Goal: Information Seeking & Learning: Learn about a topic

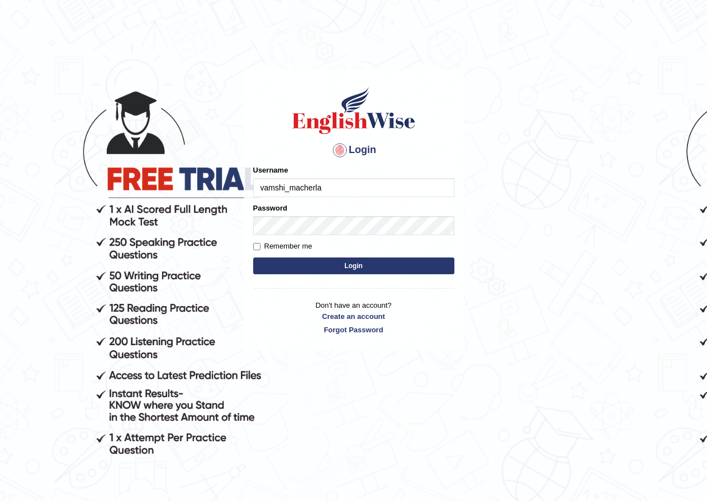
type input "vamshi_macherla"
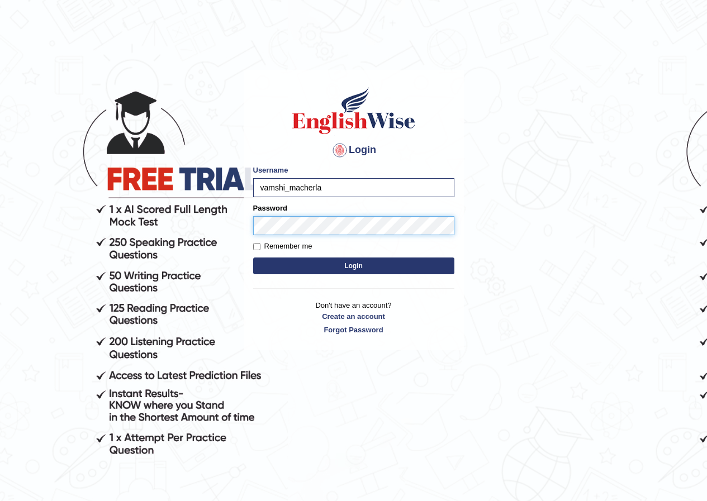
click at [253, 258] on button "Login" at bounding box center [353, 266] width 201 height 17
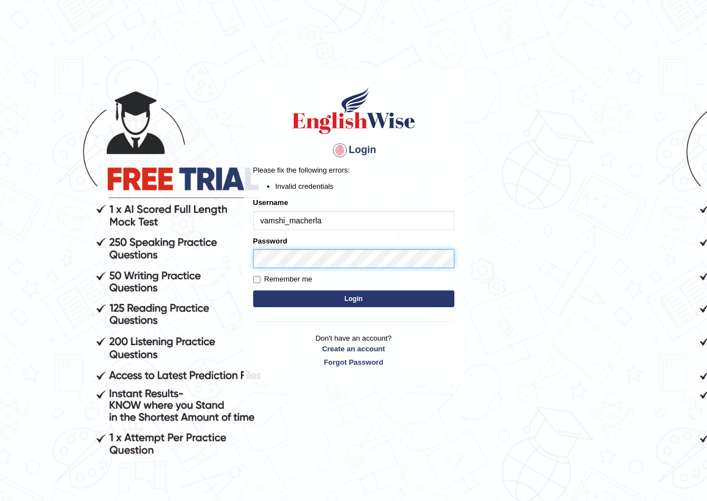
click at [87, 243] on body "Login Please fix the following errors: Invalid credentials Username vamshi_mach…" at bounding box center [353, 285] width 707 height 501
click at [253, 291] on button "Login" at bounding box center [353, 299] width 201 height 17
click at [291, 221] on input "vamshi_macherla" at bounding box center [353, 220] width 201 height 19
click at [284, 220] on input "vamshi_macherla" at bounding box center [353, 220] width 201 height 19
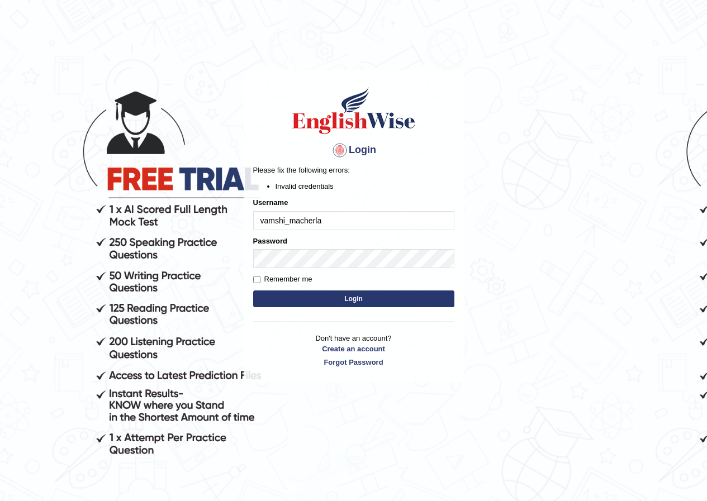
click at [286, 220] on input "vamshi_macherla" at bounding box center [353, 220] width 201 height 19
click at [283, 220] on input "vamshi_macherla" at bounding box center [353, 220] width 201 height 19
click at [342, 215] on input "vamshimacherla" at bounding box center [353, 220] width 201 height 19
type input "vamshimacherla_parramatta"
click at [253, 291] on button "Login" at bounding box center [353, 299] width 201 height 17
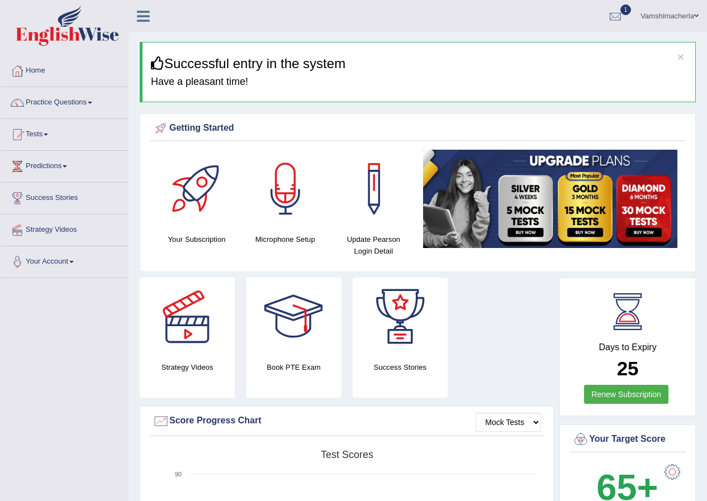
drag, startPoint x: 703, startPoint y: 67, endPoint x: 715, endPoint y: 118, distance: 52.7
click at [706, 118] on html "Toggle navigation Home Practice Questions Speaking Practice Read Aloud Repeat S…" at bounding box center [353, 250] width 707 height 501
drag, startPoint x: 705, startPoint y: 107, endPoint x: 710, endPoint y: 154, distance: 47.2
click at [706, 154] on html "Toggle navigation Home Practice Questions Speaking Practice Read Aloud Repeat S…" at bounding box center [353, 250] width 707 height 501
click at [43, 141] on link "Tests" at bounding box center [64, 133] width 127 height 28
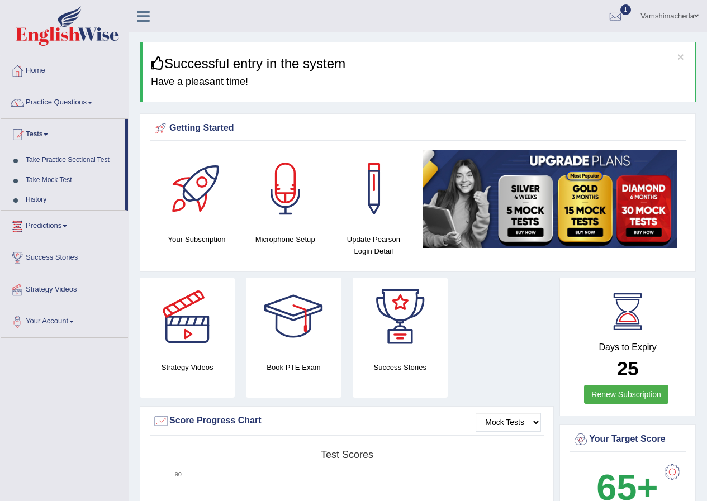
click at [48, 143] on link "Tests" at bounding box center [63, 133] width 125 height 28
click at [48, 109] on link "Practice Questions" at bounding box center [64, 101] width 127 height 28
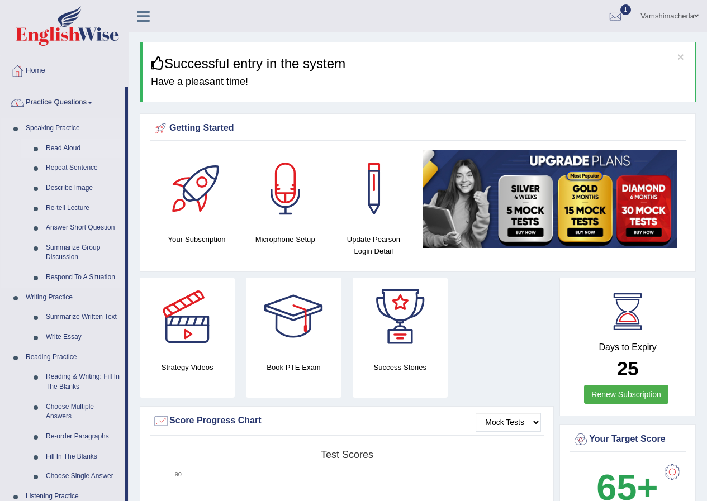
click at [53, 146] on link "Read Aloud" at bounding box center [83, 149] width 84 height 20
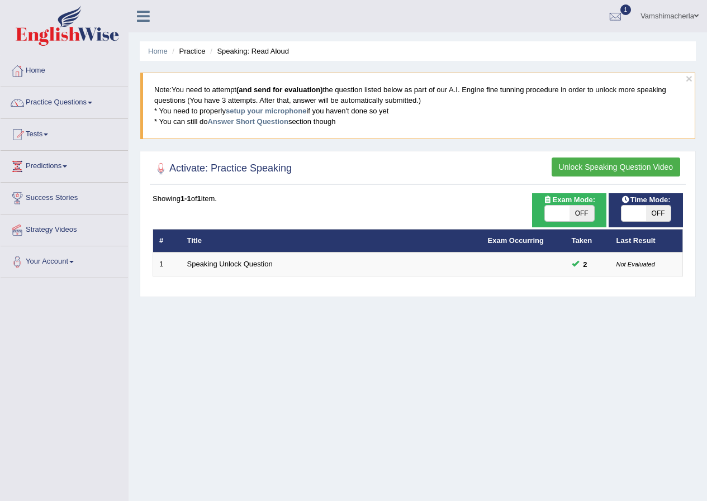
click at [582, 216] on span "OFF" at bounding box center [581, 214] width 25 height 16
checkbox input "true"
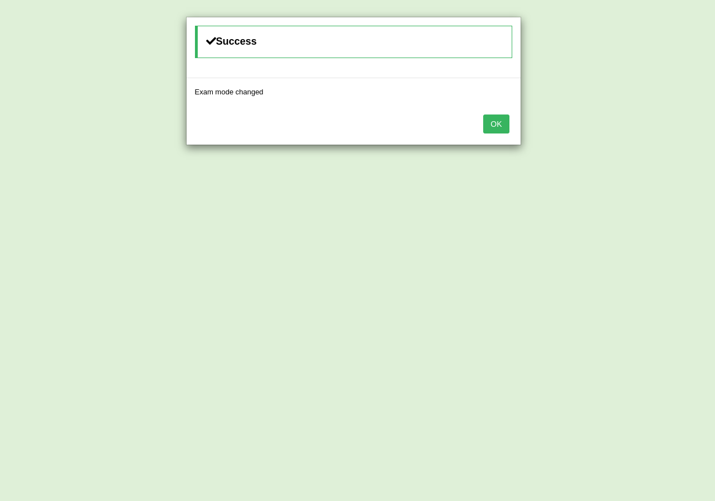
click at [491, 122] on button "OK" at bounding box center [496, 124] width 26 height 19
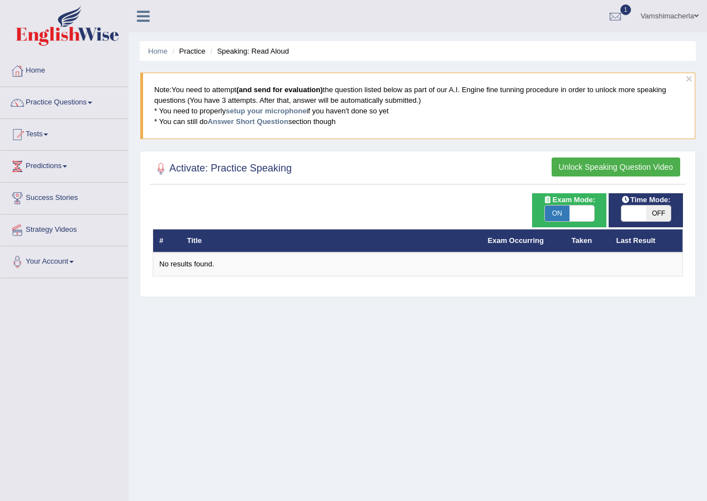
click at [555, 207] on span "ON" at bounding box center [557, 214] width 25 height 16
checkbox input "false"
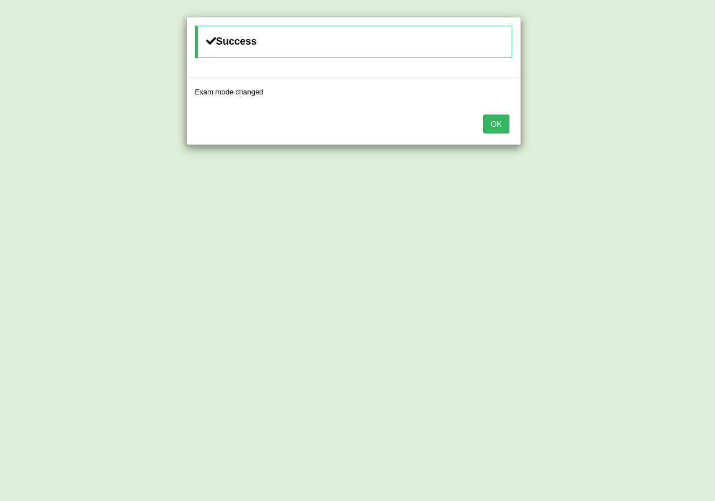
click at [491, 131] on button "OK" at bounding box center [496, 124] width 26 height 19
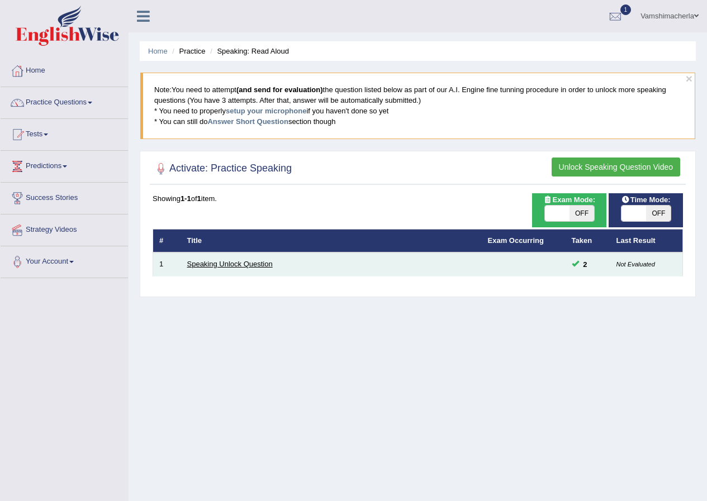
click at [237, 262] on link "Speaking Unlock Question" at bounding box center [230, 264] width 86 height 8
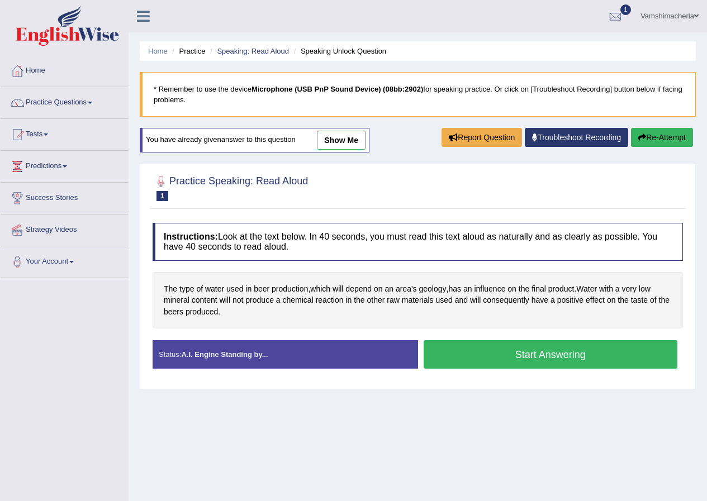
click at [458, 167] on div "Practice Speaking: Read Aloud 1 Speaking Unlock Question Instructions: Look at …" at bounding box center [418, 277] width 556 height 226
click at [44, 94] on link "Practice Questions" at bounding box center [64, 101] width 127 height 28
drag, startPoint x: 44, startPoint y: 94, endPoint x: 40, endPoint y: 99, distance: 6.4
click at [44, 94] on link "Practice Questions" at bounding box center [64, 101] width 127 height 28
click at [66, 96] on link "Practice Questions" at bounding box center [64, 101] width 127 height 28
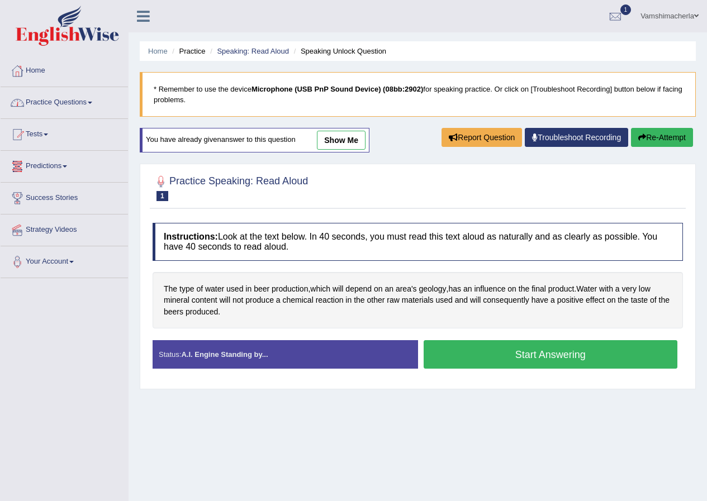
click at [66, 96] on link "Practice Questions" at bounding box center [64, 101] width 127 height 28
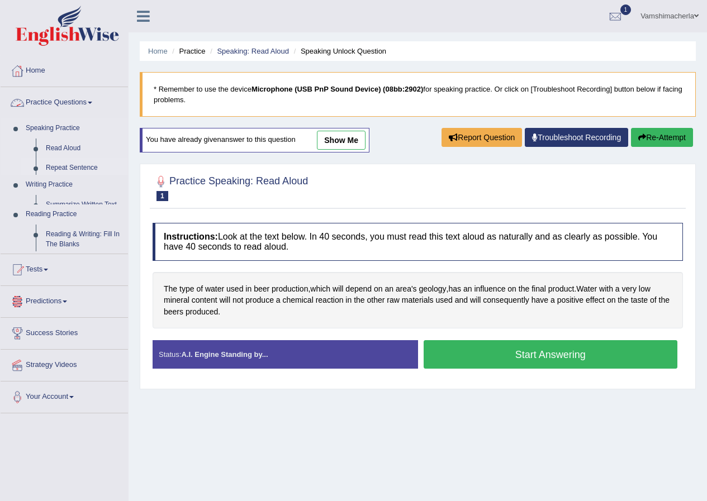
click at [80, 161] on ul "Speaking Practice Read Aloud Repeat Sentence Describe Image Re-tell Lecture Ans…" at bounding box center [64, 185] width 127 height 135
click at [80, 175] on link "Writing Practice" at bounding box center [74, 185] width 107 height 20
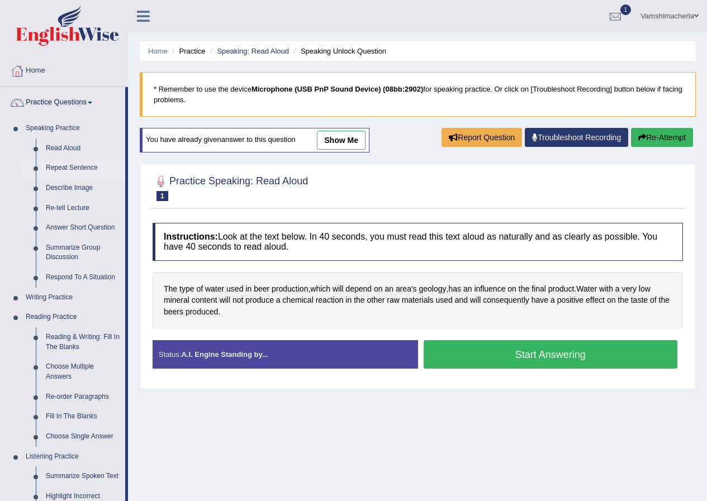
click at [81, 169] on link "Repeat Sentence" at bounding box center [83, 168] width 84 height 20
click at [80, 169] on link "Repeat Sentence" at bounding box center [83, 168] width 84 height 20
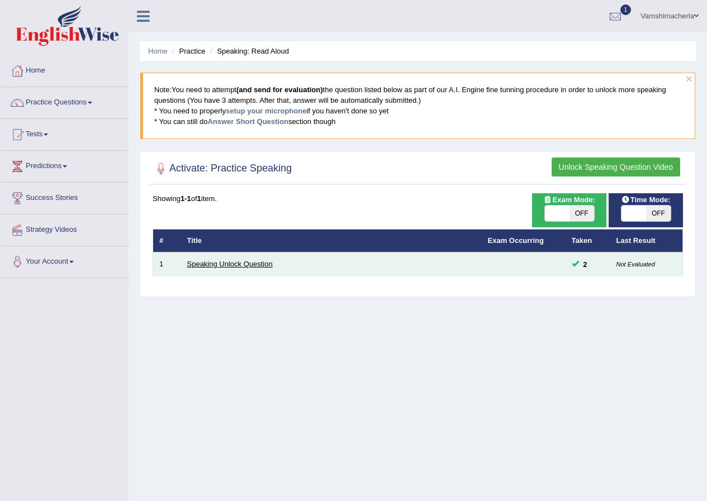
click at [208, 268] on link "Speaking Unlock Question" at bounding box center [230, 264] width 86 height 8
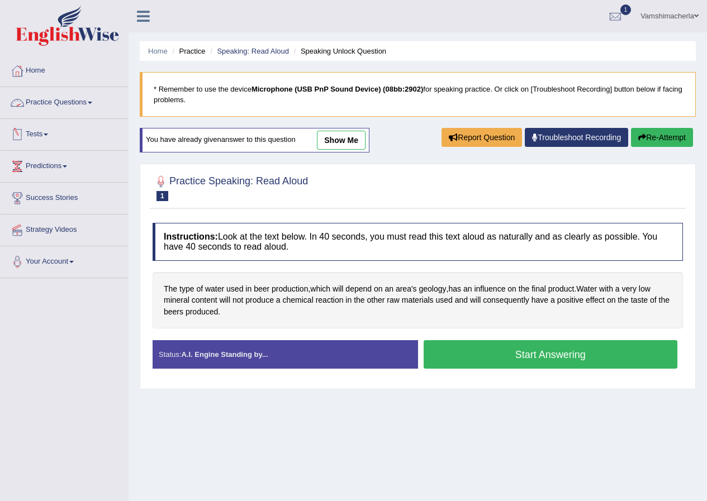
click at [61, 101] on link "Practice Questions" at bounding box center [64, 101] width 127 height 28
drag, startPoint x: 50, startPoint y: 96, endPoint x: 52, endPoint y: 102, distance: 6.5
click at [51, 97] on link "Practice Questions" at bounding box center [64, 101] width 127 height 28
click at [51, 100] on link "Practice Questions" at bounding box center [64, 101] width 127 height 28
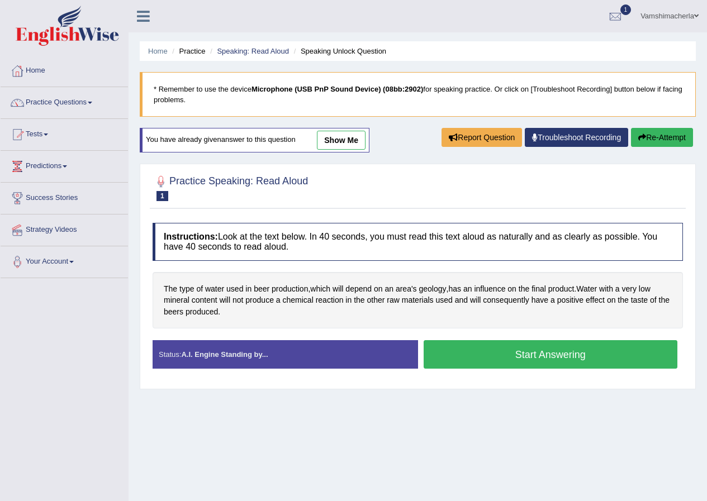
click at [55, 111] on link "Practice Questions" at bounding box center [64, 101] width 127 height 28
click at [93, 100] on link "Practice Questions" at bounding box center [64, 101] width 127 height 28
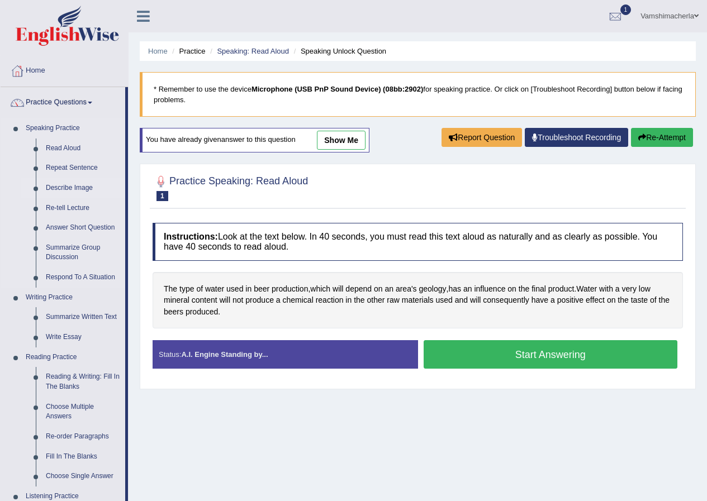
click at [58, 184] on link "Describe Image" at bounding box center [83, 188] width 84 height 20
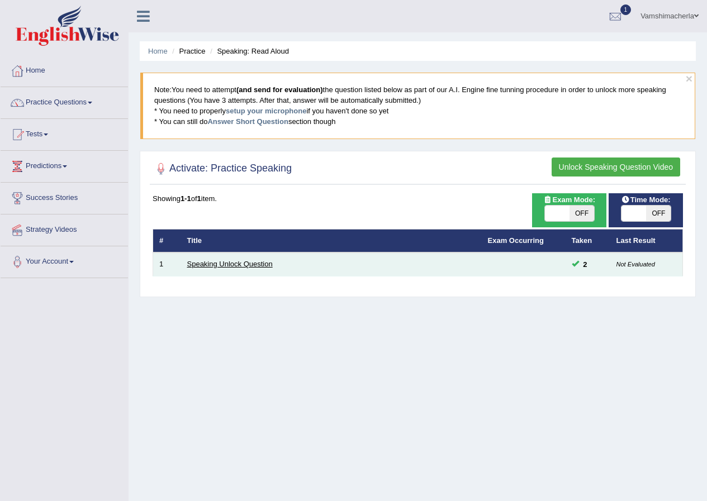
click at [219, 263] on link "Speaking Unlock Question" at bounding box center [230, 264] width 86 height 8
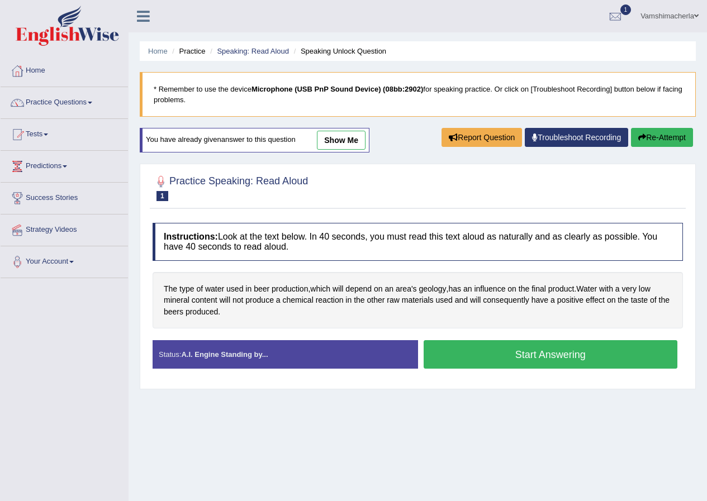
click at [353, 137] on link "show me" at bounding box center [341, 140] width 49 height 19
click at [353, 137] on div "Home Practice Speaking: Read Aloud Speaking Unlock Question * Remember to use t…" at bounding box center [418, 279] width 578 height 559
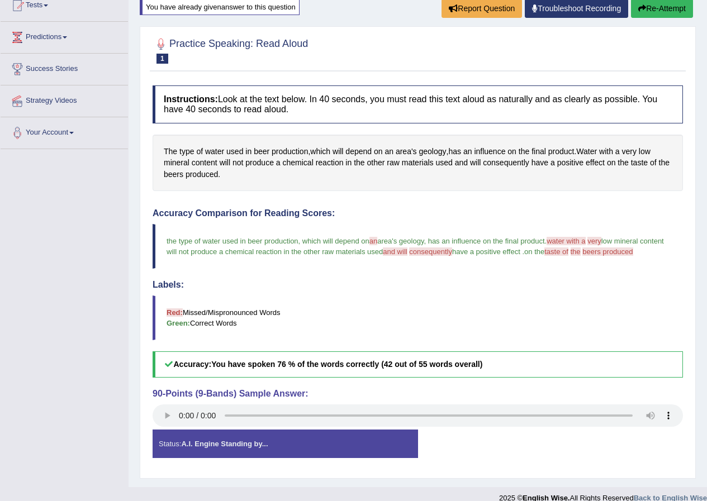
scroll to position [143, 0]
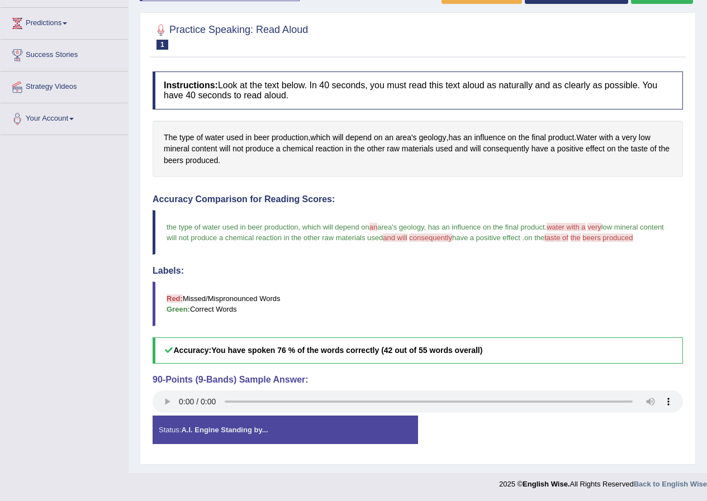
click at [23, 488] on div at bounding box center [353, 481] width 707 height 16
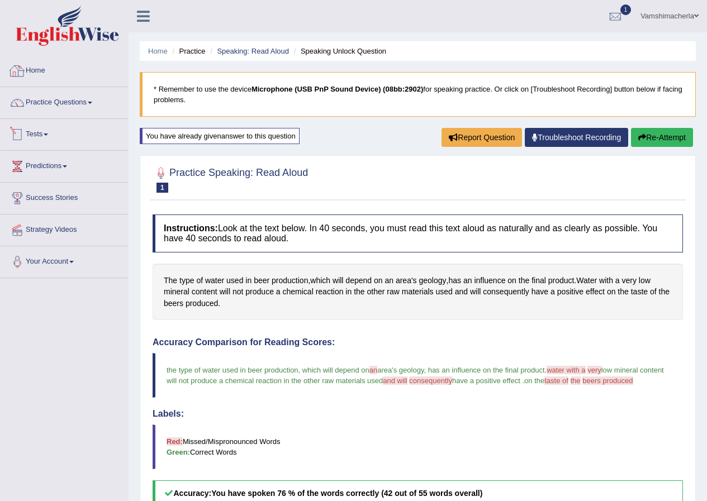
click at [42, 63] on link "Home" at bounding box center [64, 69] width 127 height 28
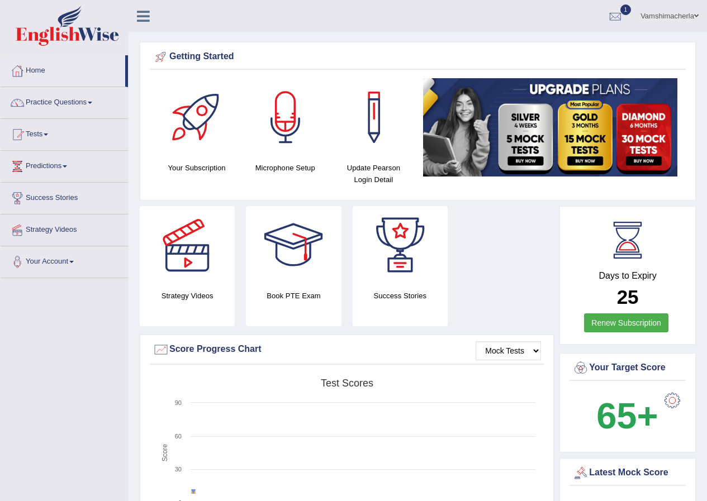
click at [298, 117] on div at bounding box center [285, 117] width 78 height 78
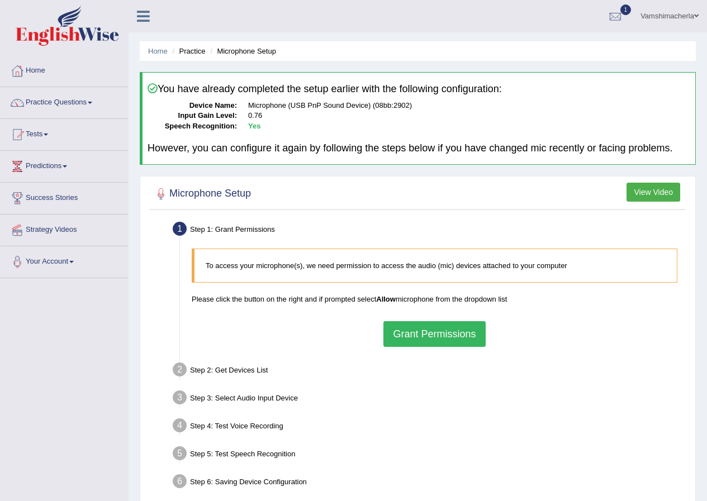
click at [430, 330] on button "Grant Permissions" at bounding box center [434, 334] width 102 height 26
click at [430, 330] on div "To access your microphone(s), we need permission to access the audio (mic) devi…" at bounding box center [434, 297] width 497 height 109
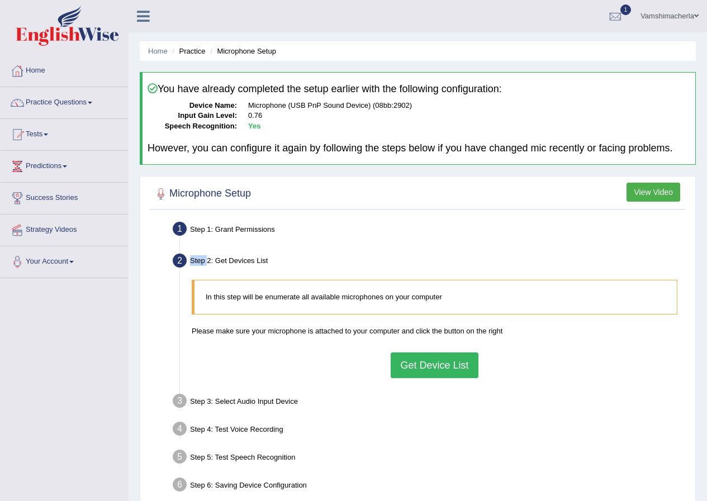
click at [438, 360] on button "Get Device List" at bounding box center [434, 366] width 87 height 26
click at [438, 360] on div "In this step will be enumerate all available microphones on your computer Pleas…" at bounding box center [434, 328] width 497 height 109
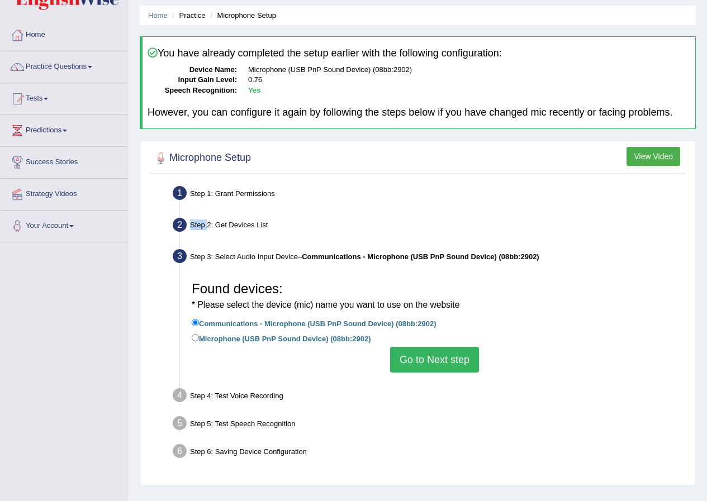
scroll to position [86, 0]
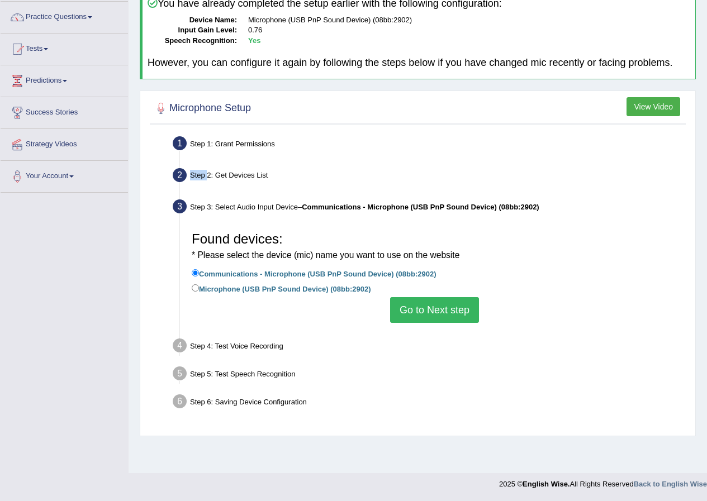
click at [415, 310] on button "Go to Next step" at bounding box center [434, 310] width 89 height 26
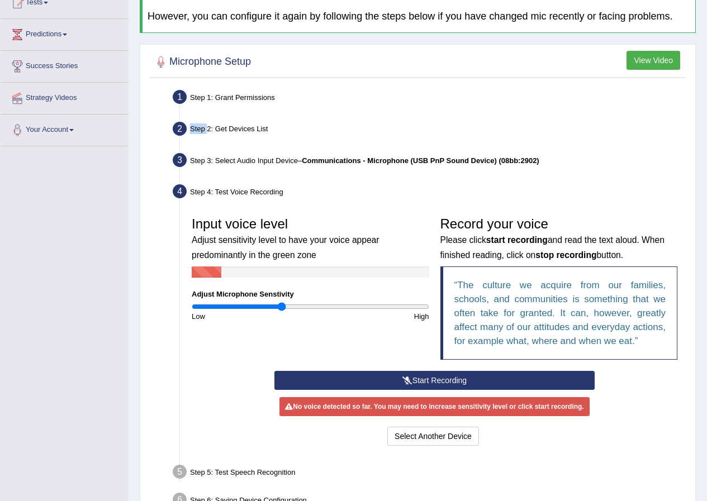
scroll to position [197, 0]
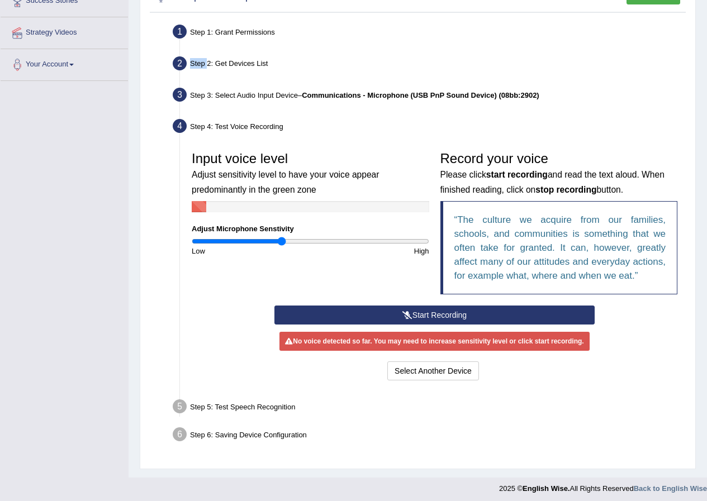
click at [434, 308] on button "Start Recording" at bounding box center [434, 315] width 320 height 19
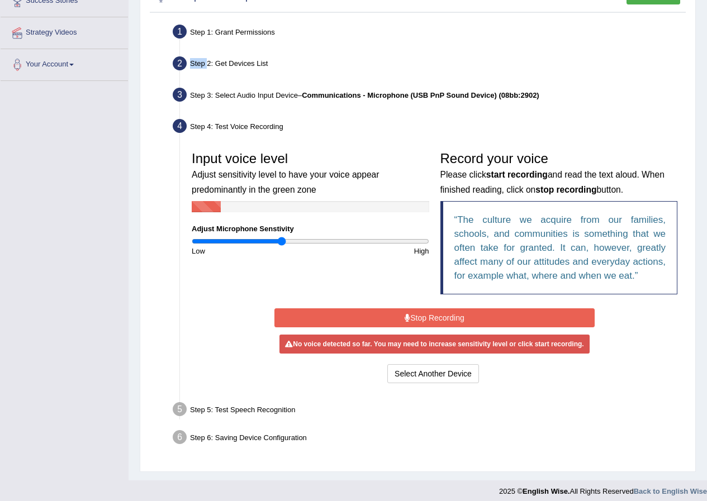
click at [419, 312] on button "Stop Recording" at bounding box center [434, 317] width 320 height 19
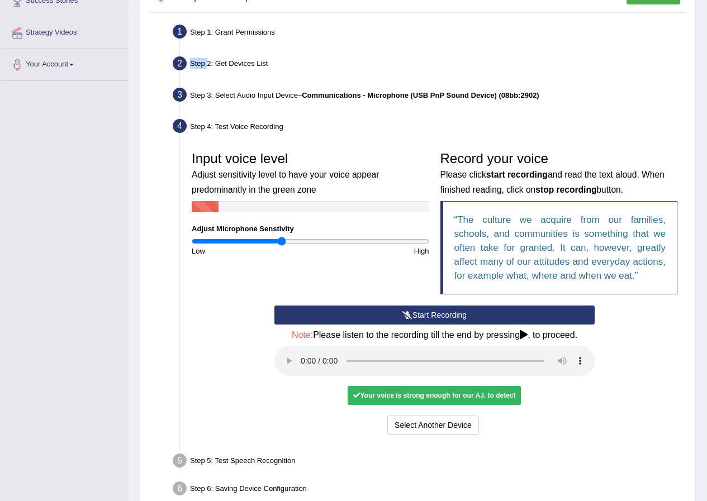
click at [406, 320] on button "Start Recording" at bounding box center [434, 315] width 320 height 19
click at [0, 0] on icon at bounding box center [0, 0] width 0 height 0
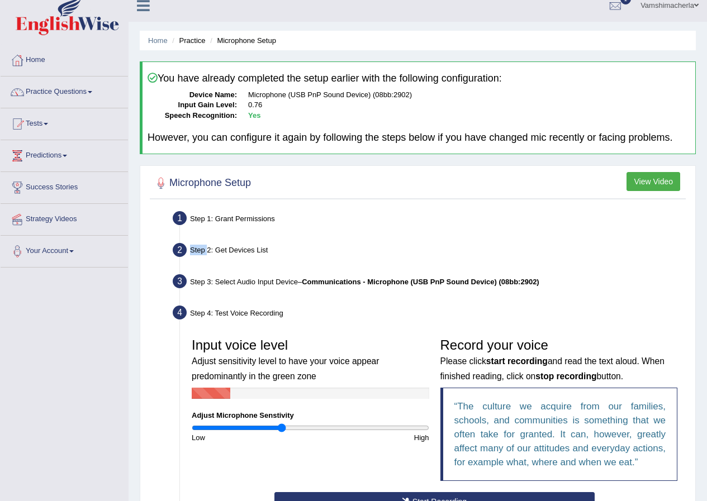
scroll to position [0, 0]
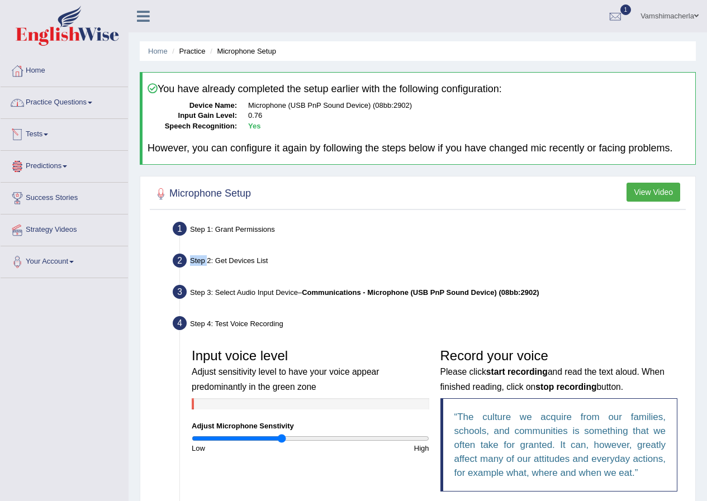
click at [73, 99] on link "Practice Questions" at bounding box center [64, 101] width 127 height 28
click at [38, 106] on link "Practice Questions" at bounding box center [64, 101] width 127 height 28
click at [37, 107] on link "Practice Questions" at bounding box center [64, 101] width 127 height 28
click at [35, 109] on link "Practice Questions" at bounding box center [64, 101] width 127 height 28
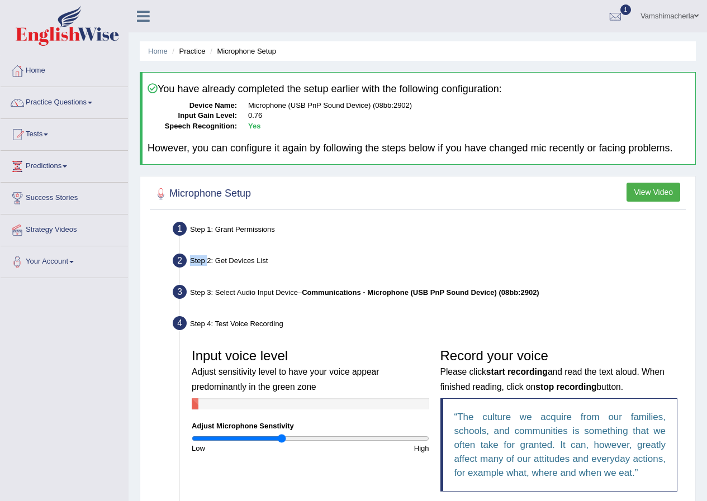
click at [35, 109] on link "Practice Questions" at bounding box center [64, 101] width 127 height 28
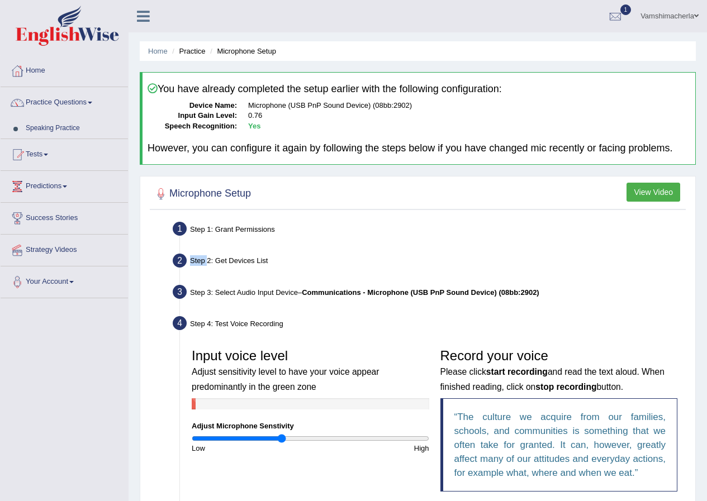
click at [34, 105] on link "Practice Questions" at bounding box center [64, 101] width 127 height 28
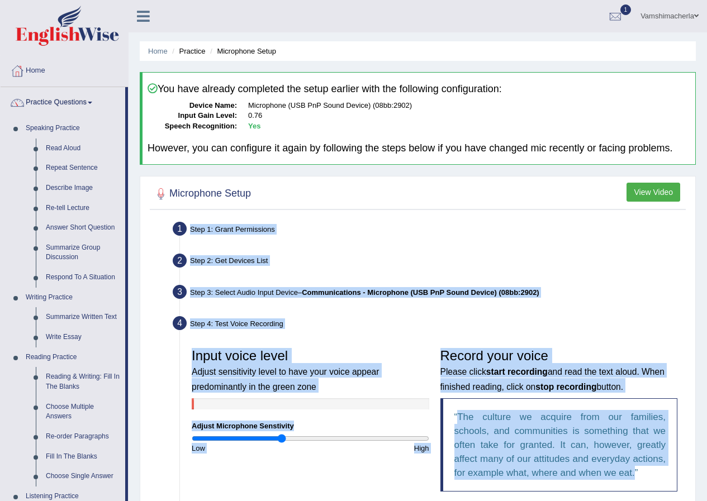
drag, startPoint x: 707, startPoint y: 256, endPoint x: 644, endPoint y: 257, distance: 63.2
click at [706, 267] on html "Toggle navigation Home Practice Questions Speaking Practice Read Aloud Repeat S…" at bounding box center [353, 250] width 707 height 501
click at [544, 255] on div "Step 2: Get Devices List" at bounding box center [429, 262] width 523 height 25
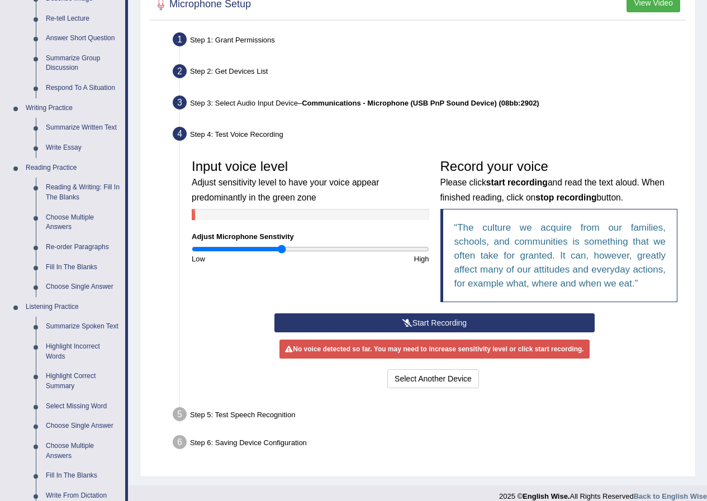
scroll to position [190, 0]
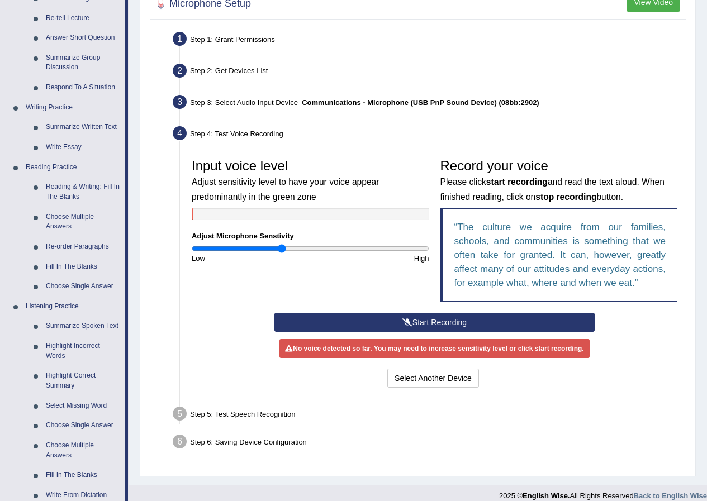
click at [406, 319] on icon at bounding box center [407, 323] width 10 height 8
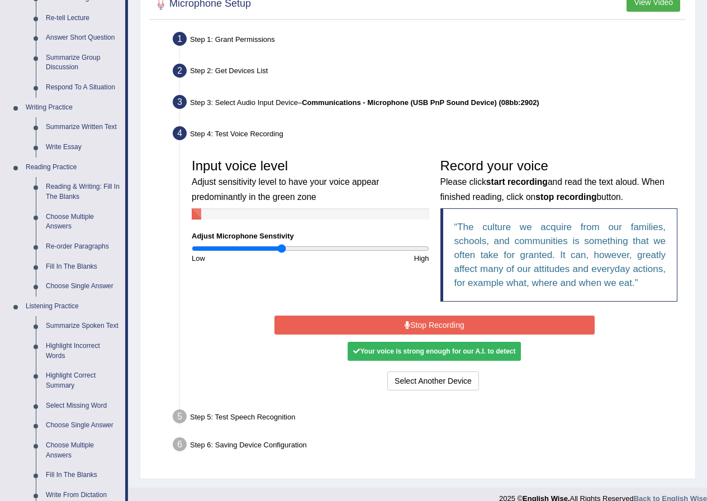
click at [464, 317] on button "Stop Recording" at bounding box center [434, 325] width 320 height 19
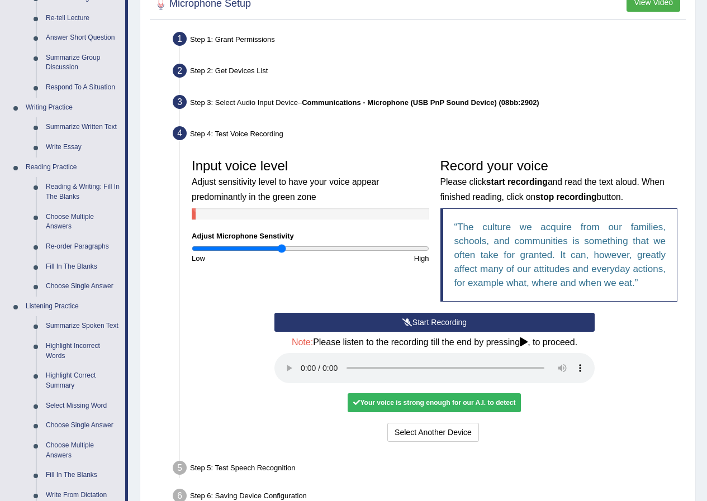
click at [439, 401] on div "Your voice is strong enough for our A.I. to detect" at bounding box center [434, 402] width 173 height 19
click at [439, 402] on div "Your voice is strong enough for our A.I. to detect" at bounding box center [434, 402] width 173 height 19
click at [272, 417] on div "Start Recording Stop Recording Note: Please listen to the recording till the en…" at bounding box center [434, 379] width 331 height 132
click at [433, 433] on button "Select Another Device" at bounding box center [433, 432] width 92 height 19
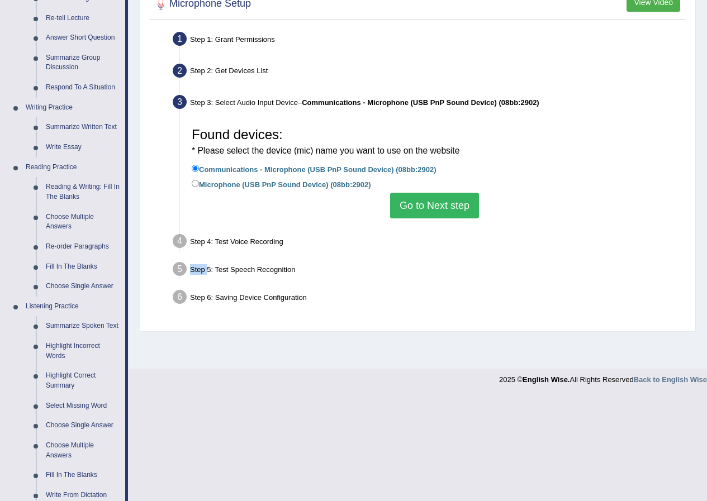
click at [423, 207] on button "Go to Next step" at bounding box center [434, 206] width 89 height 26
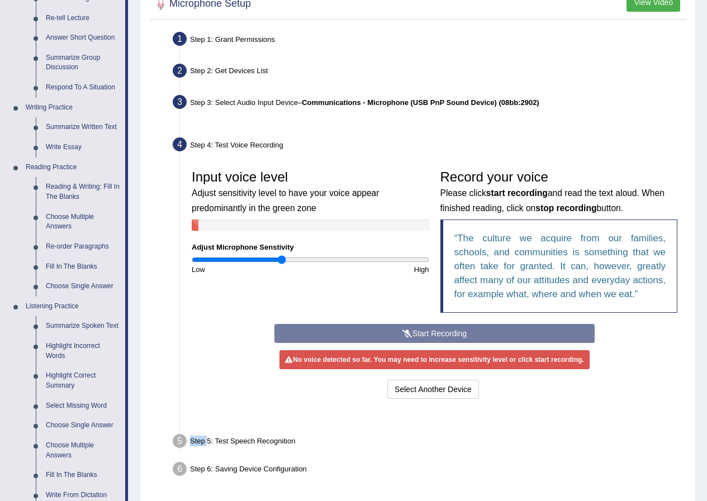
click at [423, 208] on button "Go to Next step" at bounding box center [434, 206] width 89 height 26
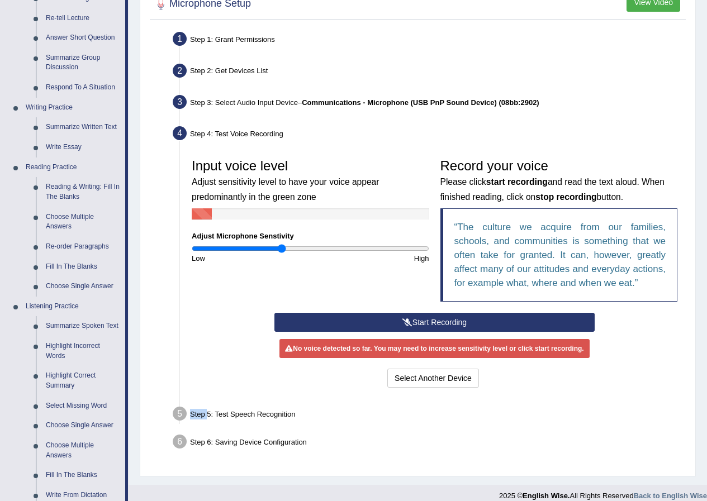
click at [373, 327] on button "Start Recording" at bounding box center [434, 322] width 320 height 19
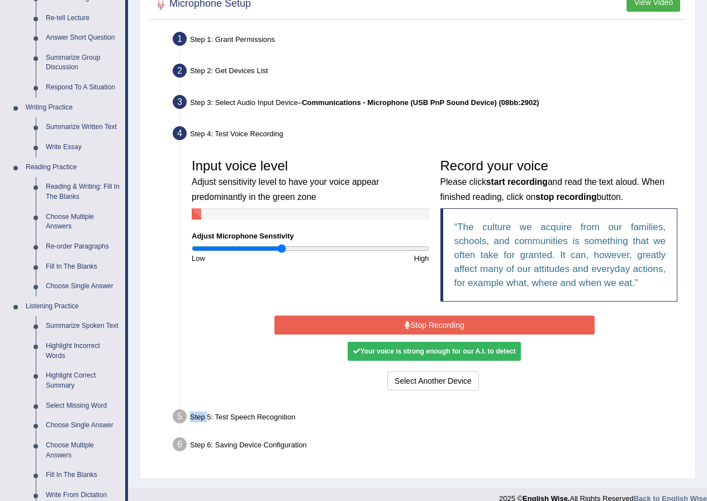
click at [470, 327] on button "Stop Recording" at bounding box center [434, 325] width 320 height 19
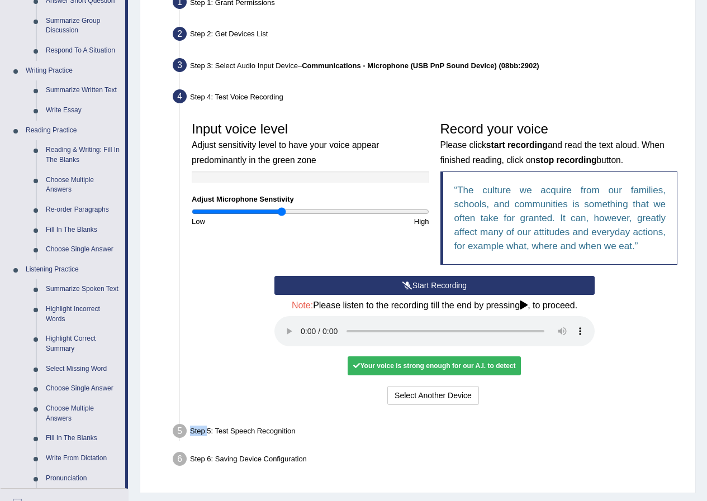
scroll to position [302, 0]
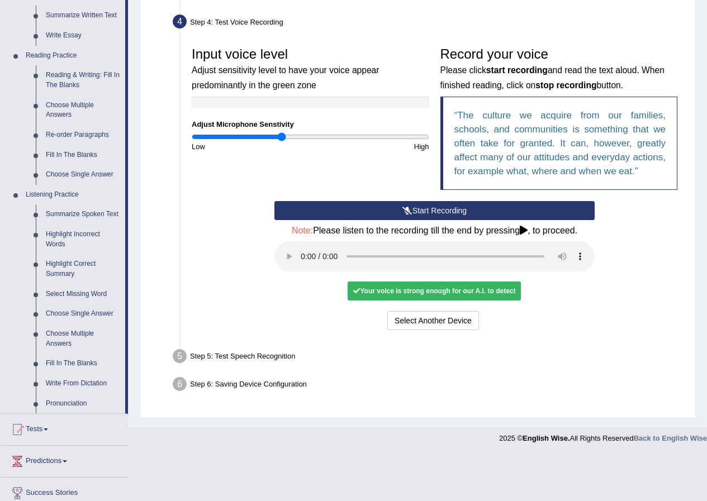
click at [401, 285] on div "Your voice is strong enough for our A.I. to detect" at bounding box center [434, 291] width 173 height 19
click at [487, 316] on button "Voice is ok. Go to Next step" at bounding box center [481, 320] width 111 height 19
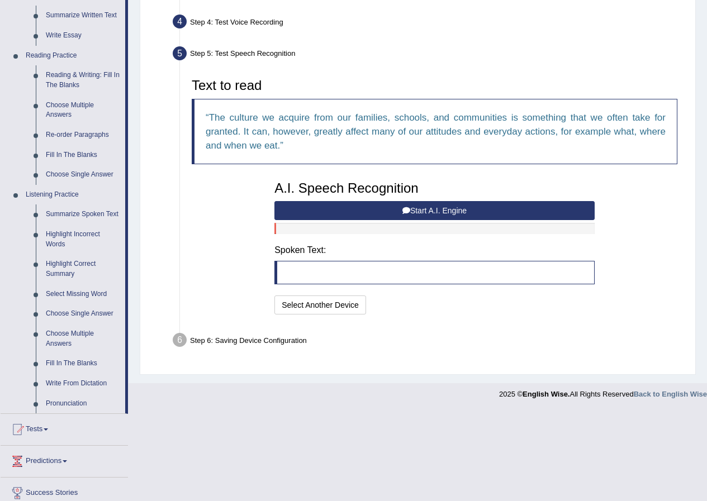
click at [345, 272] on blockquote at bounding box center [434, 272] width 320 height 23
click at [372, 207] on button "Start A.I. Engine" at bounding box center [434, 210] width 320 height 19
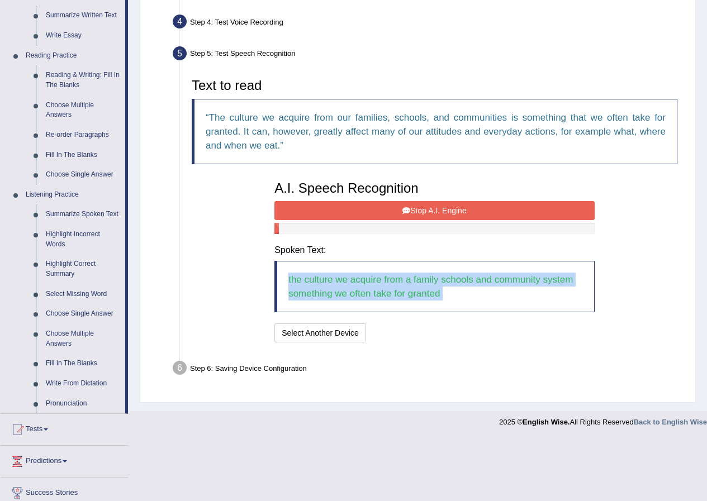
click at [491, 294] on blockquote "the culture we acquire from a family schools and community system something we …" at bounding box center [434, 286] width 320 height 51
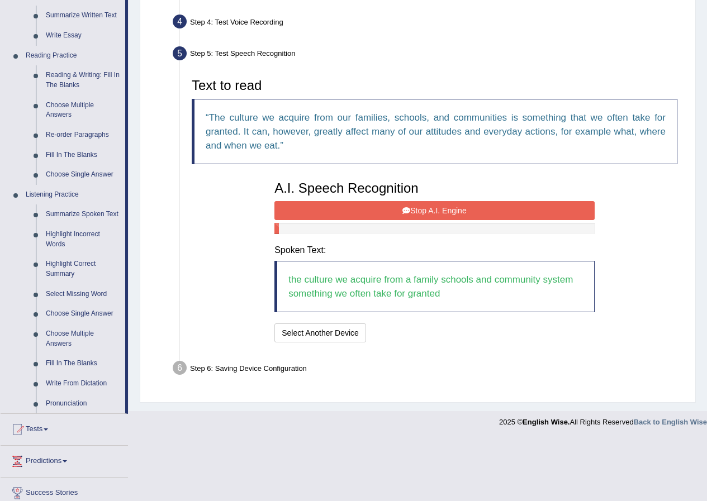
click at [491, 294] on blockquote "the culture we acquire from a family schools and community system something we …" at bounding box center [434, 286] width 320 height 51
click at [293, 333] on button "Select Another Device" at bounding box center [320, 333] width 92 height 19
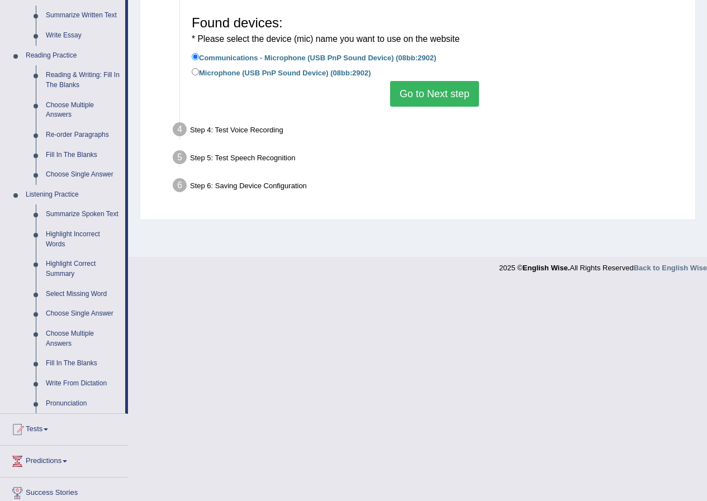
click at [447, 94] on button "Go to Next step" at bounding box center [434, 94] width 89 height 26
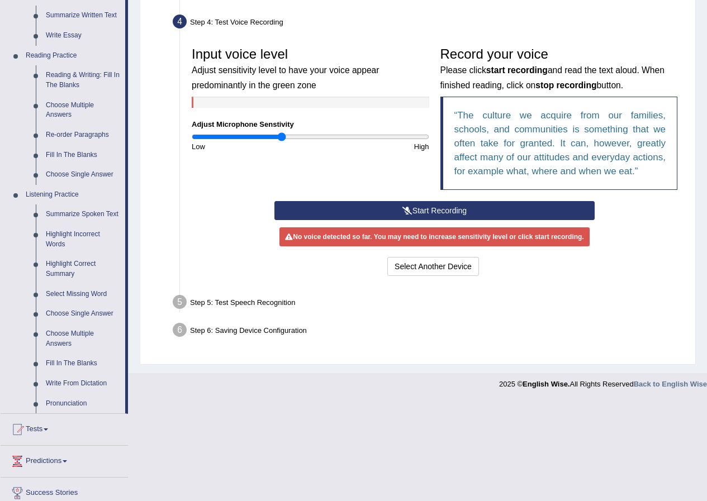
click at [417, 208] on button "Start Recording" at bounding box center [434, 210] width 320 height 19
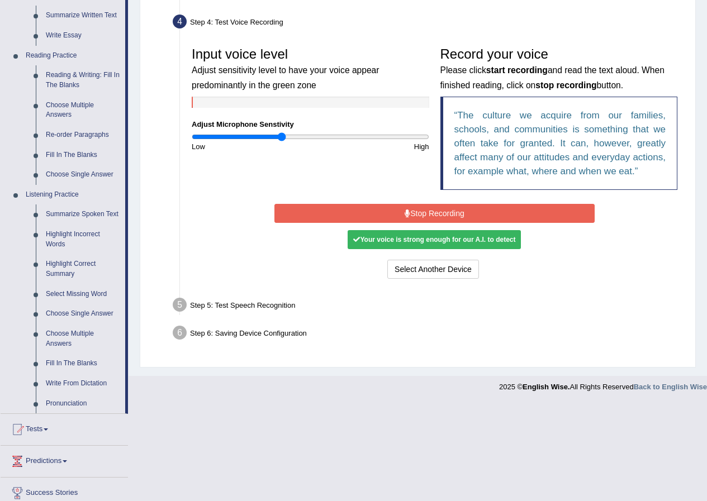
click at [435, 239] on div "Your voice is strong enough for our A.I. to detect" at bounding box center [434, 239] width 173 height 19
click at [435, 239] on div "Start Recording Stop Recording Note: Please listen to the recording till the en…" at bounding box center [434, 241] width 331 height 80
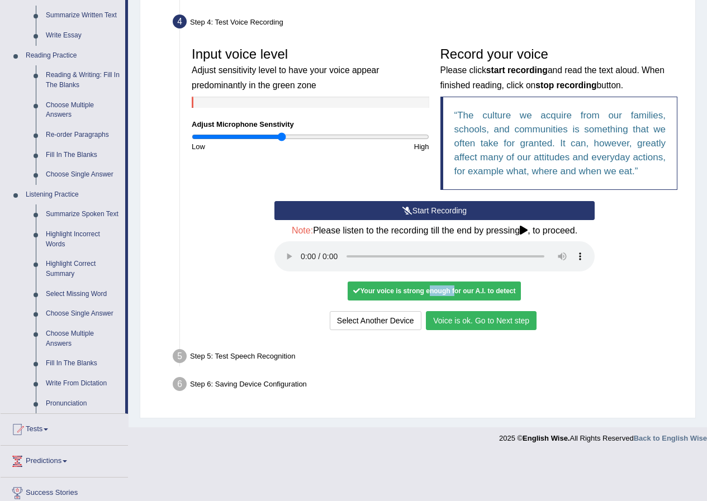
click at [507, 318] on button "Voice is ok. Go to Next step" at bounding box center [481, 320] width 111 height 19
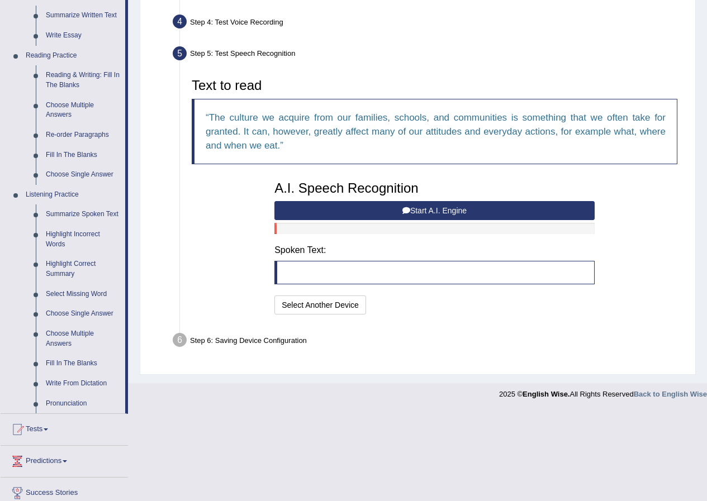
click at [382, 221] on div "A.I. Speech Recognition Start A.I. Engine Stop A.I. Engine Note: Please listen …" at bounding box center [434, 246] width 331 height 142
click at [402, 212] on icon at bounding box center [406, 211] width 8 height 8
click at [402, 212] on div "A.I. Speech Recognition Start A.I. Engine Stop A.I. Engine Note: Please listen …" at bounding box center [434, 246] width 331 height 142
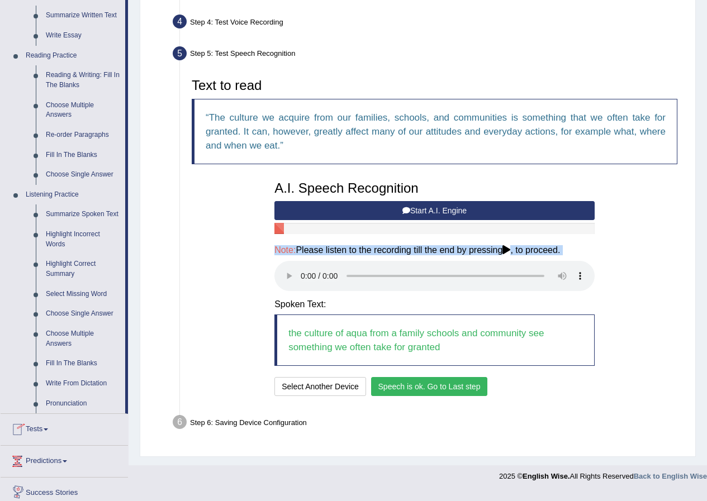
click at [449, 391] on button "Speech is ok. Go to Last step" at bounding box center [429, 386] width 117 height 19
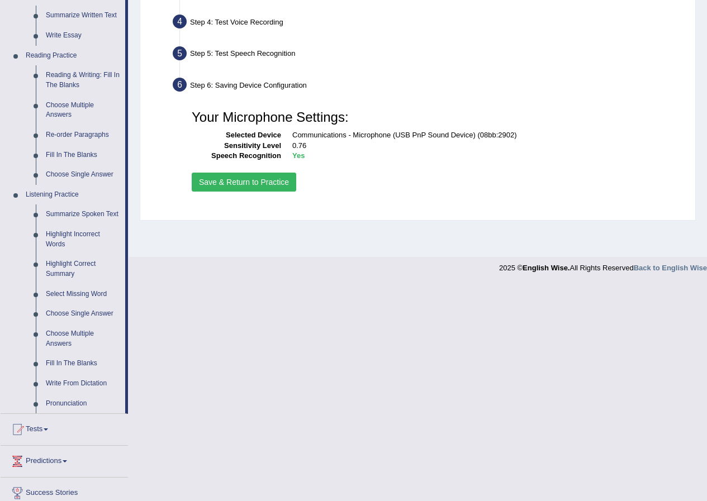
click at [267, 186] on button "Save & Return to Practice" at bounding box center [244, 182] width 105 height 19
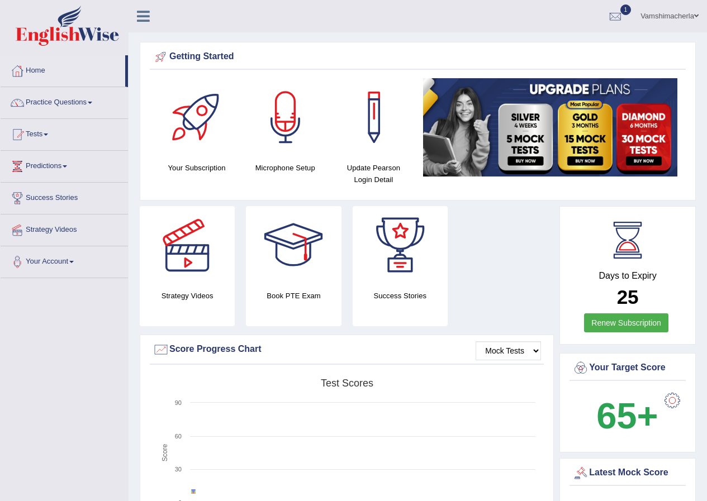
click at [63, 101] on link "Practice Questions" at bounding box center [64, 101] width 127 height 28
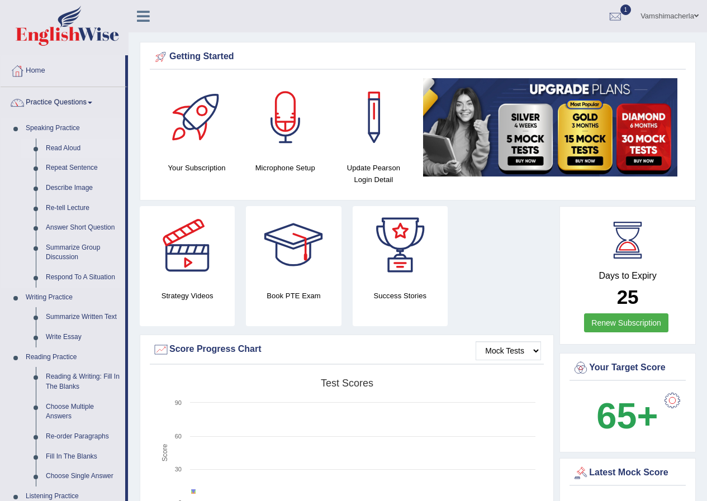
click at [72, 144] on link "Read Aloud" at bounding box center [83, 149] width 84 height 20
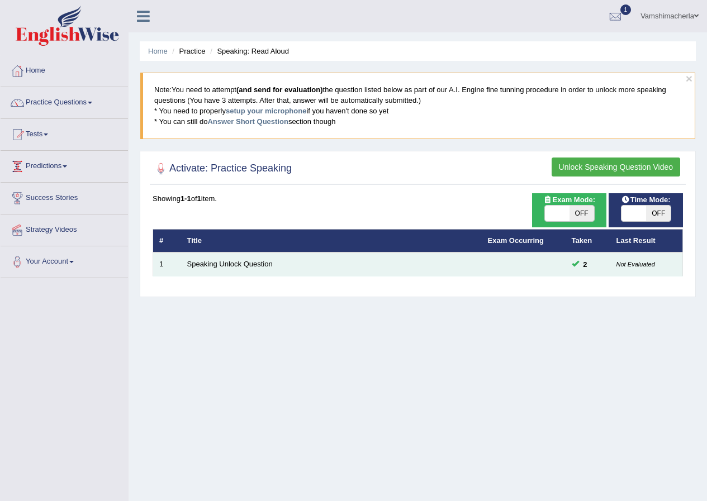
click at [231, 251] on th "Title" at bounding box center [331, 240] width 301 height 23
click at [231, 252] on th "Title" at bounding box center [331, 240] width 301 height 23
click at [227, 260] on link "Speaking Unlock Question" at bounding box center [230, 264] width 86 height 8
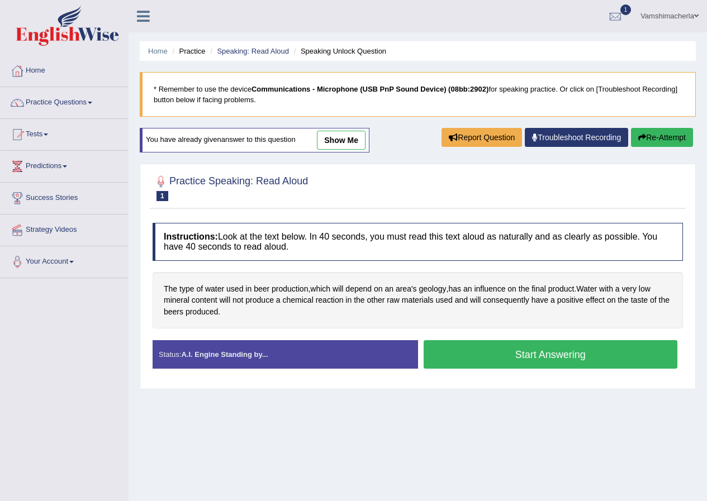
click at [553, 351] on button "Start Answering" at bounding box center [551, 354] width 254 height 29
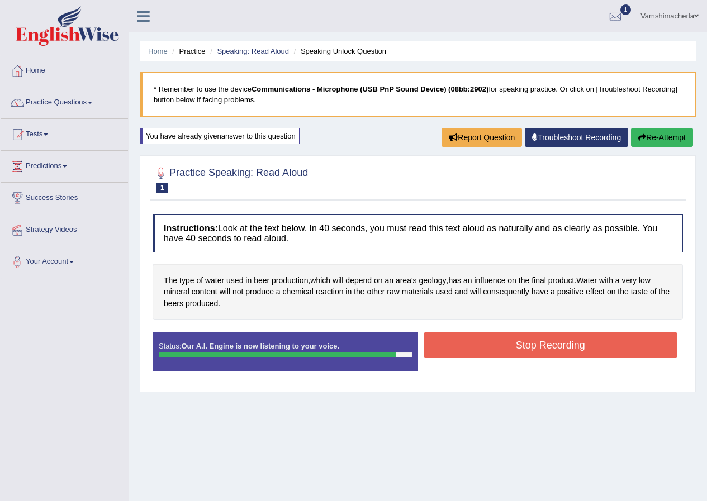
click at [661, 121] on div "Home Practice Speaking: Read Aloud Speaking Unlock Question * Remember to use t…" at bounding box center [418, 279] width 578 height 559
click at [661, 143] on button "Re-Attempt" at bounding box center [662, 137] width 62 height 19
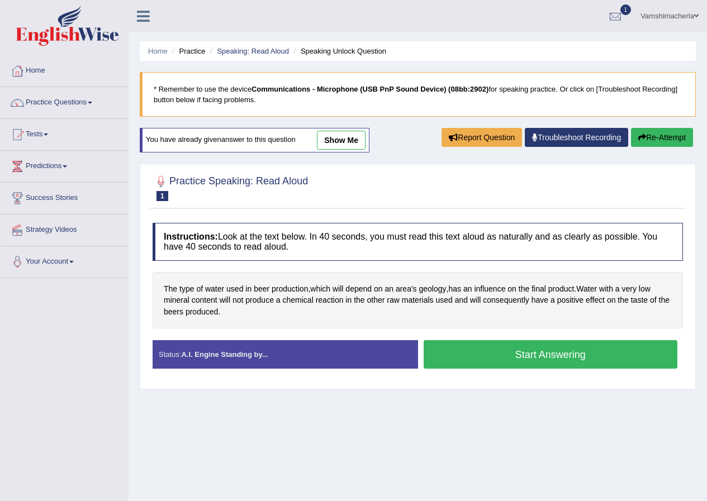
click at [483, 352] on button "Start Answering" at bounding box center [551, 354] width 254 height 29
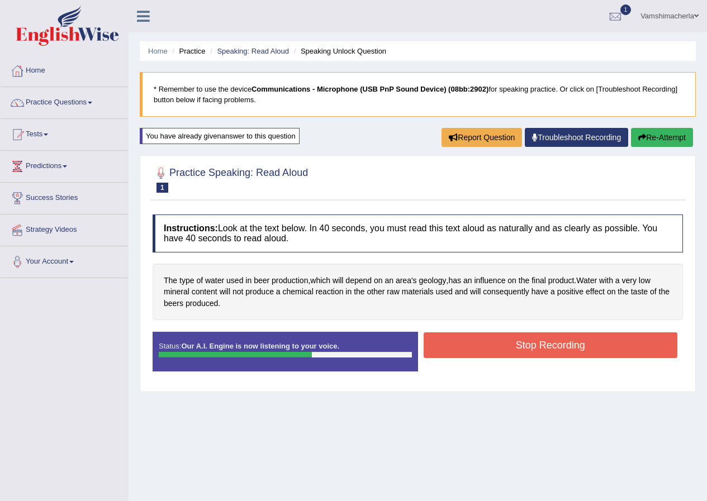
click at [583, 349] on button "Stop Recording" at bounding box center [551, 346] width 254 height 26
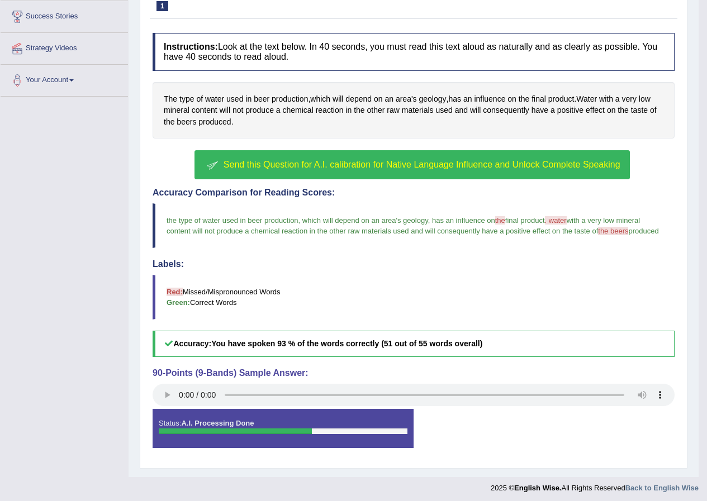
scroll to position [186, 0]
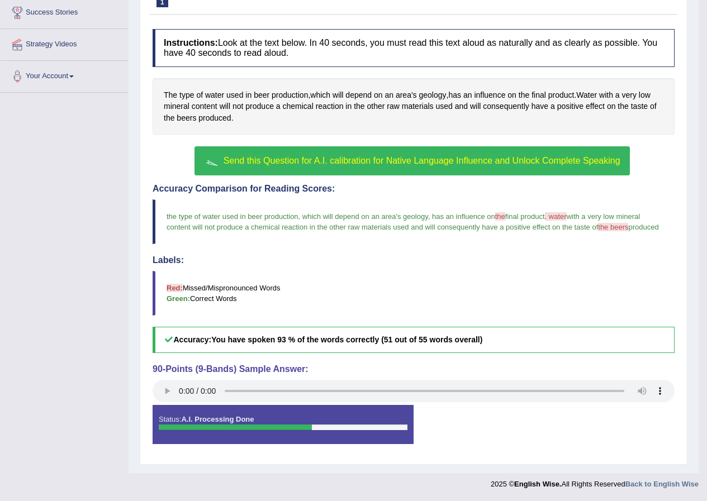
click at [700, 316] on html "Toggle navigation Home Practice Questions Speaking Practice Read Aloud Repeat S…" at bounding box center [353, 64] width 707 height 501
click at [302, 165] on span "Send this Question for A.I. calibration for Native Language Influence and Unloc…" at bounding box center [422, 161] width 397 height 10
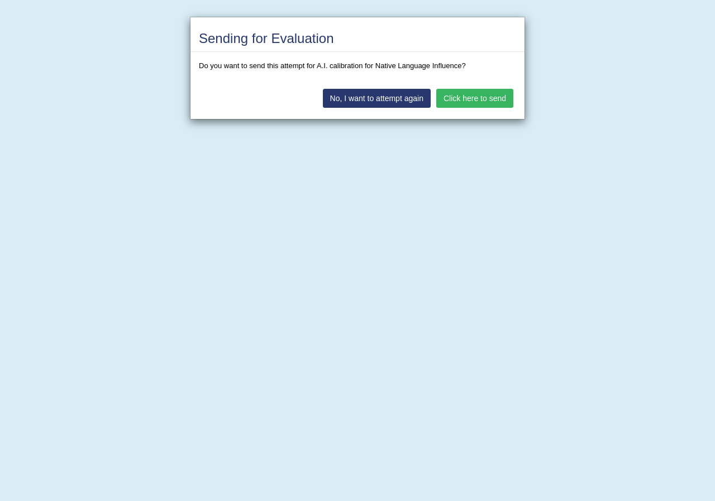
click at [498, 102] on button "Click here to send" at bounding box center [474, 98] width 77 height 19
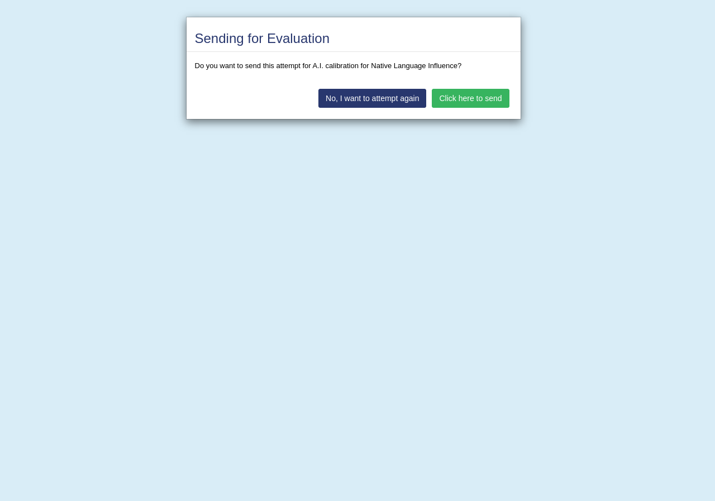
click at [498, 82] on button "Click here to send" at bounding box center [474, 72] width 77 height 19
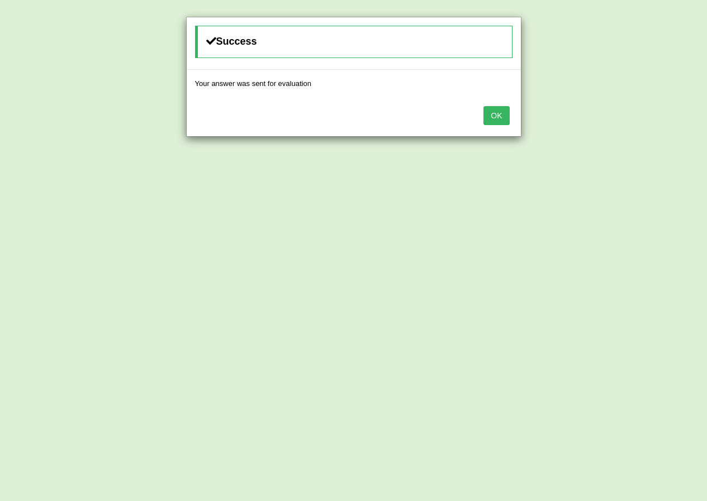
click at [496, 122] on button "OK" at bounding box center [496, 115] width 26 height 19
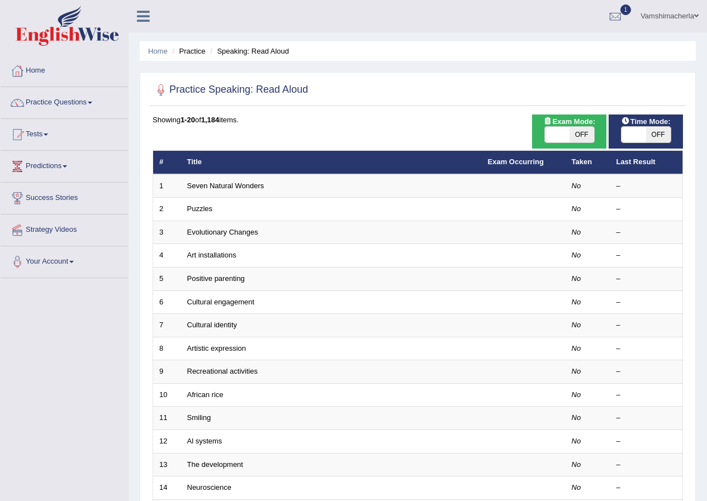
click at [590, 134] on span "OFF" at bounding box center [581, 135] width 25 height 16
checkbox input "true"
click at [590, 134] on span "OFF" at bounding box center [581, 135] width 25 height 16
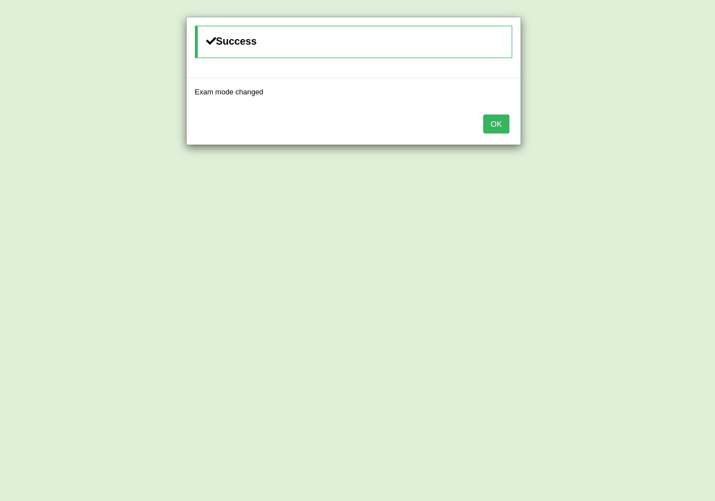
click at [495, 122] on button "OK" at bounding box center [496, 124] width 26 height 19
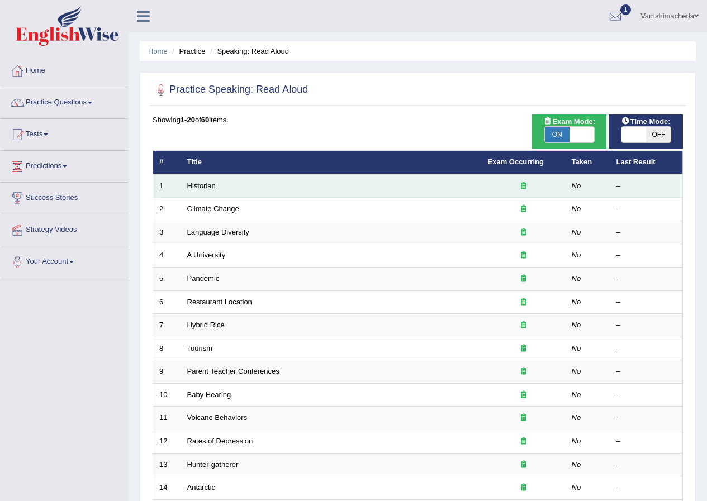
click at [213, 192] on td "Historian" at bounding box center [331, 185] width 301 height 23
click at [213, 190] on td "Historian" at bounding box center [331, 185] width 301 height 23
click at [210, 188] on link "Historian" at bounding box center [201, 186] width 29 height 8
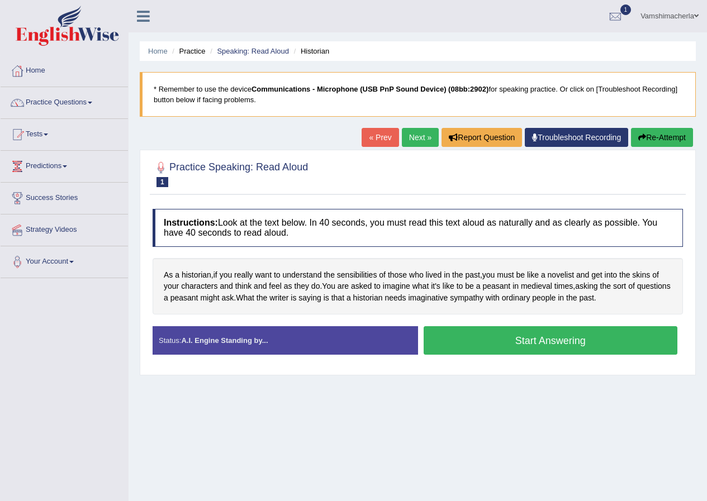
click at [558, 336] on button "Start Answering" at bounding box center [551, 340] width 254 height 29
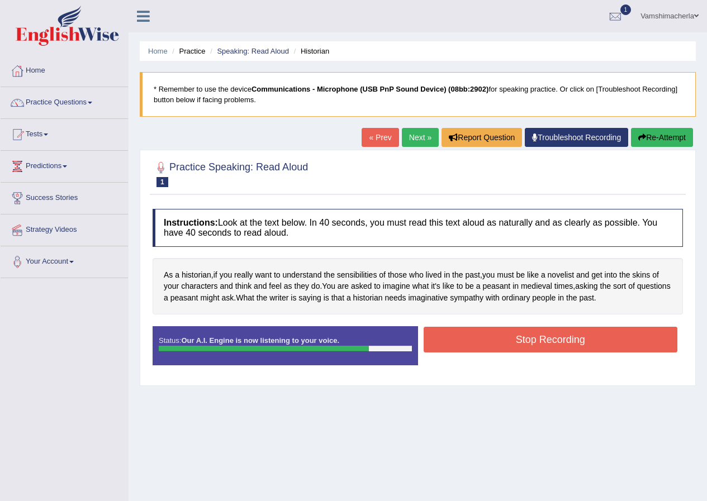
click at [552, 339] on button "Stop Recording" at bounding box center [551, 340] width 254 height 26
click at [552, 339] on div "Status: Our A.I. Engine is now listening to your voice. Start Answering Stop Re…" at bounding box center [418, 351] width 530 height 50
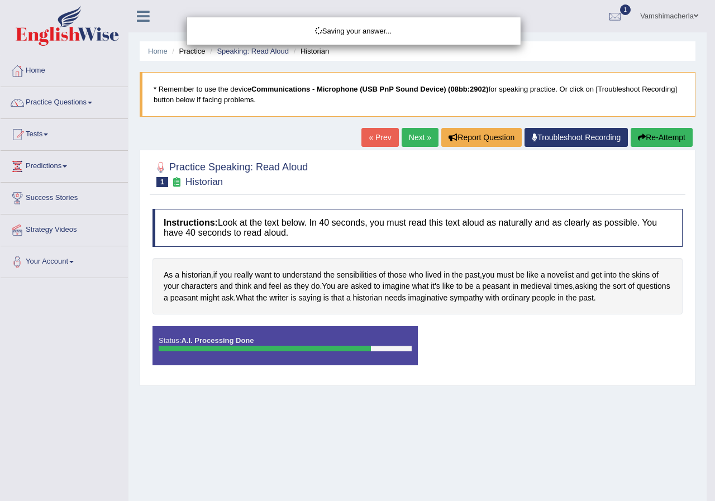
click at [402, 144] on div "Saving your answer..." at bounding box center [357, 250] width 715 height 501
click at [403, 145] on div "Saving your answer..." at bounding box center [357, 250] width 715 height 501
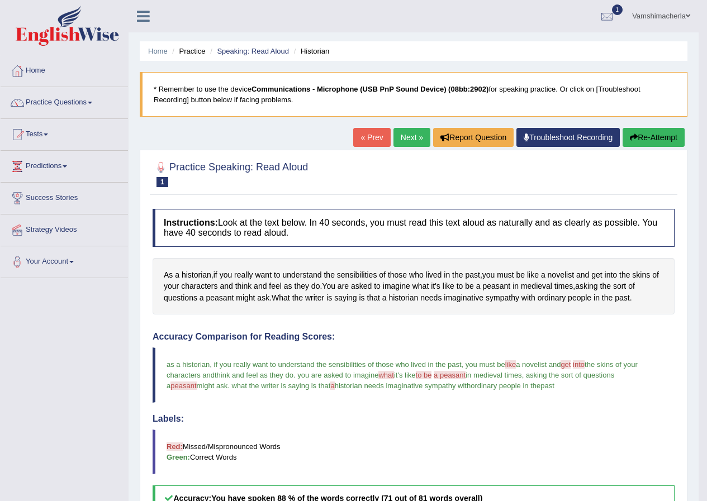
click at [407, 134] on link "Next »" at bounding box center [411, 137] width 37 height 19
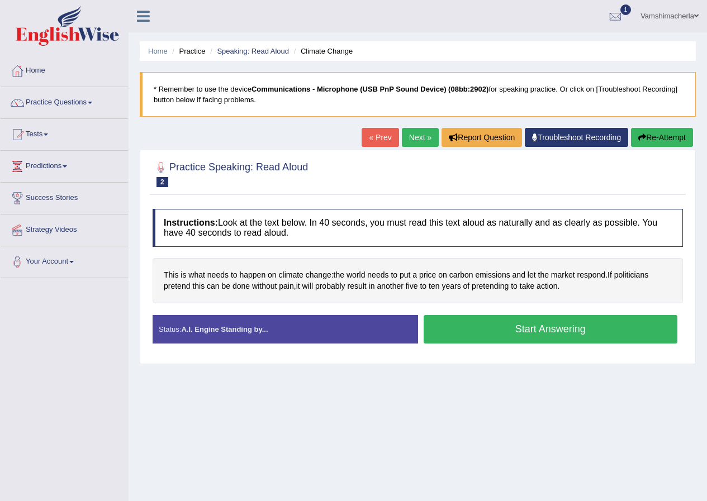
click at [592, 321] on button "Start Answering" at bounding box center [551, 329] width 254 height 29
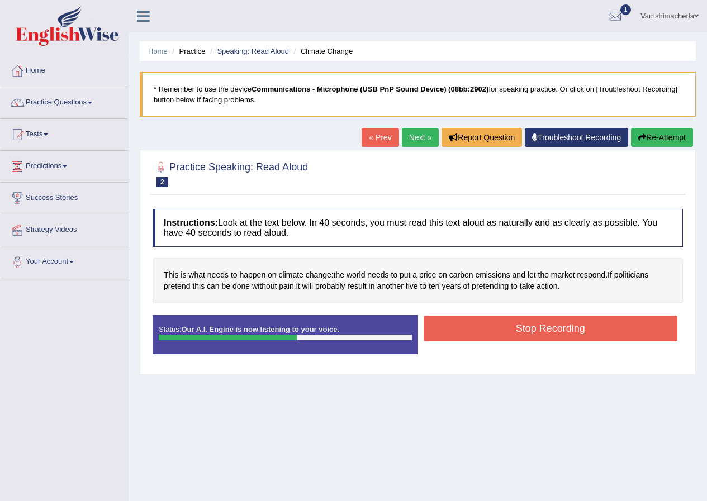
click at [484, 335] on button "Stop Recording" at bounding box center [551, 329] width 254 height 26
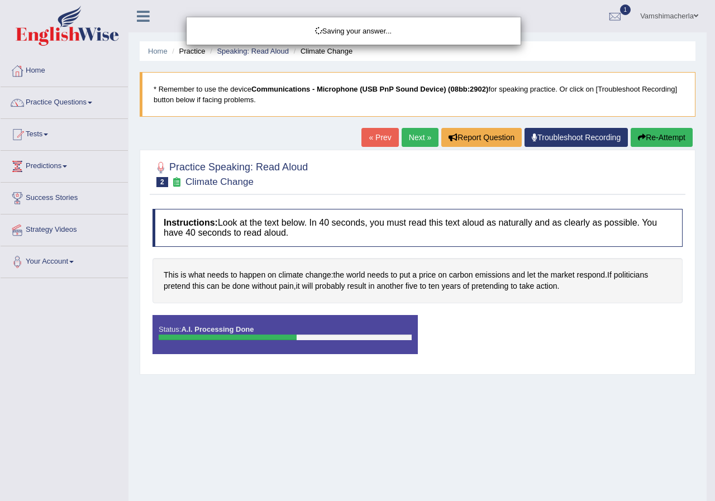
click at [421, 144] on div "Saving your answer..." at bounding box center [357, 250] width 715 height 501
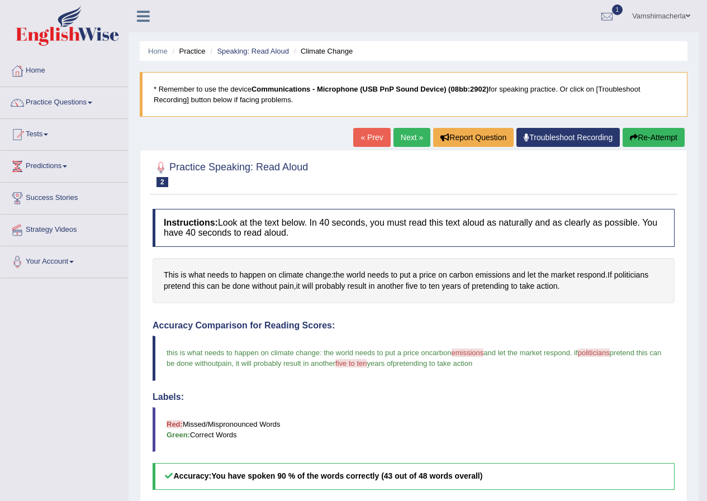
click at [418, 139] on link "Next »" at bounding box center [411, 137] width 37 height 19
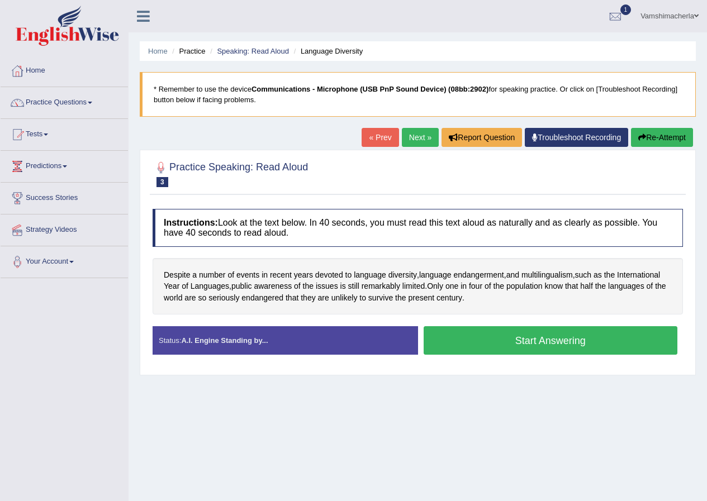
click at [510, 334] on button "Start Answering" at bounding box center [551, 340] width 254 height 29
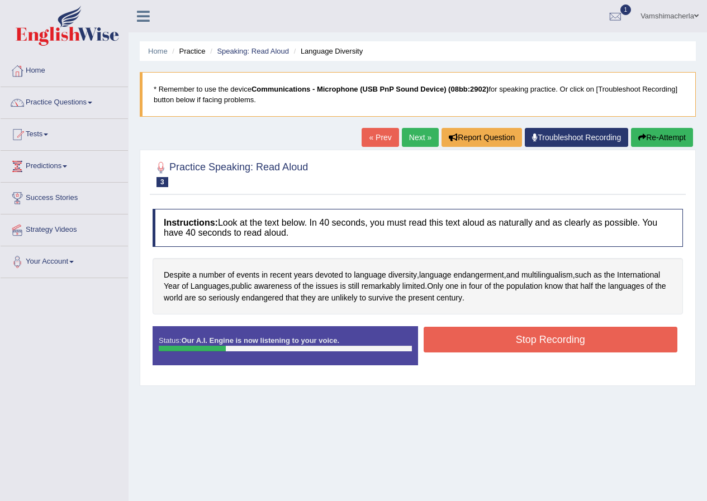
click at [520, 345] on button "Stop Recording" at bounding box center [551, 340] width 254 height 26
click at [520, 345] on div "Status: Our A.I. Engine is now listening to your voice. Start Answering Stop Re…" at bounding box center [418, 351] width 530 height 50
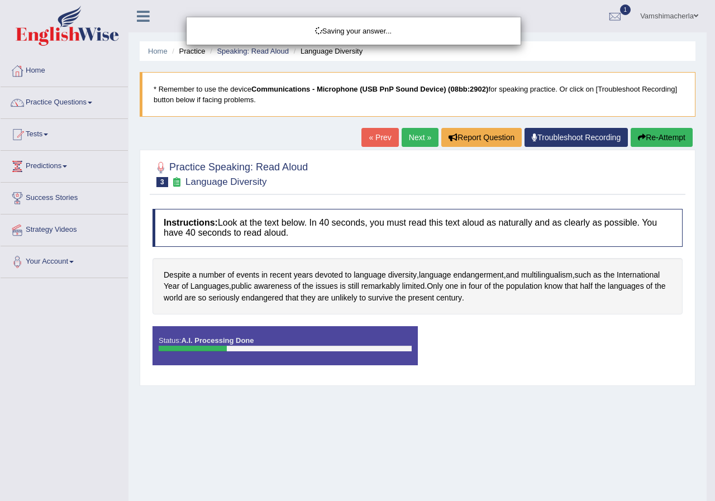
click at [672, 132] on div "Saving your answer..." at bounding box center [357, 250] width 715 height 501
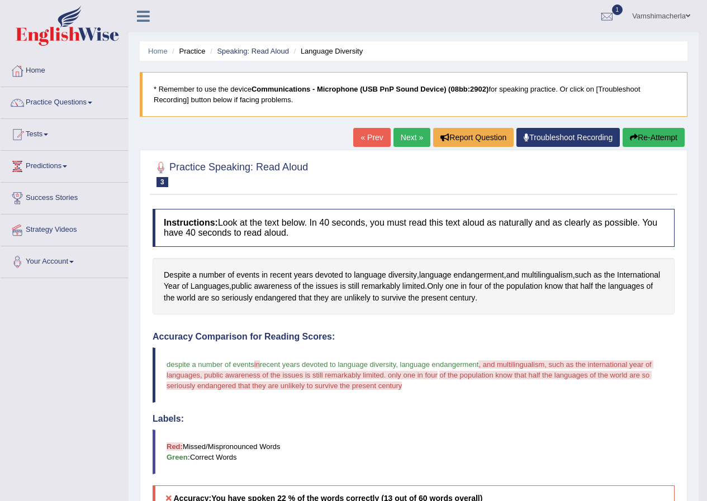
click at [658, 139] on button "Re-Attempt" at bounding box center [654, 137] width 62 height 19
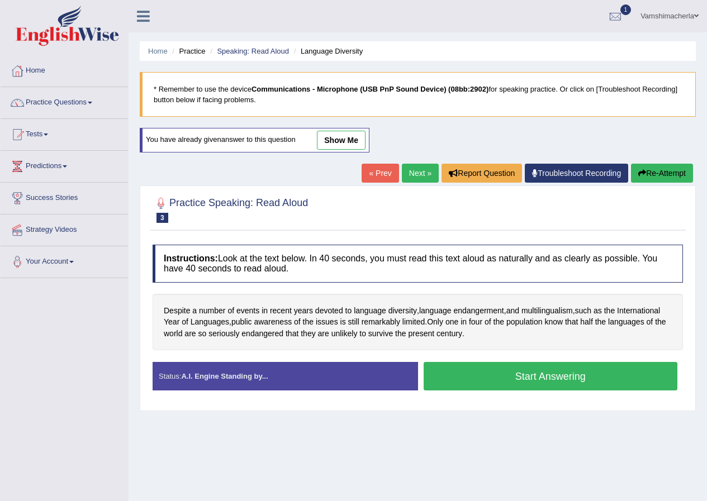
click at [562, 386] on button "Start Answering" at bounding box center [551, 376] width 254 height 29
click at [562, 387] on div "Home Practice Speaking: Read Aloud Language Diversity * Remember to use the dev…" at bounding box center [418, 279] width 578 height 559
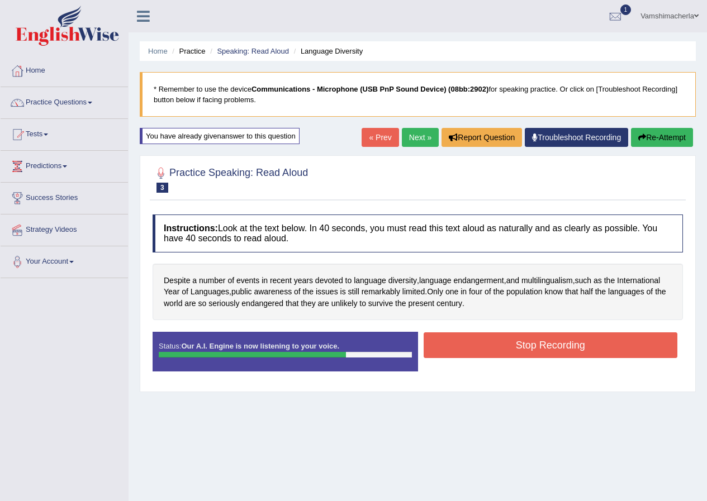
click at [500, 350] on button "Stop Recording" at bounding box center [551, 346] width 254 height 26
click at [500, 350] on div "Status: Our A.I. Engine is now listening to your voice. Start Answering Stop Re…" at bounding box center [418, 357] width 530 height 50
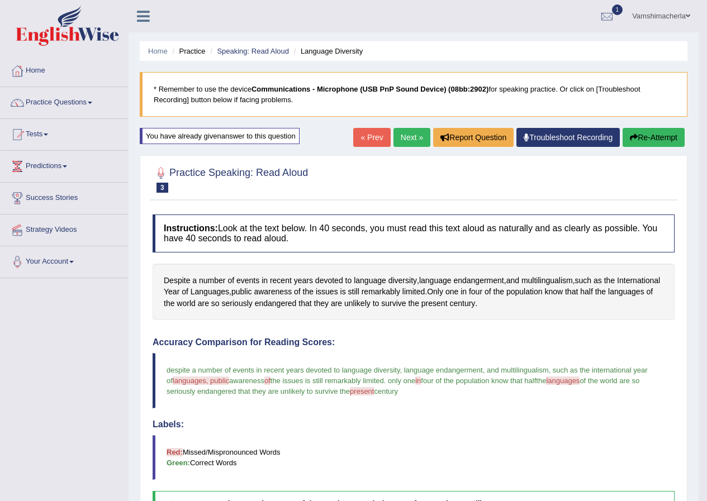
click at [671, 132] on button "Re-Attempt" at bounding box center [654, 137] width 62 height 19
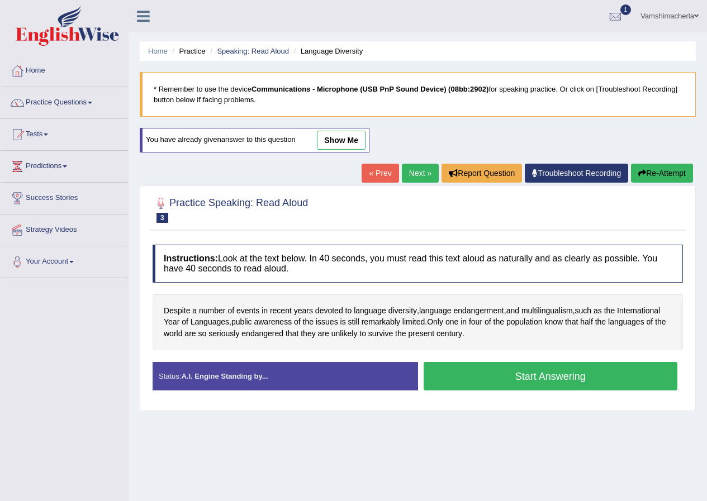
click at [577, 384] on button "Start Answering" at bounding box center [551, 376] width 254 height 29
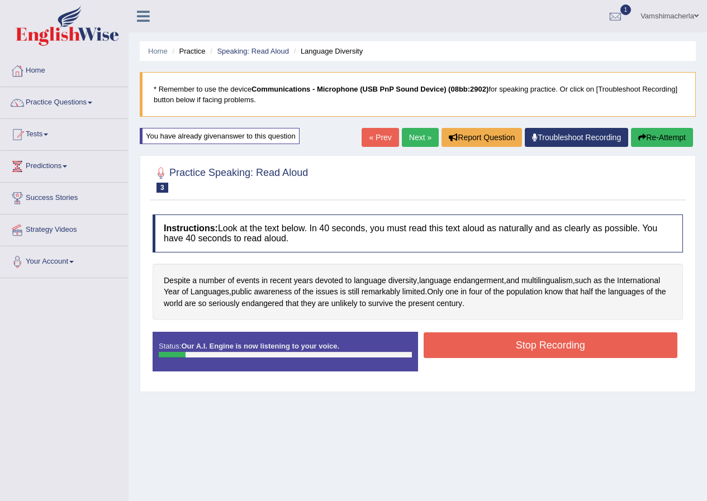
click at [581, 342] on button "Stop Recording" at bounding box center [551, 346] width 254 height 26
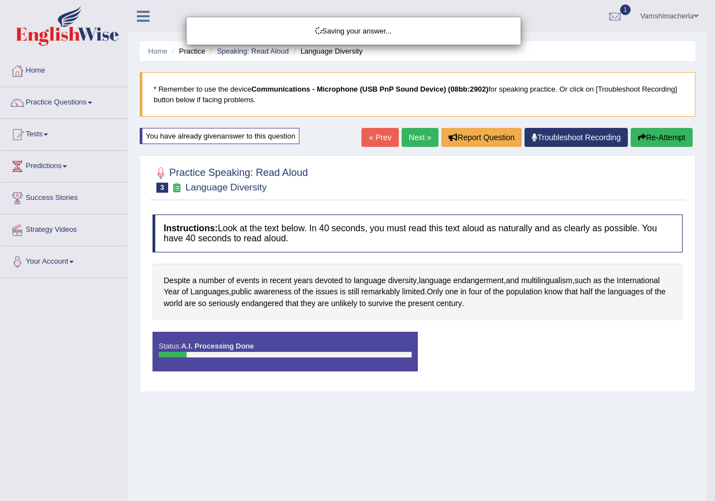
click at [662, 141] on div "Saving your answer..." at bounding box center [357, 250] width 715 height 501
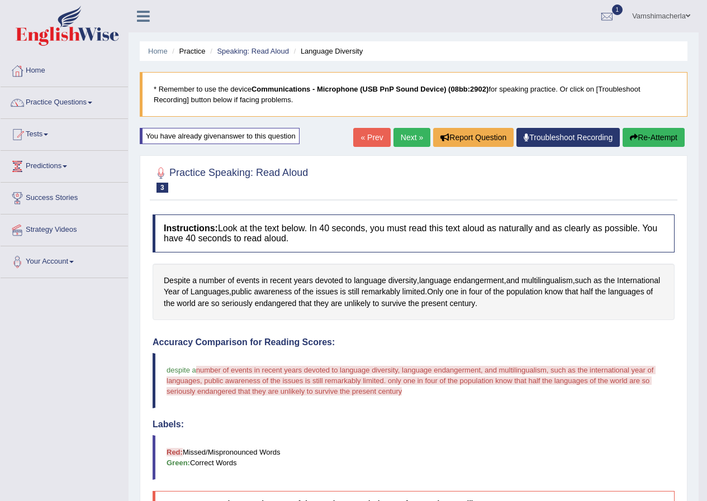
click at [657, 136] on button "Re-Attempt" at bounding box center [654, 137] width 62 height 19
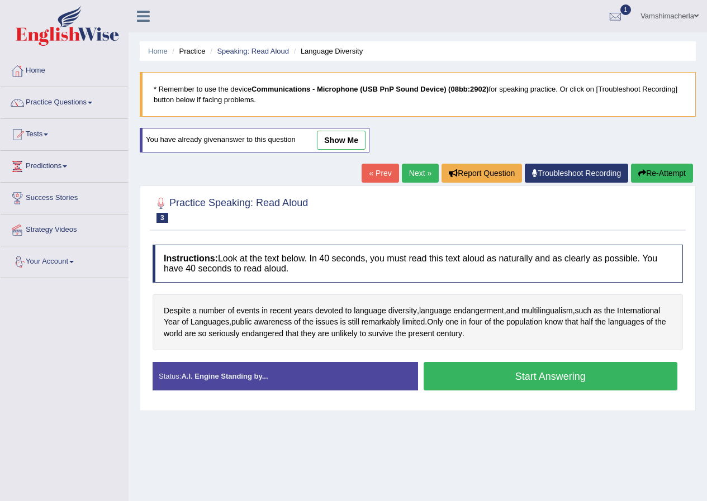
click at [577, 379] on button "Start Answering" at bounding box center [551, 376] width 254 height 29
click at [577, 379] on div "Practice Speaking: Read Aloud 3 Language Diversity Instructions: Look at the te…" at bounding box center [418, 299] width 556 height 226
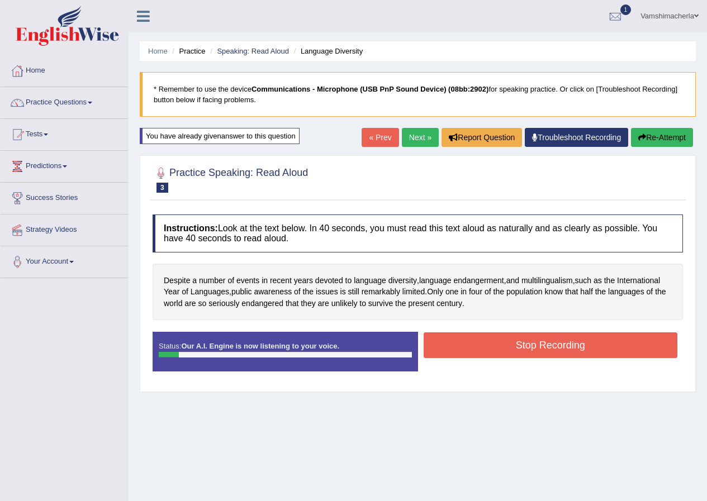
click at [521, 357] on button "Stop Recording" at bounding box center [551, 346] width 254 height 26
click at [521, 357] on div "Status: Our A.I. Engine is now listening to your voice. Start Answering Stop Re…" at bounding box center [418, 357] width 530 height 50
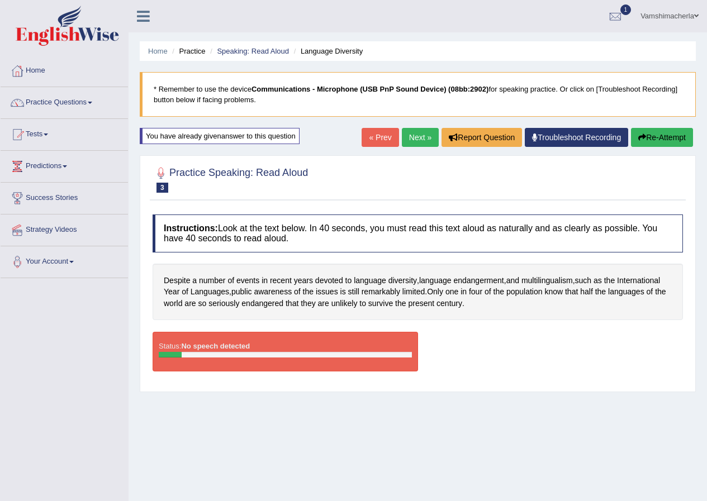
click at [680, 138] on button "Re-Attempt" at bounding box center [662, 137] width 62 height 19
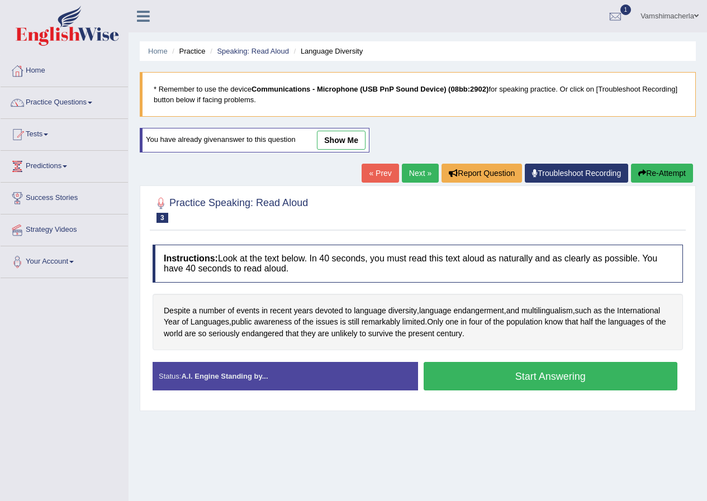
click at [536, 381] on button "Start Answering" at bounding box center [551, 376] width 254 height 29
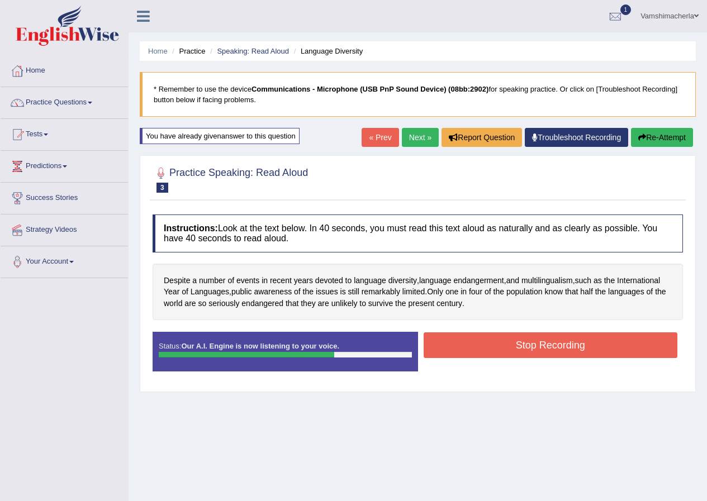
click at [552, 333] on button "Stop Recording" at bounding box center [551, 346] width 254 height 26
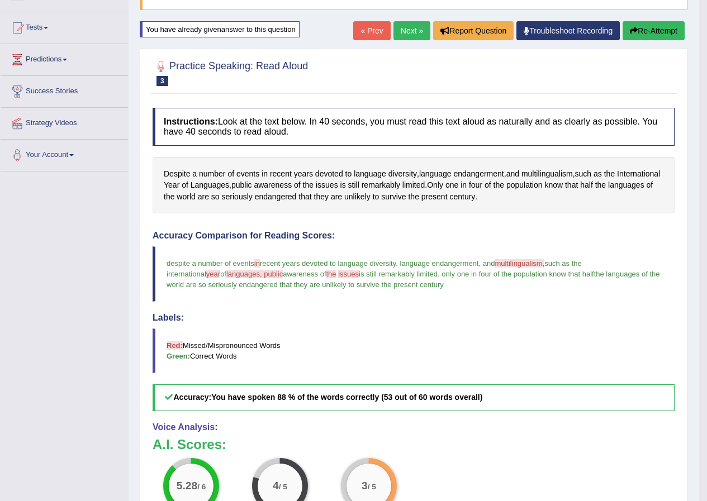
scroll to position [55, 0]
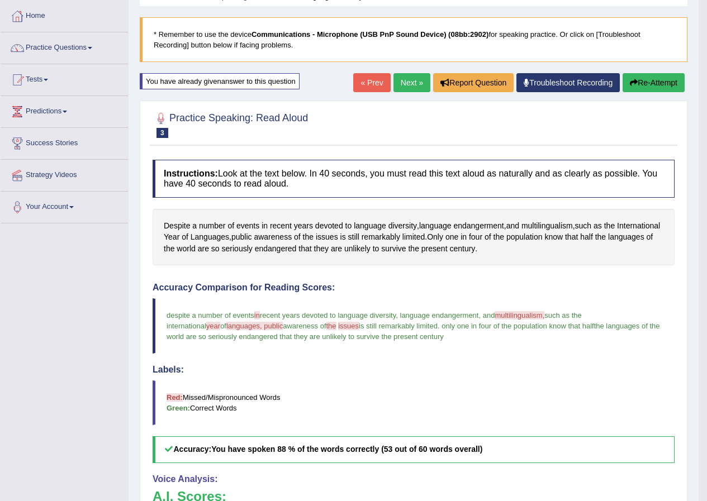
click at [413, 74] on link "Next »" at bounding box center [411, 82] width 37 height 19
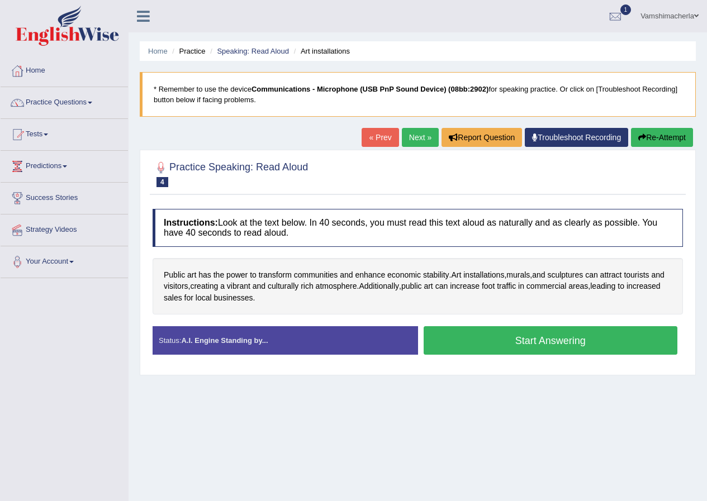
click at [498, 340] on button "Start Answering" at bounding box center [551, 340] width 254 height 29
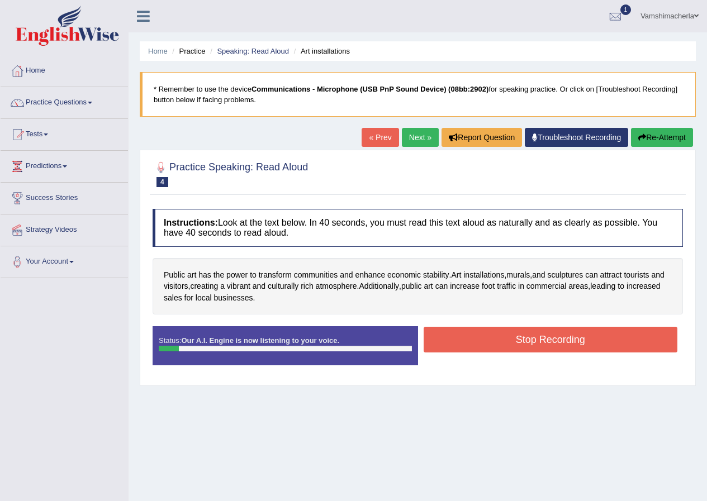
click at [517, 343] on button "Stop Recording" at bounding box center [551, 340] width 254 height 26
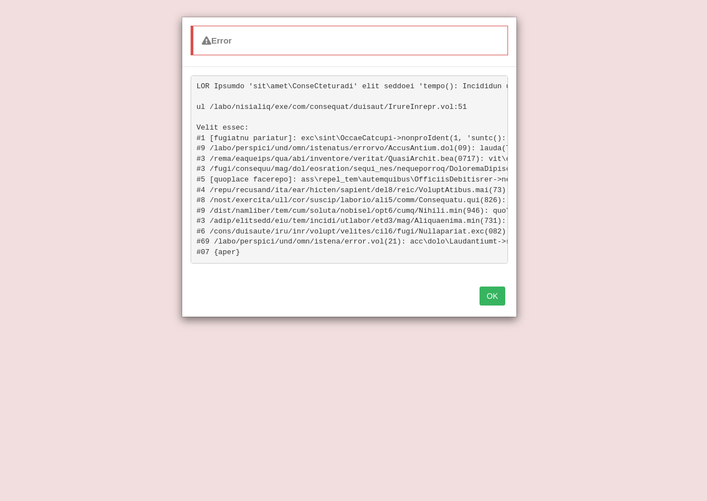
click at [490, 306] on button "OK" at bounding box center [492, 296] width 26 height 19
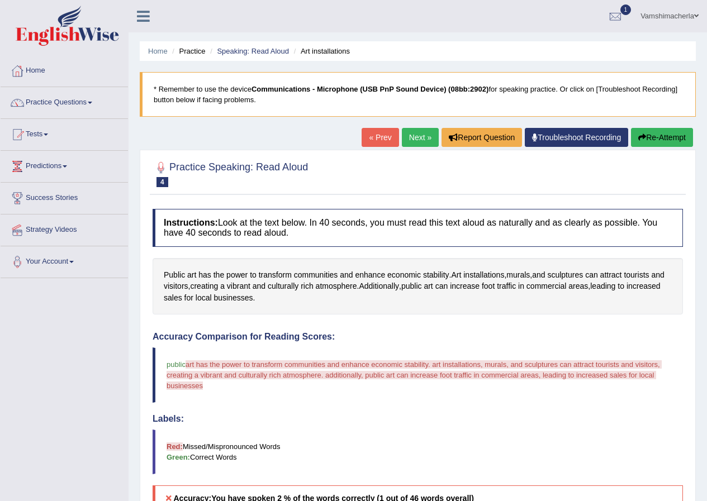
click at [669, 135] on button "Re-Attempt" at bounding box center [662, 137] width 62 height 19
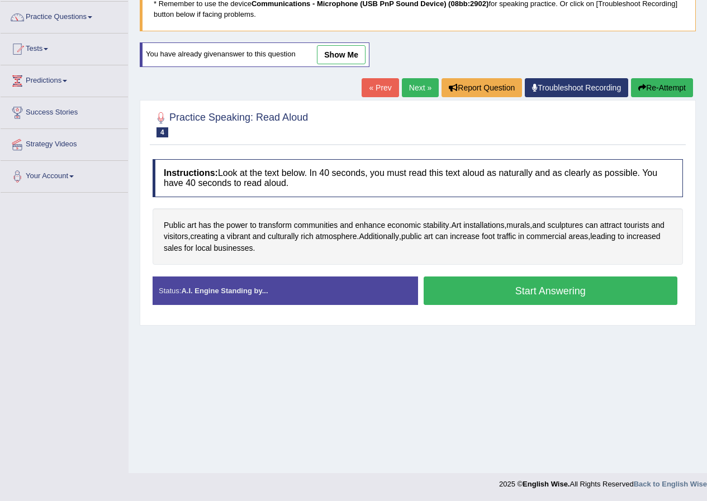
scroll to position [85, 0]
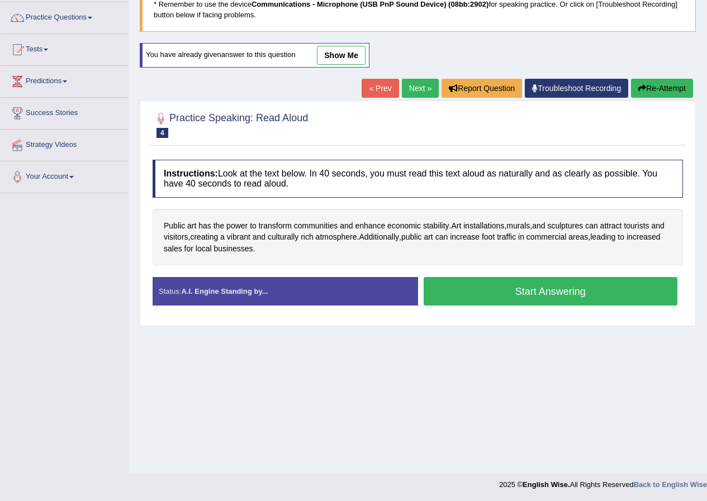
click at [534, 289] on button "Start Answering" at bounding box center [551, 291] width 254 height 29
click at [534, 289] on div "Instructions: Look at the text below. In 40 seconds, you must read this text al…" at bounding box center [418, 237] width 536 height 166
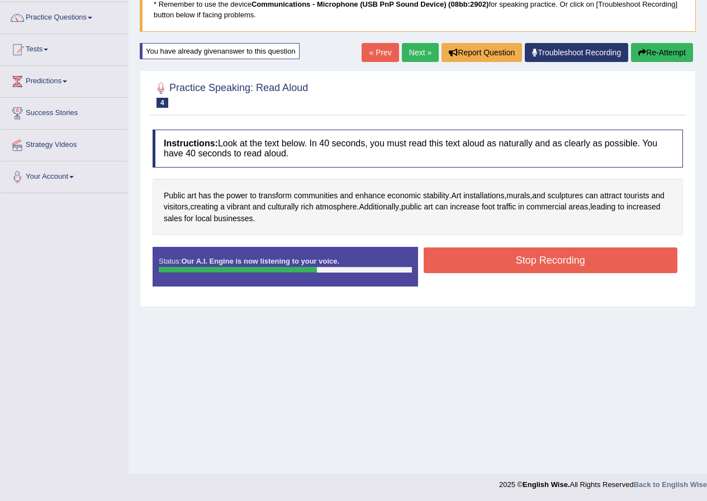
click at [525, 255] on button "Stop Recording" at bounding box center [551, 261] width 254 height 26
click at [525, 255] on div "Status: Our A.I. Engine is now listening to your voice. Start Answering Stop Re…" at bounding box center [418, 272] width 530 height 50
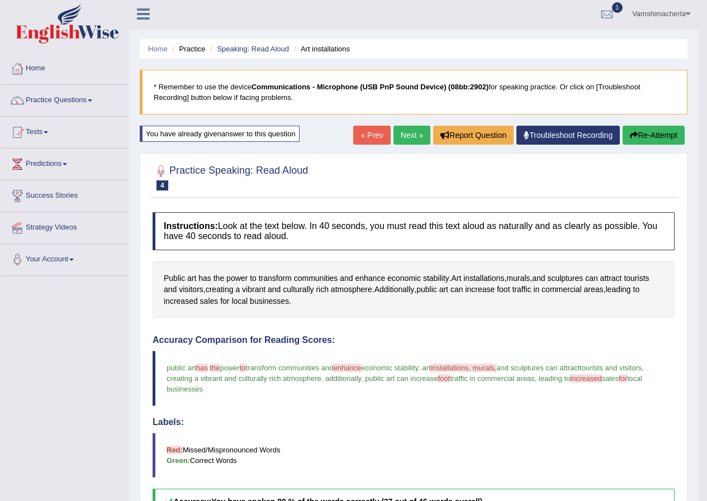
scroll to position [0, 0]
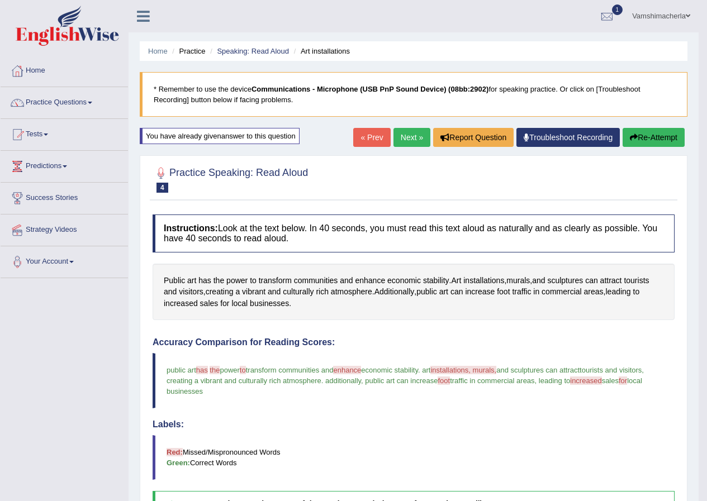
click at [643, 134] on button "Re-Attempt" at bounding box center [654, 137] width 62 height 19
drag, startPoint x: 643, startPoint y: 134, endPoint x: 599, endPoint y: 132, distance: 43.6
click at [643, 134] on button "Re-Attempt" at bounding box center [654, 137] width 62 height 19
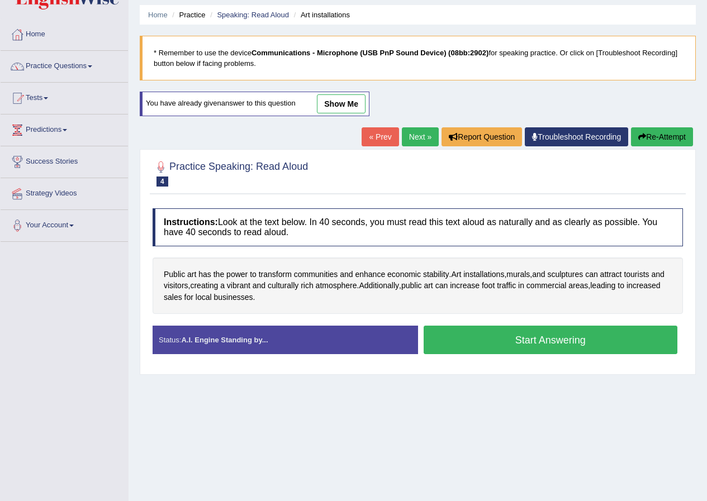
scroll to position [86, 0]
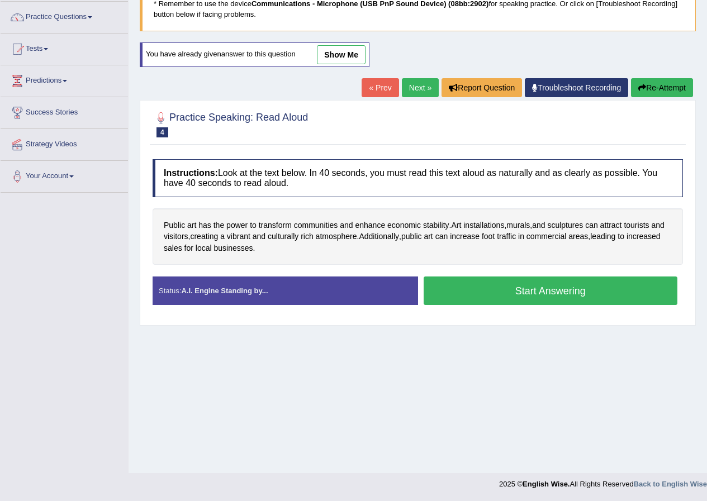
click at [566, 298] on button "Start Answering" at bounding box center [551, 291] width 254 height 29
click at [566, 298] on div "Home Practice Speaking: Read Aloud Art installations * Remember to use the devi…" at bounding box center [418, 193] width 578 height 559
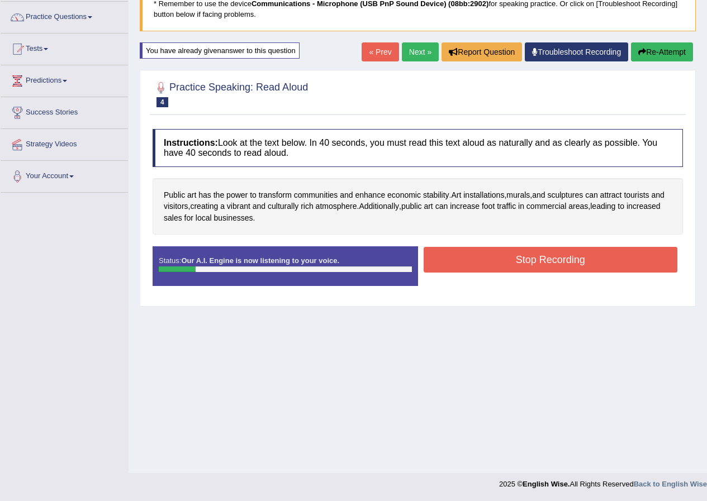
click at [577, 267] on button "Stop Recording" at bounding box center [551, 260] width 254 height 26
click at [577, 267] on div "Status: Our A.I. Engine is now listening to your voice. Start Answering Stop Re…" at bounding box center [418, 271] width 530 height 50
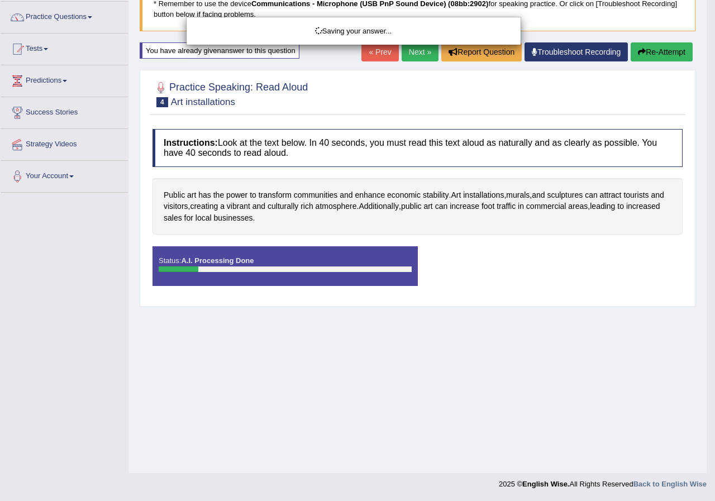
click at [660, 60] on div "Saving your answer..." at bounding box center [357, 250] width 715 height 501
click at [654, 53] on div "Saving your answer..." at bounding box center [357, 250] width 715 height 501
drag, startPoint x: 654, startPoint y: 53, endPoint x: 663, endPoint y: 64, distance: 14.0
click at [654, 53] on div "Saving your answer..." at bounding box center [357, 250] width 715 height 501
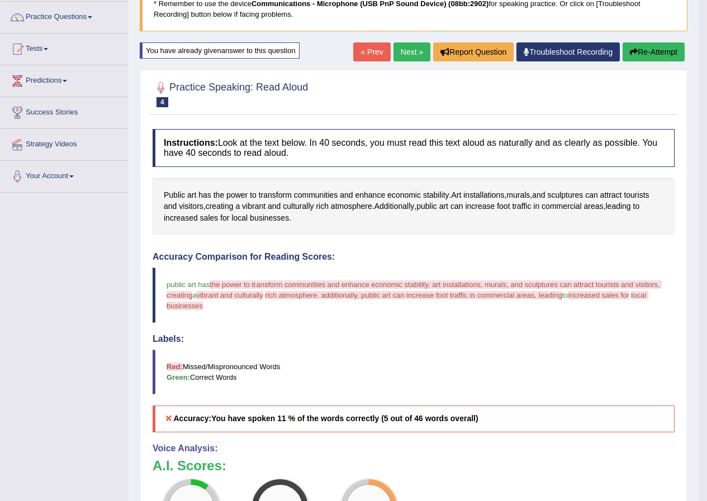
drag, startPoint x: 659, startPoint y: 50, endPoint x: 648, endPoint y: 86, distance: 36.9
click at [659, 54] on button "Re-Attempt" at bounding box center [654, 51] width 62 height 19
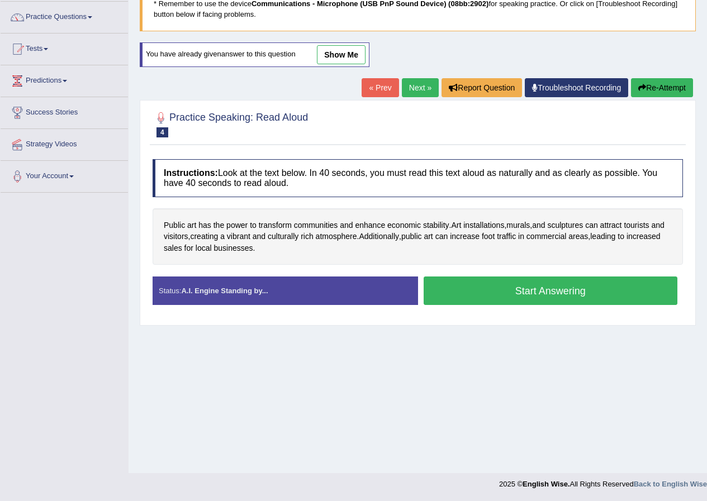
click at [663, 89] on button "Re-Attempt" at bounding box center [662, 87] width 62 height 19
click at [518, 296] on button "Start Answering" at bounding box center [551, 291] width 254 height 29
click at [518, 296] on div "Practice Speaking: Read Aloud 4 Art installations Instructions: Look at the tex…" at bounding box center [418, 213] width 556 height 226
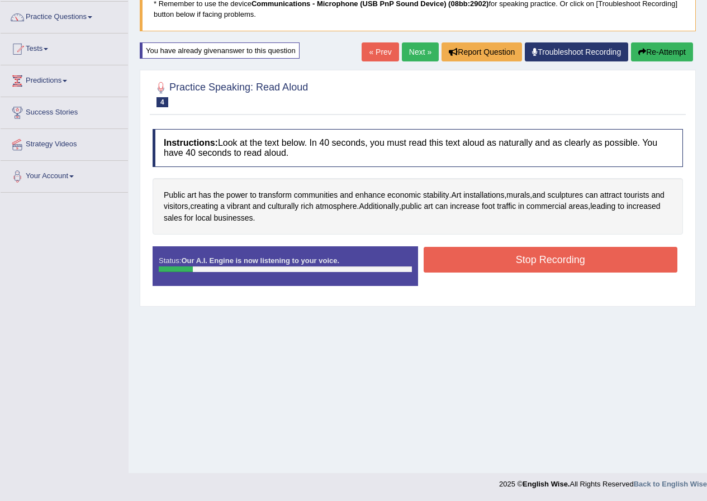
click at [601, 265] on button "Stop Recording" at bounding box center [551, 260] width 254 height 26
click at [601, 265] on div "Status: Our A.I. Engine is now listening to your voice. Start Answering Stop Re…" at bounding box center [418, 271] width 530 height 50
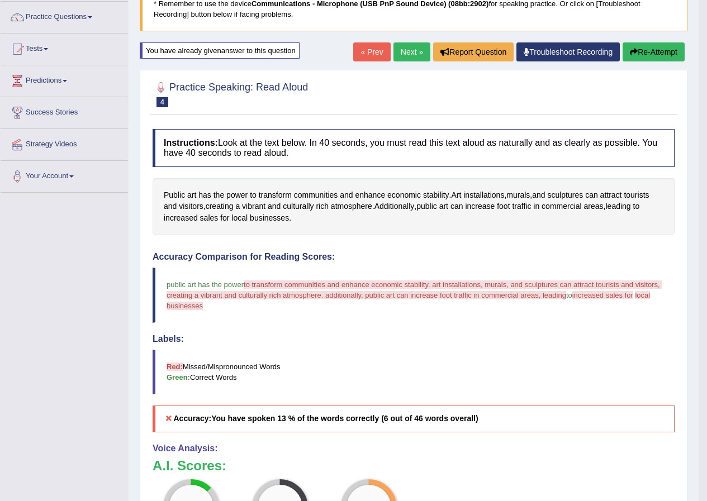
click at [663, 54] on button "Re-Attempt" at bounding box center [654, 51] width 62 height 19
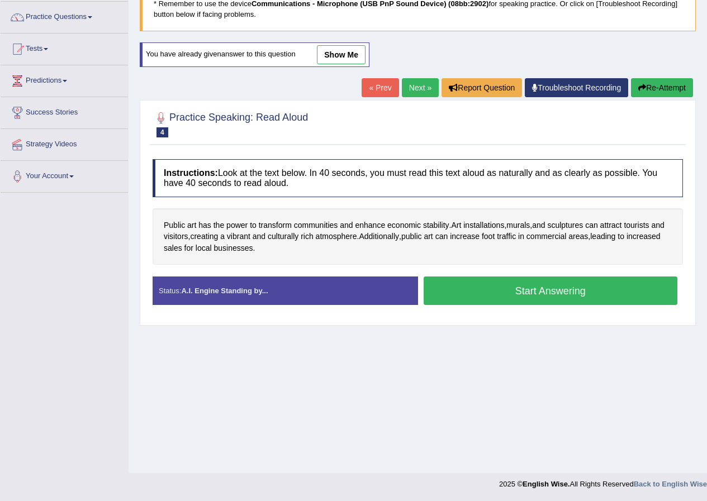
click at [669, 84] on button "Re-Attempt" at bounding box center [662, 87] width 62 height 19
click at [586, 287] on button "Start Answering" at bounding box center [551, 291] width 254 height 29
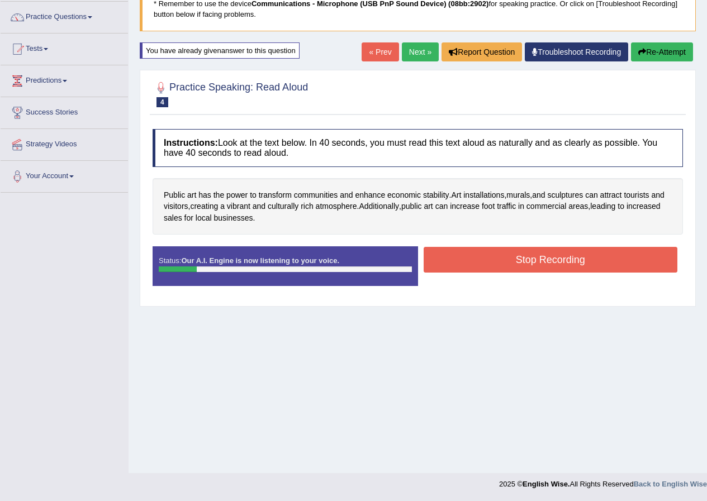
click at [530, 265] on button "Stop Recording" at bounding box center [551, 260] width 254 height 26
click at [530, 265] on div "Status: Our A.I. Engine is now listening to your voice. Start Answering Stop Re…" at bounding box center [418, 271] width 530 height 50
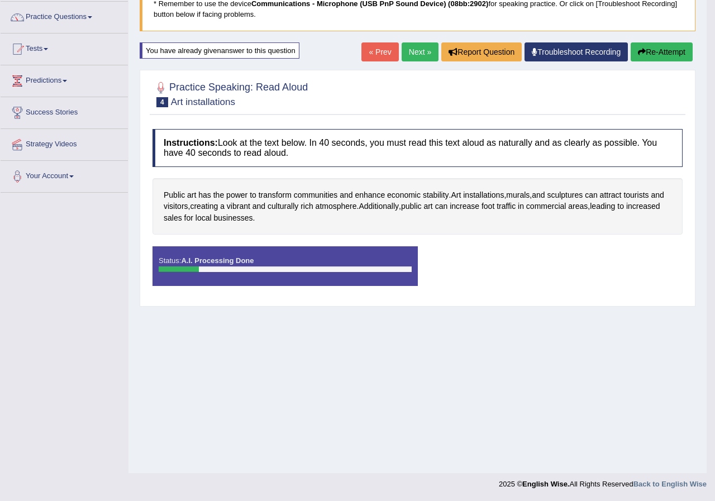
click at [0, 0] on div "Saving your answer..." at bounding box center [0, 0] width 0 height 0
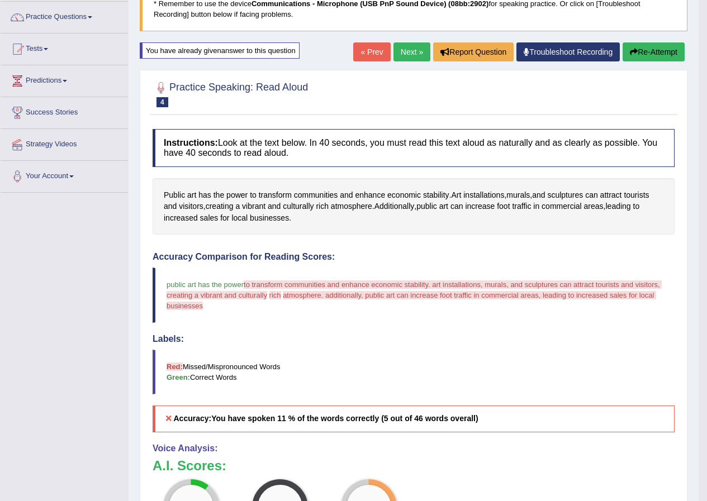
click at [638, 49] on button "Re-Attempt" at bounding box center [654, 51] width 62 height 19
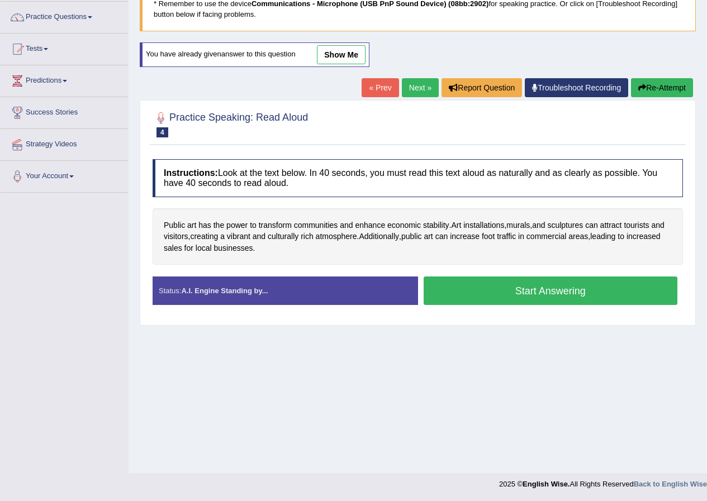
click at [539, 292] on button "Start Answering" at bounding box center [551, 291] width 254 height 29
click at [538, 292] on div "Practice Speaking: Read Aloud 4 Art installations Instructions: Look at the tex…" at bounding box center [418, 213] width 556 height 226
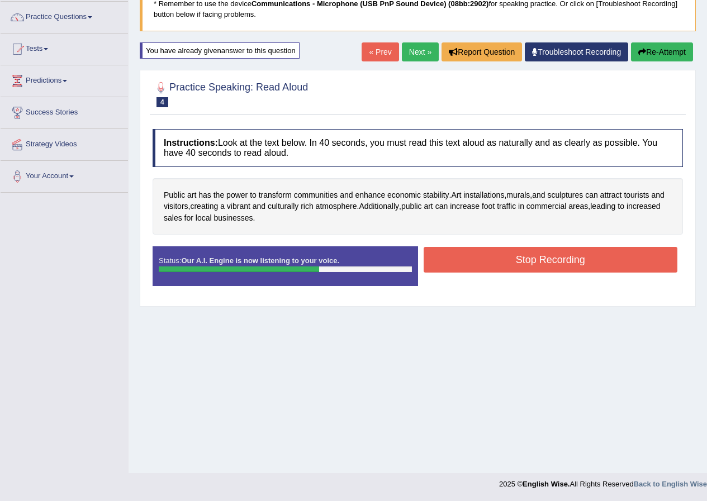
click at [564, 252] on button "Stop Recording" at bounding box center [551, 260] width 254 height 26
click at [564, 252] on div "Status: Our A.I. Engine is now listening to your voice. Start Answering Stop Re…" at bounding box center [418, 271] width 530 height 50
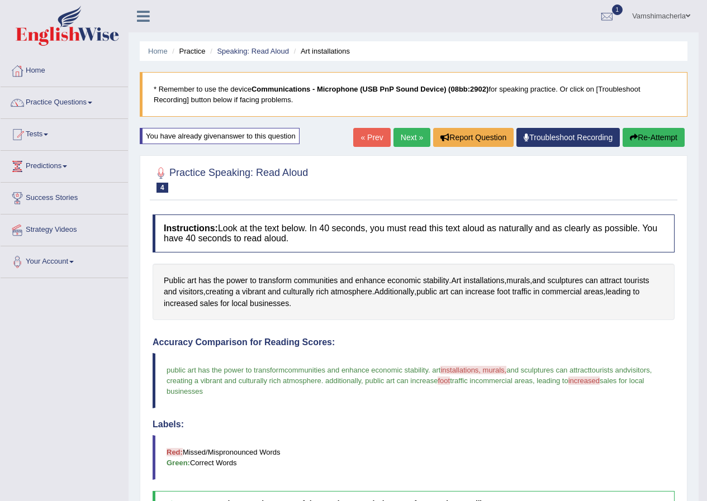
click at [652, 136] on button "Re-Attempt" at bounding box center [654, 137] width 62 height 19
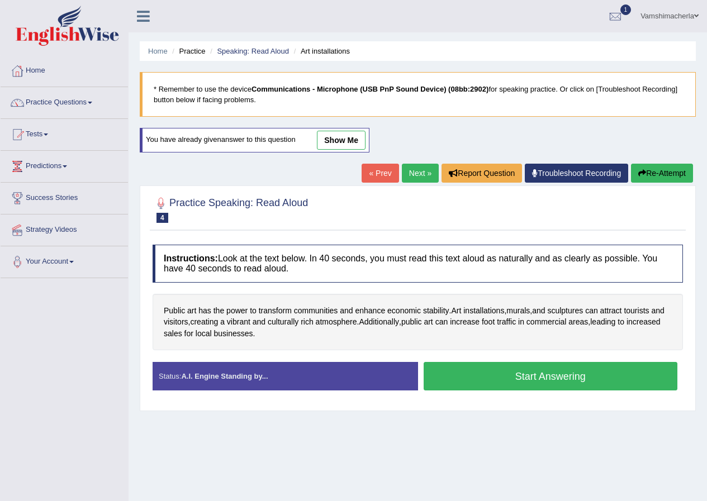
click at [563, 376] on button "Start Answering" at bounding box center [551, 376] width 254 height 29
click at [563, 376] on div "Practice Speaking: Read Aloud 4 Art installations Instructions: Look at the tex…" at bounding box center [418, 299] width 556 height 226
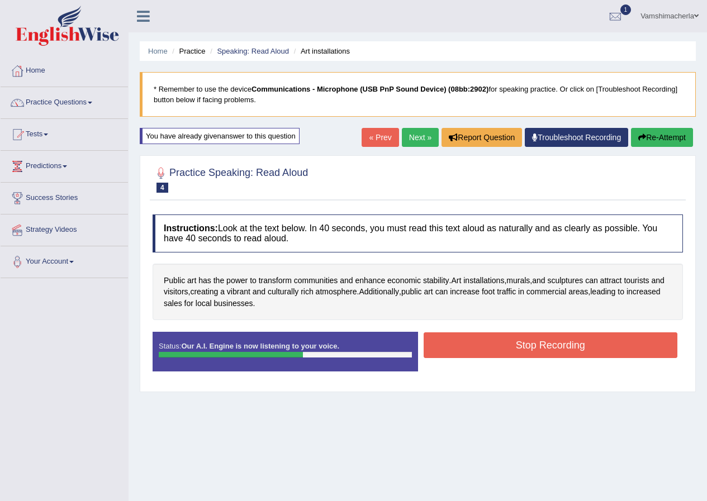
click at [585, 350] on button "Stop Recording" at bounding box center [551, 346] width 254 height 26
click at [585, 350] on div "Status: Our A.I. Engine is now listening to your voice. Start Answering Stop Re…" at bounding box center [418, 357] width 530 height 50
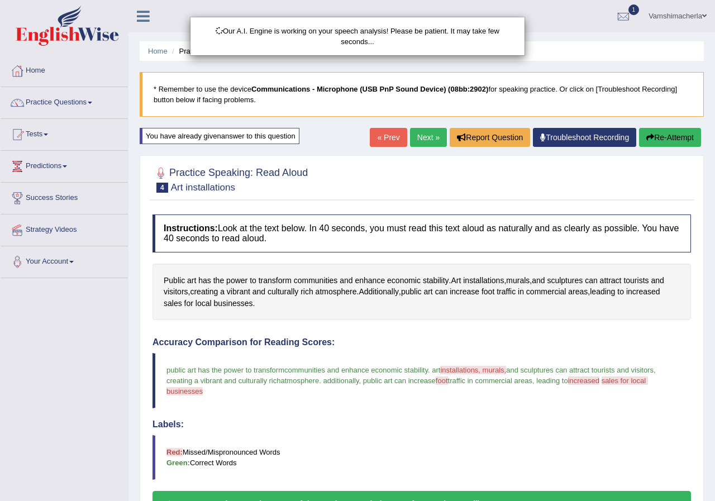
click at [639, 136] on body "Toggle navigation Home Practice Questions Speaking Practice Read Aloud Repeat S…" at bounding box center [357, 250] width 715 height 501
click at [639, 136] on div "Our A.I. Engine is working on your speech analysis! Please be patient. It may t…" at bounding box center [357, 250] width 715 height 501
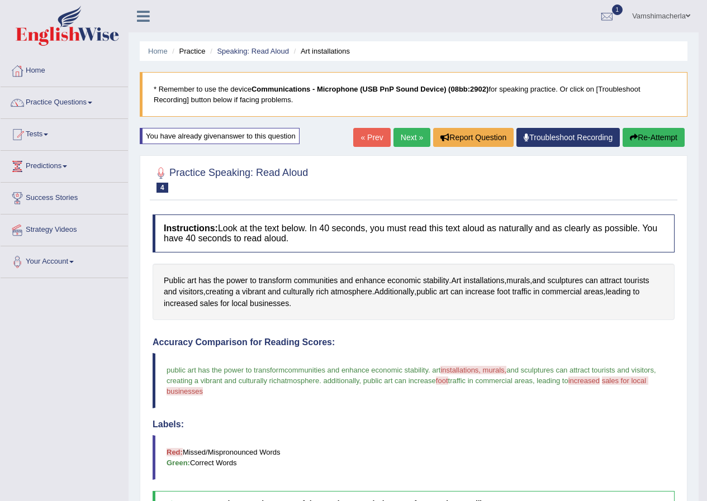
click at [666, 137] on button "Re-Attempt" at bounding box center [654, 137] width 62 height 19
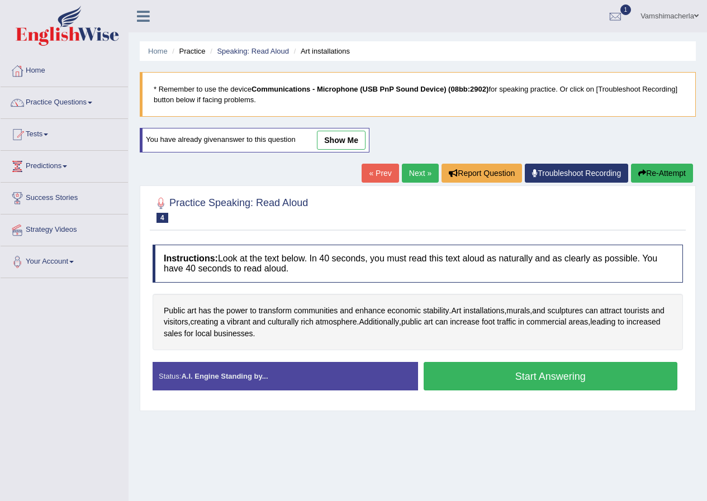
click at [555, 376] on button "Start Answering" at bounding box center [551, 376] width 254 height 29
click at [555, 376] on div "Practice Speaking: Read Aloud 4 Art installations Instructions: Look at the tex…" at bounding box center [418, 299] width 556 height 226
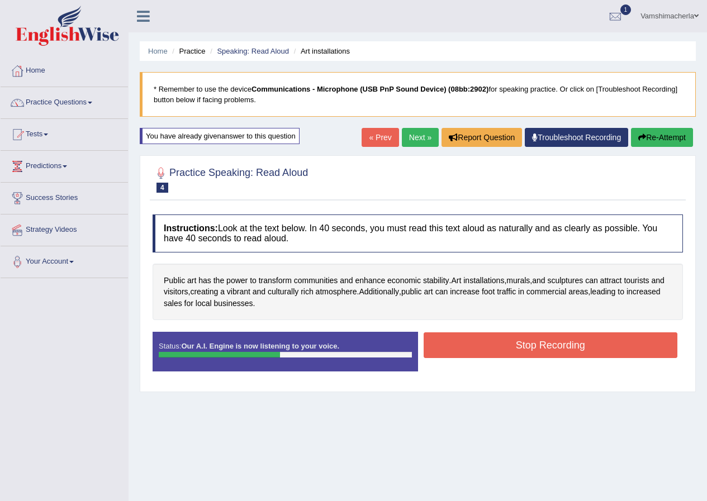
click at [645, 140] on button "Re-Attempt" at bounding box center [662, 137] width 62 height 19
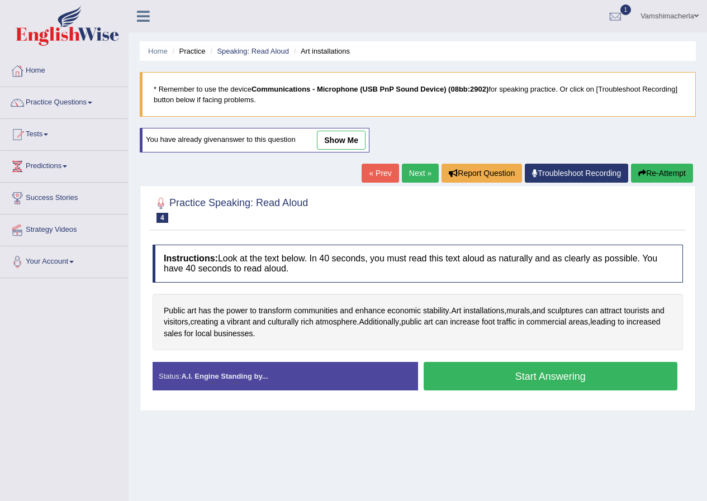
drag, startPoint x: 516, startPoint y: 369, endPoint x: 510, endPoint y: 368, distance: 6.2
click at [517, 368] on button "Start Answering" at bounding box center [551, 376] width 254 height 29
click at [517, 368] on div "Status: A.I. Engine Standing by... Start Answering Stop Recording" at bounding box center [418, 382] width 530 height 40
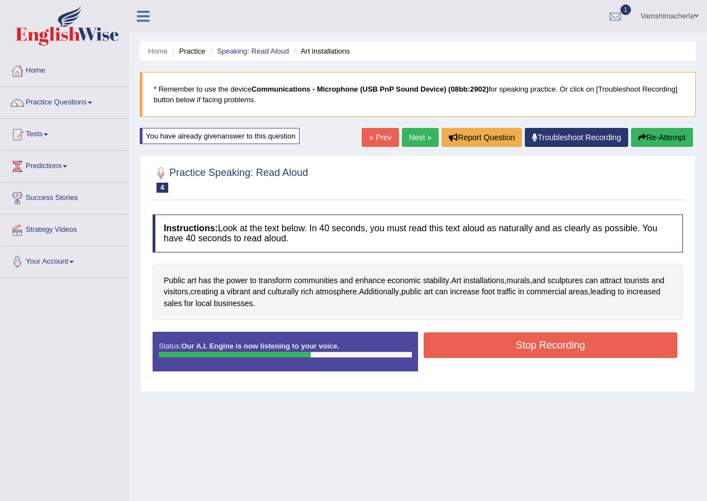
click at [640, 346] on button "Stop Recording" at bounding box center [551, 346] width 254 height 26
click at [640, 346] on div "Status: Our A.I. Engine is now listening to your voice. Start Answering Stop Re…" at bounding box center [418, 357] width 530 height 50
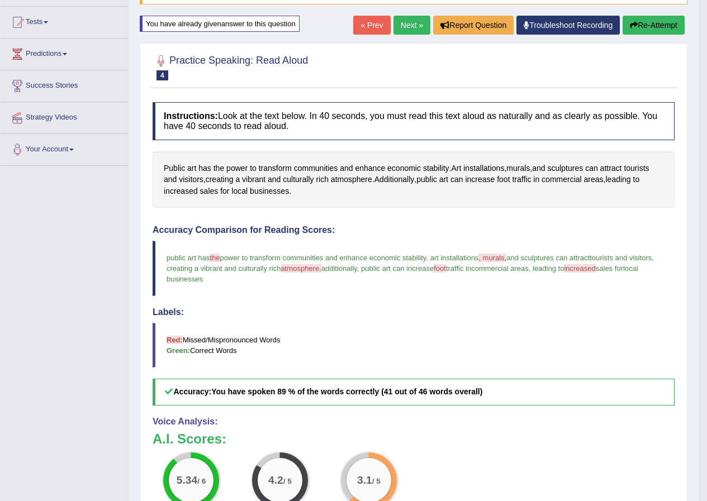
scroll to position [111, 0]
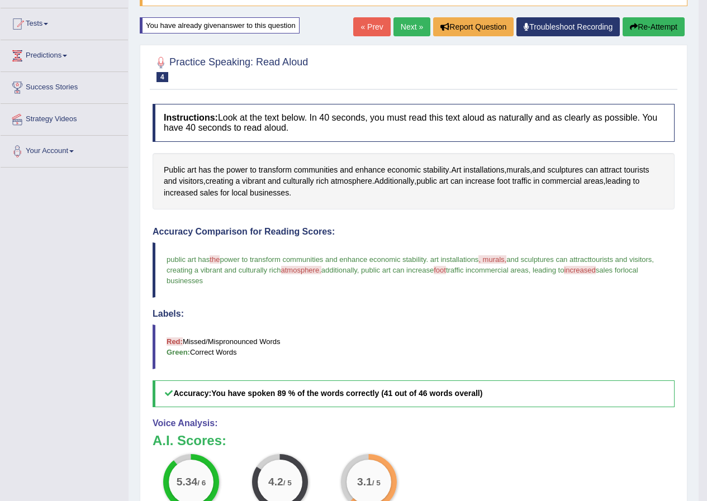
click at [506, 258] on span ", murals," at bounding box center [492, 259] width 28 height 8
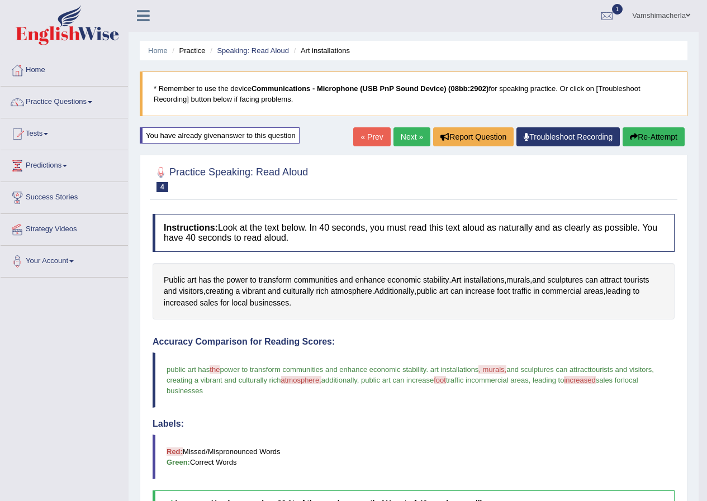
scroll to position [0, 0]
click at [413, 143] on link "Next »" at bounding box center [411, 137] width 37 height 19
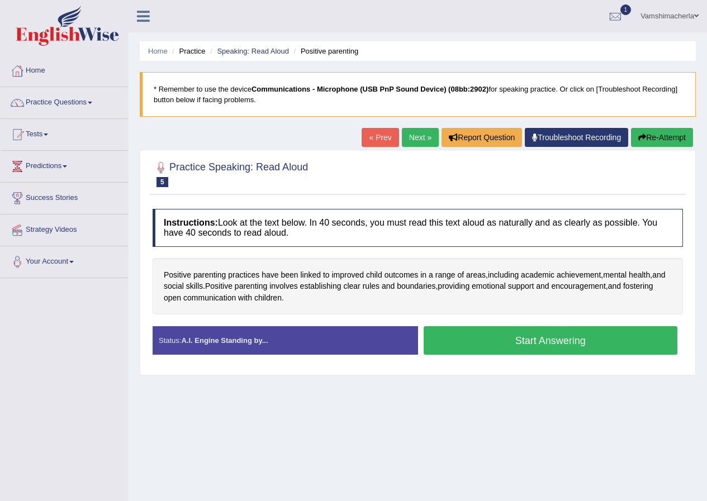
click at [592, 340] on button "Start Answering" at bounding box center [551, 340] width 254 height 29
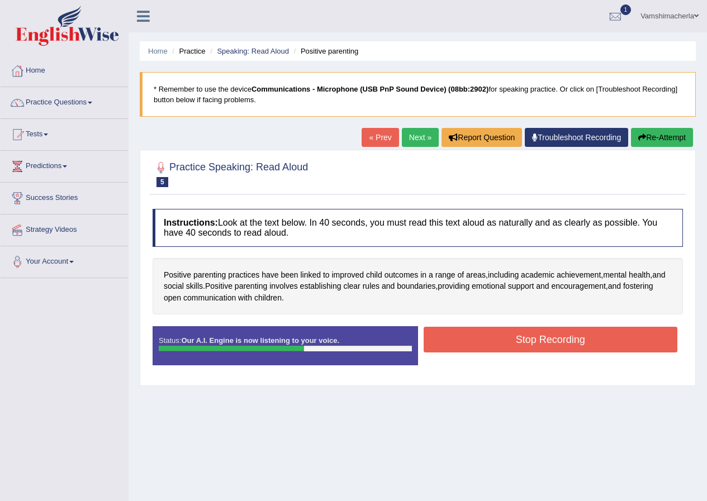
click at [605, 340] on button "Stop Recording" at bounding box center [551, 340] width 254 height 26
click at [605, 340] on div "Status: Our A.I. Engine is now listening to your voice. Start Answering Stop Re…" at bounding box center [418, 351] width 530 height 50
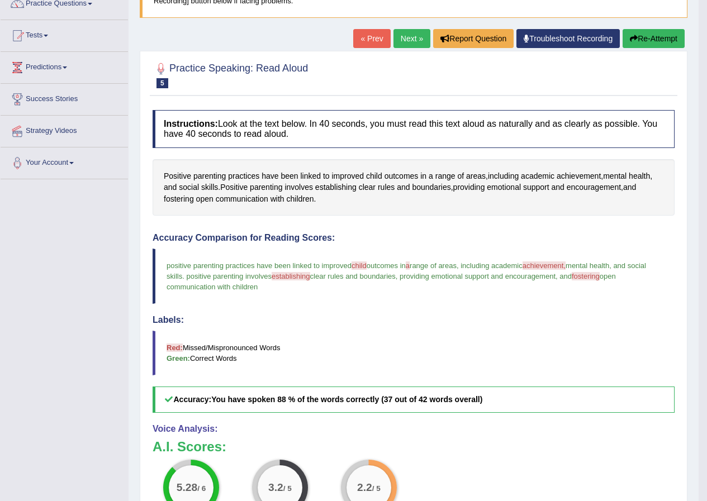
scroll to position [56, 0]
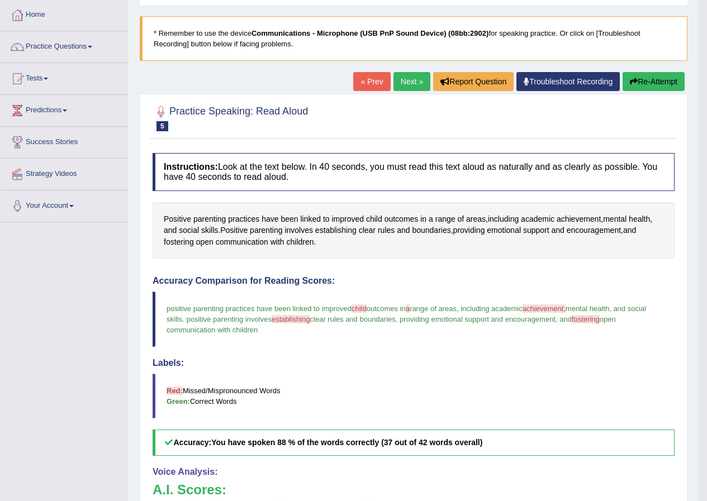
click at [657, 76] on button "Re-Attempt" at bounding box center [654, 81] width 62 height 19
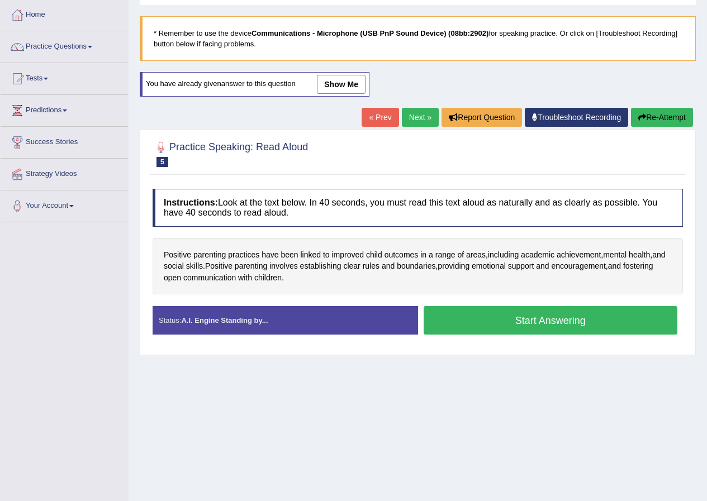
scroll to position [56, 0]
click at [471, 312] on button "Start Answering" at bounding box center [551, 320] width 254 height 29
click at [470, 312] on div "Status: A.I. Engine Standing by... Start Answering Stop Recording" at bounding box center [418, 326] width 530 height 40
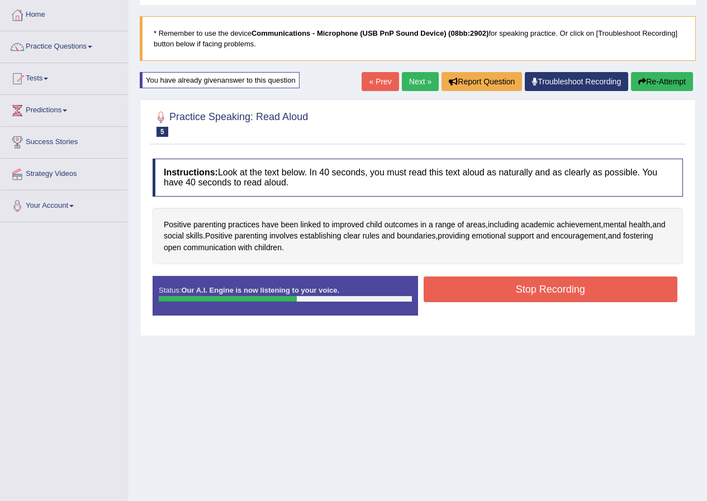
click at [540, 295] on button "Stop Recording" at bounding box center [551, 290] width 254 height 26
click at [540, 295] on div "Status: Our A.I. Engine is now listening to your voice. Start Answering Stop Re…" at bounding box center [418, 301] width 530 height 50
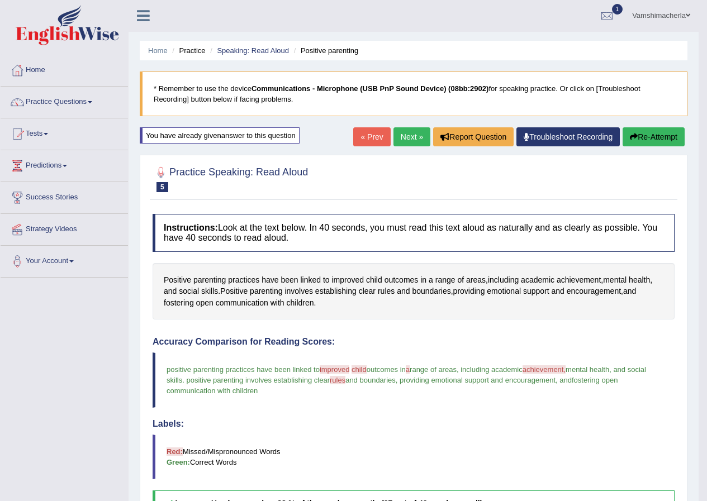
scroll to position [0, 0]
click at [409, 137] on link "Next »" at bounding box center [411, 137] width 37 height 19
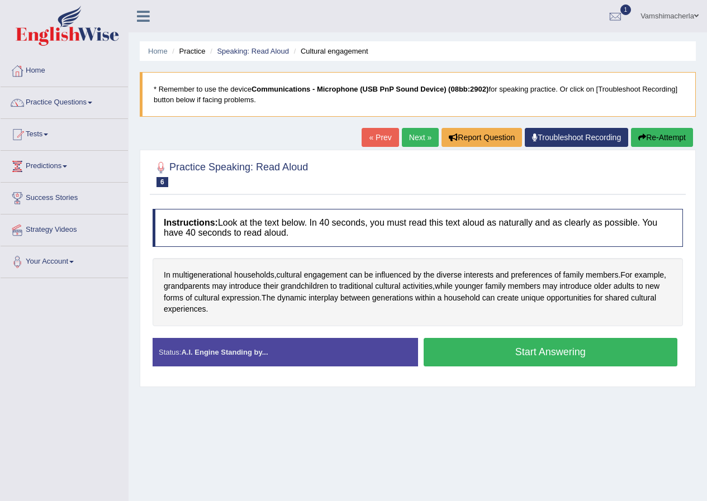
click at [550, 359] on button "Start Answering" at bounding box center [551, 352] width 254 height 29
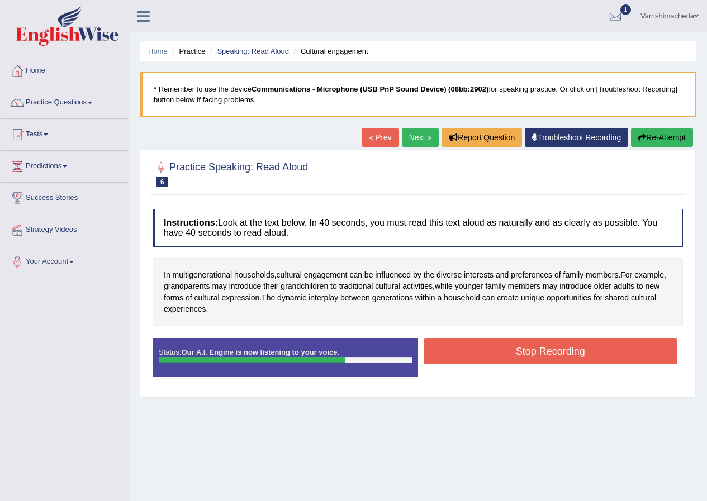
click at [537, 360] on button "Stop Recording" at bounding box center [551, 352] width 254 height 26
click at [537, 360] on div "Status: Our A.I. Engine is now listening to your voice. Start Answering Stop Re…" at bounding box center [418, 363] width 530 height 50
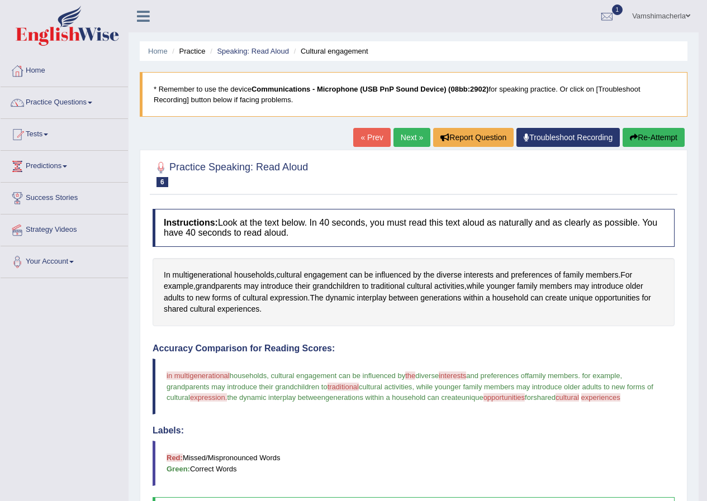
click at [417, 145] on link "Next »" at bounding box center [411, 137] width 37 height 19
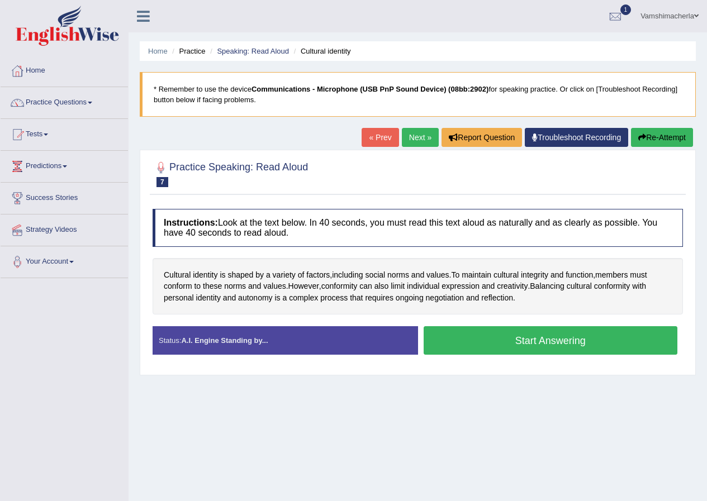
drag, startPoint x: 540, startPoint y: 339, endPoint x: 535, endPoint y: 335, distance: 6.7
click at [537, 339] on button "Start Answering" at bounding box center [551, 340] width 254 height 29
click at [537, 338] on button "Start Answering" at bounding box center [551, 340] width 254 height 29
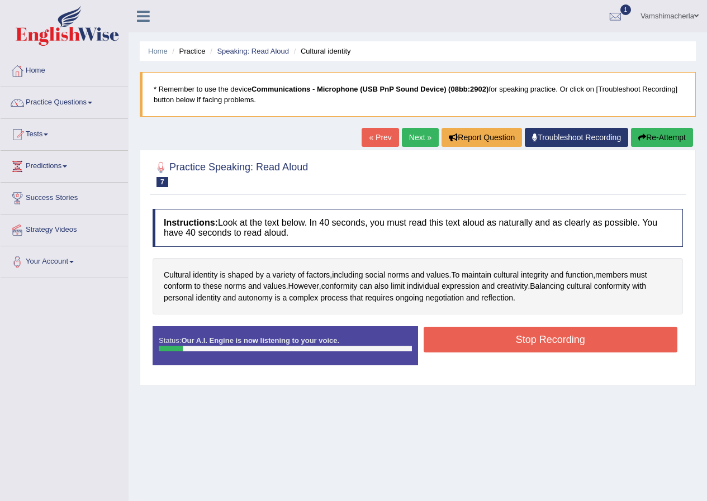
click at [556, 344] on button "Stop Recording" at bounding box center [551, 340] width 254 height 26
click at [556, 344] on div "Status: Our A.I. Engine is now listening to your voice. Start Answering Stop Re…" at bounding box center [418, 351] width 530 height 50
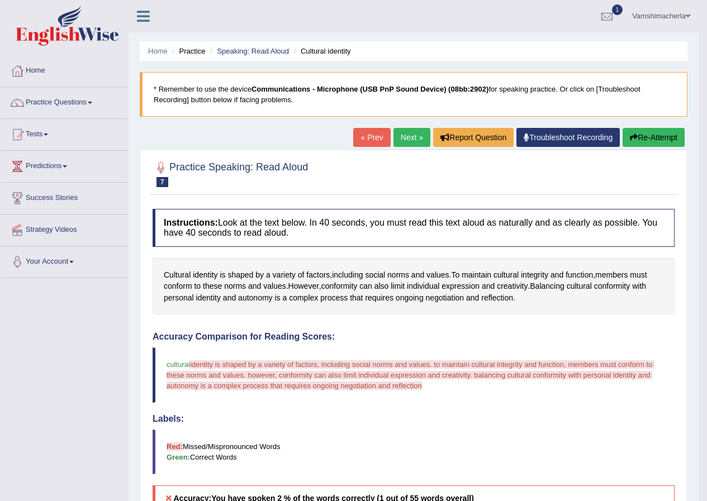
click at [664, 134] on button "Re-Attempt" at bounding box center [654, 137] width 62 height 19
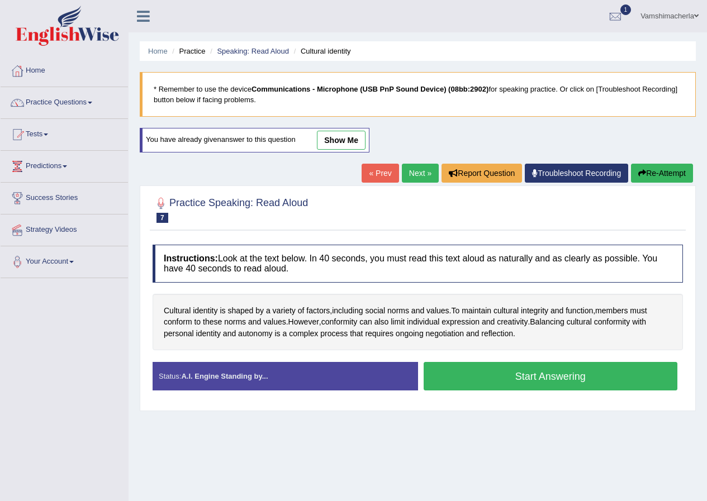
click at [542, 368] on button "Start Answering" at bounding box center [551, 376] width 254 height 29
click at [542, 368] on div "Status: A.I. Engine Standing by... Start Answering Stop Recording" at bounding box center [418, 382] width 530 height 40
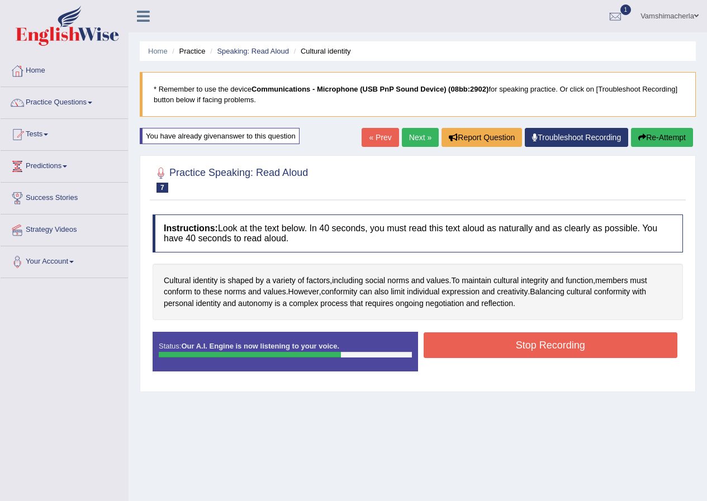
click at [518, 337] on button "Stop Recording" at bounding box center [551, 346] width 254 height 26
click at [518, 337] on div "Status: Our A.I. Engine is now listening to your voice. Start Answering Stop Re…" at bounding box center [418, 357] width 530 height 50
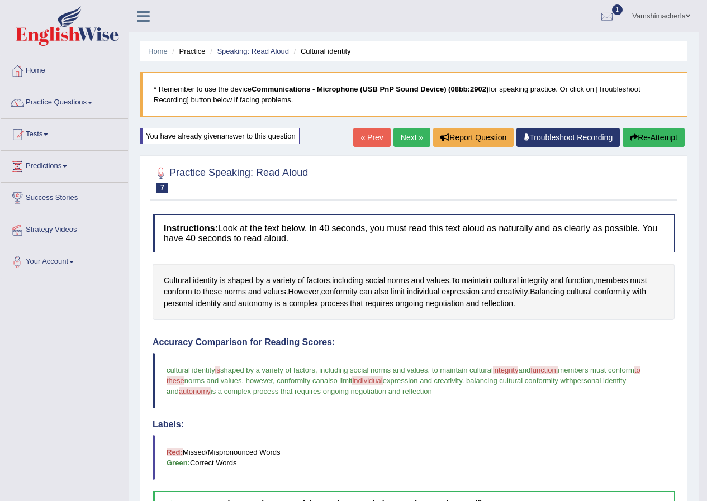
click at [405, 141] on link "Next »" at bounding box center [411, 137] width 37 height 19
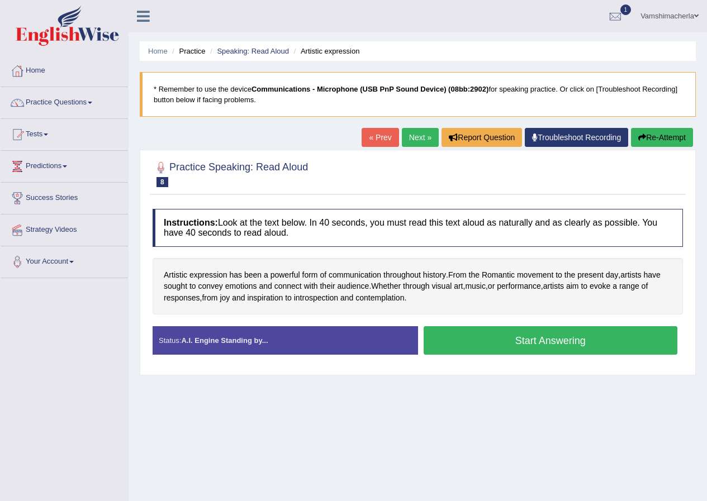
click at [495, 340] on button "Start Answering" at bounding box center [551, 340] width 254 height 29
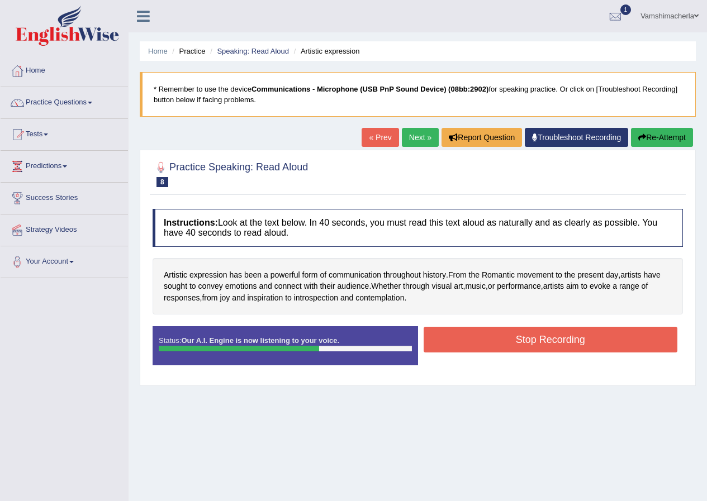
click at [534, 356] on div "Status: Our A.I. Engine is now listening to your voice. Start Answering Stop Re…" at bounding box center [418, 351] width 530 height 50
click at [521, 342] on button "Stop Recording" at bounding box center [551, 340] width 254 height 26
click at [521, 342] on div "Status: Our A.I. Engine is now listening to your voice. Start Answering Stop Re…" at bounding box center [418, 351] width 530 height 50
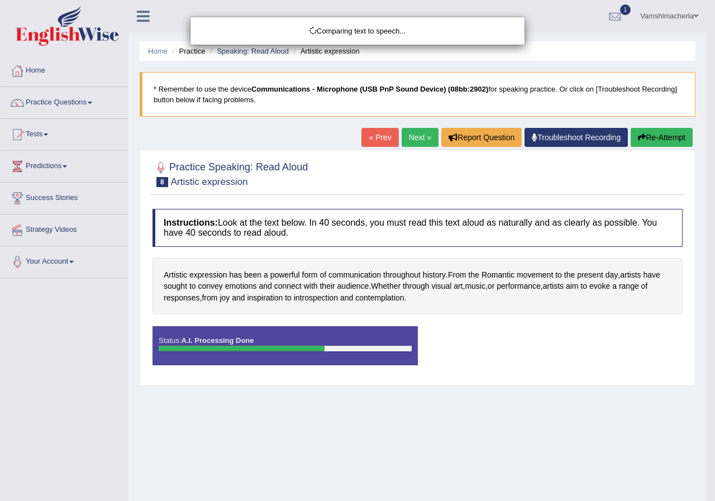
click at [418, 136] on div "Comparing text to speech..." at bounding box center [357, 250] width 715 height 501
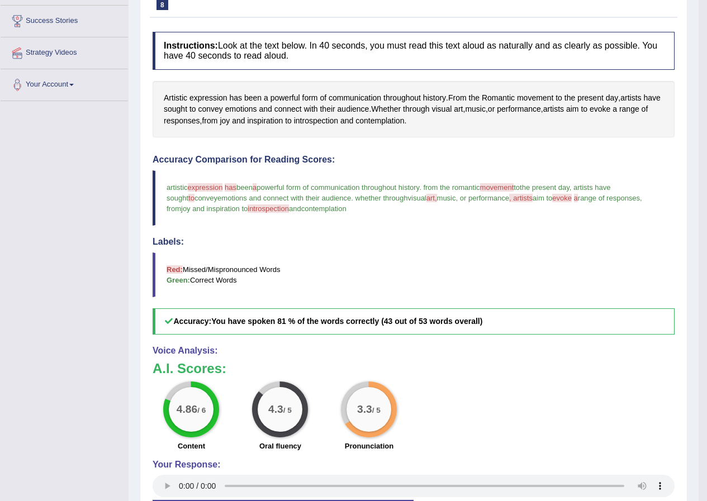
scroll to position [112, 0]
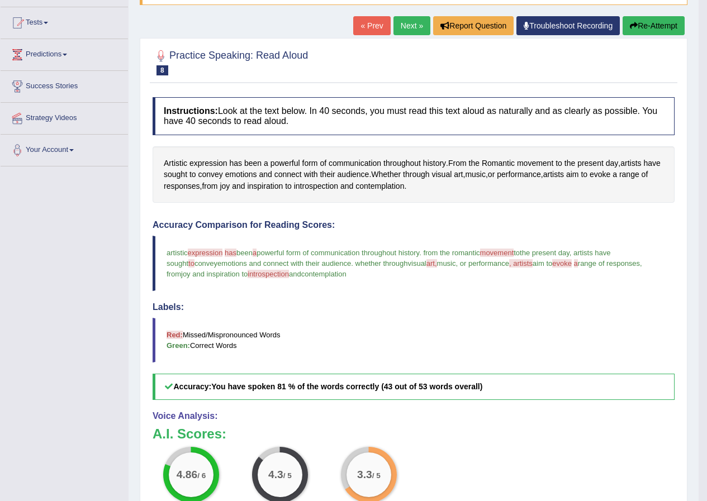
click at [407, 23] on link "Next »" at bounding box center [411, 25] width 37 height 19
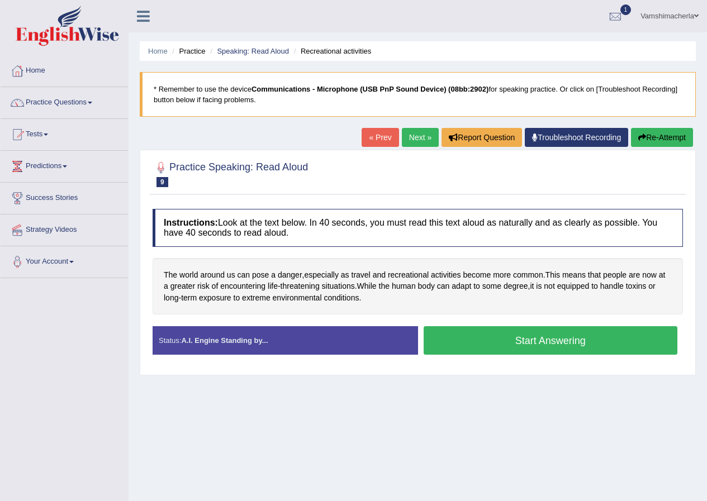
click at [512, 349] on button "Start Answering" at bounding box center [551, 340] width 254 height 29
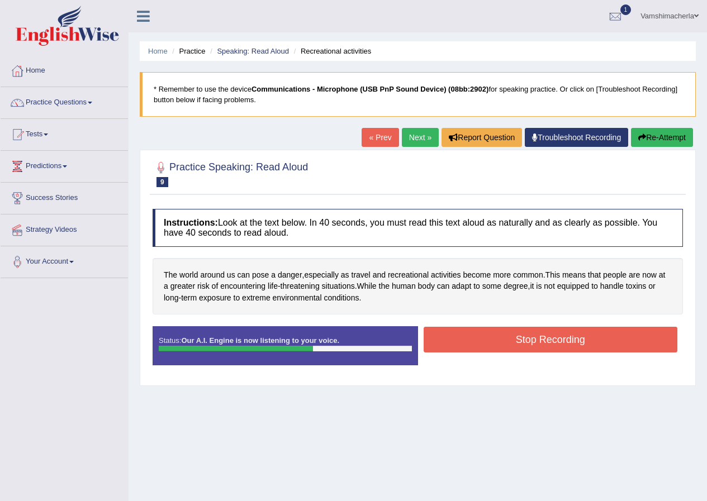
click at [514, 343] on button "Stop Recording" at bounding box center [551, 340] width 254 height 26
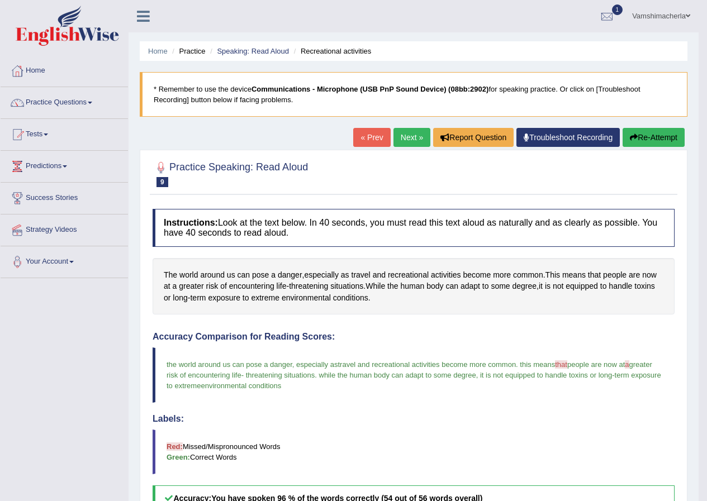
click at [411, 133] on link "Next »" at bounding box center [411, 137] width 37 height 19
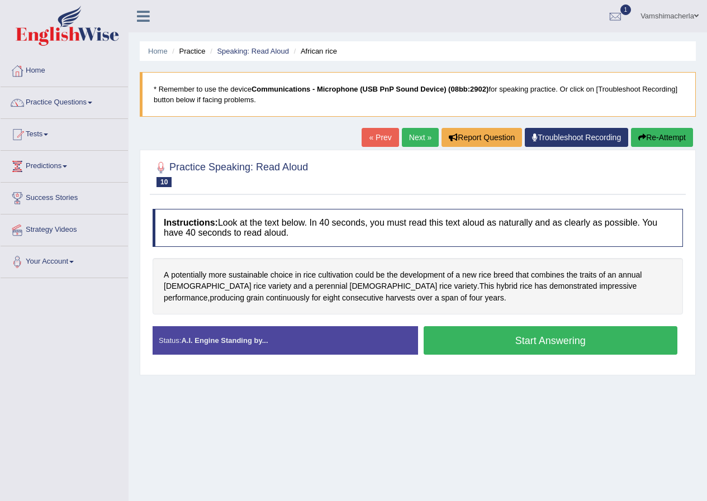
click at [479, 328] on button "Start Answering" at bounding box center [551, 340] width 254 height 29
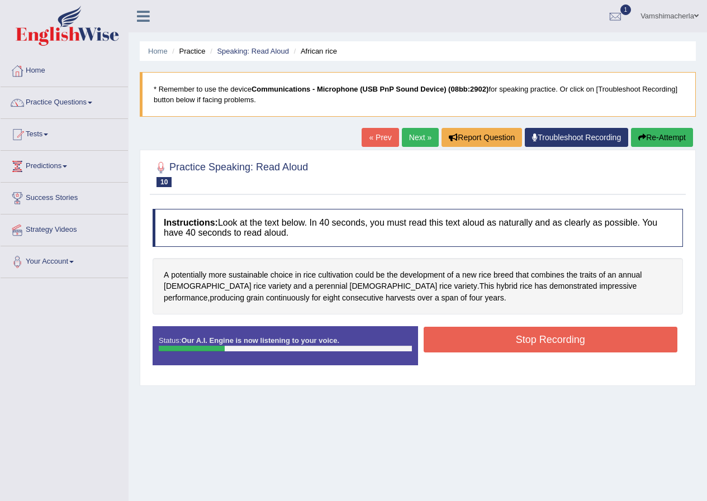
click at [441, 335] on button "Stop Recording" at bounding box center [551, 340] width 254 height 26
click at [441, 335] on div "Status: Our A.I. Engine is now listening to your voice. Start Answering Stop Re…" at bounding box center [418, 351] width 530 height 50
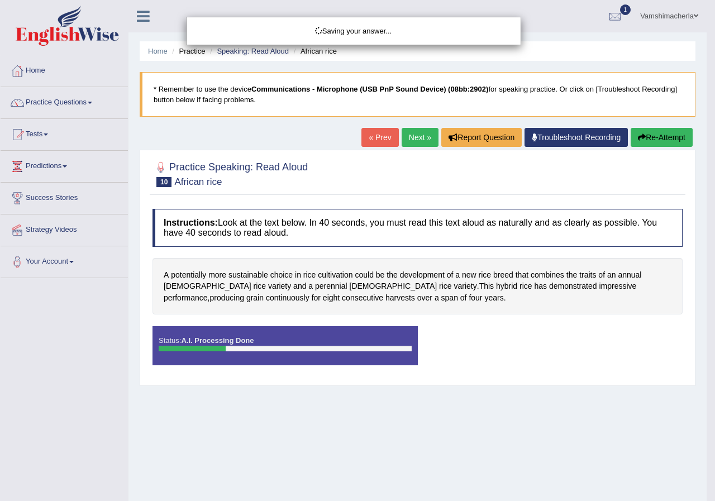
click at [657, 131] on div "Saving your answer..." at bounding box center [357, 250] width 715 height 501
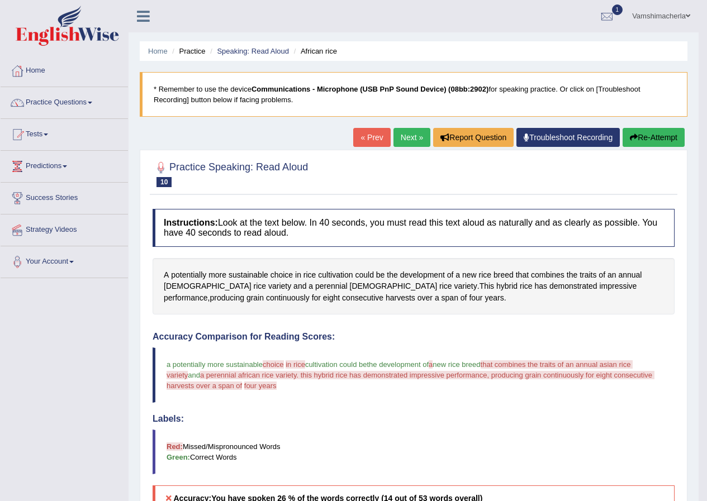
click at [651, 135] on button "Re-Attempt" at bounding box center [654, 137] width 62 height 19
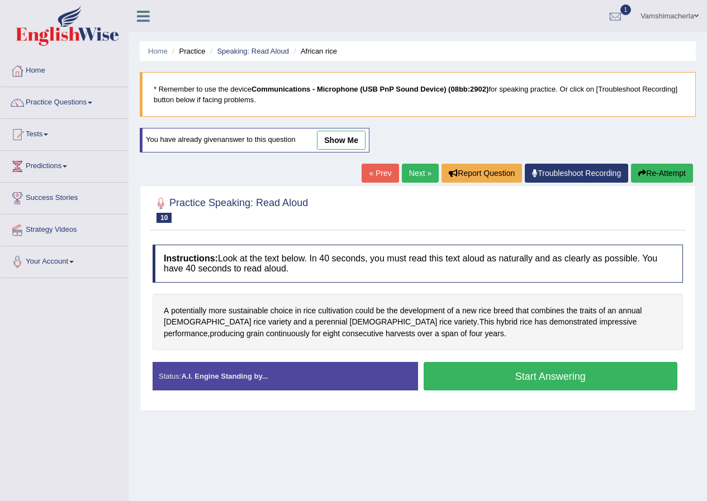
click at [552, 376] on button "Start Answering" at bounding box center [551, 376] width 254 height 29
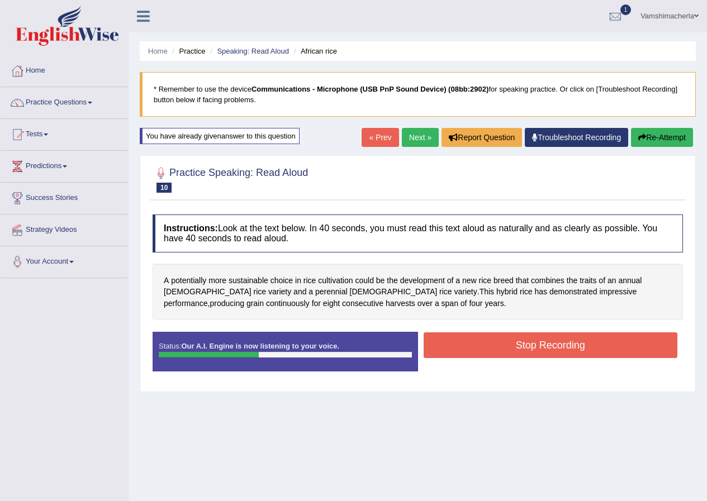
click at [499, 348] on button "Stop Recording" at bounding box center [551, 346] width 254 height 26
click at [499, 348] on div "Status: Our A.I. Engine is now listening to your voice. Start Answering Stop Re…" at bounding box center [418, 357] width 530 height 50
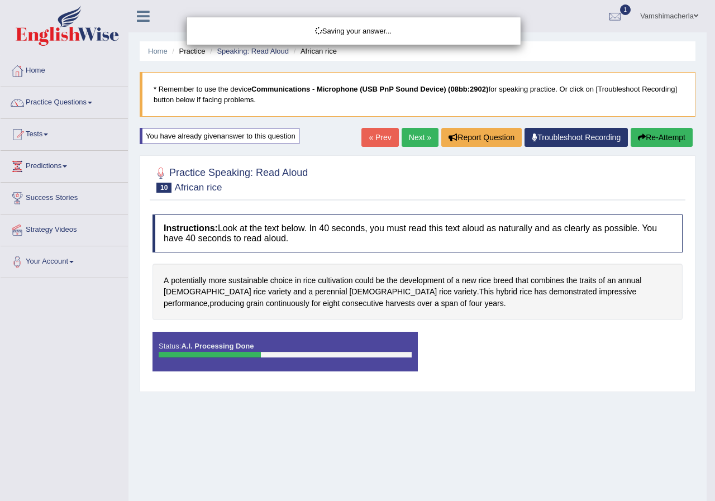
click at [675, 139] on div "Saving your answer..." at bounding box center [357, 250] width 715 height 501
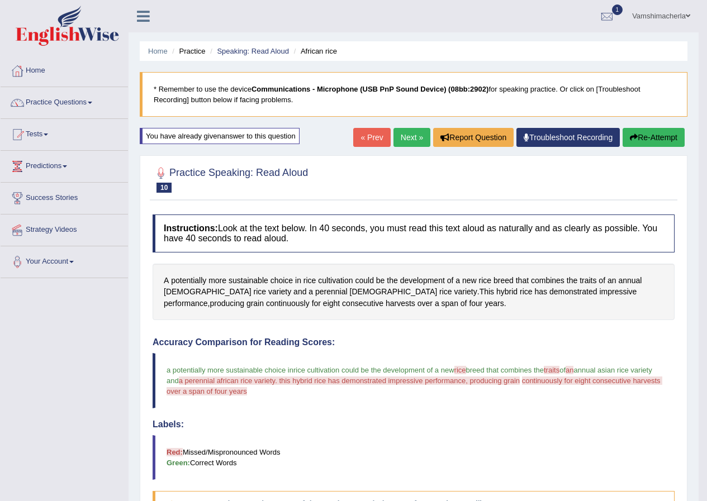
click at [647, 131] on button "Re-Attempt" at bounding box center [654, 137] width 62 height 19
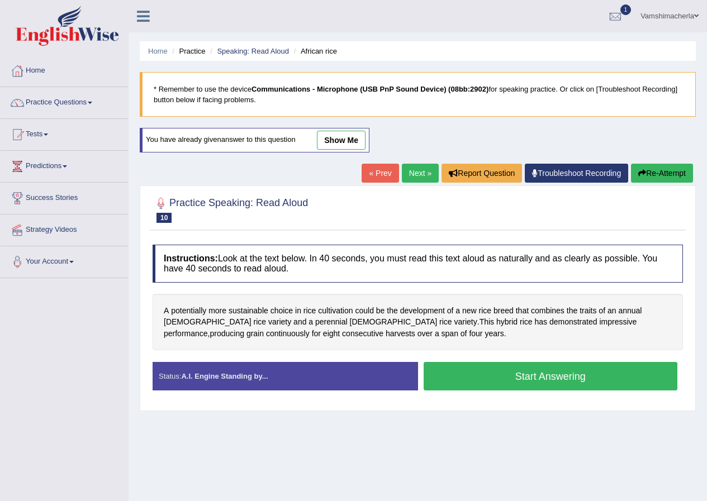
scroll to position [56, 0]
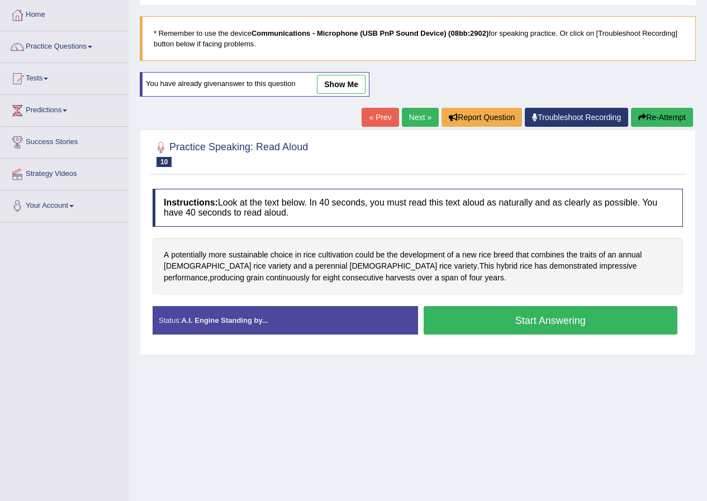
click at [490, 314] on button "Start Answering" at bounding box center [551, 320] width 254 height 29
click at [490, 314] on div "Status: A.I. Engine Standing by... Start Answering Stop Recording" at bounding box center [418, 326] width 530 height 40
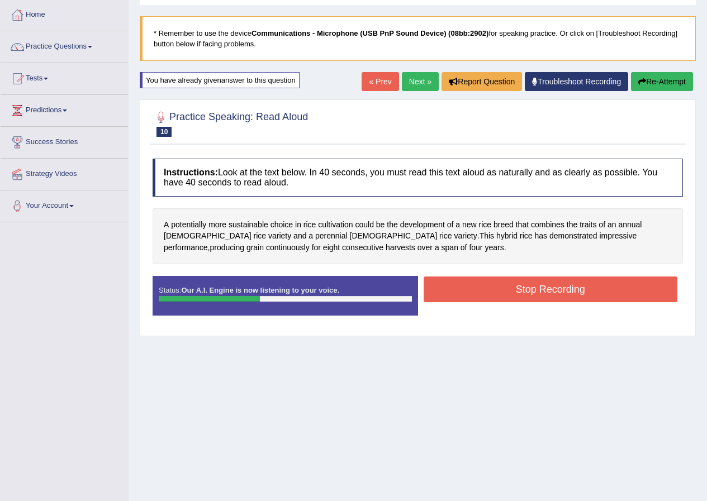
click at [666, 80] on button "Re-Attempt" at bounding box center [662, 81] width 62 height 19
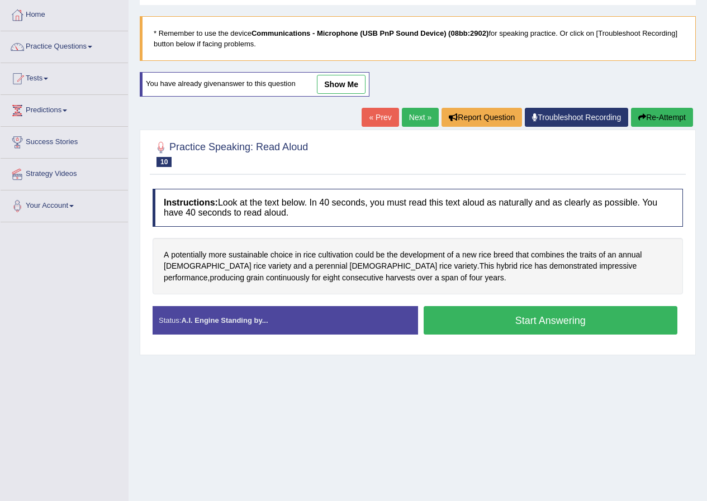
click at [668, 114] on button "Re-Attempt" at bounding box center [662, 117] width 62 height 19
click at [375, 124] on link "« Prev" at bounding box center [380, 117] width 37 height 19
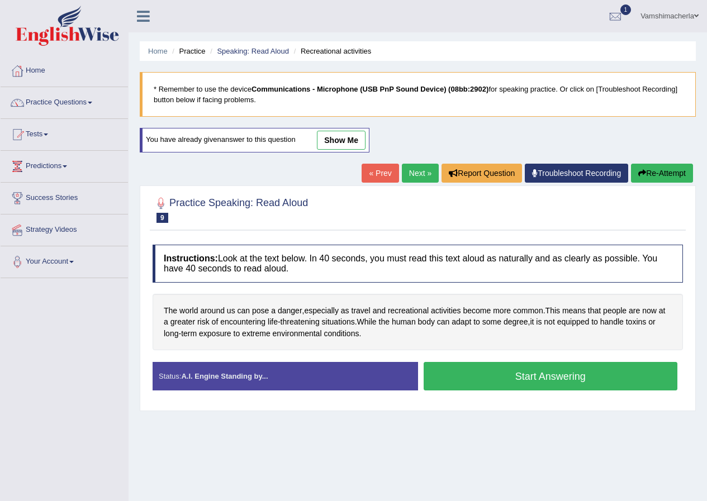
click at [412, 179] on link "Next »" at bounding box center [420, 173] width 37 height 19
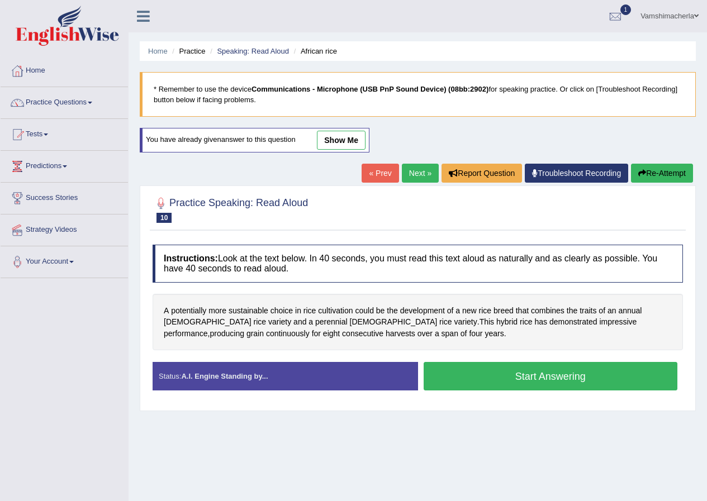
click at [499, 380] on button "Start Answering" at bounding box center [551, 376] width 254 height 29
click at [499, 380] on div "Practice Speaking: Read Aloud 10 African rice Instructions: Look at the text be…" at bounding box center [418, 299] width 556 height 226
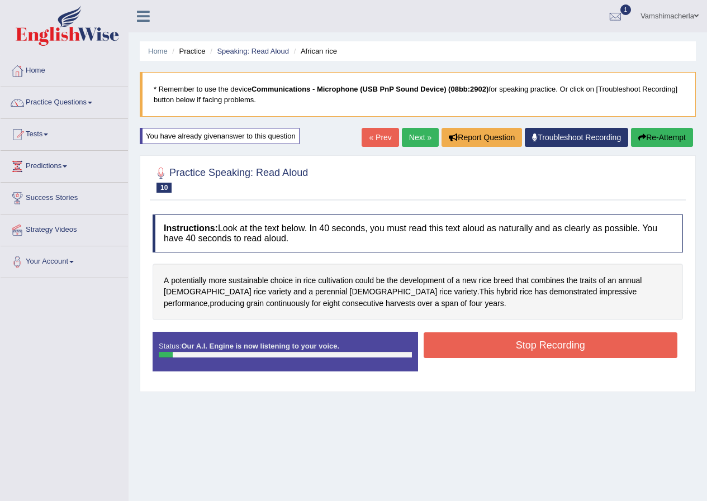
click at [480, 343] on button "Stop Recording" at bounding box center [551, 346] width 254 height 26
click at [480, 343] on div "Status: Our A.I. Engine is now listening to your voice. Start Answering Stop Re…" at bounding box center [418, 357] width 530 height 50
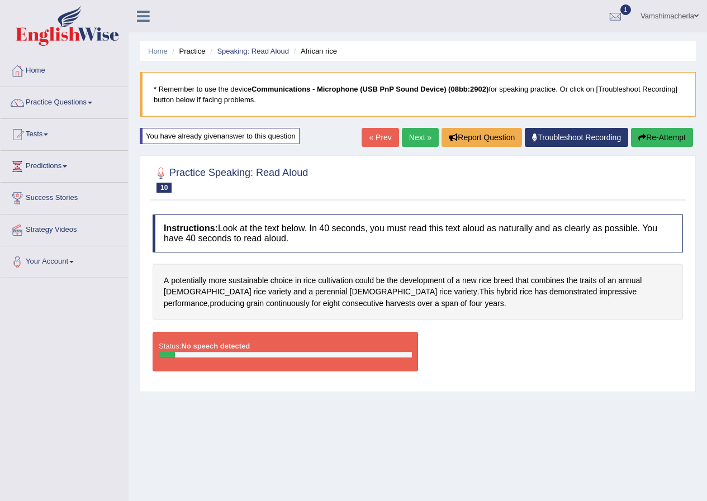
click at [672, 130] on button "Re-Attempt" at bounding box center [662, 137] width 62 height 19
click at [670, 127] on div "Home Practice Speaking: Read Aloud African rice * Remember to use the device Co…" at bounding box center [418, 279] width 578 height 559
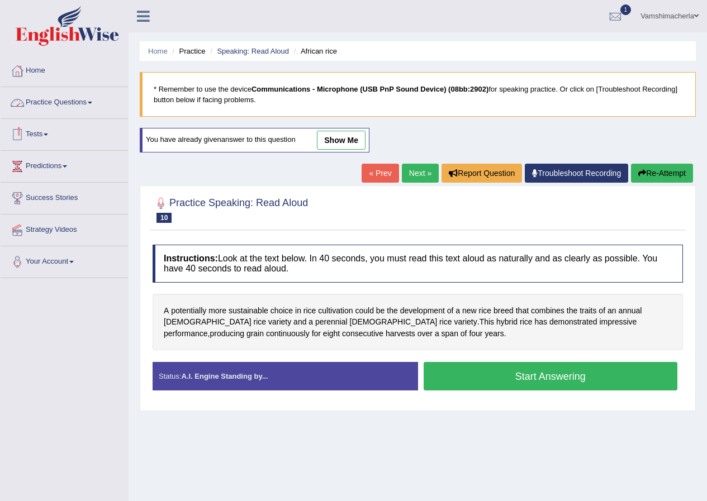
click at [585, 372] on button "Start Answering" at bounding box center [551, 376] width 254 height 29
click at [585, 371] on div "Status: A.I. Engine Standing by... Start Answering Stop Recording" at bounding box center [418, 382] width 530 height 40
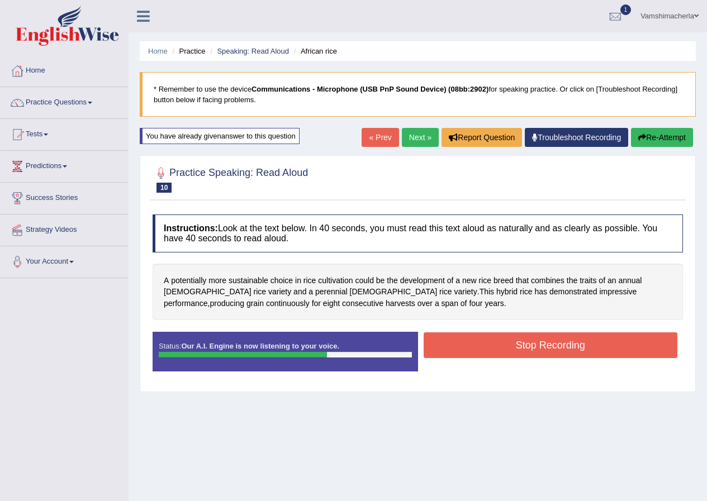
click at [597, 359] on div "Stop Recording" at bounding box center [550, 347] width 265 height 29
click at [563, 346] on button "Stop Recording" at bounding box center [551, 346] width 254 height 26
click at [563, 346] on div "Status: Our A.I. Engine is now listening to your voice. Start Answering Stop Re…" at bounding box center [418, 357] width 530 height 50
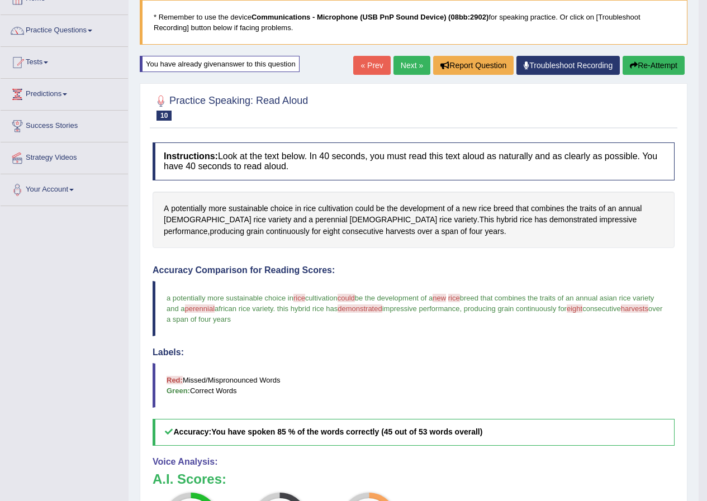
scroll to position [56, 0]
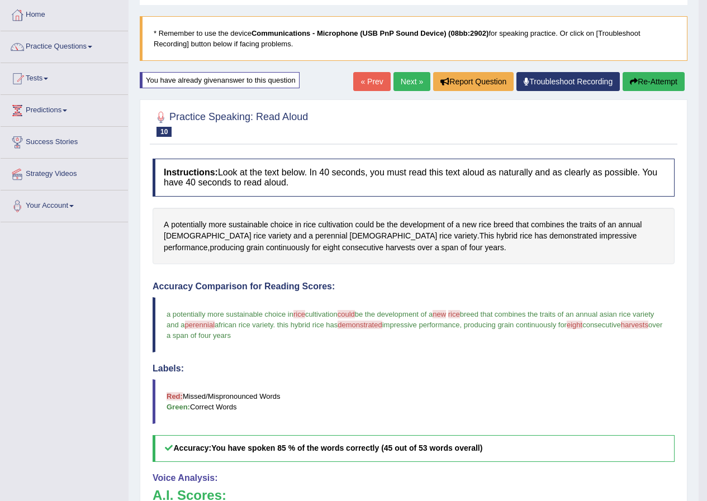
click at [404, 86] on link "Next »" at bounding box center [411, 81] width 37 height 19
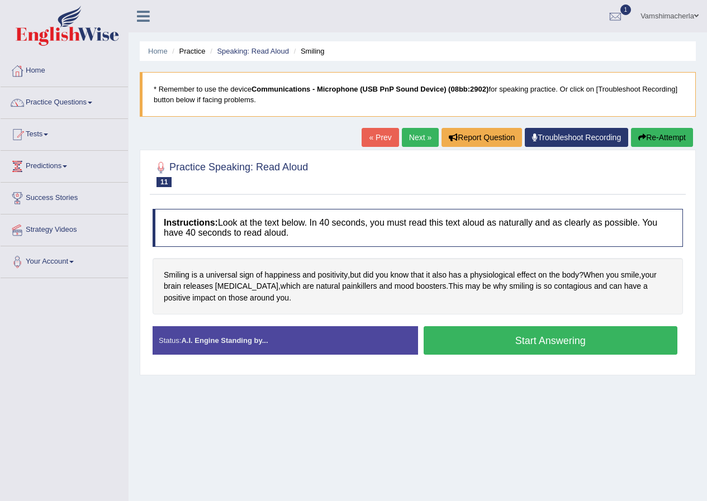
click at [545, 338] on button "Start Answering" at bounding box center [551, 340] width 254 height 29
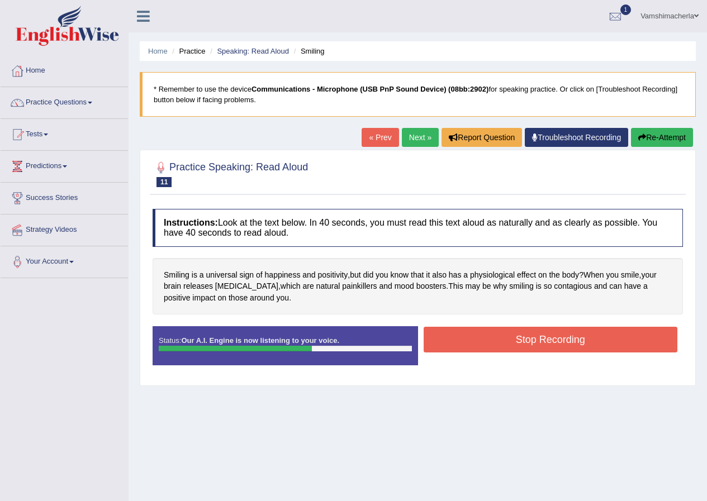
click at [531, 332] on button "Stop Recording" at bounding box center [551, 340] width 254 height 26
click at [531, 332] on div "Status: Our A.I. Engine is now listening to your voice. Start Answering Stop Re…" at bounding box center [418, 351] width 530 height 50
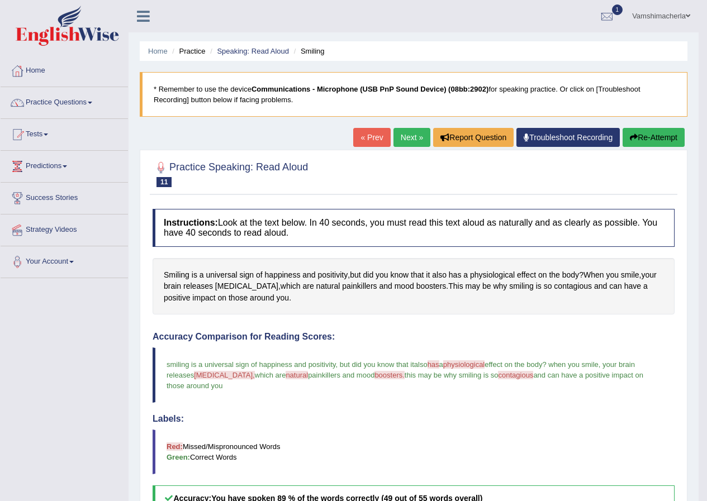
click at [657, 137] on button "Re-Attempt" at bounding box center [654, 137] width 62 height 19
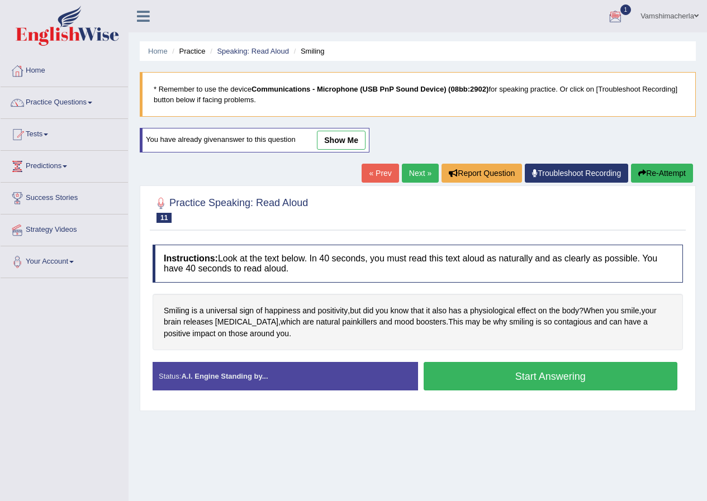
click at [532, 377] on button "Start Answering" at bounding box center [551, 376] width 254 height 29
click at [532, 377] on div "Practice Speaking: Read Aloud 11 Smiling Instructions: Look at the text below. …" at bounding box center [418, 299] width 556 height 226
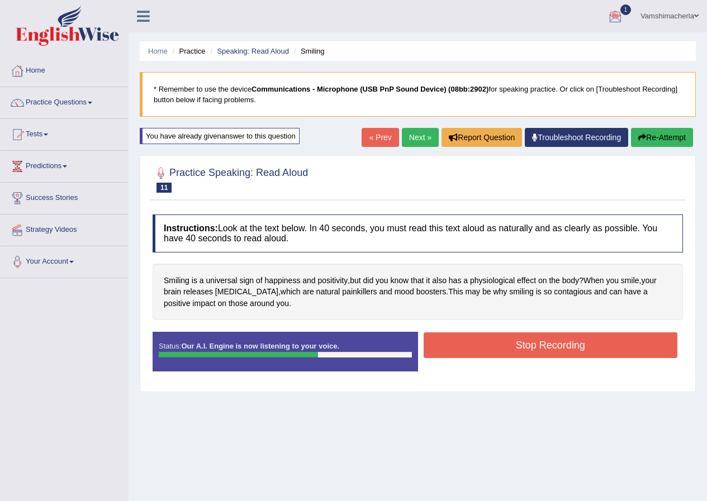
click at [451, 351] on button "Stop Recording" at bounding box center [551, 346] width 254 height 26
click at [450, 352] on div "Status: Our A.I. Engine is now listening to your voice. Start Answering Stop Re…" at bounding box center [418, 357] width 530 height 50
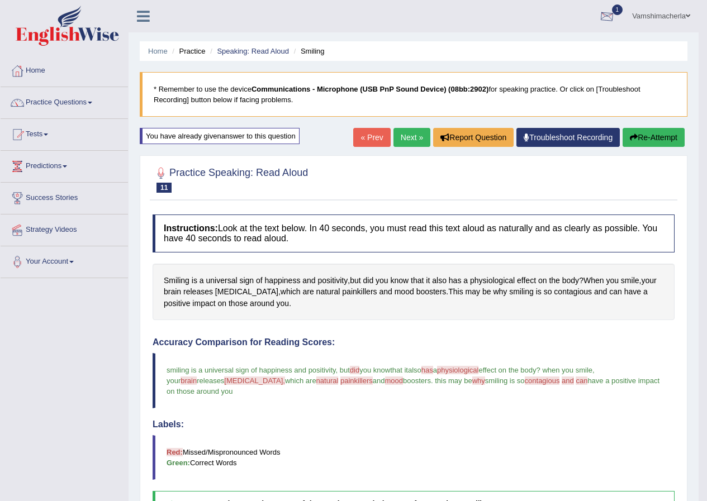
click at [599, 22] on div at bounding box center [607, 16] width 17 height 17
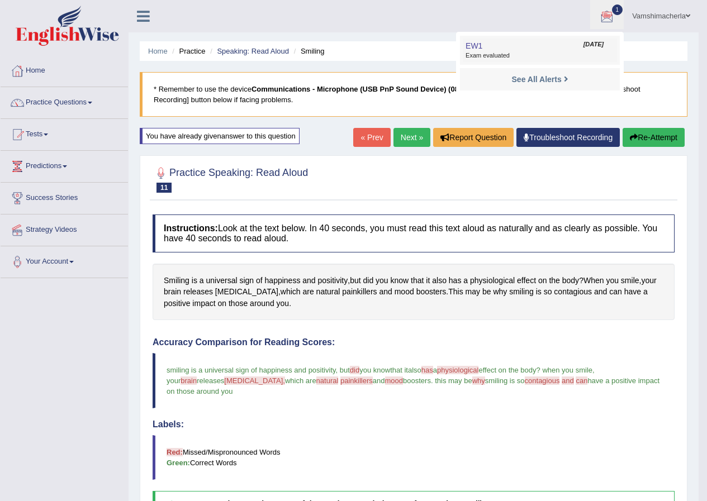
click at [512, 55] on span "Exam evaluated" at bounding box center [540, 55] width 149 height 9
click at [510, 55] on ul "Home Practice Speaking: Read Aloud Smiling" at bounding box center [414, 51] width 548 height 20
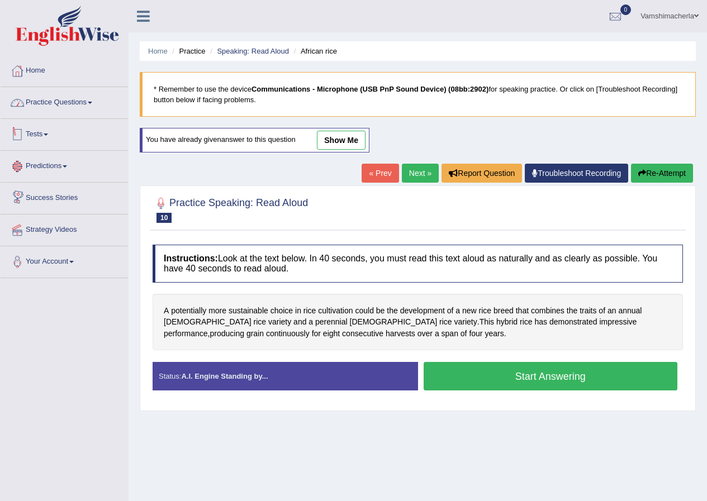
click at [63, 108] on link "Practice Questions" at bounding box center [64, 101] width 127 height 28
click at [72, 100] on link "Practice Questions" at bounding box center [64, 101] width 127 height 28
click at [82, 100] on link "Practice Questions" at bounding box center [64, 101] width 127 height 28
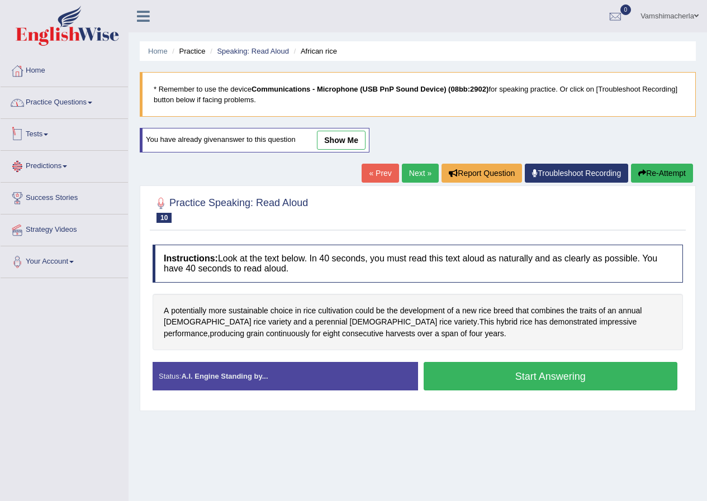
click at [82, 100] on link "Practice Questions" at bounding box center [64, 101] width 127 height 28
click at [91, 103] on link "Practice Questions" at bounding box center [64, 101] width 127 height 28
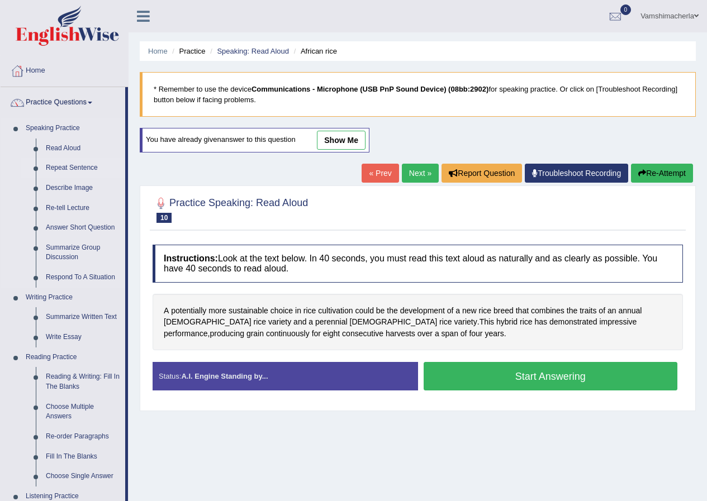
click at [80, 166] on link "Repeat Sentence" at bounding box center [83, 168] width 84 height 20
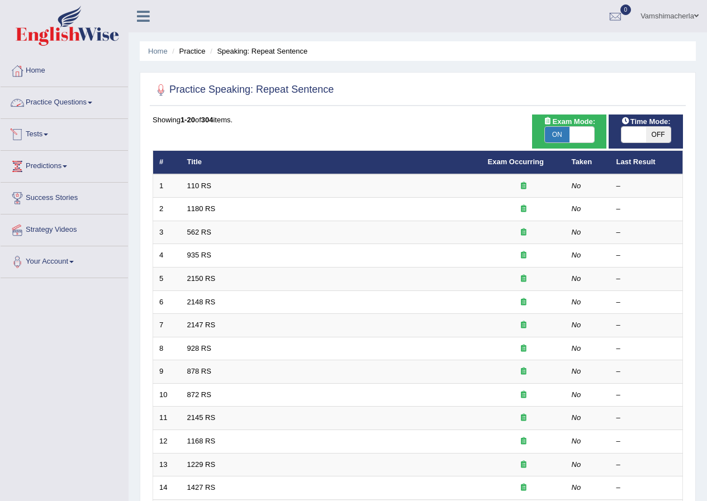
click at [77, 102] on link "Practice Questions" at bounding box center [64, 101] width 127 height 28
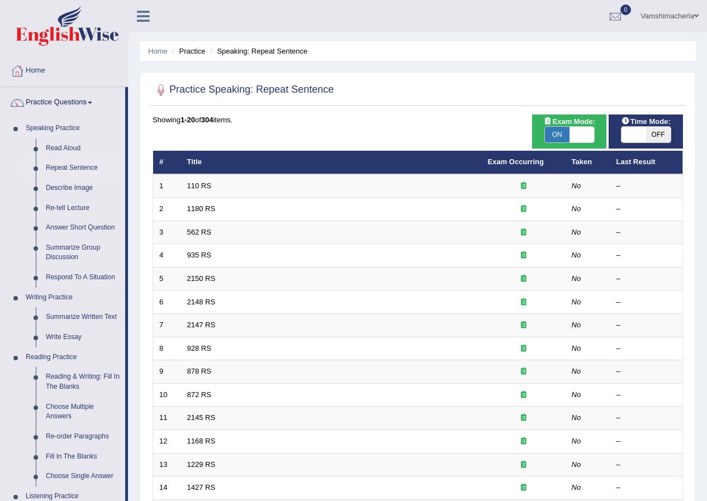
click at [65, 166] on link "Repeat Sentence" at bounding box center [83, 168] width 84 height 20
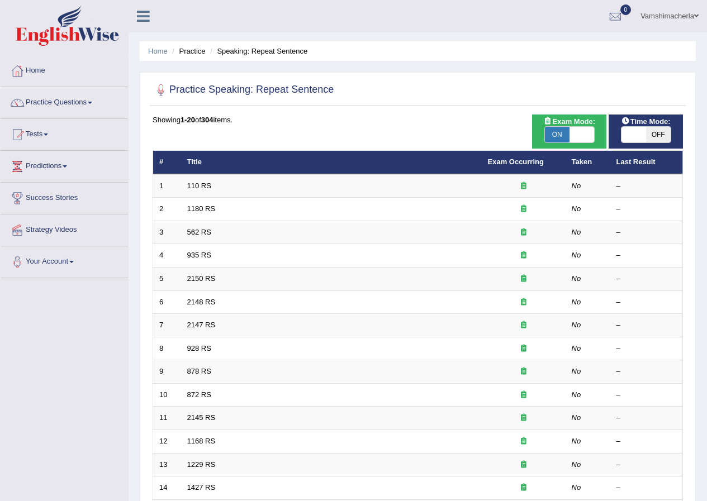
click at [203, 183] on link "110 RS" at bounding box center [199, 186] width 24 height 8
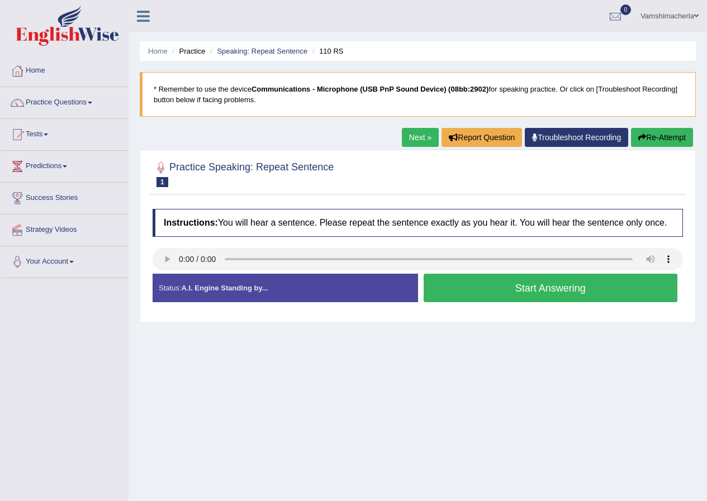
click at [528, 290] on button "Start Answering" at bounding box center [551, 288] width 254 height 29
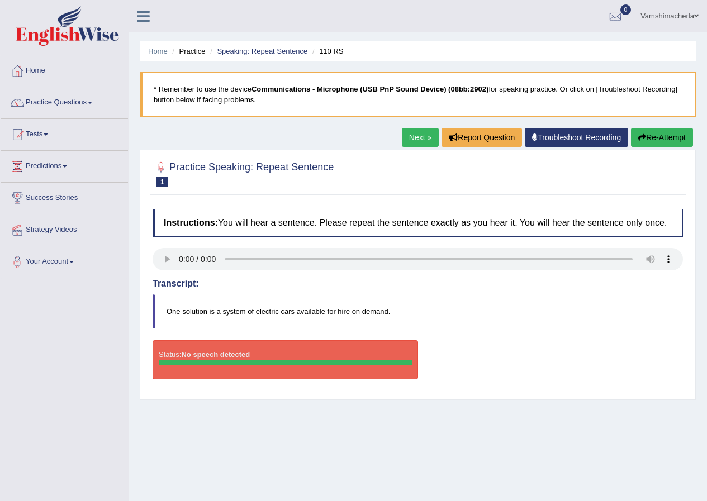
click at [674, 120] on div "Home Practice Speaking: Repeat Sentence 110 RS * Remember to use the device Com…" at bounding box center [418, 279] width 578 height 559
click at [668, 136] on button "Re-Attempt" at bounding box center [662, 137] width 62 height 19
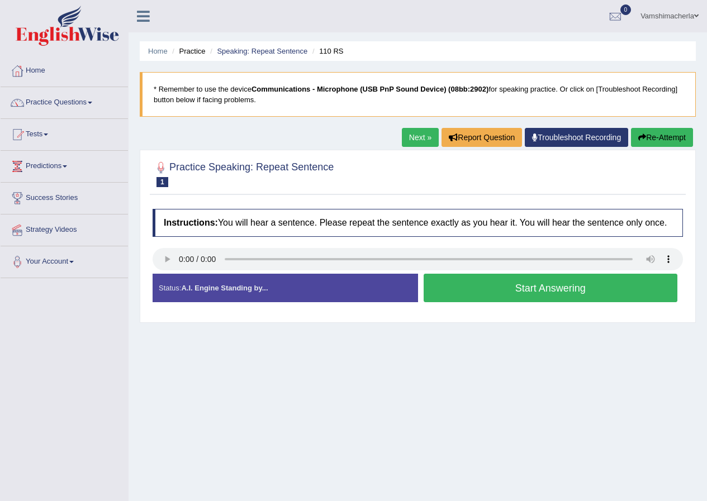
click at [642, 131] on button "Re-Attempt" at bounding box center [662, 137] width 62 height 19
click at [416, 145] on link "Next »" at bounding box center [420, 137] width 37 height 19
click at [559, 286] on button "Start Answering" at bounding box center [551, 288] width 254 height 29
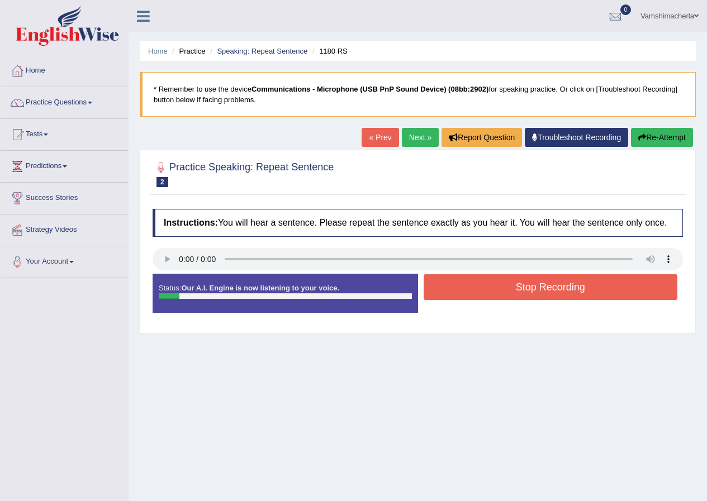
drag, startPoint x: 513, startPoint y: 277, endPoint x: 506, endPoint y: 279, distance: 7.1
click at [510, 277] on button "Stop Recording" at bounding box center [551, 287] width 254 height 26
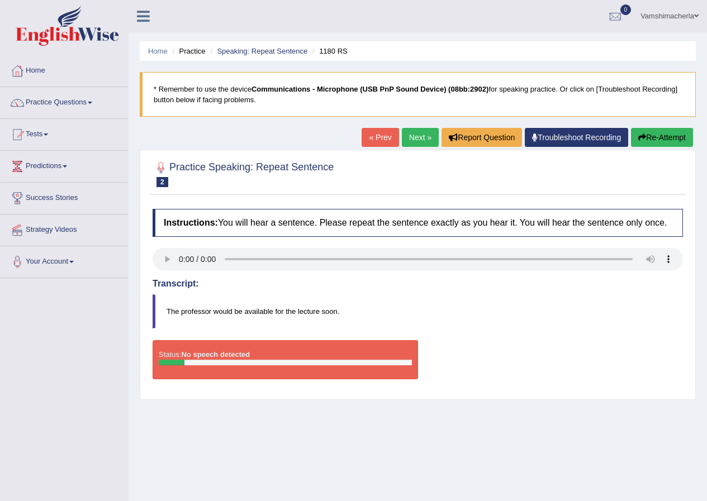
click at [642, 138] on icon "button" at bounding box center [642, 138] width 8 height 8
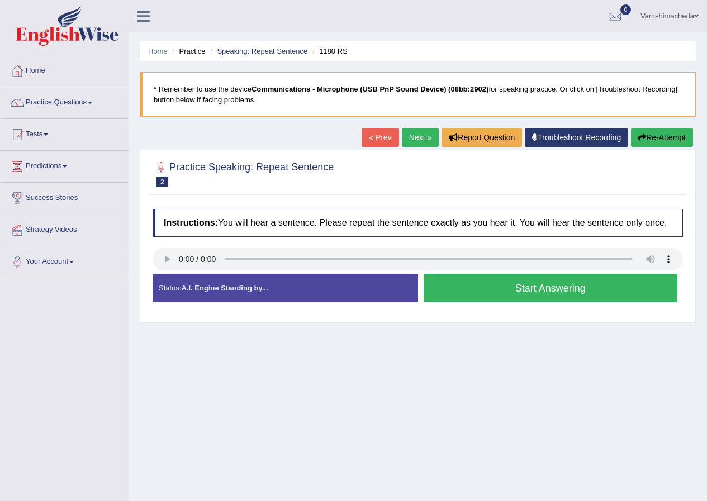
click at [581, 280] on button "Start Answering" at bounding box center [551, 288] width 254 height 29
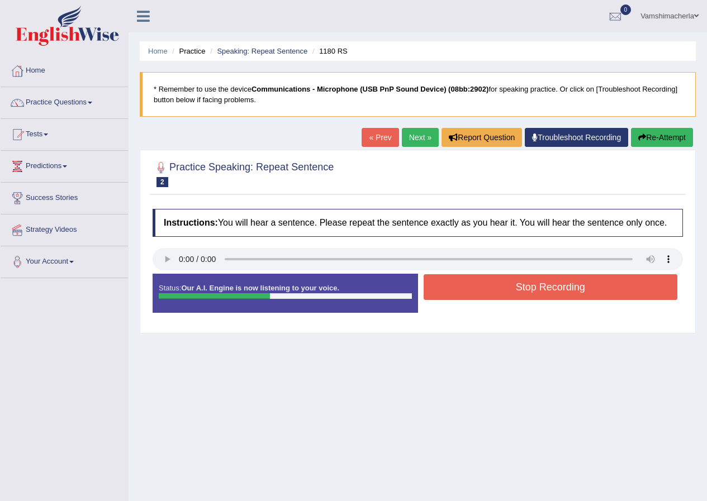
click at [558, 286] on button "Stop Recording" at bounding box center [551, 287] width 254 height 26
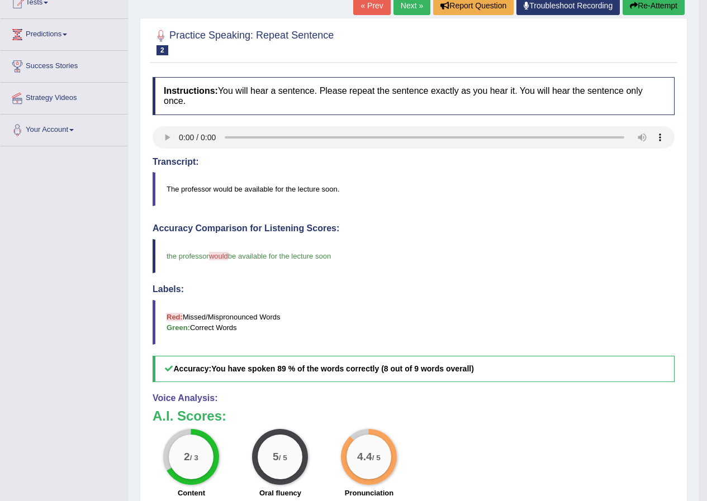
scroll to position [107, 0]
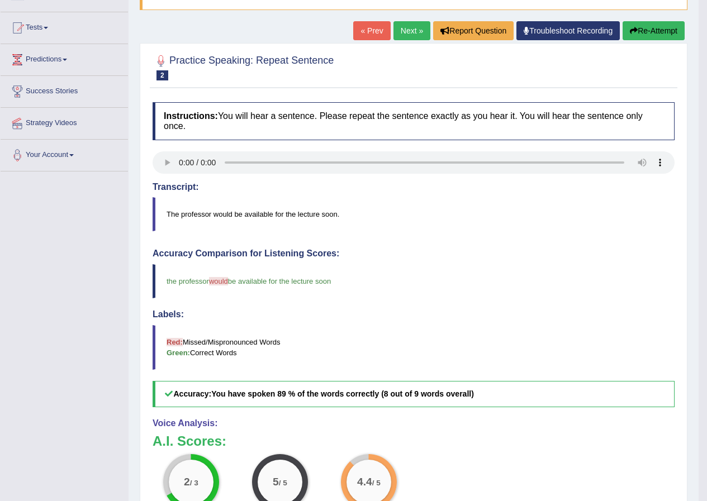
click at [409, 31] on link "Next »" at bounding box center [411, 30] width 37 height 19
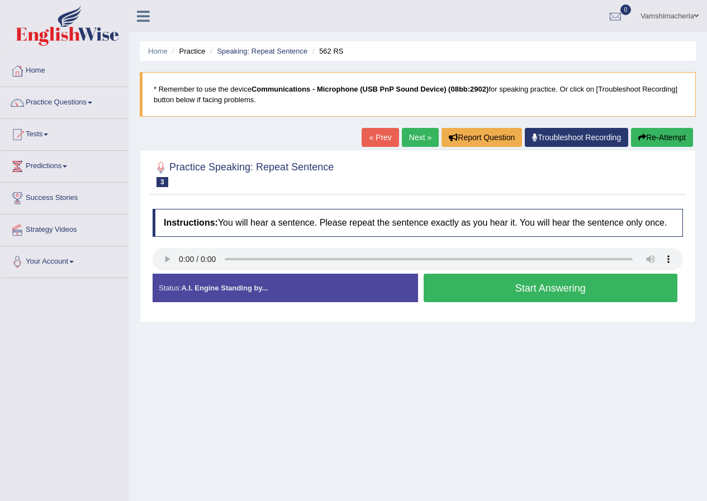
click at [525, 288] on button "Start Answering" at bounding box center [551, 288] width 254 height 29
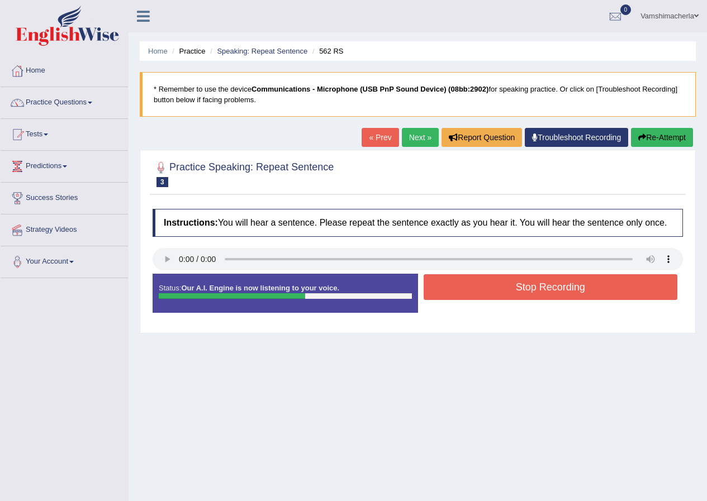
click at [546, 276] on button "Stop Recording" at bounding box center [551, 287] width 254 height 26
click at [546, 276] on div "Status: Our A.I. Engine is now listening to your voice. Start Answering Stop Re…" at bounding box center [418, 299] width 530 height 50
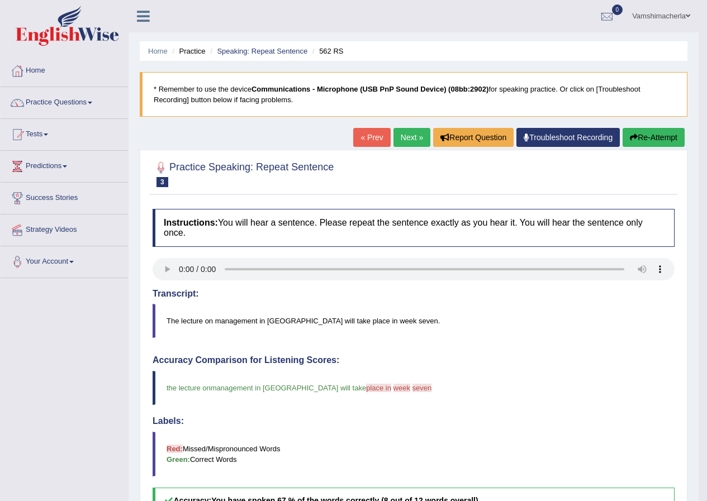
click at [640, 134] on button "Re-Attempt" at bounding box center [654, 137] width 62 height 19
drag, startPoint x: 640, startPoint y: 134, endPoint x: 631, endPoint y: 130, distance: 10.3
click at [640, 134] on button "Re-Attempt" at bounding box center [654, 137] width 62 height 19
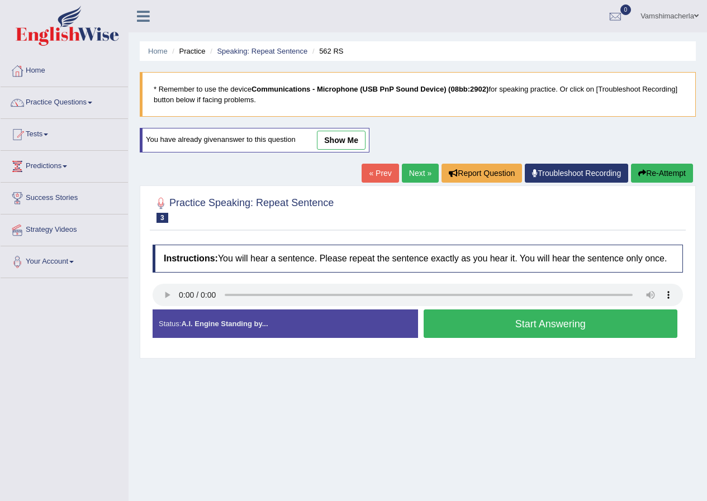
drag, startPoint x: 548, startPoint y: 352, endPoint x: 533, endPoint y: 278, distance: 74.9
click at [528, 311] on div "Instructions: You will hear a sentence. Please repeat the sentence exactly as y…" at bounding box center [418, 295] width 536 height 113
click at [537, 331] on button "Start Answering" at bounding box center [551, 324] width 254 height 29
click at [537, 331] on div "Home Practice Speaking: Repeat Sentence 562 RS * Remember to use the device Com…" at bounding box center [418, 279] width 578 height 559
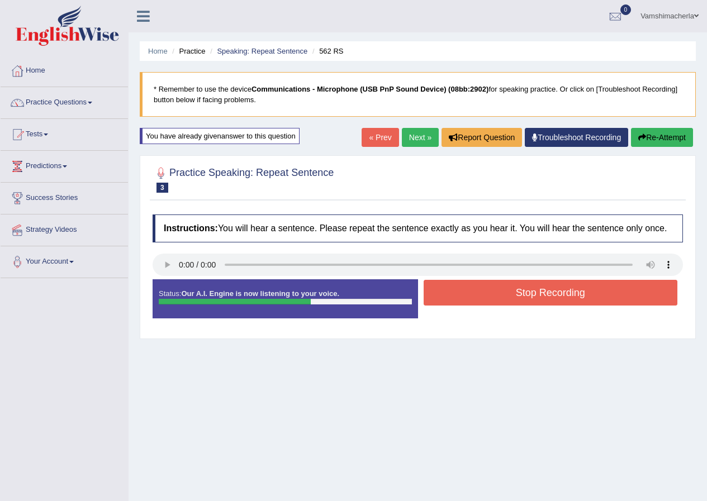
click at [544, 293] on button "Stop Recording" at bounding box center [551, 293] width 254 height 26
click at [544, 293] on div "Status: Our A.I. Engine is now listening to your voice. Start Answering Stop Re…" at bounding box center [418, 304] width 530 height 50
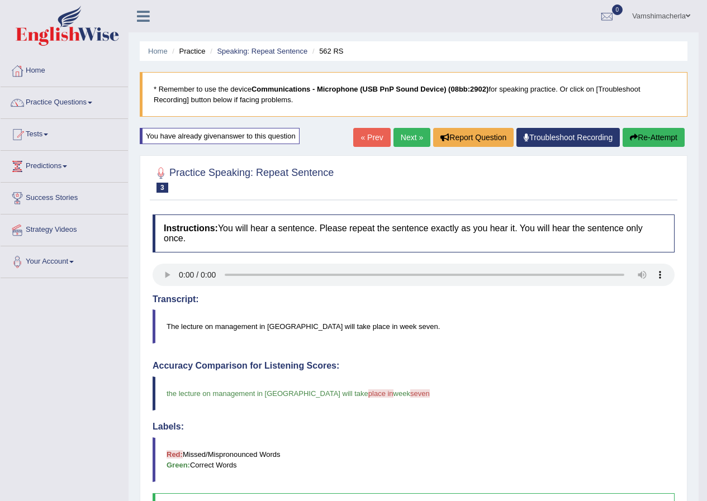
click at [660, 143] on button "Re-Attempt" at bounding box center [654, 137] width 62 height 19
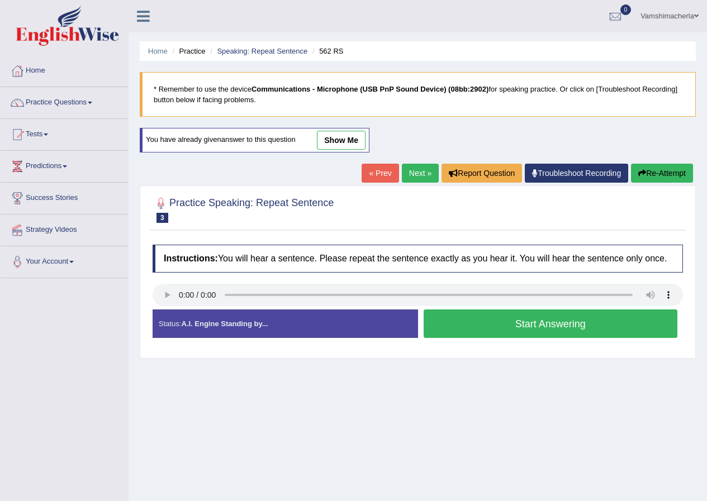
click at [525, 318] on button "Start Answering" at bounding box center [551, 324] width 254 height 29
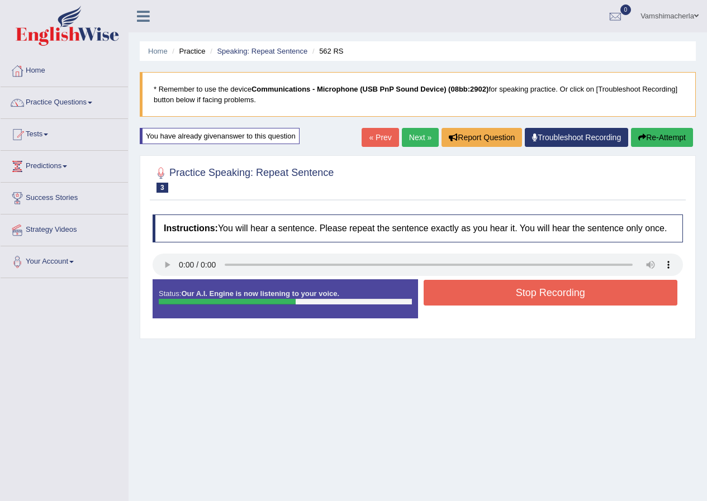
click at [507, 291] on button "Stop Recording" at bounding box center [551, 293] width 254 height 26
click at [507, 291] on div "Status: Our A.I. Engine is now listening to your voice. Start Answering Stop Re…" at bounding box center [418, 304] width 530 height 50
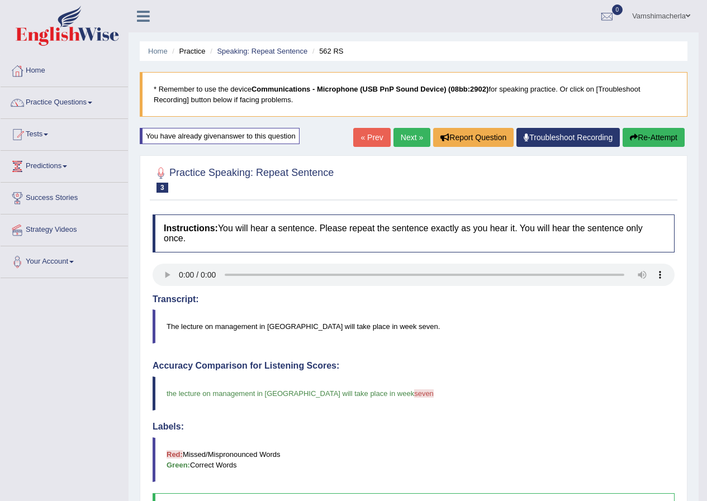
click at [414, 141] on link "Next »" at bounding box center [411, 137] width 37 height 19
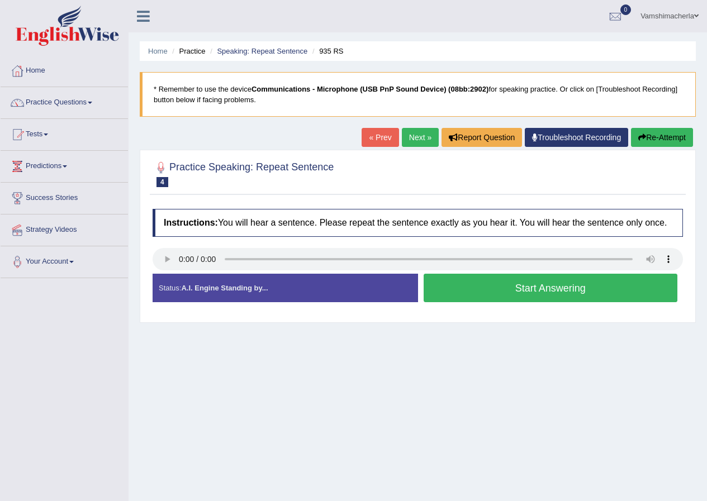
click at [532, 281] on button "Start Answering" at bounding box center [551, 288] width 254 height 29
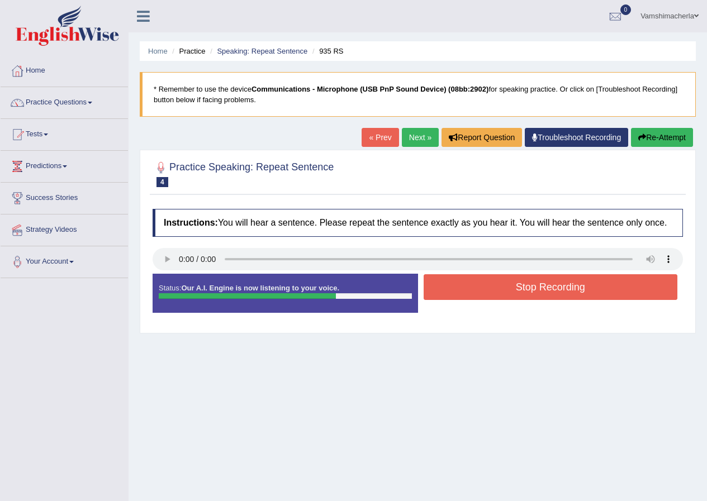
click at [528, 284] on button "Stop Recording" at bounding box center [551, 287] width 254 height 26
click at [528, 284] on div "Status: Our A.I. Engine is now listening to your voice. Start Answering Stop Re…" at bounding box center [418, 299] width 530 height 50
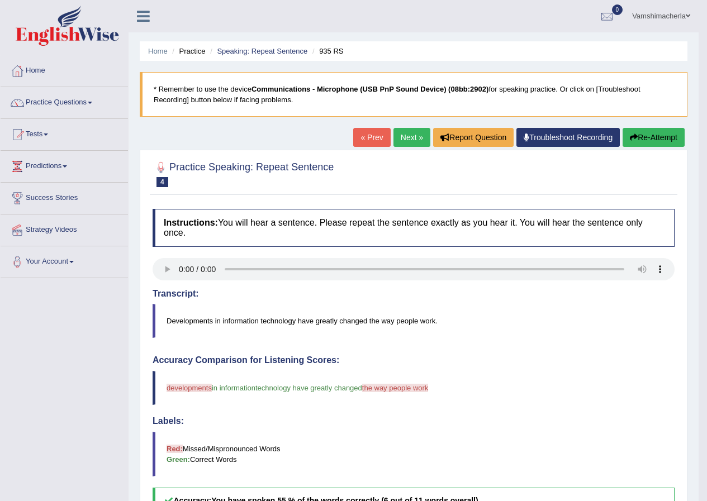
click at [646, 143] on button "Re-Attempt" at bounding box center [654, 137] width 62 height 19
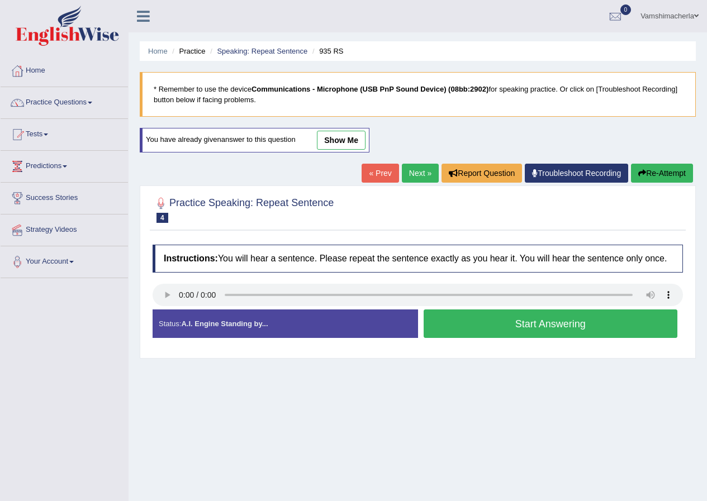
click at [571, 326] on button "Start Answering" at bounding box center [551, 324] width 254 height 29
click at [571, 326] on div "Practice Speaking: Repeat Sentence 4 935 RS Instructions: You will hear a sente…" at bounding box center [418, 272] width 556 height 173
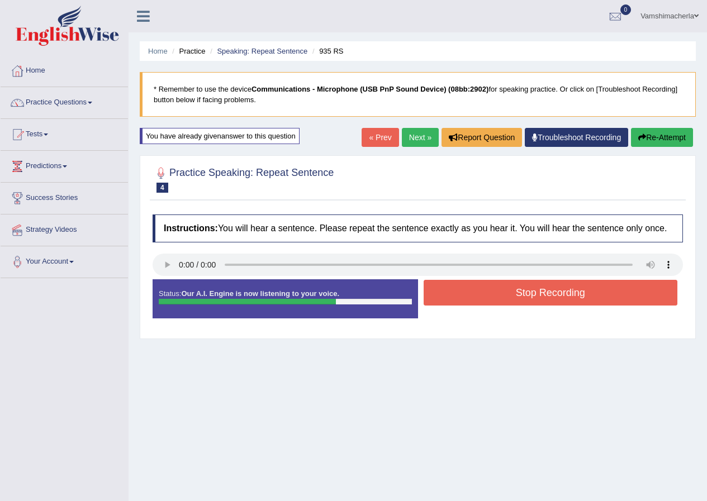
click at [515, 300] on button "Stop Recording" at bounding box center [551, 293] width 254 height 26
click at [515, 300] on div "Status: Our A.I. Engine is now listening to your voice. Start Answering Stop Re…" at bounding box center [418, 304] width 530 height 50
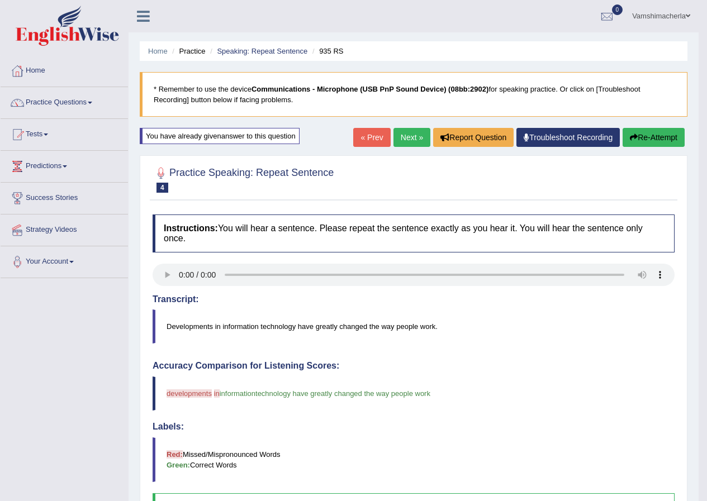
click at [646, 139] on button "Re-Attempt" at bounding box center [654, 137] width 62 height 19
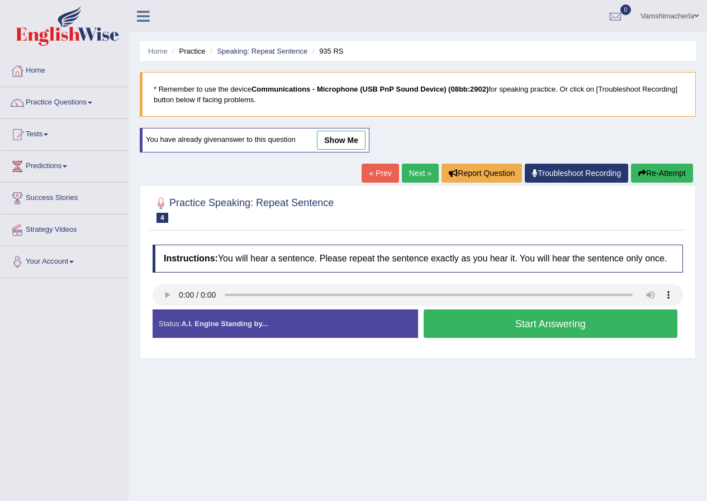
click at [573, 319] on button "Start Answering" at bounding box center [551, 324] width 254 height 29
click at [571, 319] on div "Status: A.I. Engine Standing by... Start Answering Stop Recording" at bounding box center [418, 330] width 530 height 40
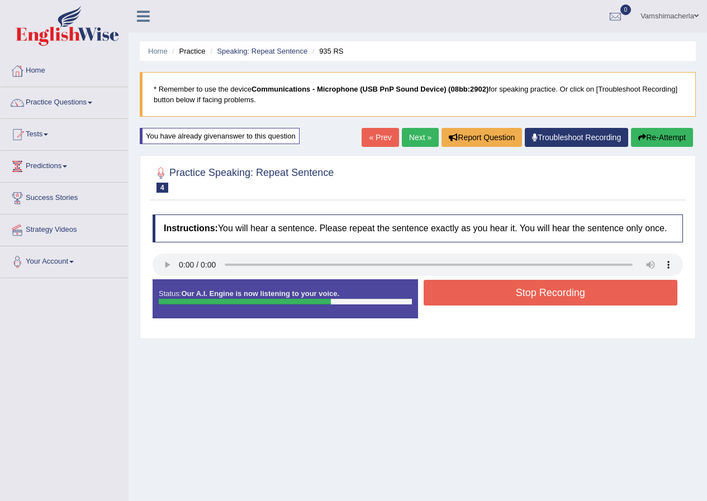
click at [585, 283] on button "Stop Recording" at bounding box center [551, 293] width 254 height 26
click at [585, 283] on div "Status: Our A.I. Engine is now listening to your voice. Start Answering Stop Re…" at bounding box center [418, 304] width 530 height 50
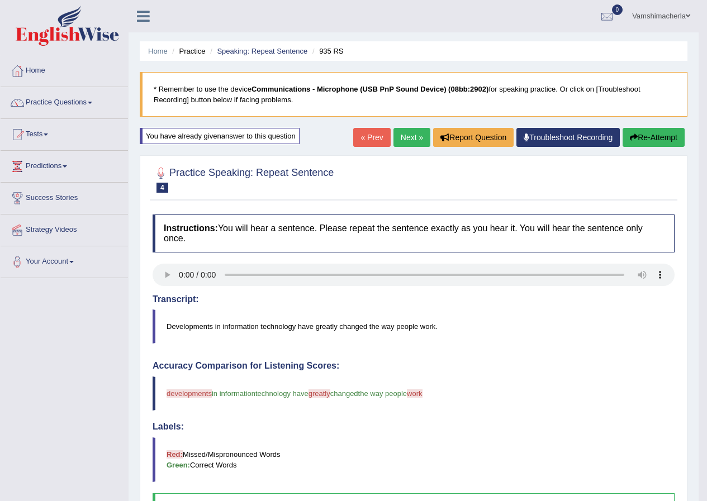
click at [652, 131] on button "Re-Attempt" at bounding box center [654, 137] width 62 height 19
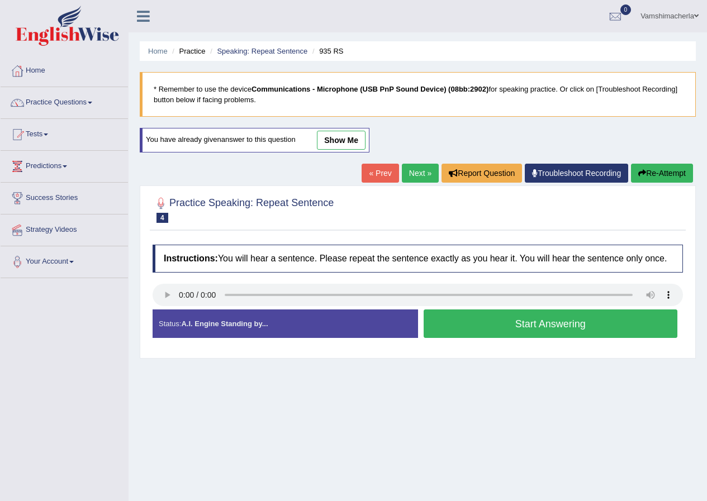
click at [604, 318] on button "Start Answering" at bounding box center [551, 324] width 254 height 29
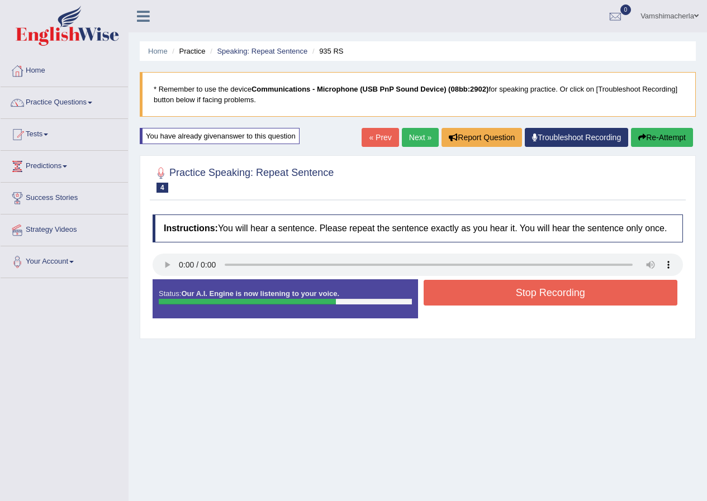
click at [521, 288] on button "Stop Recording" at bounding box center [551, 293] width 254 height 26
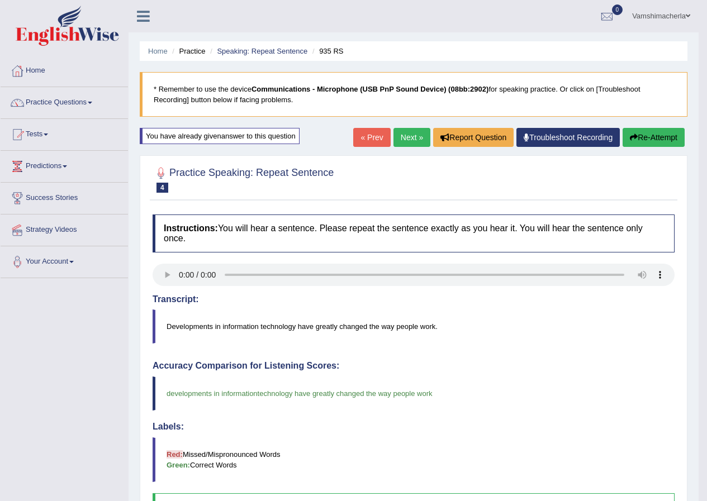
click at [398, 131] on link "Next »" at bounding box center [411, 137] width 37 height 19
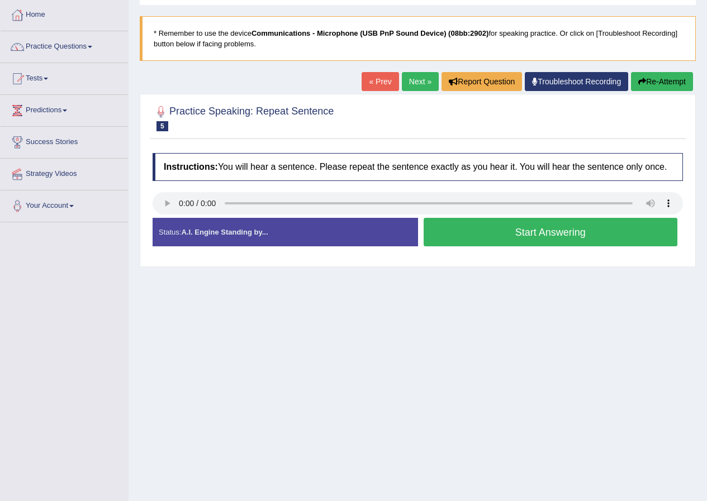
click at [564, 238] on button "Start Answering" at bounding box center [551, 232] width 254 height 29
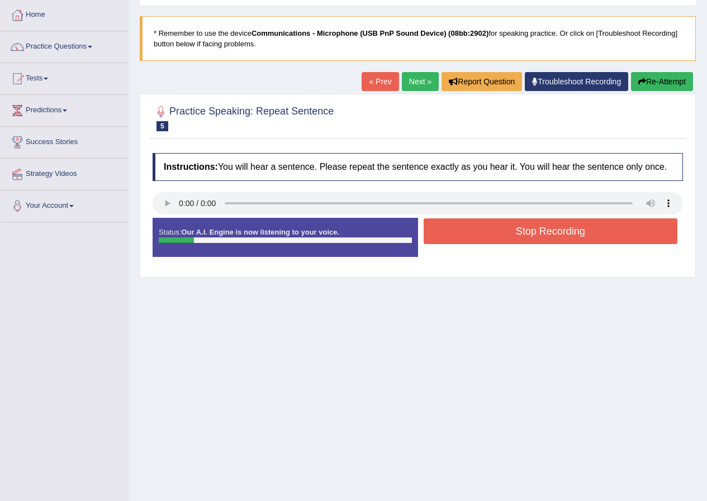
click at [474, 226] on button "Stop Recording" at bounding box center [551, 232] width 254 height 26
click at [472, 226] on div "Status: Our A.I. Engine is now listening to your voice. Start Answering Stop Re…" at bounding box center [418, 243] width 530 height 50
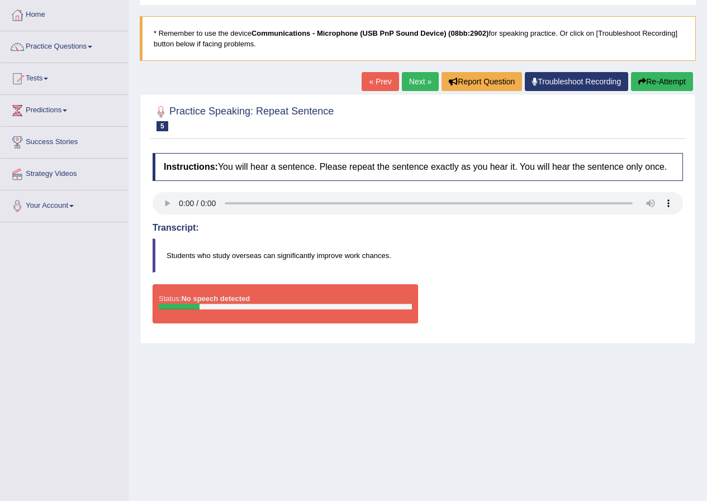
click at [654, 79] on button "Re-Attempt" at bounding box center [662, 81] width 62 height 19
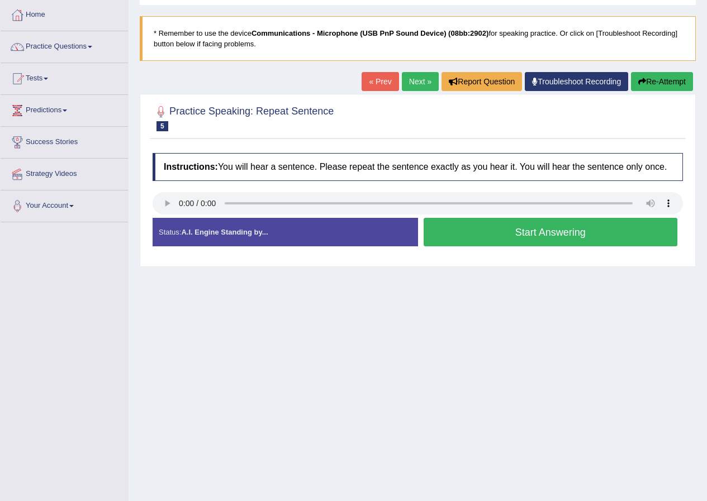
click at [491, 244] on button "Start Answering" at bounding box center [551, 232] width 254 height 29
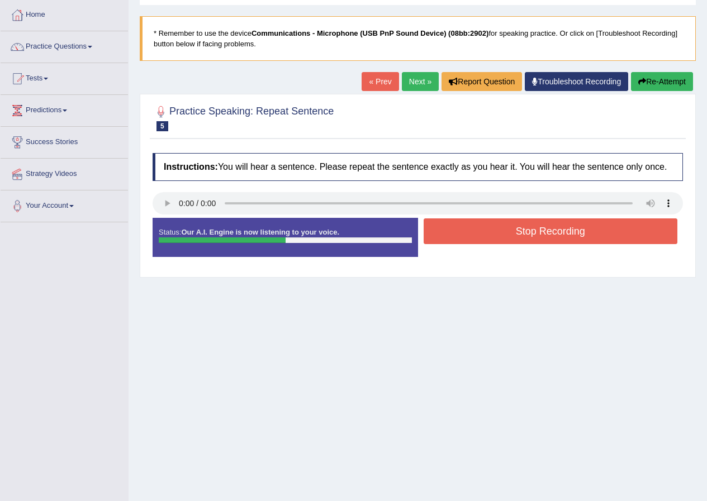
click at [511, 231] on button "Stop Recording" at bounding box center [551, 232] width 254 height 26
click at [511, 231] on div "Status: Our A.I. Engine is now listening to your voice. Start Answering Stop Re…" at bounding box center [418, 243] width 530 height 50
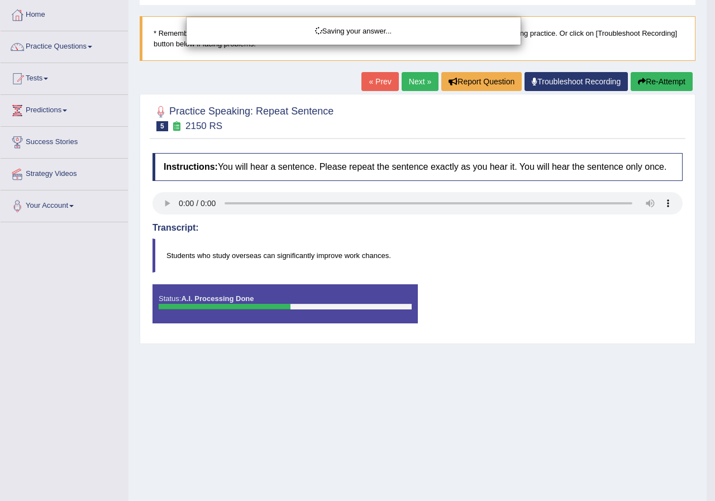
click at [169, 206] on div "Saving your answer..." at bounding box center [357, 250] width 715 height 501
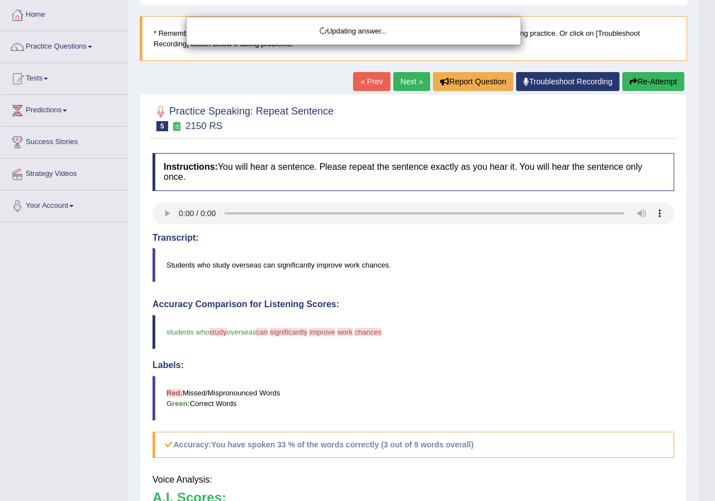
click at [165, 201] on div "Updating answer..." at bounding box center [357, 250] width 715 height 501
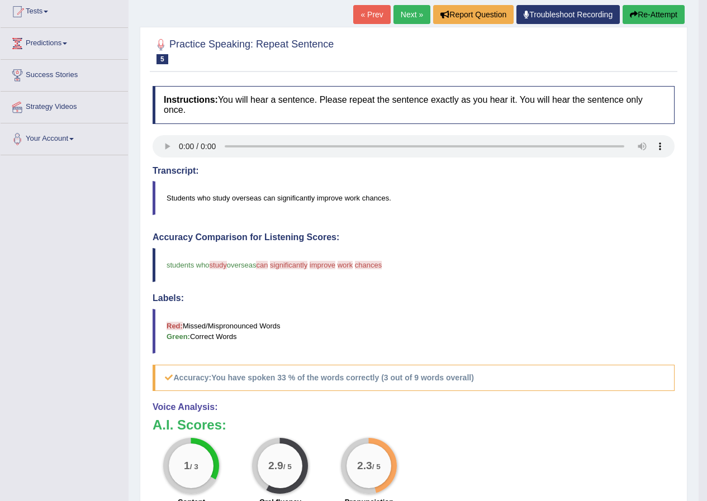
scroll to position [107, 0]
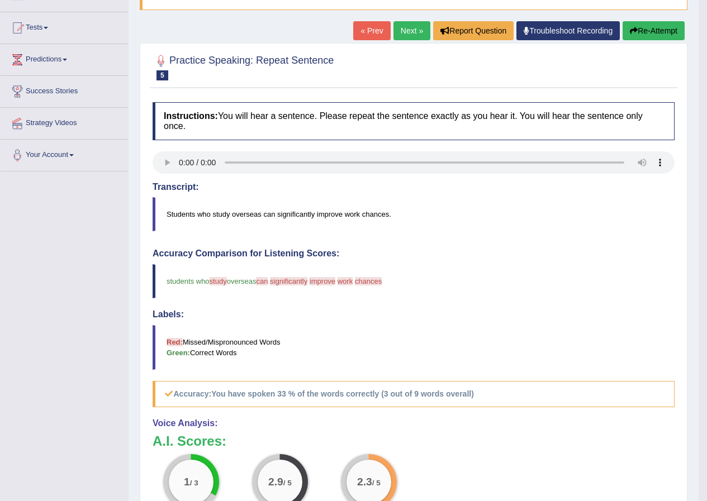
click at [649, 34] on button "Re-Attempt" at bounding box center [654, 30] width 62 height 19
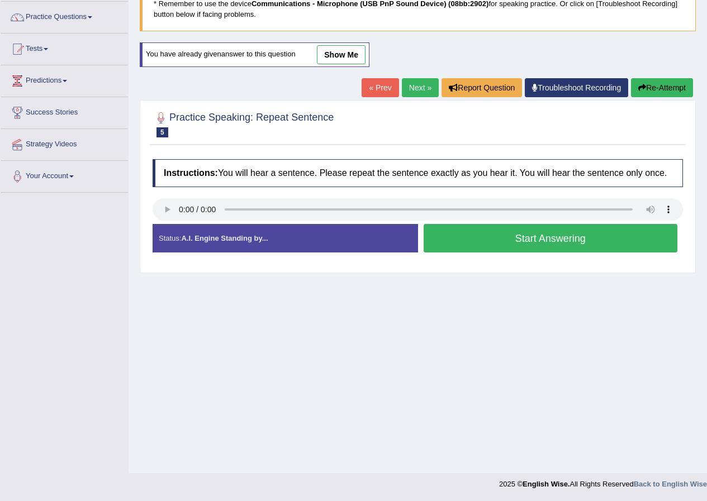
click at [523, 239] on button "Start Answering" at bounding box center [551, 238] width 254 height 29
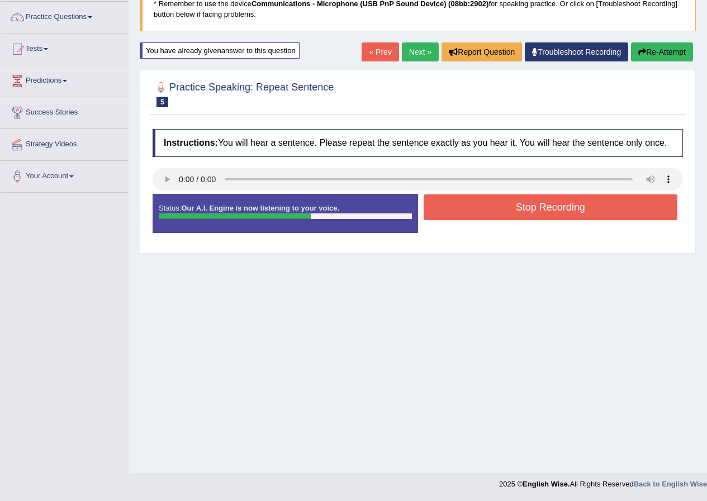
click at [571, 201] on button "Stop Recording" at bounding box center [551, 207] width 254 height 26
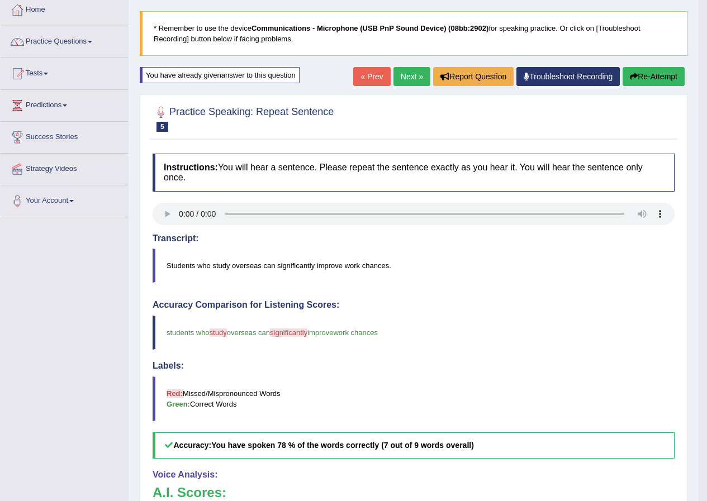
scroll to position [56, 0]
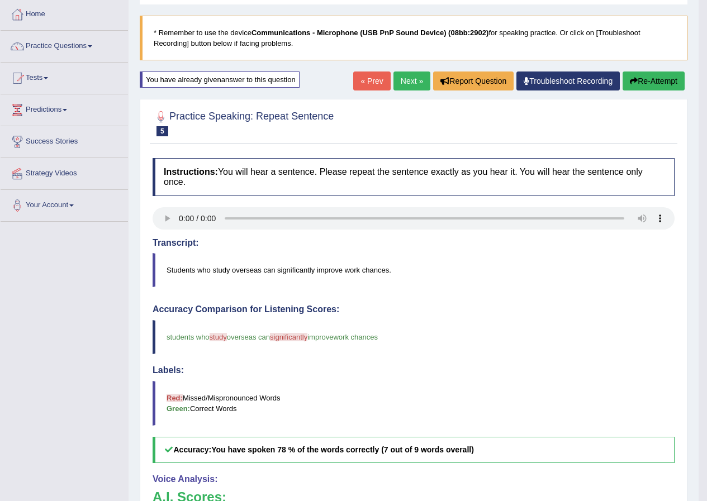
click at [401, 80] on link "Next »" at bounding box center [411, 81] width 37 height 19
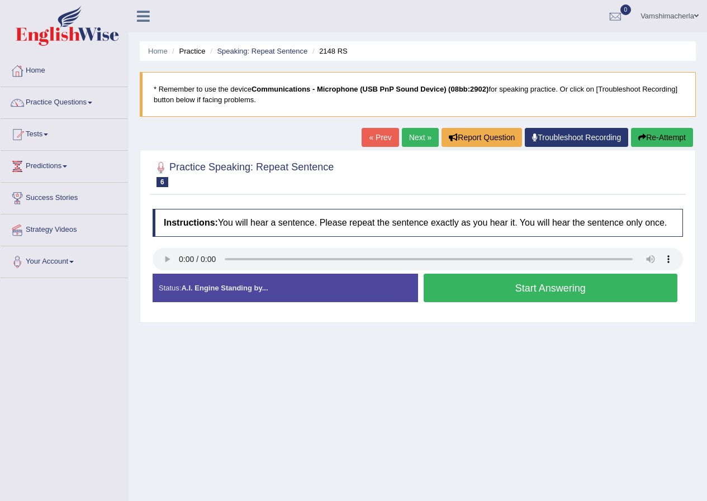
click at [558, 284] on button "Start Answering" at bounding box center [551, 288] width 254 height 29
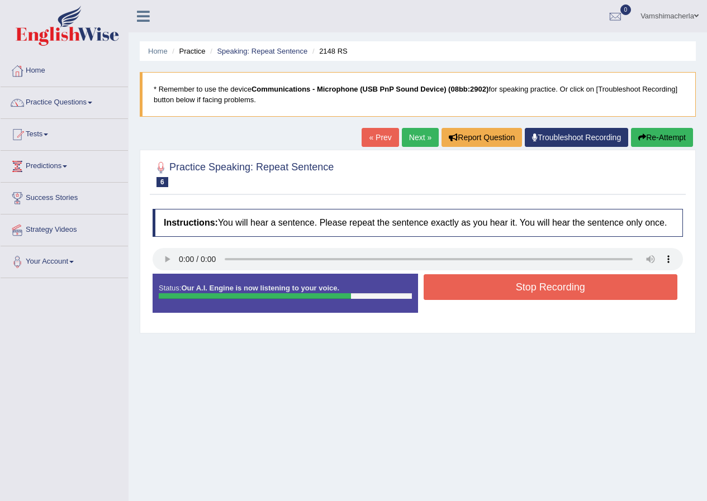
drag, startPoint x: 557, startPoint y: 276, endPoint x: 560, endPoint y: 287, distance: 11.7
click at [557, 282] on button "Stop Recording" at bounding box center [551, 287] width 254 height 26
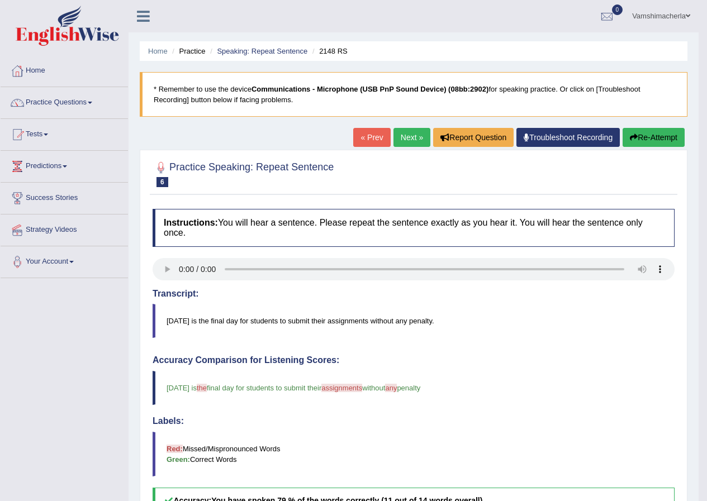
click at [411, 135] on link "Next »" at bounding box center [411, 137] width 37 height 19
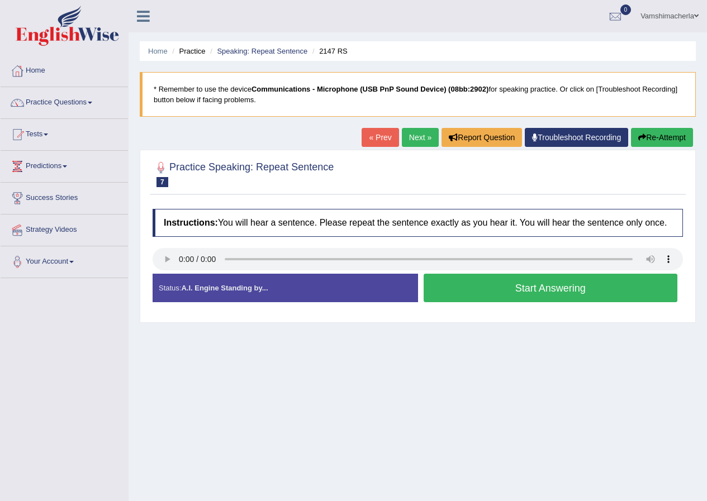
click at [611, 281] on button "Start Answering" at bounding box center [551, 288] width 254 height 29
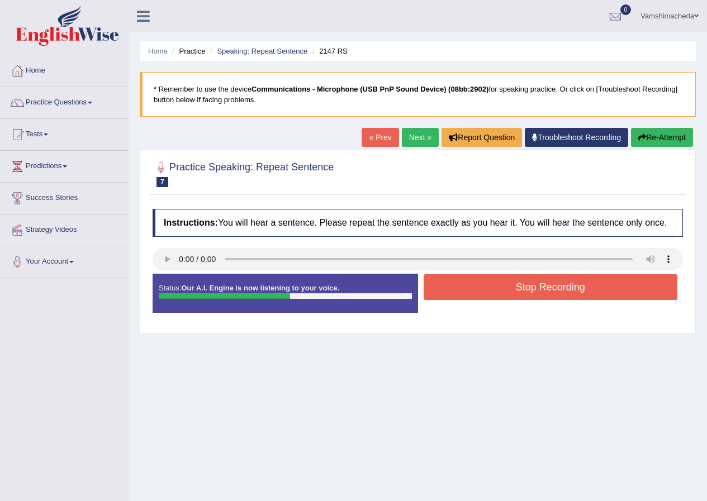
click at [552, 290] on button "Stop Recording" at bounding box center [551, 287] width 254 height 26
click at [549, 289] on div "Status: Our A.I. Engine is now listening to your voice. Start Answering Stop Re…" at bounding box center [418, 299] width 530 height 50
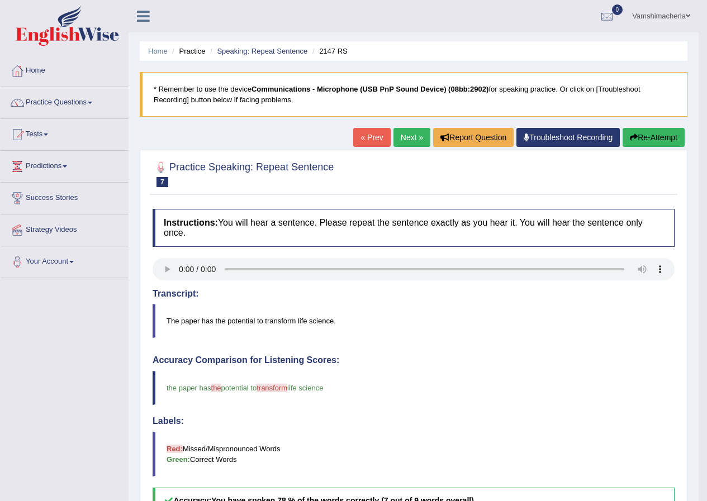
click at [410, 123] on div "Home Practice Speaking: Repeat Sentence 2147 RS * Remember to use the device Co…" at bounding box center [414, 374] width 570 height 748
click at [407, 134] on link "Next »" at bounding box center [411, 137] width 37 height 19
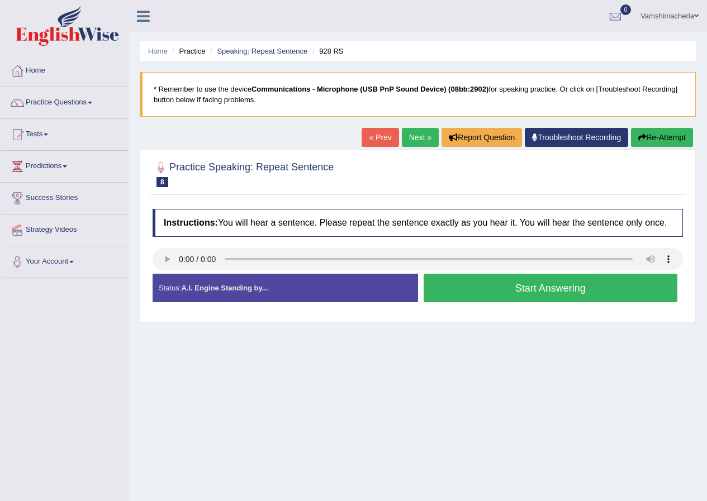
click at [634, 277] on button "Start Answering" at bounding box center [551, 288] width 254 height 29
click at [633, 277] on button "Start Answering" at bounding box center [551, 288] width 254 height 29
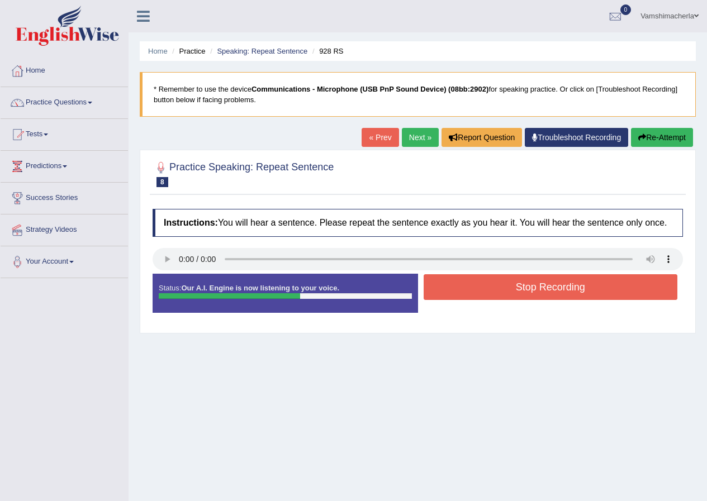
drag, startPoint x: 518, startPoint y: 279, endPoint x: 507, endPoint y: 276, distance: 11.0
click at [514, 279] on button "Stop Recording" at bounding box center [551, 287] width 254 height 26
click at [513, 279] on div "Status: Our A.I. Engine is now listening to your voice. Start Answering Stop Re…" at bounding box center [418, 299] width 530 height 50
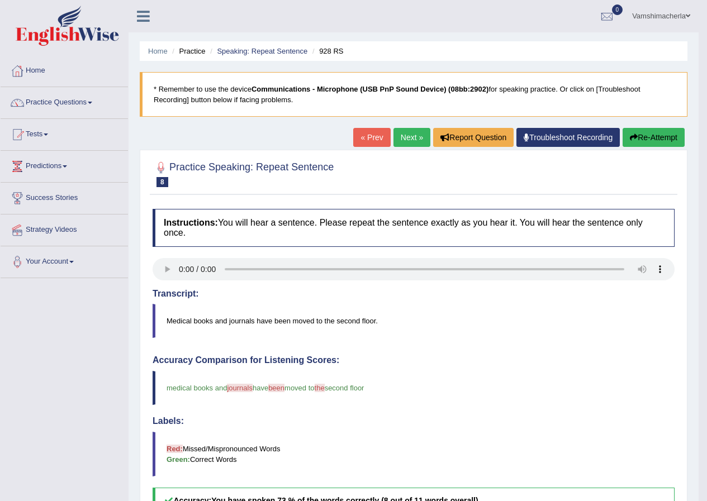
click at [400, 131] on link "Next »" at bounding box center [411, 137] width 37 height 19
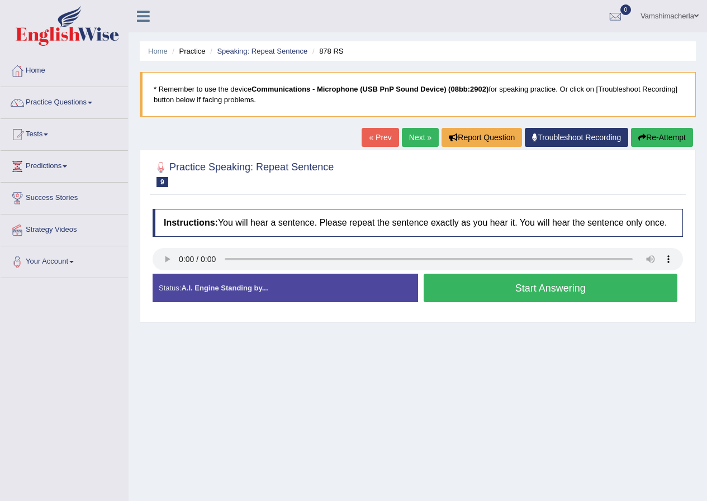
click at [591, 289] on button "Start Answering" at bounding box center [551, 288] width 254 height 29
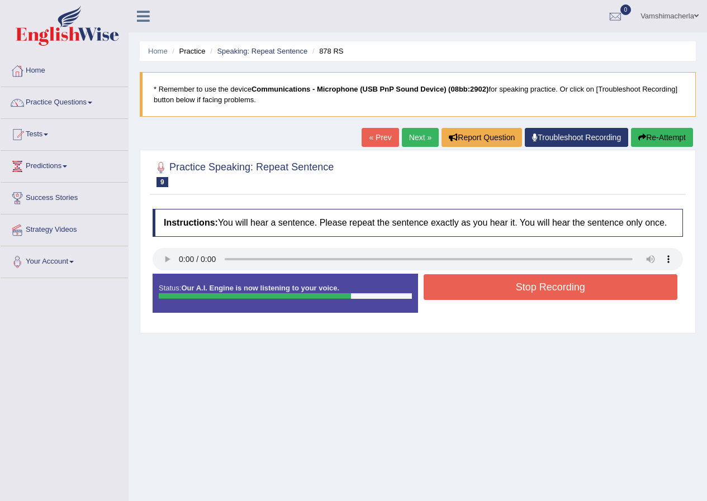
click at [476, 291] on button "Stop Recording" at bounding box center [551, 287] width 254 height 26
click at [476, 291] on div "Status: Our A.I. Engine is now listening to your voice. Start Answering Stop Re…" at bounding box center [418, 299] width 530 height 50
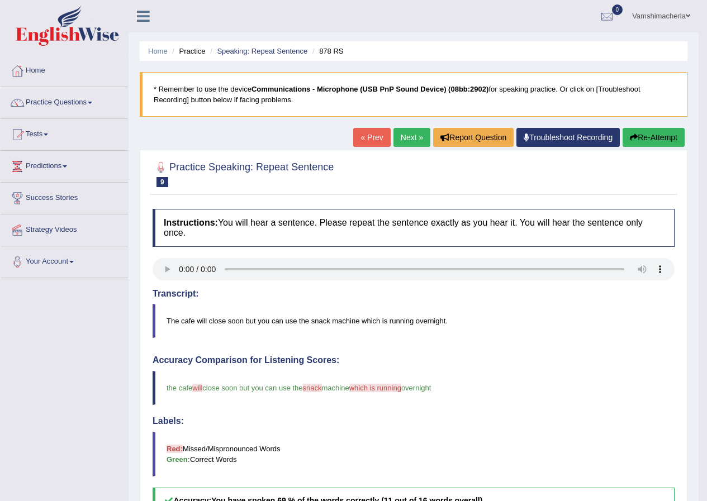
click at [400, 136] on link "Next »" at bounding box center [411, 137] width 37 height 19
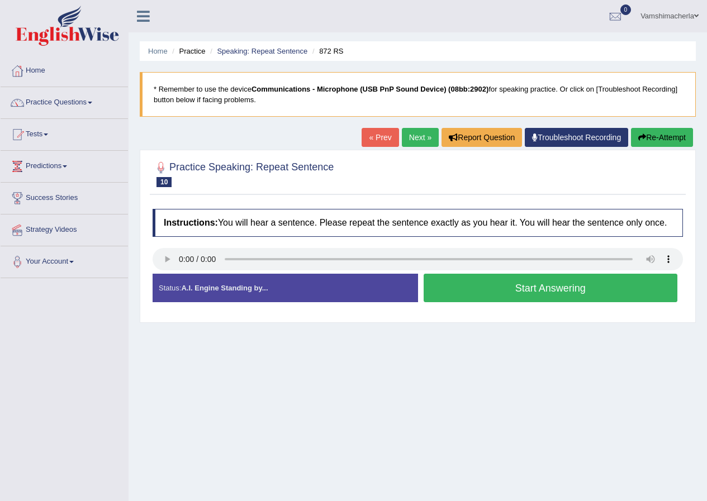
drag, startPoint x: 590, startPoint y: 282, endPoint x: 574, endPoint y: 278, distance: 16.0
click at [589, 282] on button "Start Answering" at bounding box center [551, 288] width 254 height 29
click at [588, 282] on button "Start Answering" at bounding box center [551, 288] width 254 height 29
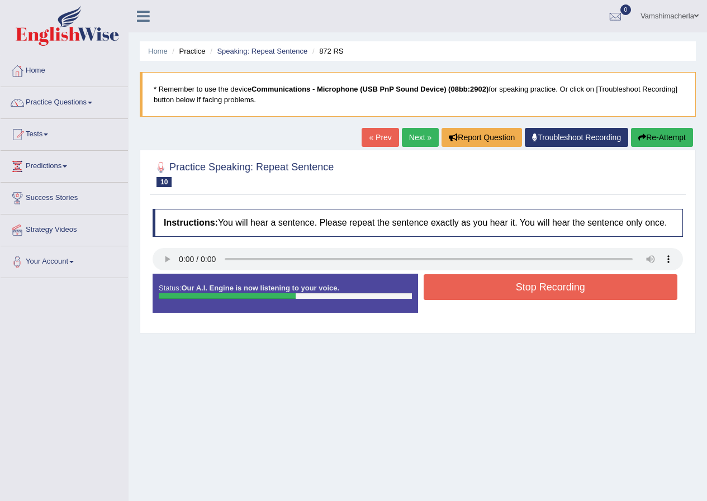
drag, startPoint x: 539, startPoint y: 278, endPoint x: 527, endPoint y: 278, distance: 12.3
click at [531, 278] on button "Stop Recording" at bounding box center [551, 287] width 254 height 26
click at [528, 279] on div "Status: Our A.I. Engine is now listening to your voice. Start Answering Stop Re…" at bounding box center [418, 299] width 530 height 50
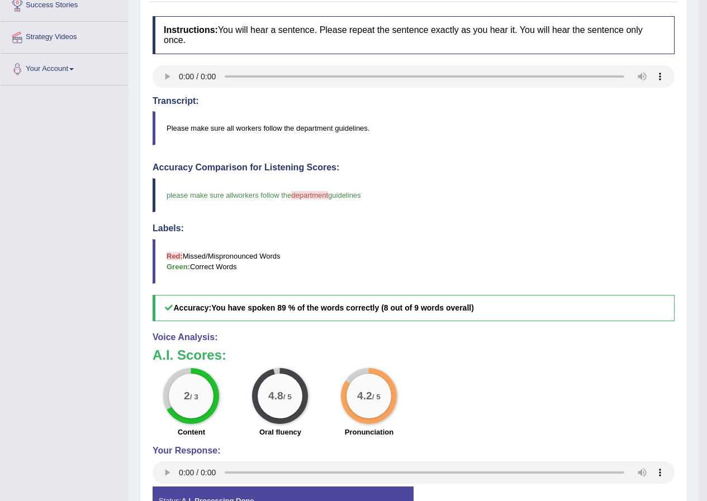
scroll to position [51, 0]
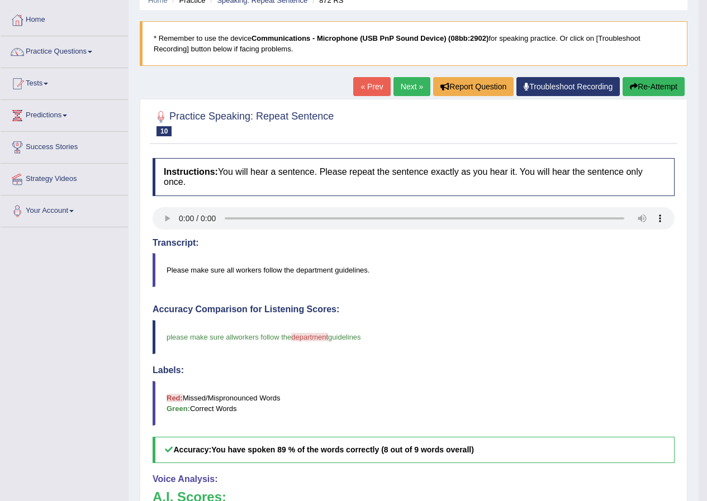
click at [410, 93] on link "Next »" at bounding box center [411, 86] width 37 height 19
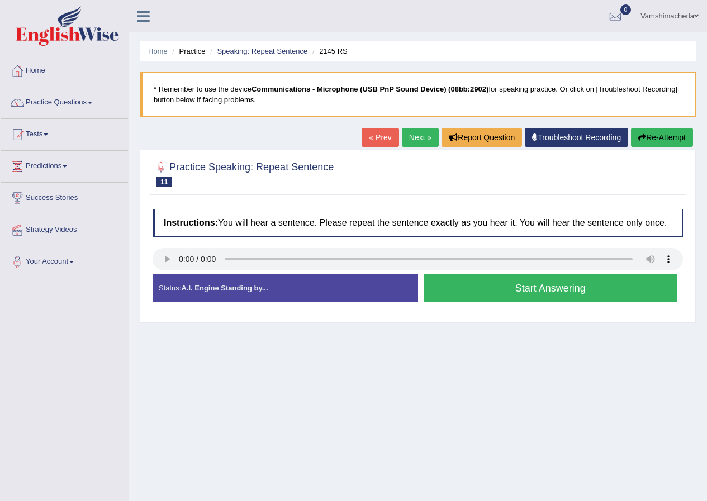
click at [514, 288] on button "Start Answering" at bounding box center [551, 288] width 254 height 29
click at [510, 288] on button "Start Answering" at bounding box center [551, 288] width 254 height 29
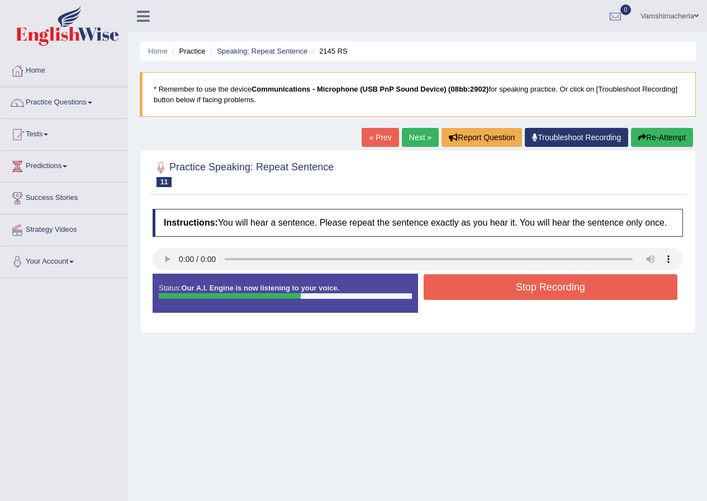
click at [582, 292] on button "Stop Recording" at bounding box center [551, 287] width 254 height 26
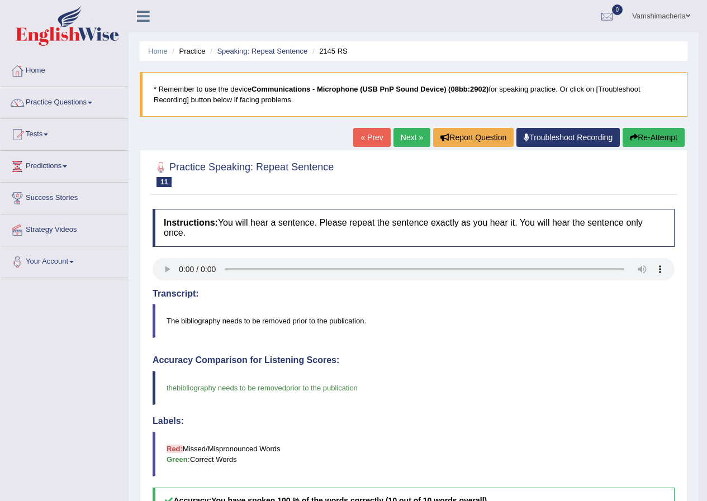
click at [398, 132] on link "Next »" at bounding box center [411, 137] width 37 height 19
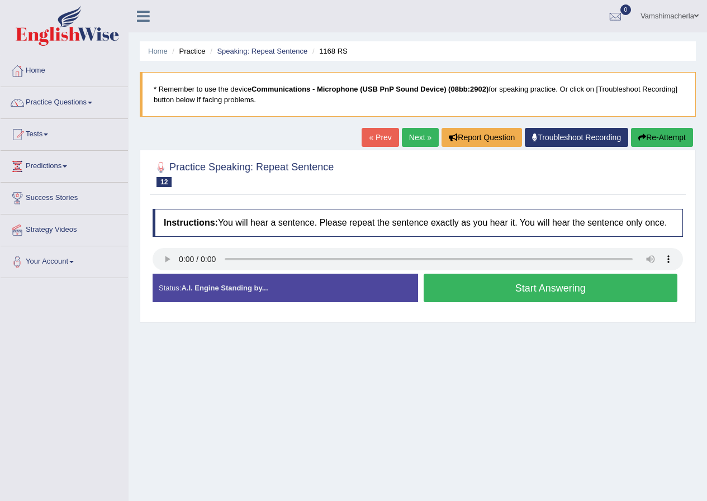
click at [653, 274] on button "Start Answering" at bounding box center [551, 288] width 254 height 29
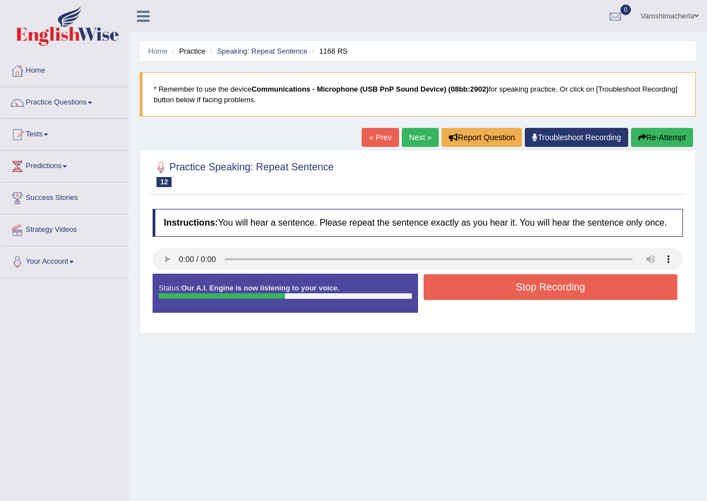
click at [635, 281] on button "Stop Recording" at bounding box center [551, 287] width 254 height 26
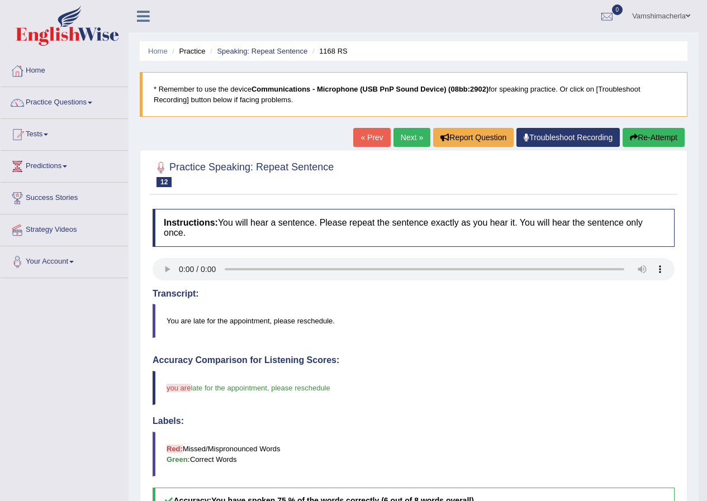
click at [411, 137] on link "Next »" at bounding box center [411, 137] width 37 height 19
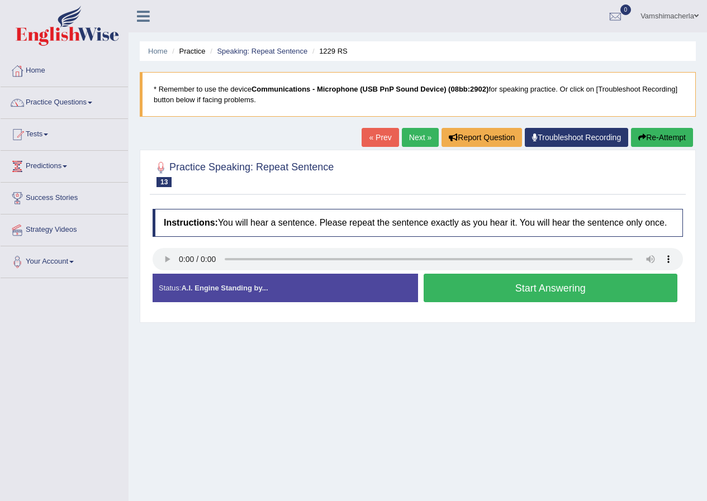
click at [621, 287] on button "Start Answering" at bounding box center [551, 288] width 254 height 29
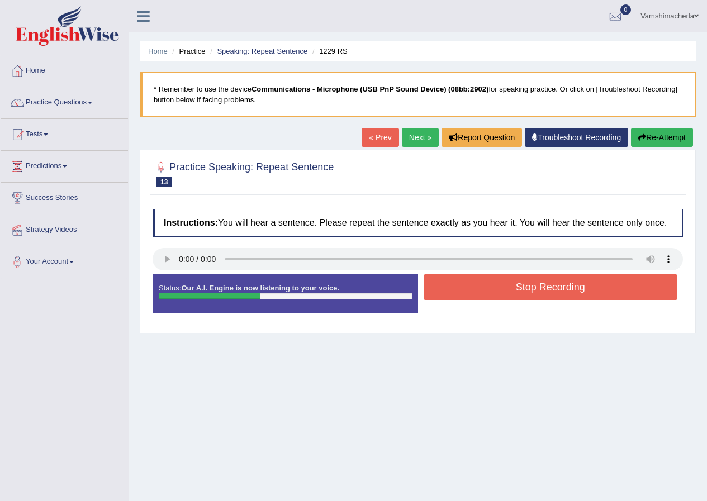
click at [509, 281] on button "Stop Recording" at bounding box center [551, 287] width 254 height 26
click at [509, 281] on div "Status: Our A.I. Engine is now listening to your voice. Start Answering Stop Re…" at bounding box center [418, 299] width 530 height 50
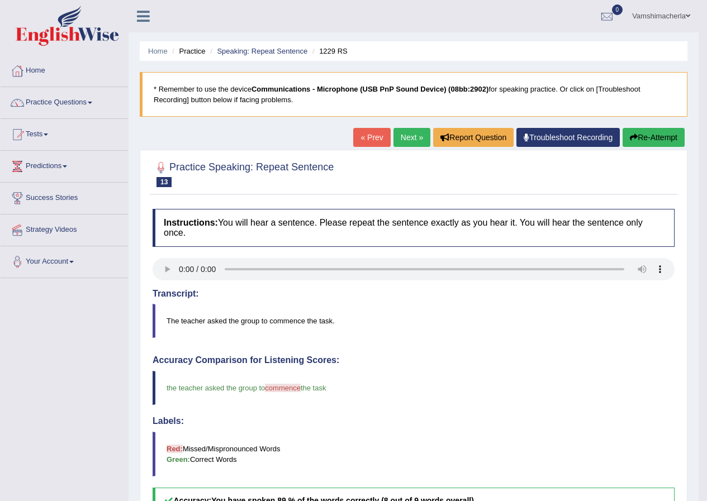
click at [393, 131] on link "Next »" at bounding box center [411, 137] width 37 height 19
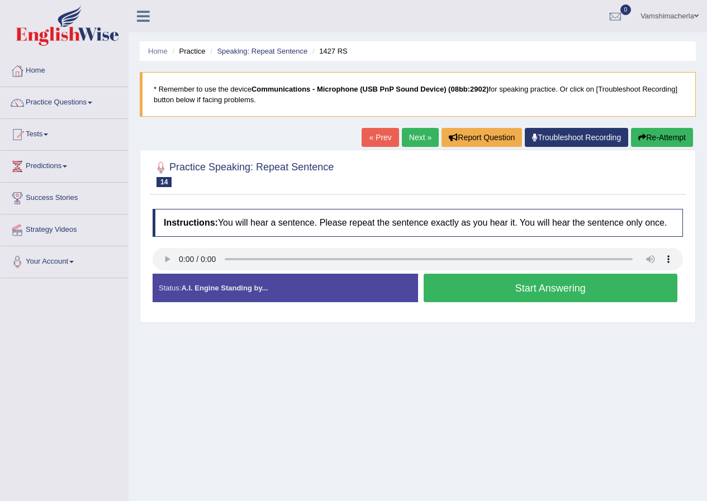
click at [645, 283] on button "Start Answering" at bounding box center [551, 288] width 254 height 29
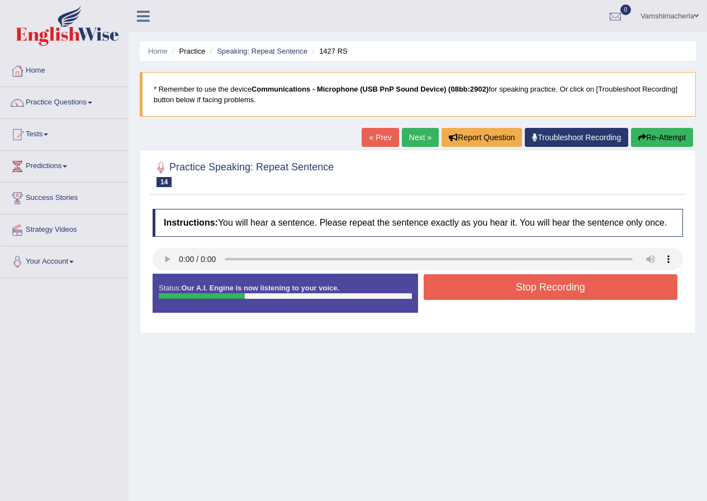
click at [531, 295] on button "Stop Recording" at bounding box center [551, 287] width 254 height 26
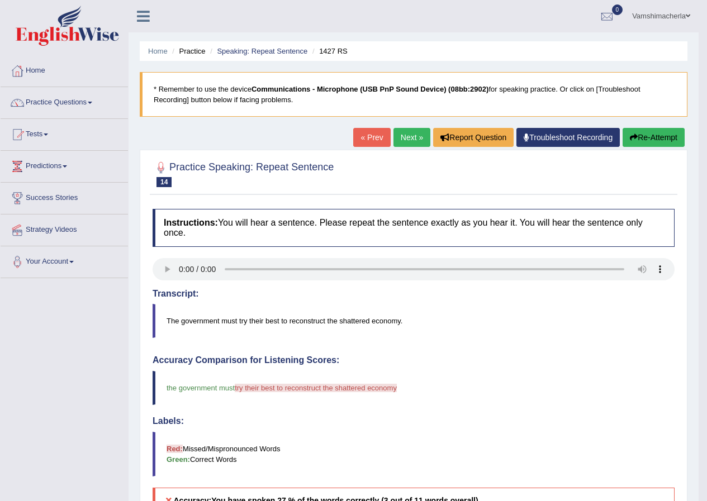
click at [647, 135] on button "Re-Attempt" at bounding box center [654, 137] width 62 height 19
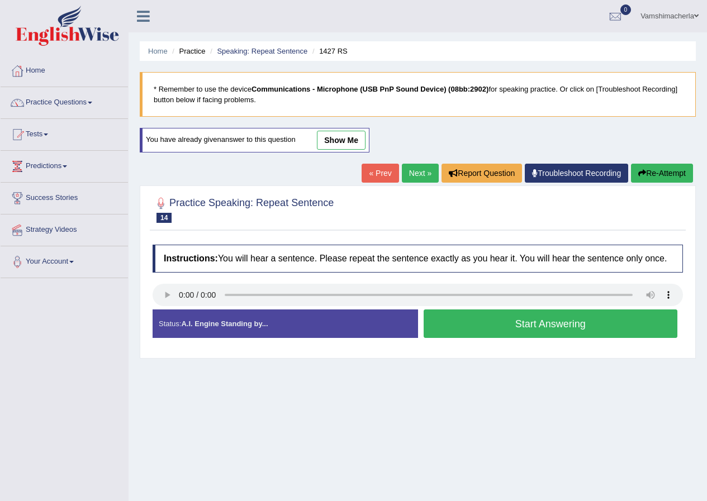
click at [628, 330] on button "Start Answering" at bounding box center [551, 324] width 254 height 29
click at [628, 330] on div "Home Practice Speaking: Repeat Sentence 1427 RS * Remember to use the device Co…" at bounding box center [418, 279] width 578 height 559
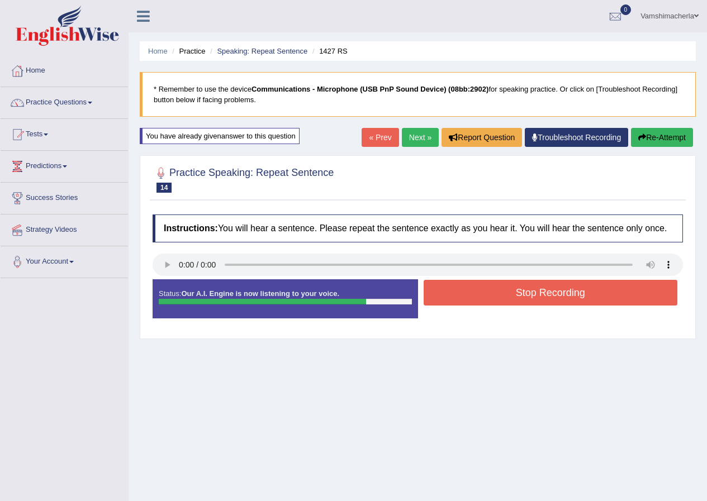
click at [679, 143] on button "Re-Attempt" at bounding box center [662, 137] width 62 height 19
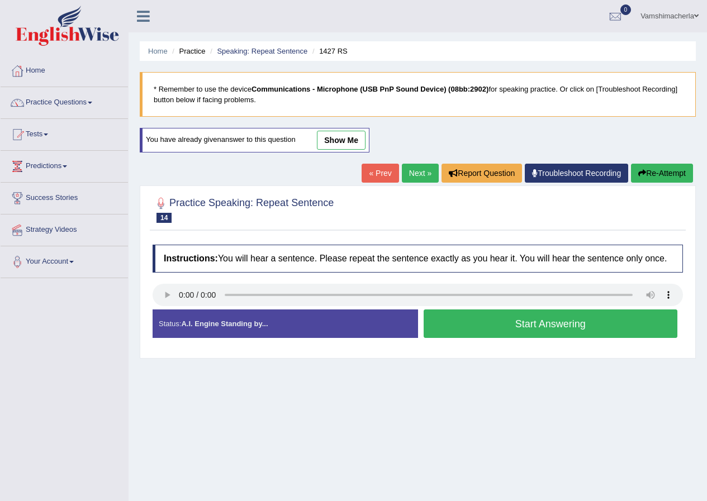
click at [584, 320] on button "Start Answering" at bounding box center [551, 324] width 254 height 29
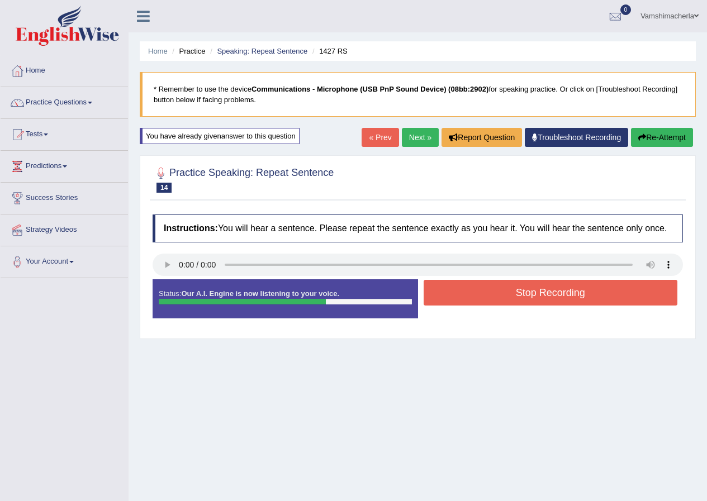
click at [601, 293] on button "Stop Recording" at bounding box center [551, 293] width 254 height 26
click at [601, 293] on div "Status: Our A.I. Engine is now listening to your voice. Start Answering Stop Re…" at bounding box center [418, 304] width 530 height 50
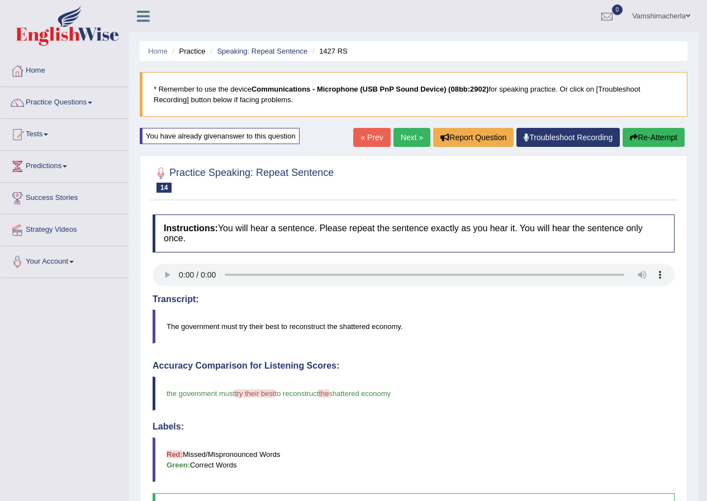
click at [657, 131] on button "Re-Attempt" at bounding box center [654, 137] width 62 height 19
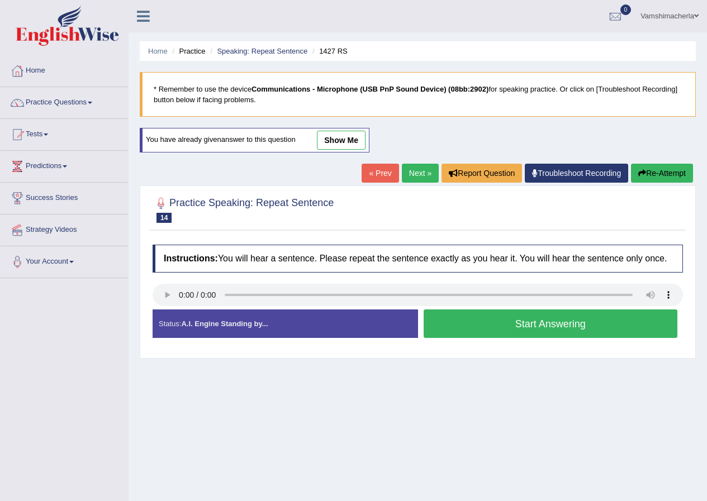
click at [412, 175] on link "Next »" at bounding box center [420, 173] width 37 height 19
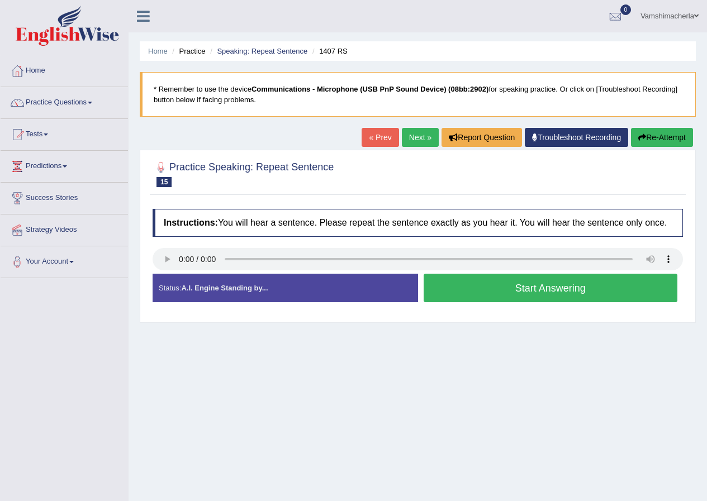
click at [381, 143] on link "« Prev" at bounding box center [380, 137] width 37 height 19
drag, startPoint x: 0, startPoint y: 0, endPoint x: 377, endPoint y: 141, distance: 402.3
click at [381, 143] on link "« Prev" at bounding box center [380, 137] width 37 height 19
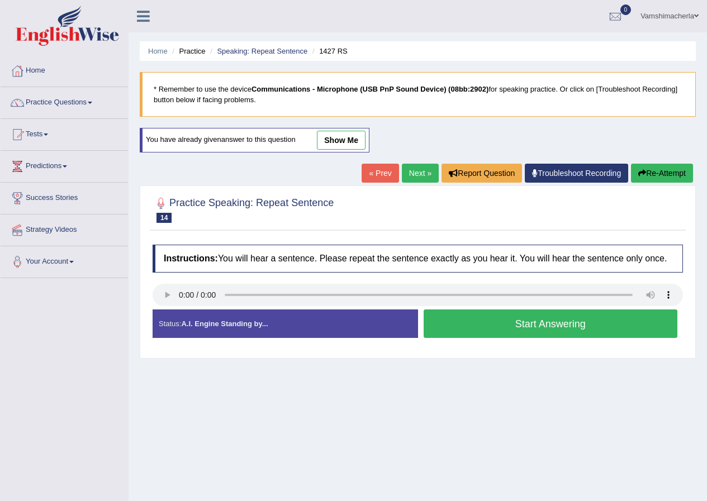
click at [561, 319] on button "Start Answering" at bounding box center [551, 324] width 254 height 29
click at [559, 319] on div "Status: A.I. Engine Standing by... Start Answering Stop Recording" at bounding box center [418, 330] width 530 height 40
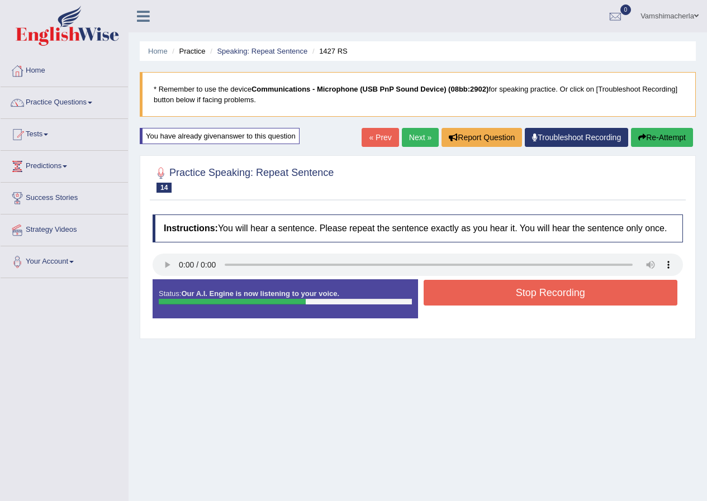
click at [566, 302] on button "Stop Recording" at bounding box center [551, 293] width 254 height 26
click at [566, 302] on div "Status: Our A.I. Engine is now listening to your voice. Start Answering Stop Re…" at bounding box center [418, 304] width 530 height 50
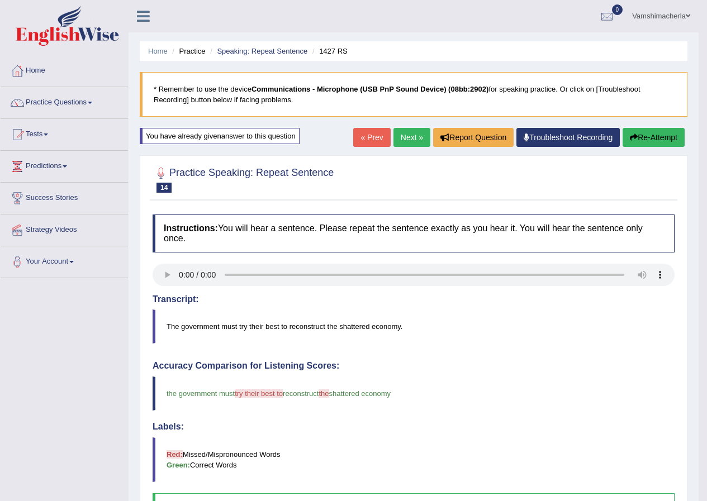
click at [663, 133] on button "Re-Attempt" at bounding box center [654, 137] width 62 height 19
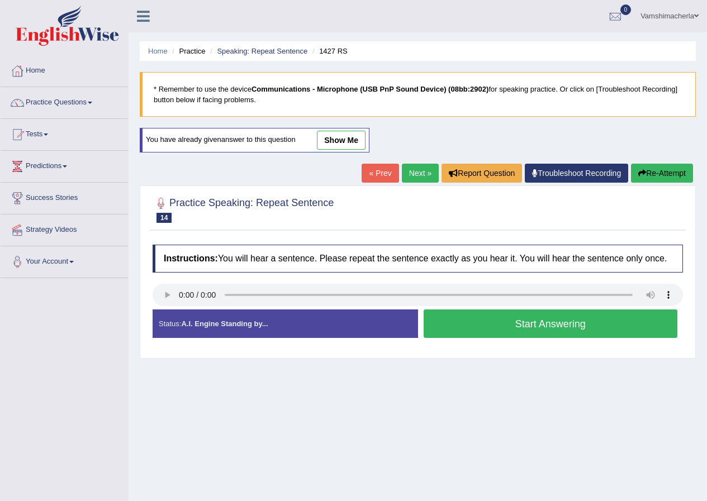
click at [581, 327] on button "Start Answering" at bounding box center [551, 324] width 254 height 29
click at [581, 327] on div "Practice Speaking: Repeat Sentence 14 1427 RS Instructions: You will hear a sen…" at bounding box center [418, 272] width 556 height 173
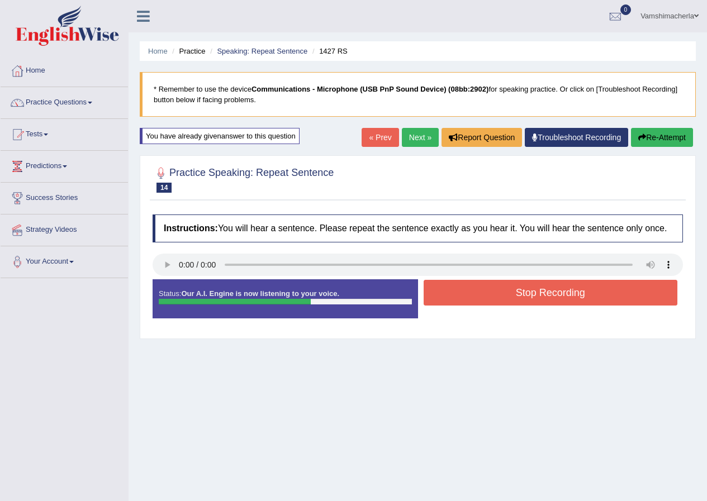
click at [468, 295] on button "Stop Recording" at bounding box center [551, 293] width 254 height 26
click at [468, 295] on div "Status: Our A.I. Engine is now listening to your voice. Start Answering Stop Re…" at bounding box center [418, 304] width 530 height 50
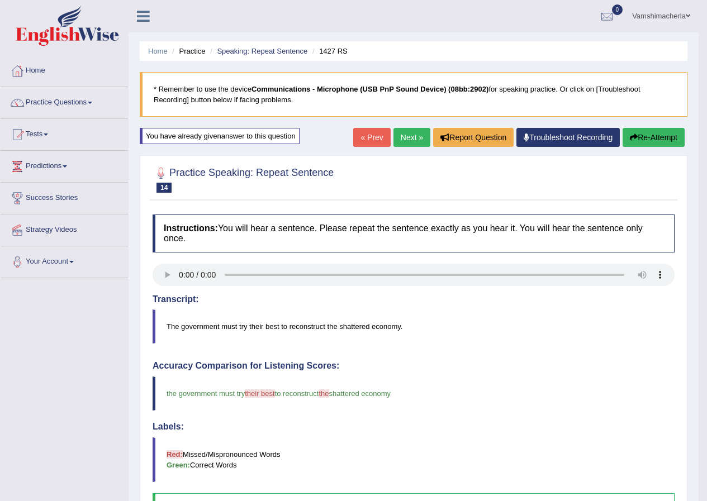
click at [414, 137] on link "Next »" at bounding box center [411, 137] width 37 height 19
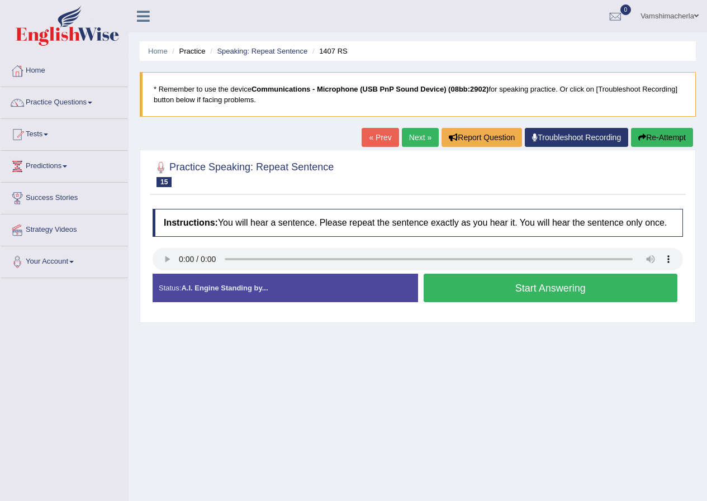
click at [583, 295] on button "Start Answering" at bounding box center [551, 288] width 254 height 29
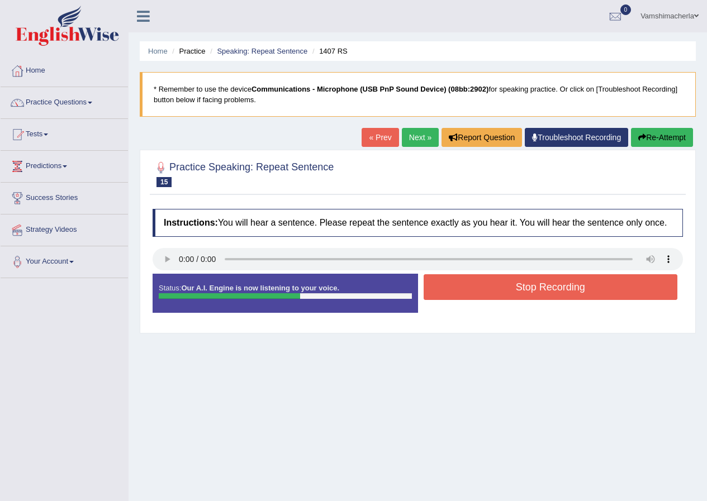
click at [583, 295] on button "Stop Recording" at bounding box center [551, 287] width 254 height 26
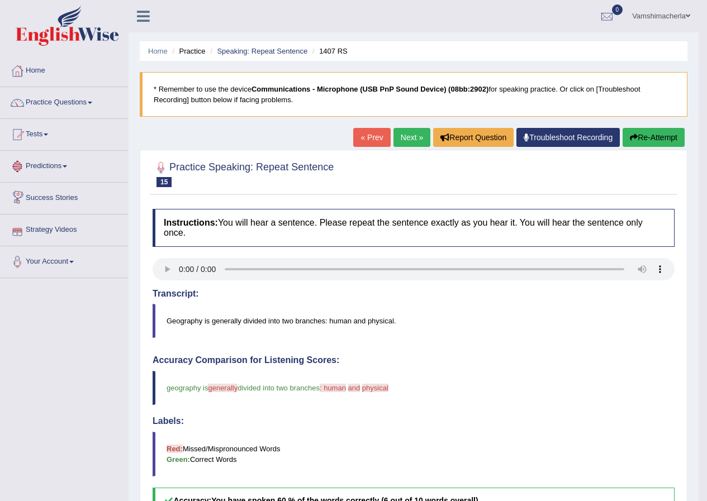
click at [667, 137] on button "Re-Attempt" at bounding box center [654, 137] width 62 height 19
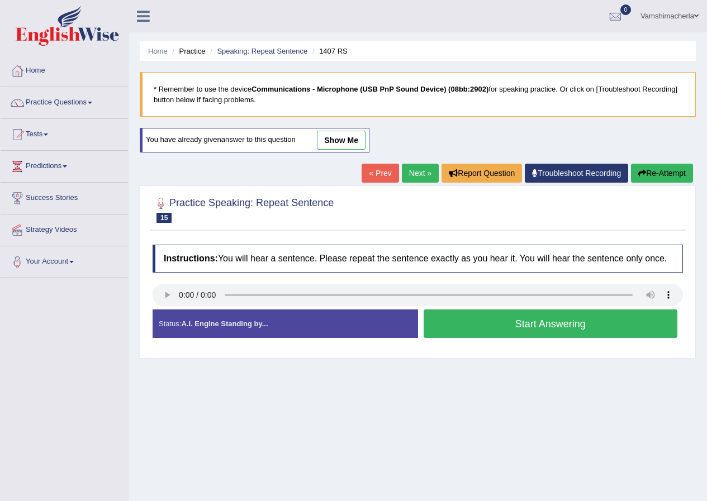
click at [573, 335] on button "Start Answering" at bounding box center [551, 324] width 254 height 29
click at [573, 335] on div "Home Practice Speaking: Repeat Sentence 1407 RS * Remember to use the device Co…" at bounding box center [418, 279] width 578 height 559
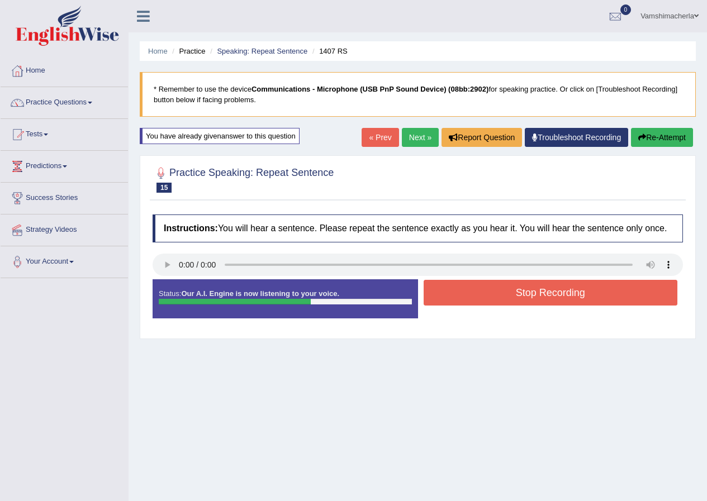
click at [563, 298] on button "Stop Recording" at bounding box center [551, 293] width 254 height 26
click at [563, 298] on div "Status: Our A.I. Engine is now listening to your voice. Start Answering Stop Re…" at bounding box center [418, 304] width 530 height 50
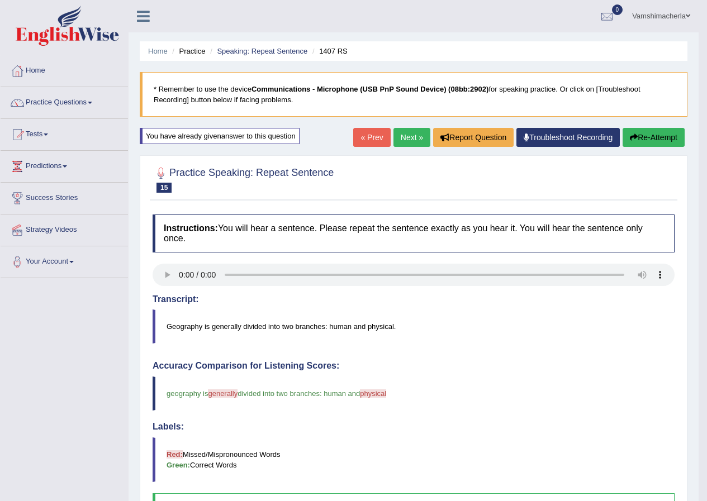
click at [645, 137] on button "Re-Attempt" at bounding box center [654, 137] width 62 height 19
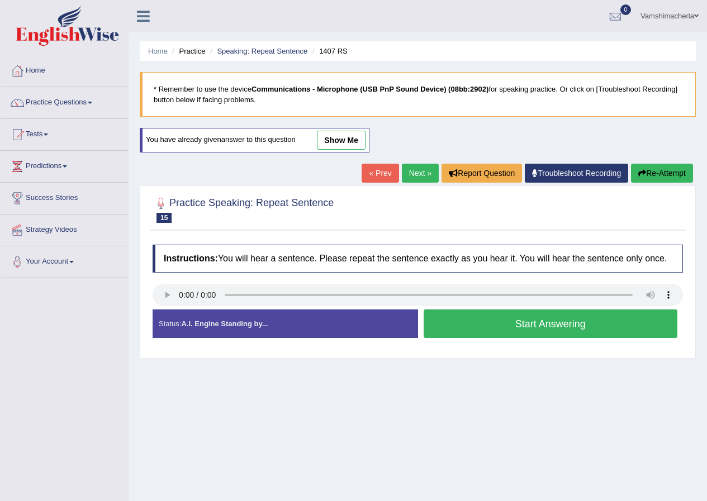
click at [519, 320] on button "Start Answering" at bounding box center [551, 324] width 254 height 29
click at [519, 320] on div "Instructions: You will hear a sentence. Please repeat the sentence exactly as y…" at bounding box center [418, 295] width 536 height 113
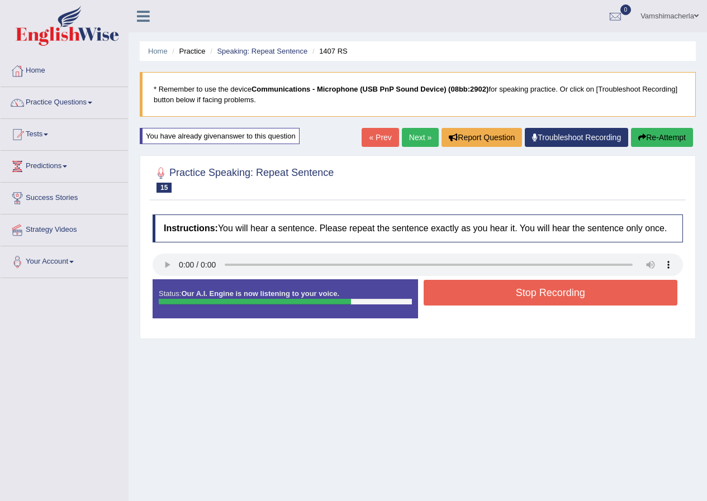
click at [581, 326] on div "Practice Speaking: Repeat Sentence 15 1407 RS Instructions: You will hear a sen…" at bounding box center [418, 247] width 556 height 184
click at [579, 324] on div "Status: Our A.I. Engine is now listening to your voice. Start Answering Stop Re…" at bounding box center [418, 304] width 530 height 50
click at [538, 277] on div at bounding box center [418, 266] width 530 height 25
click at [534, 302] on button "Stop Recording" at bounding box center [551, 293] width 254 height 26
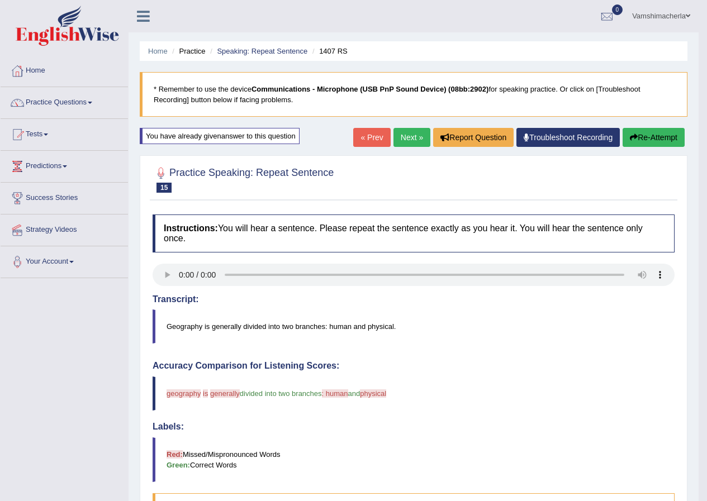
click at [664, 134] on button "Re-Attempt" at bounding box center [654, 137] width 62 height 19
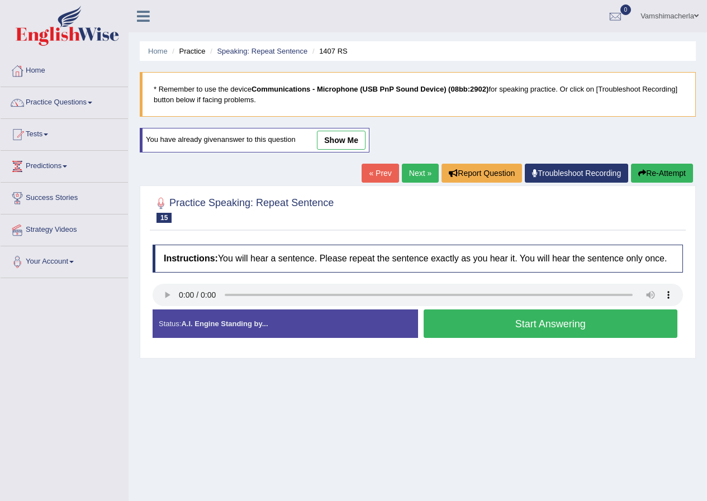
click at [492, 319] on button "Start Answering" at bounding box center [551, 324] width 254 height 29
click at [492, 319] on div "Status: A.I. Engine Standing by... Start Answering Stop Recording" at bounding box center [418, 330] width 530 height 40
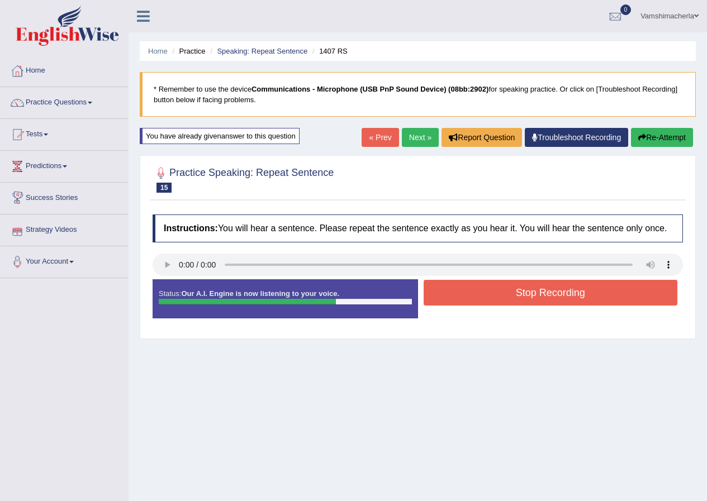
click at [545, 289] on button "Stop Recording" at bounding box center [551, 293] width 254 height 26
click at [545, 289] on div "Status: Our A.I. Engine is now listening to your voice. Start Answering Stop Re…" at bounding box center [418, 304] width 530 height 50
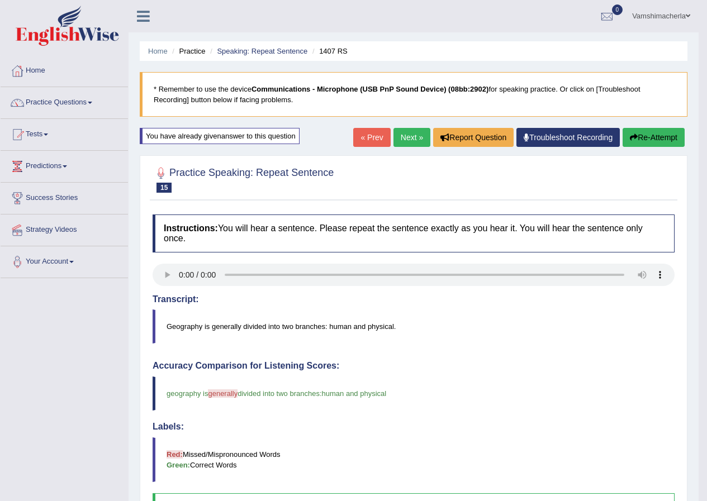
click at [396, 140] on link "Next »" at bounding box center [411, 137] width 37 height 19
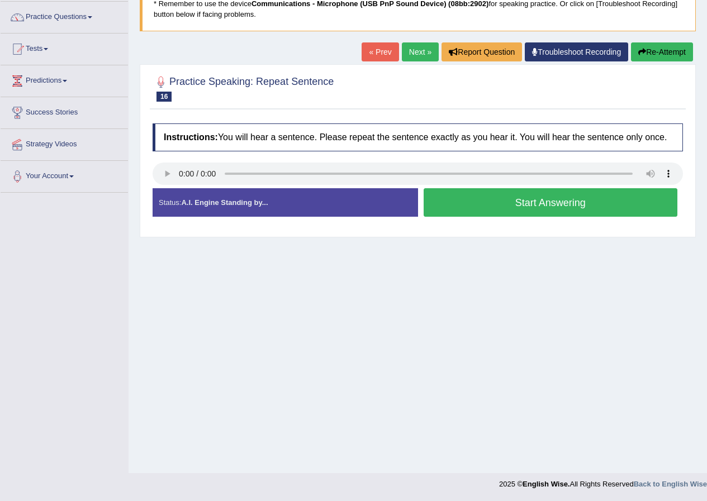
click at [567, 194] on button "Start Answering" at bounding box center [551, 202] width 254 height 29
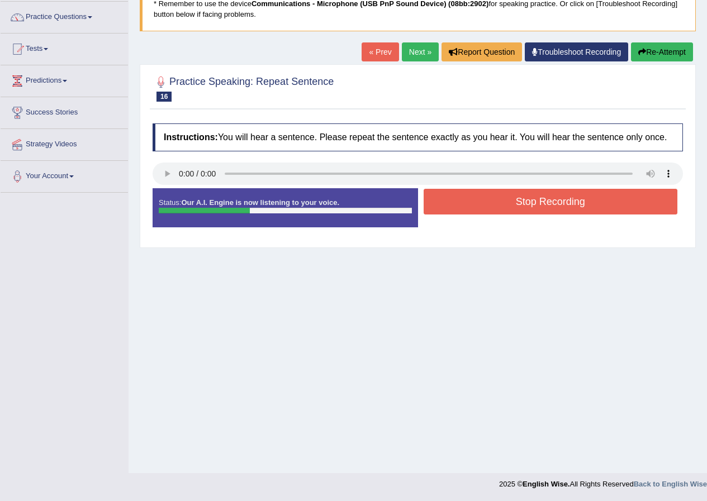
click at [593, 192] on button "Stop Recording" at bounding box center [551, 202] width 254 height 26
click at [593, 192] on div "Status: Our A.I. Engine is now listening to your voice. Start Answering Stop Re…" at bounding box center [418, 213] width 530 height 50
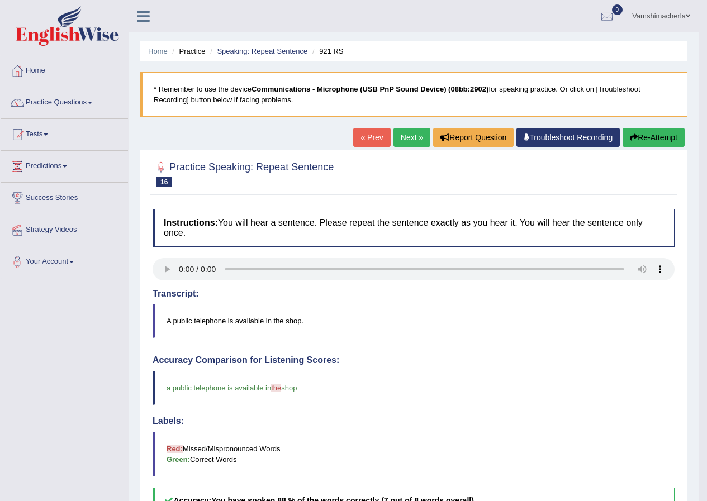
click at [417, 132] on link "Next »" at bounding box center [411, 137] width 37 height 19
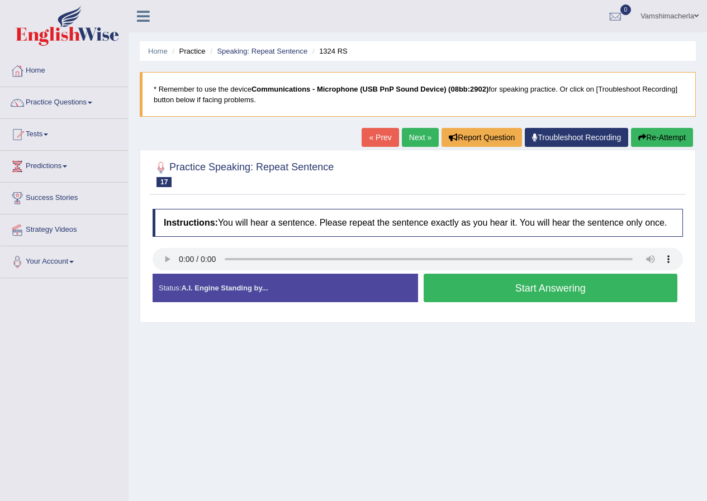
click at [468, 286] on button "Start Answering" at bounding box center [551, 288] width 254 height 29
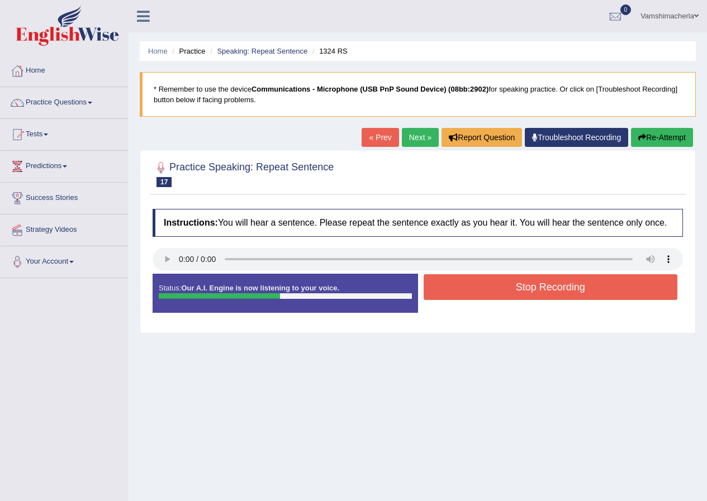
click at [486, 296] on button "Stop Recording" at bounding box center [551, 287] width 254 height 26
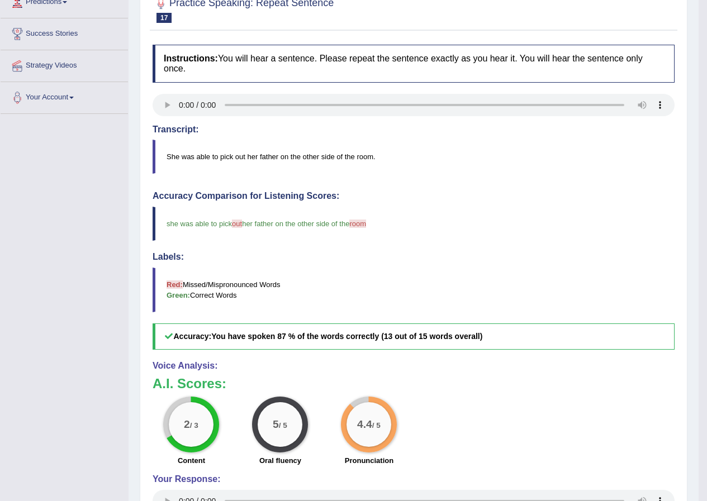
scroll to position [86, 0]
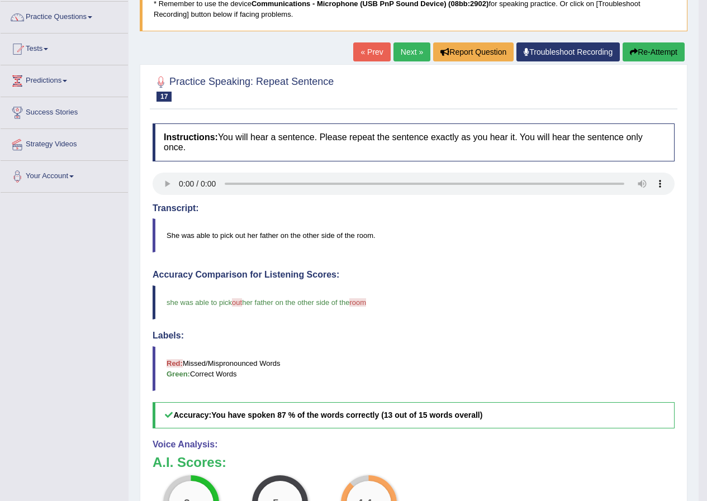
click at [405, 56] on link "Next »" at bounding box center [411, 51] width 37 height 19
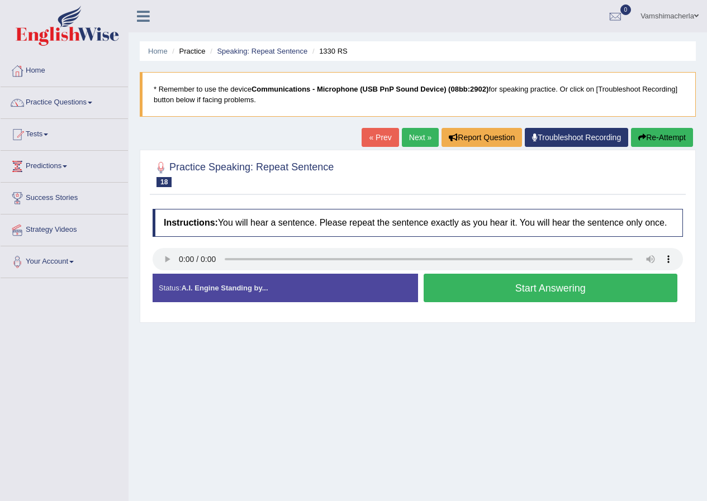
click at [597, 283] on button "Start Answering" at bounding box center [551, 288] width 254 height 29
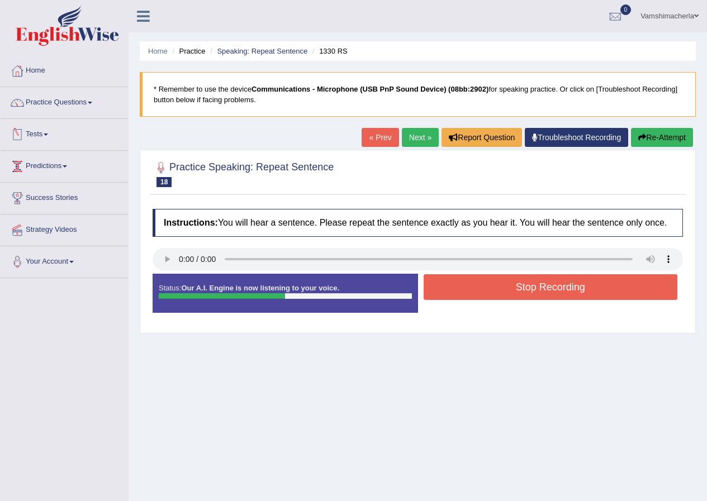
click at [682, 145] on button "Re-Attempt" at bounding box center [662, 137] width 62 height 19
click at [681, 146] on button "Re-Attempt" at bounding box center [662, 137] width 62 height 19
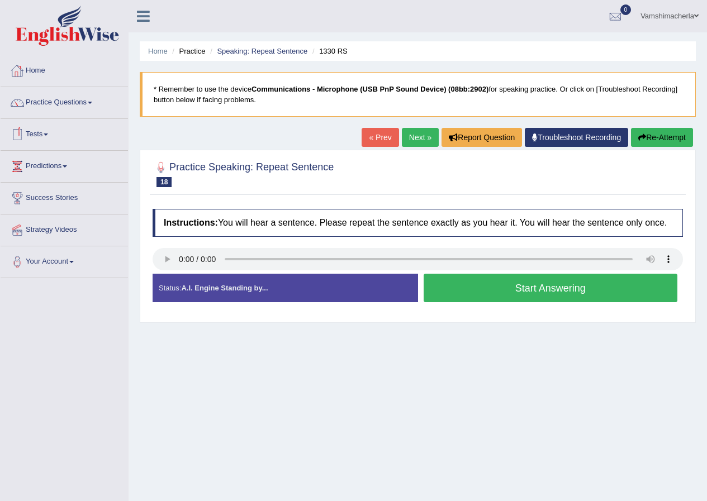
click at [536, 288] on button "Start Answering" at bounding box center [551, 288] width 254 height 29
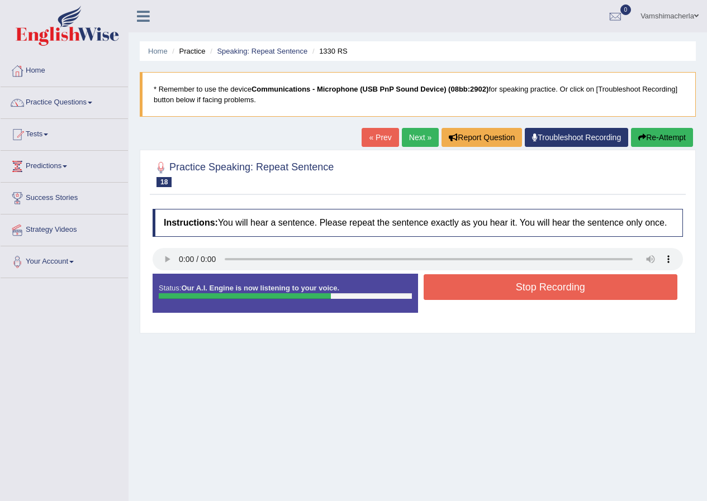
click at [629, 287] on button "Stop Recording" at bounding box center [551, 287] width 254 height 26
click at [629, 287] on div "Status: Our A.I. Engine is now listening to your voice. Start Answering Stop Re…" at bounding box center [418, 299] width 530 height 50
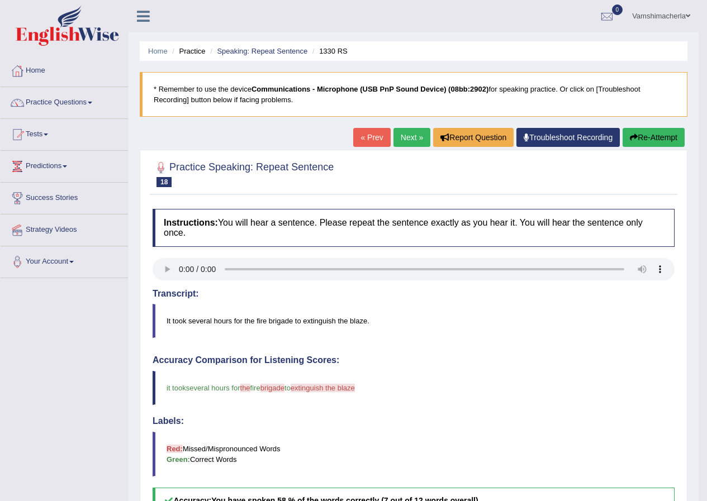
click at [646, 129] on button "Re-Attempt" at bounding box center [654, 137] width 62 height 19
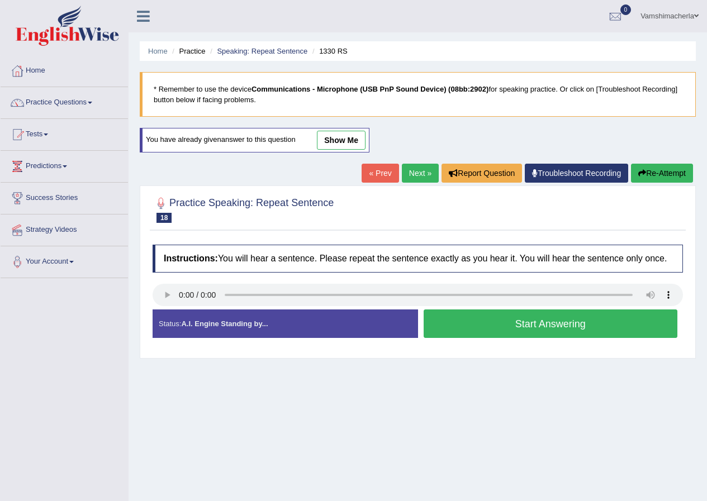
click at [580, 316] on button "Start Answering" at bounding box center [551, 324] width 254 height 29
click at [580, 316] on div "Status: A.I. Engine Standing by... Start Answering Stop Recording" at bounding box center [418, 330] width 530 height 40
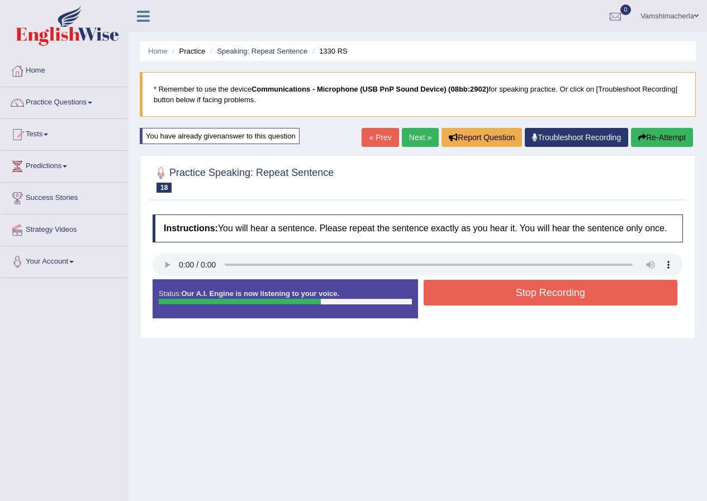
click at [493, 297] on button "Stop Recording" at bounding box center [551, 293] width 254 height 26
click at [492, 297] on div "Status: Our A.I. Engine is now listening to your voice. Start Answering Stop Re…" at bounding box center [418, 304] width 530 height 50
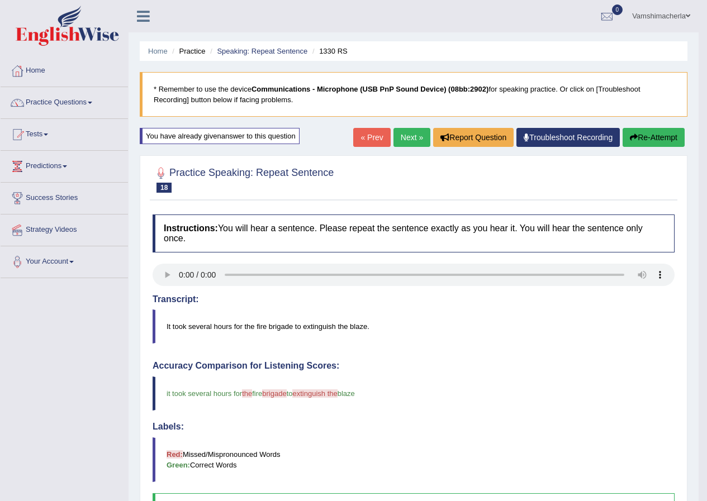
click at [393, 130] on link "Next »" at bounding box center [411, 137] width 37 height 19
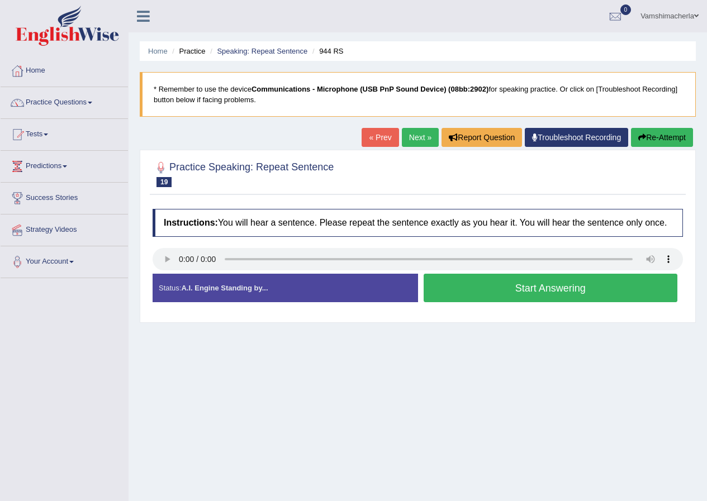
click at [588, 283] on button "Start Answering" at bounding box center [551, 288] width 254 height 29
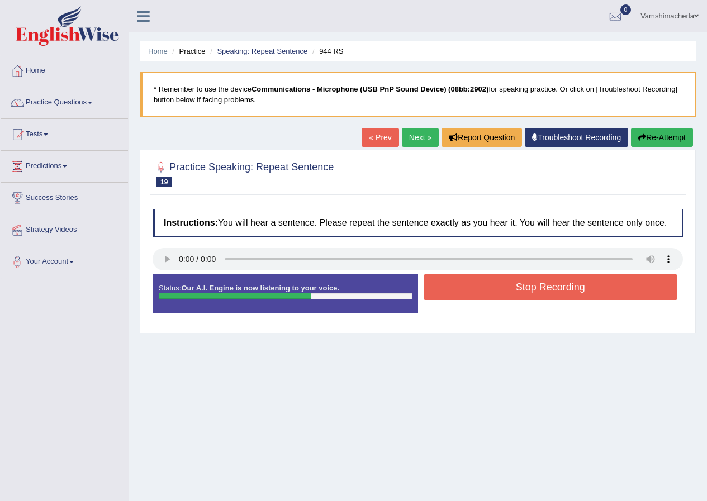
click at [568, 283] on button "Stop Recording" at bounding box center [551, 287] width 254 height 26
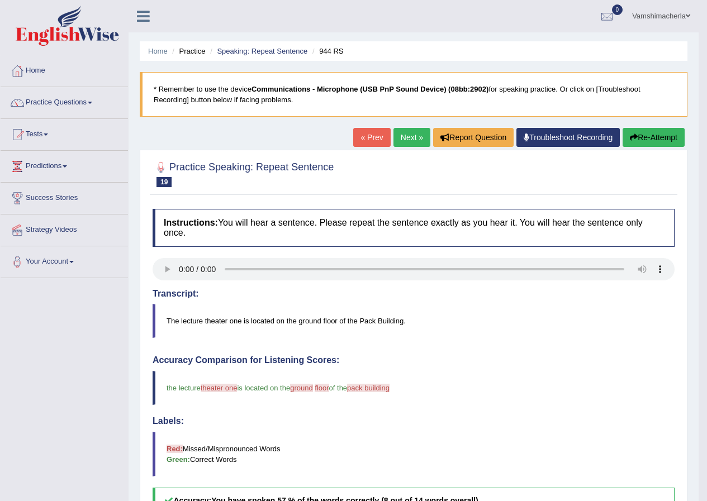
click at [634, 129] on button "Re-Attempt" at bounding box center [654, 137] width 62 height 19
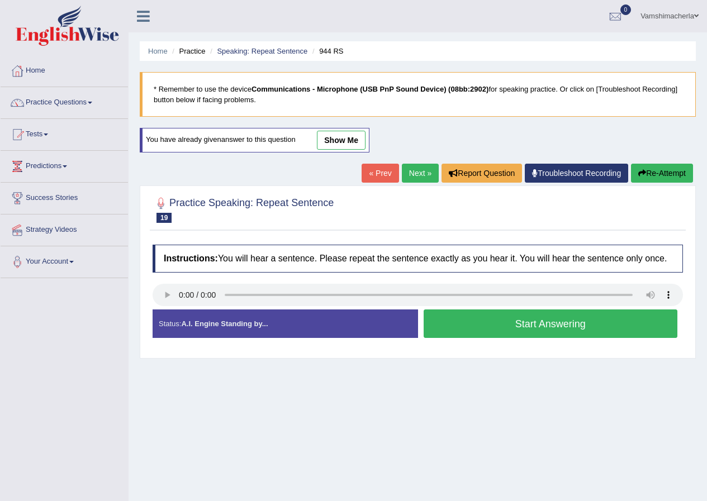
click at [670, 172] on button "Re-Attempt" at bounding box center [662, 173] width 62 height 19
click at [552, 320] on button "Start Answering" at bounding box center [551, 324] width 254 height 29
click at [550, 322] on div "Instructions: You will hear a sentence. Please repeat the sentence exactly as y…" at bounding box center [418, 295] width 536 height 113
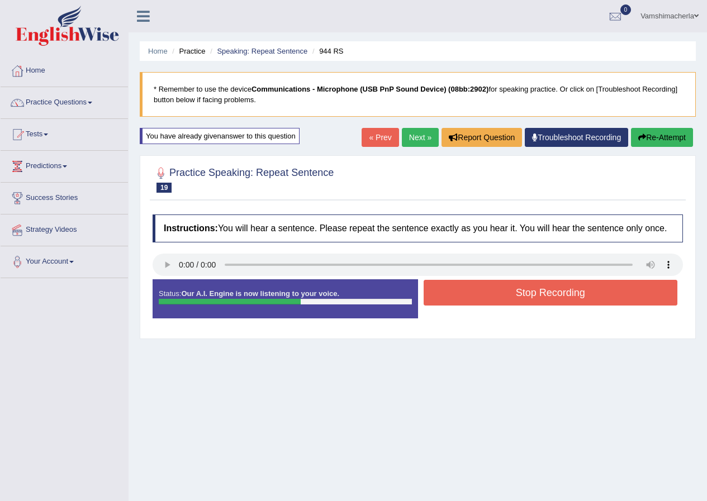
click at [577, 298] on button "Stop Recording" at bounding box center [551, 293] width 254 height 26
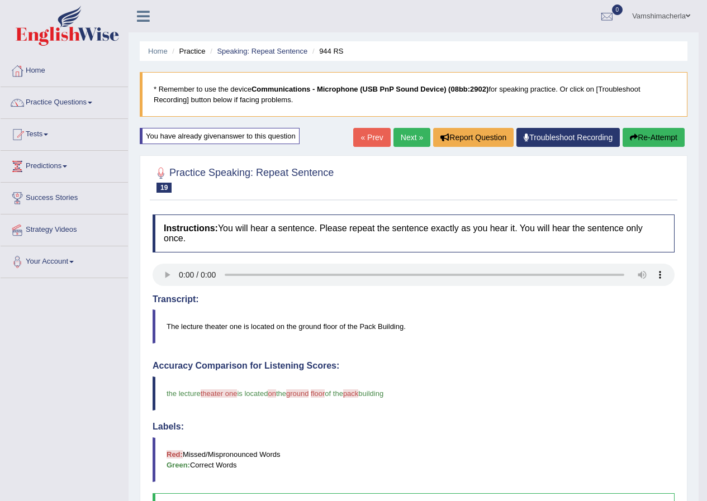
click at [403, 139] on link "Next »" at bounding box center [411, 137] width 37 height 19
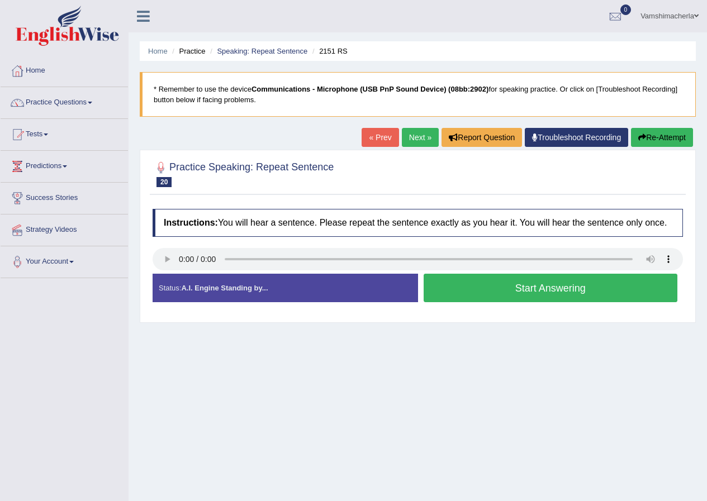
click at [576, 285] on button "Start Answering" at bounding box center [551, 288] width 254 height 29
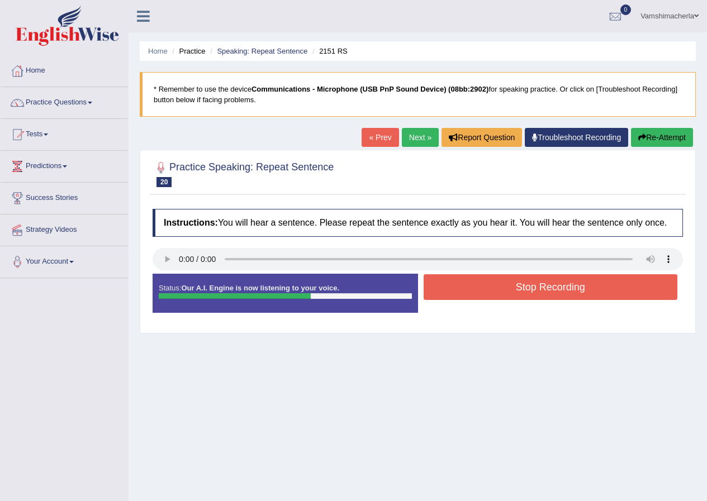
click at [521, 289] on button "Stop Recording" at bounding box center [551, 287] width 254 height 26
click at [521, 289] on div "Status: Our A.I. Engine is now listening to your voice. Start Answering Stop Re…" at bounding box center [418, 299] width 530 height 50
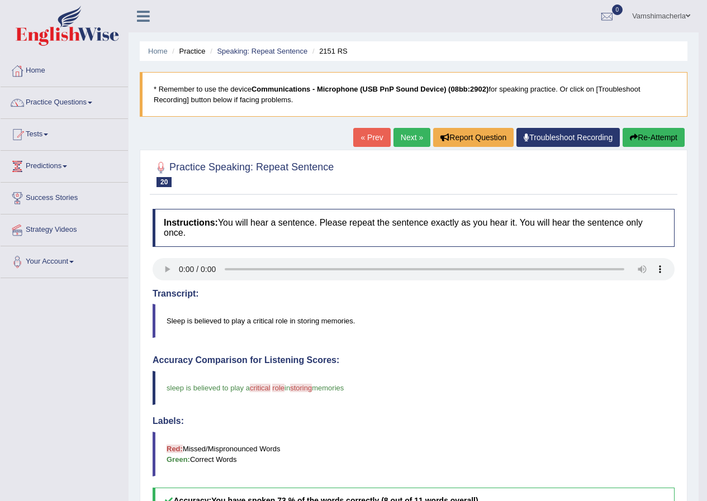
click at [673, 133] on button "Re-Attempt" at bounding box center [654, 137] width 62 height 19
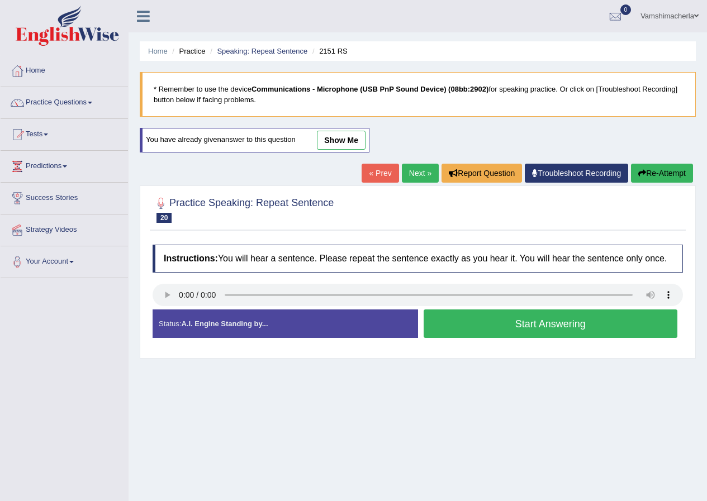
click at [519, 320] on button "Start Answering" at bounding box center [551, 324] width 254 height 29
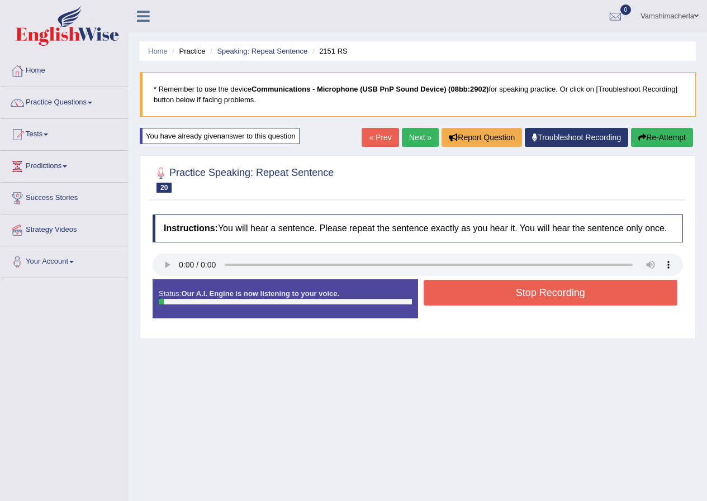
click at [523, 304] on button "Stop Recording" at bounding box center [551, 293] width 254 height 26
click at [523, 304] on div "Status: Our A.I. Engine is now listening to your voice. Start Answering Stop Re…" at bounding box center [418, 304] width 530 height 50
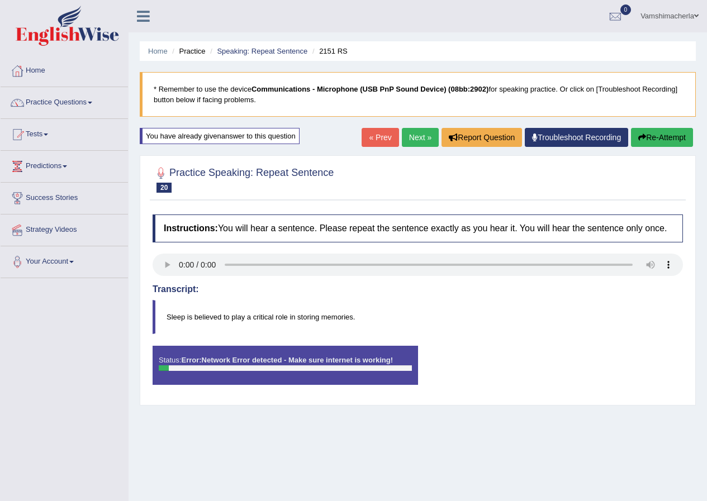
click at [664, 131] on button "Re-Attempt" at bounding box center [662, 137] width 62 height 19
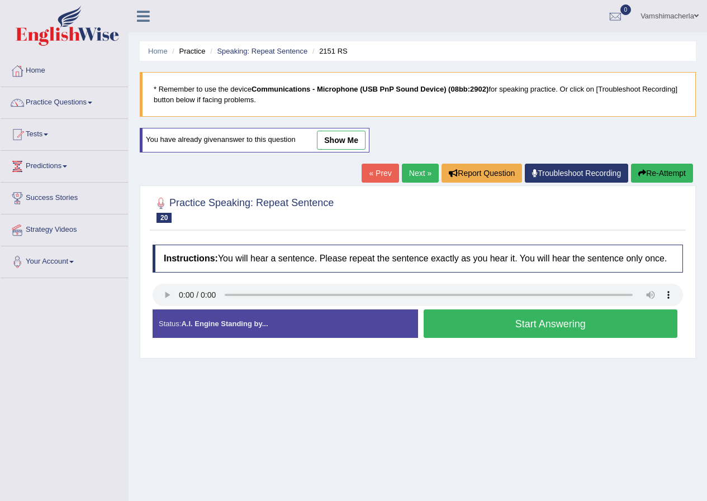
click at [563, 317] on button "Start Answering" at bounding box center [551, 324] width 254 height 29
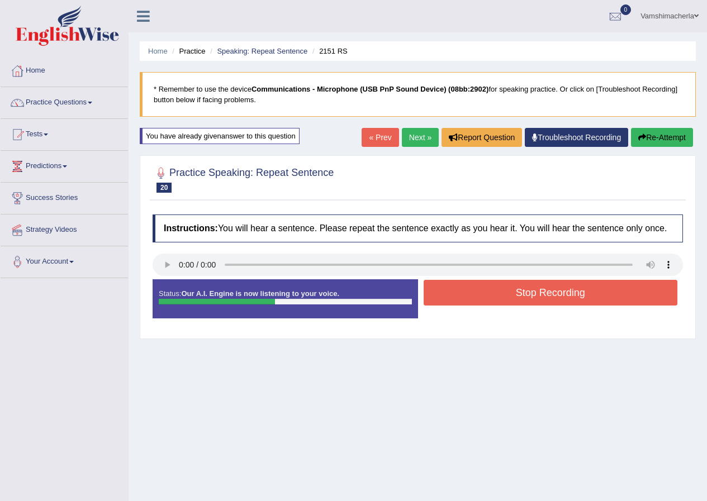
click at [607, 297] on button "Stop Recording" at bounding box center [551, 293] width 254 height 26
click at [607, 297] on div "Status: Our A.I. Engine is now listening to your voice. Start Answering Stop Re…" at bounding box center [418, 304] width 530 height 50
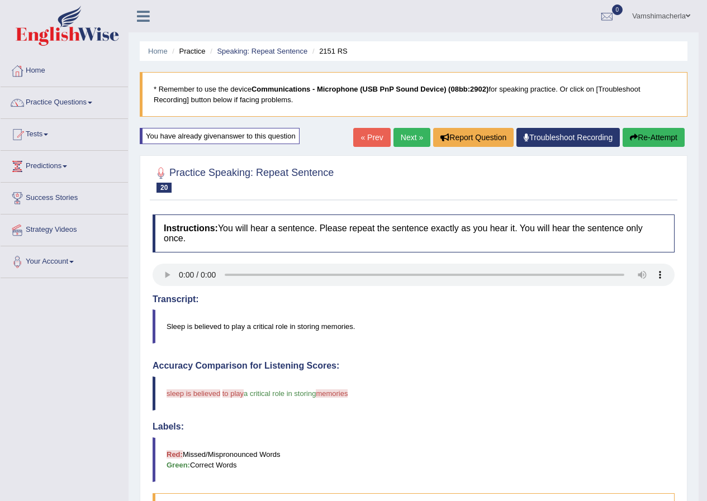
click at [666, 141] on button "Re-Attempt" at bounding box center [654, 137] width 62 height 19
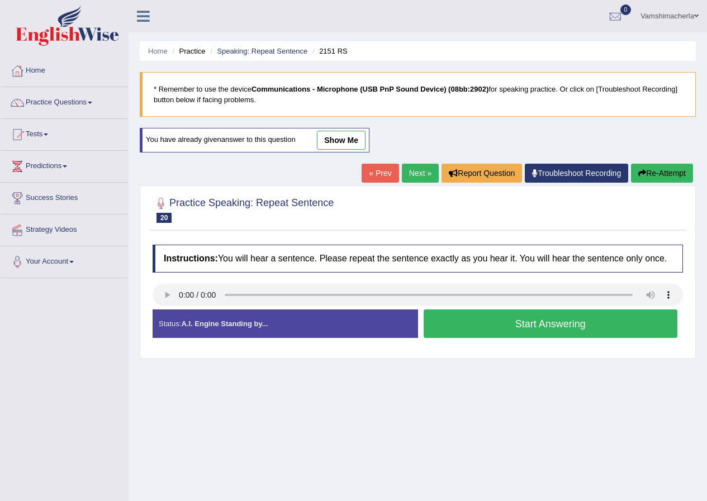
click at [567, 316] on button "Start Answering" at bounding box center [551, 324] width 254 height 29
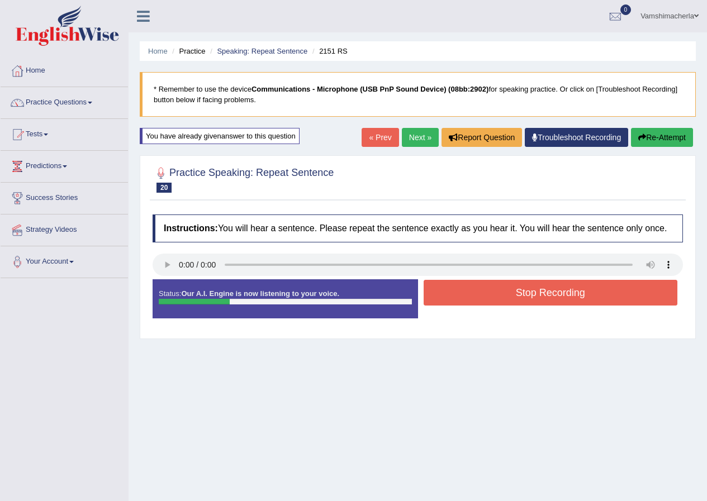
click at [514, 293] on button "Stop Recording" at bounding box center [551, 293] width 254 height 26
click at [514, 293] on div "Status: Our A.I. Engine is now listening to your voice. Start Answering Stop Re…" at bounding box center [418, 304] width 530 height 50
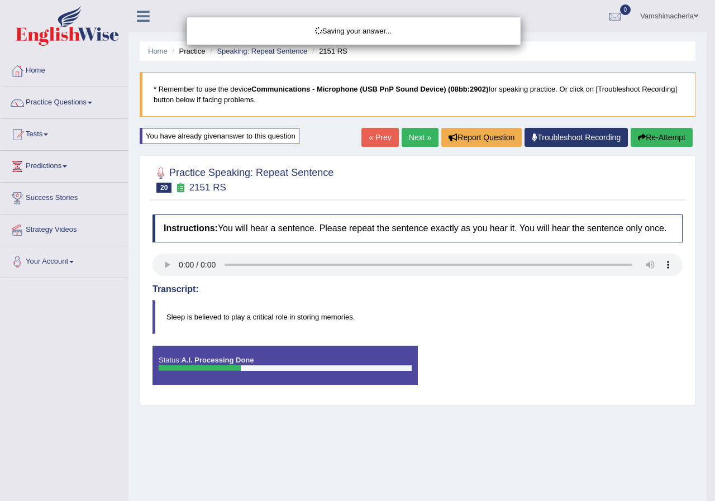
click at [666, 139] on div "Saving your answer..." at bounding box center [357, 250] width 715 height 501
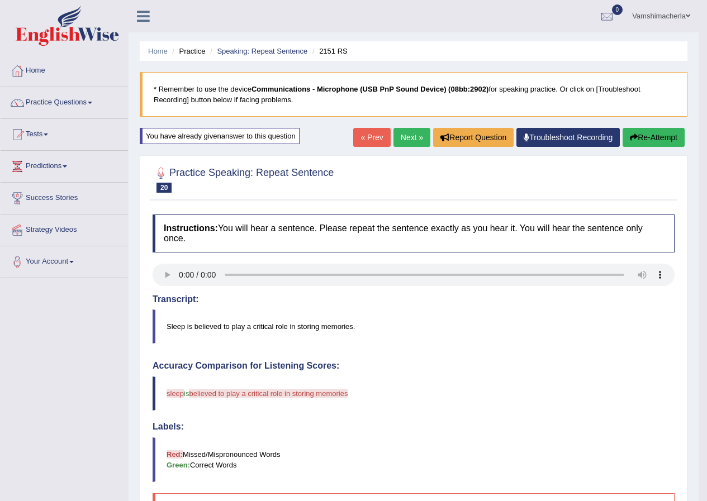
click at [669, 137] on button "Re-Attempt" at bounding box center [654, 137] width 62 height 19
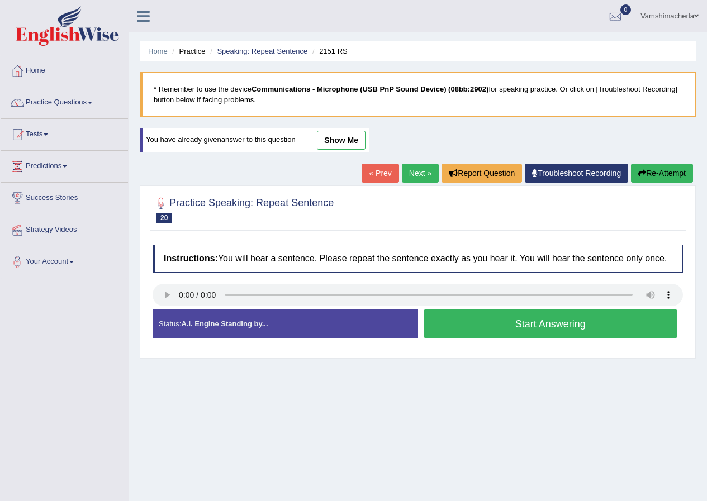
click at [482, 331] on button "Start Answering" at bounding box center [551, 324] width 254 height 29
click at [482, 331] on div "Home Practice Speaking: Repeat Sentence 2151 RS * Remember to use the device Co…" at bounding box center [418, 279] width 578 height 559
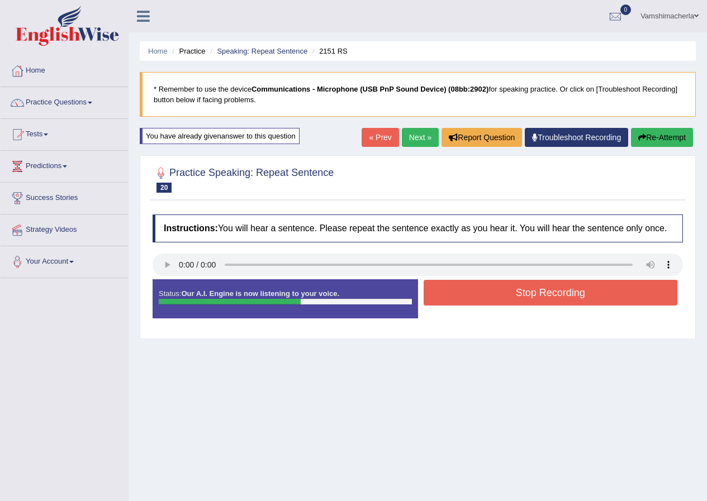
click at [533, 306] on div "Stop Recording" at bounding box center [550, 294] width 265 height 29
click at [517, 295] on button "Stop Recording" at bounding box center [551, 293] width 254 height 26
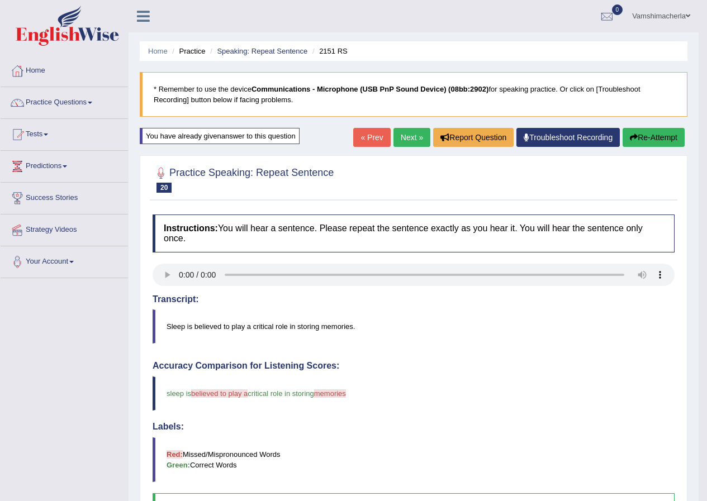
click at [671, 137] on button "Re-Attempt" at bounding box center [654, 137] width 62 height 19
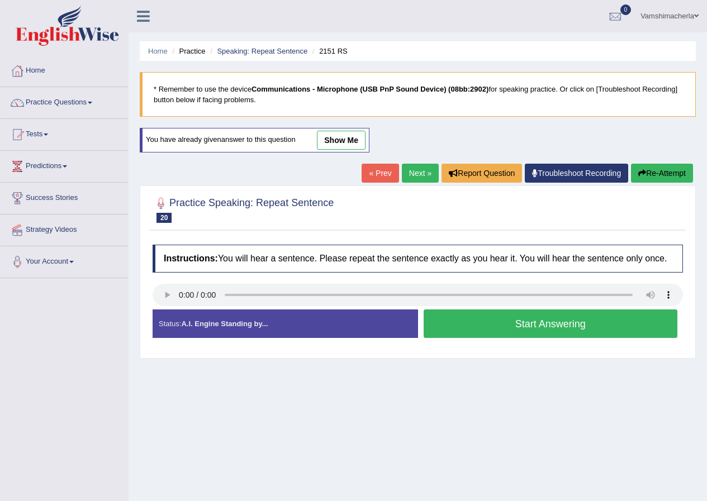
click at [534, 319] on button "Start Answering" at bounding box center [551, 324] width 254 height 29
click at [534, 319] on div "Status: A.I. Engine Standing by... Start Answering Stop Recording" at bounding box center [418, 330] width 530 height 40
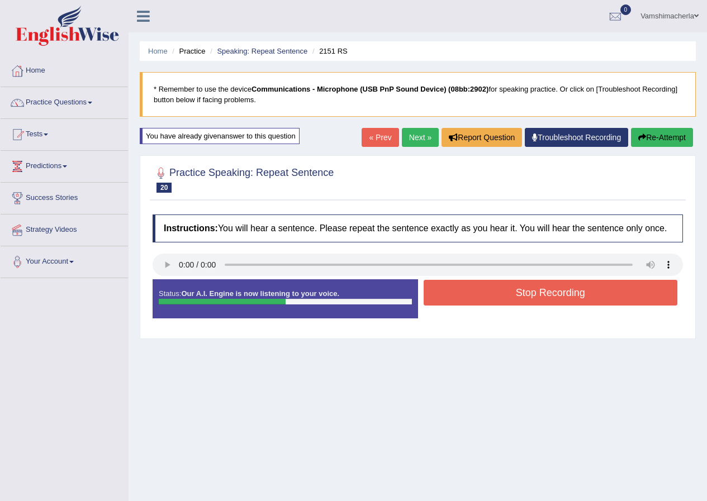
click at [606, 297] on button "Stop Recording" at bounding box center [551, 293] width 254 height 26
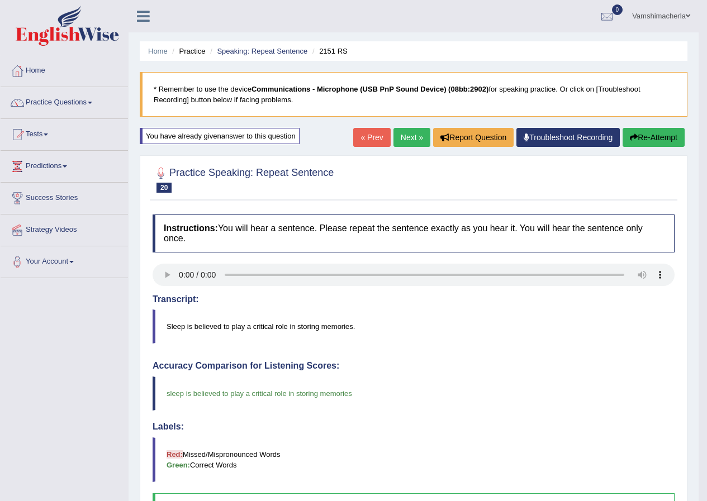
click at [418, 135] on link "Next »" at bounding box center [411, 137] width 37 height 19
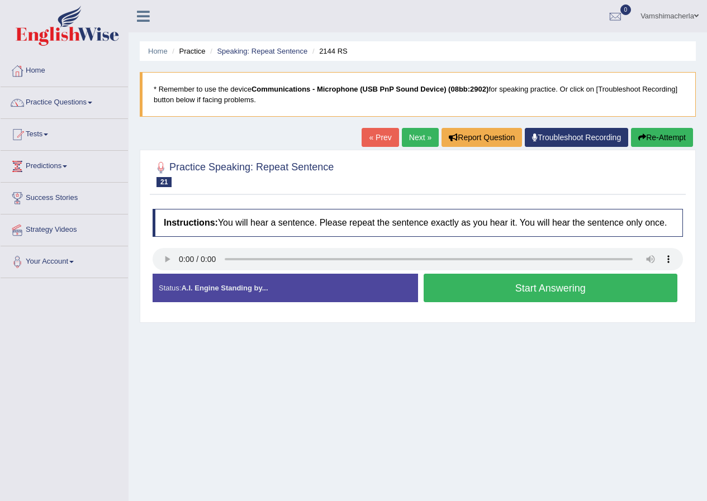
click at [535, 289] on button "Start Answering" at bounding box center [551, 288] width 254 height 29
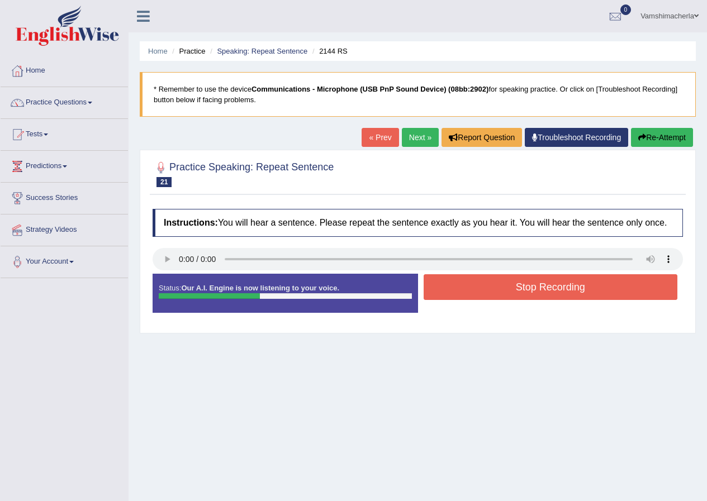
click at [524, 290] on button "Stop Recording" at bounding box center [551, 287] width 254 height 26
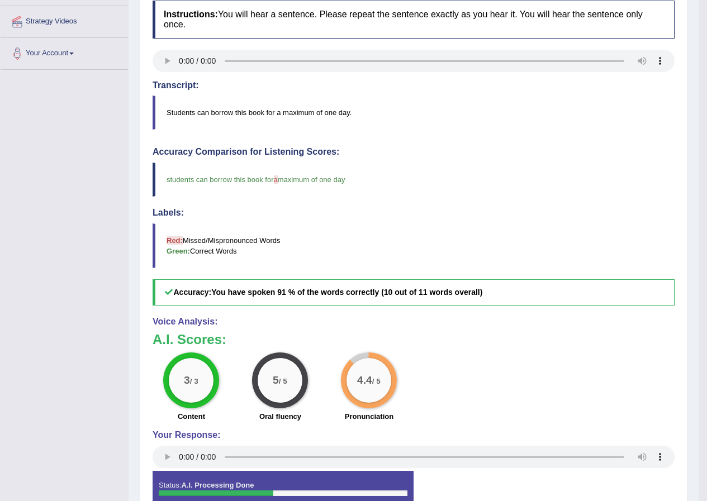
scroll to position [51, 0]
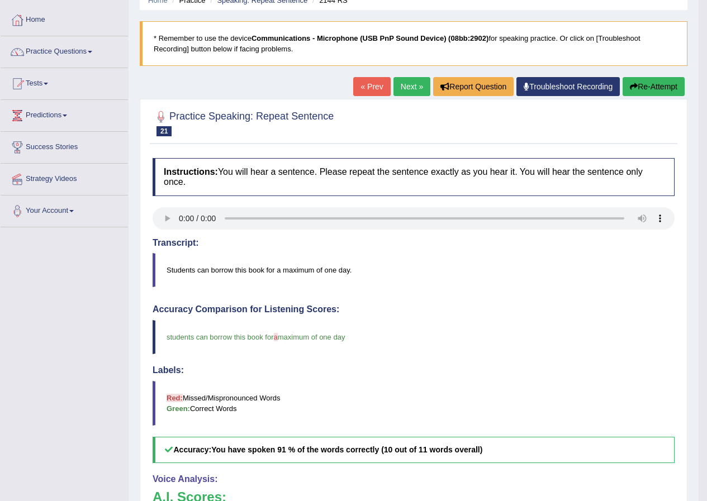
click at [406, 90] on link "Next »" at bounding box center [411, 86] width 37 height 19
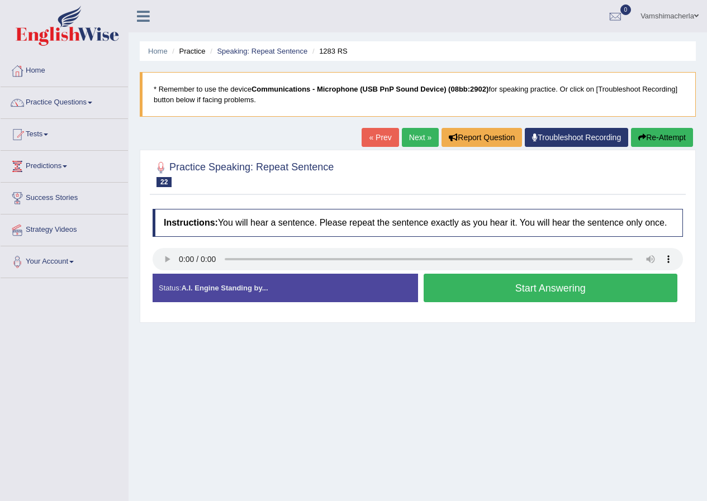
click at [591, 291] on button "Start Answering" at bounding box center [551, 288] width 254 height 29
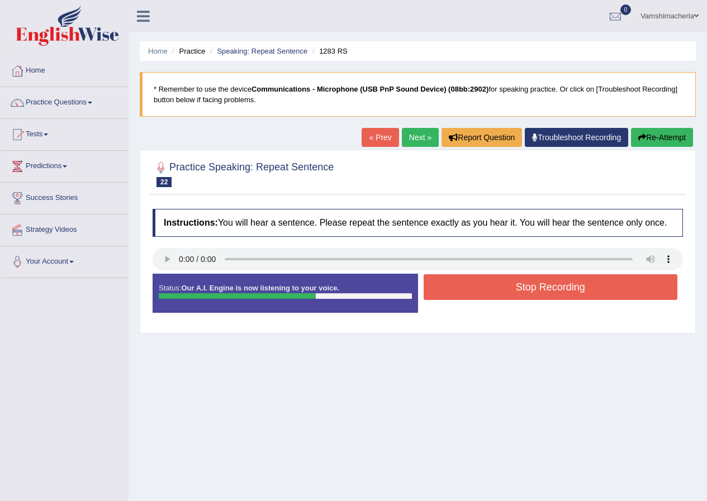
click at [538, 276] on button "Stop Recording" at bounding box center [551, 287] width 254 height 26
click at [538, 276] on div "Status: Our A.I. Engine is now listening to your voice. Start Answering Stop Re…" at bounding box center [418, 299] width 530 height 50
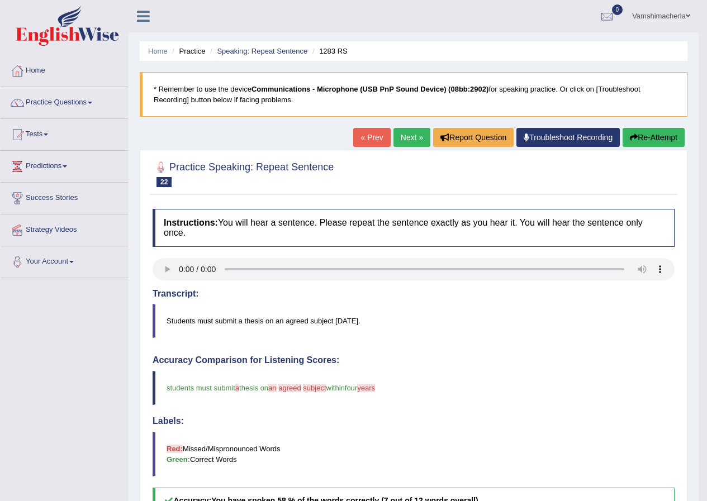
click at [672, 135] on button "Re-Attempt" at bounding box center [654, 137] width 62 height 19
click at [671, 135] on button "Re-Attempt" at bounding box center [654, 137] width 62 height 19
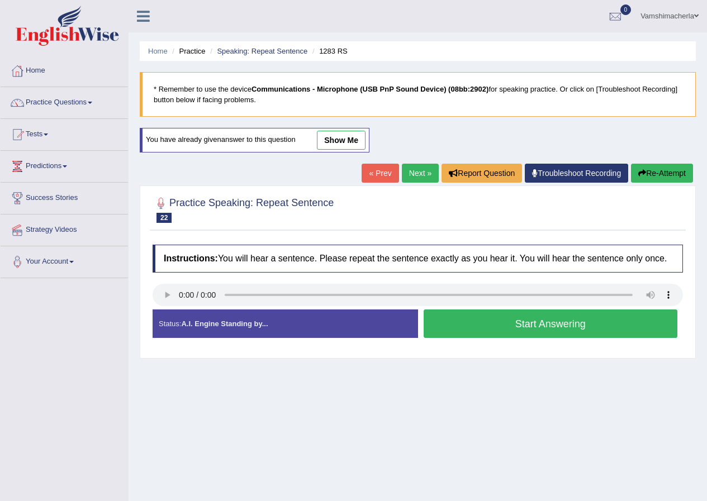
click at [615, 328] on button "Start Answering" at bounding box center [551, 324] width 254 height 29
click at [615, 328] on div "Practice Speaking: Repeat Sentence 22 1283 RS Instructions: You will hear a sen…" at bounding box center [418, 272] width 556 height 173
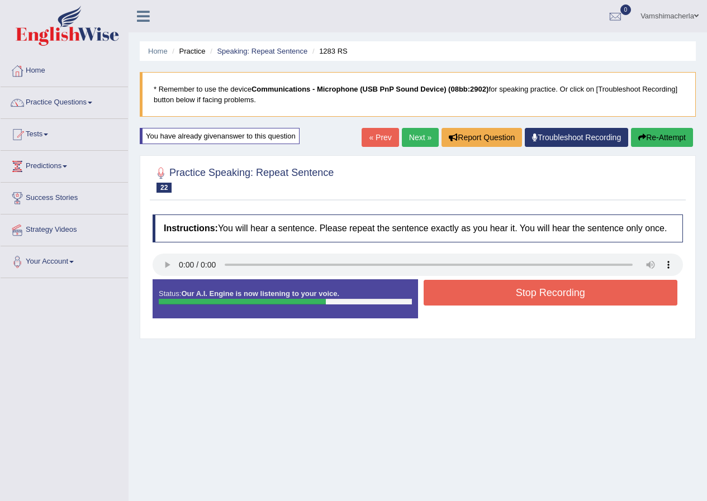
click at [524, 290] on button "Stop Recording" at bounding box center [551, 293] width 254 height 26
click at [524, 290] on div "Status: Our A.I. Engine is now listening to your voice. Start Answering Stop Re…" at bounding box center [418, 304] width 530 height 50
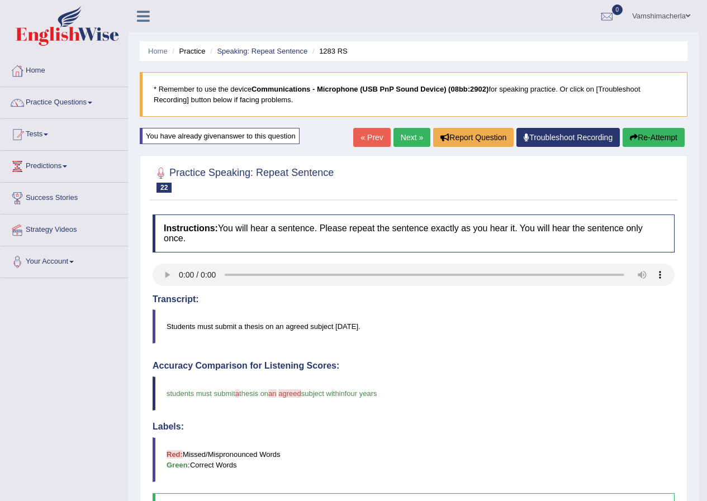
click at [405, 136] on link "Next »" at bounding box center [411, 137] width 37 height 19
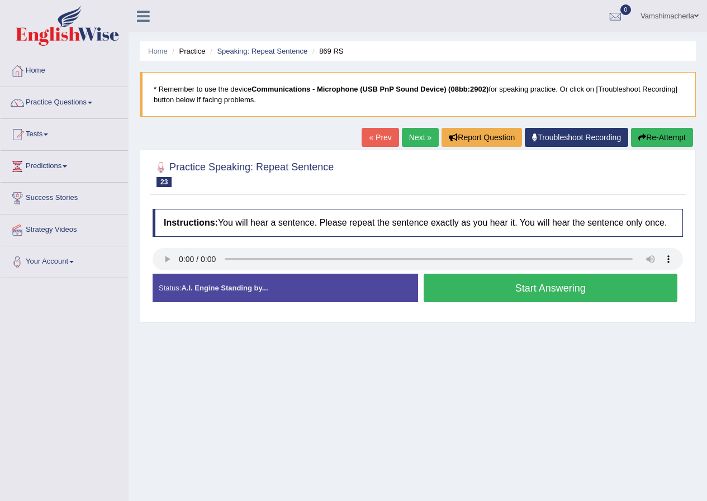
click at [605, 282] on button "Start Answering" at bounding box center [551, 288] width 254 height 29
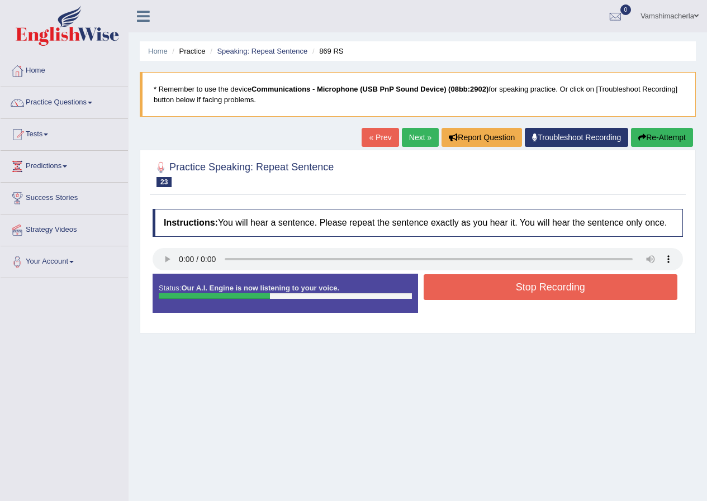
click at [516, 280] on button "Stop Recording" at bounding box center [551, 287] width 254 height 26
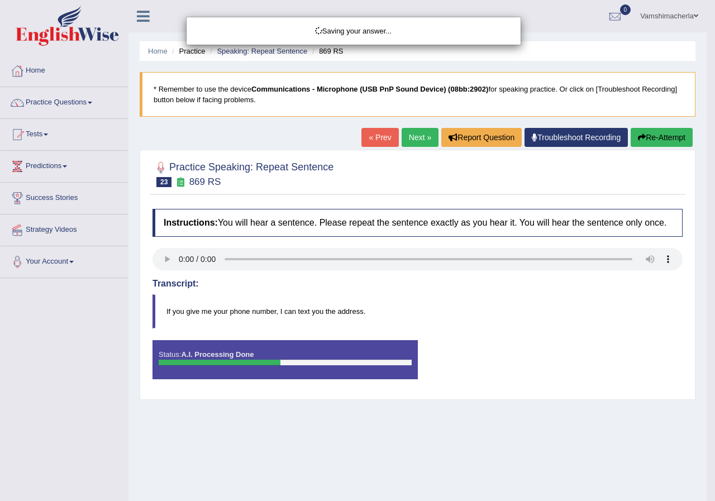
click at [654, 143] on div "Saving your answer..." at bounding box center [357, 250] width 715 height 501
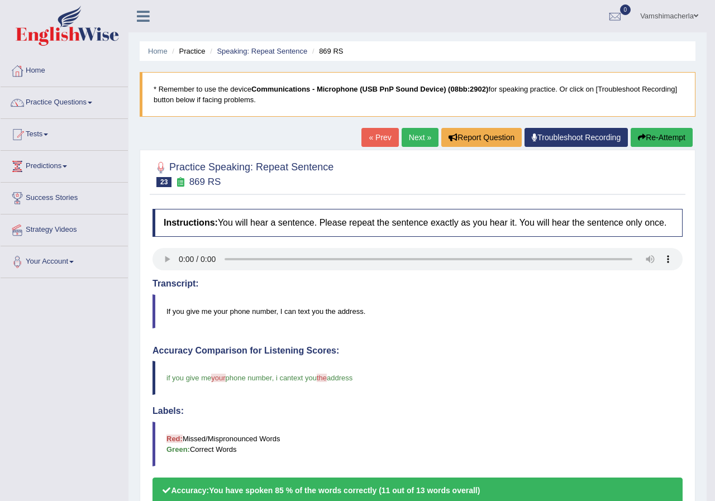
click at [657, 134] on body "Toggle navigation Home Practice Questions Speaking Practice Read Aloud Repeat S…" at bounding box center [357, 250] width 715 height 501
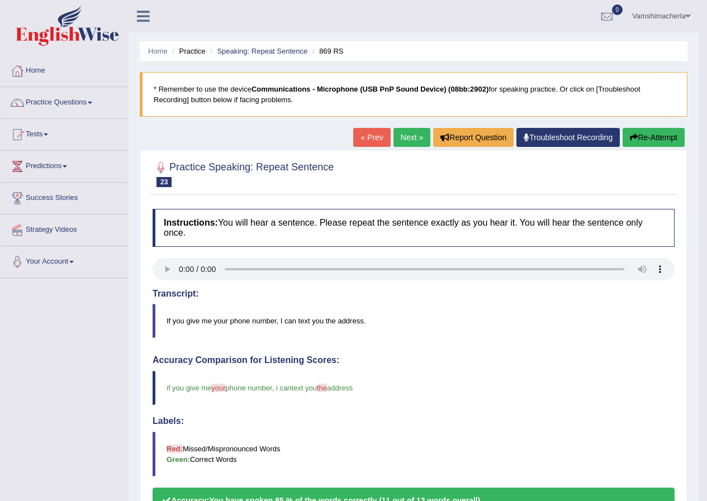
click at [0, 0] on div "Our A.I. Engine is working on your speech analysis! Please be patient. It may t…" at bounding box center [0, 0] width 0 height 0
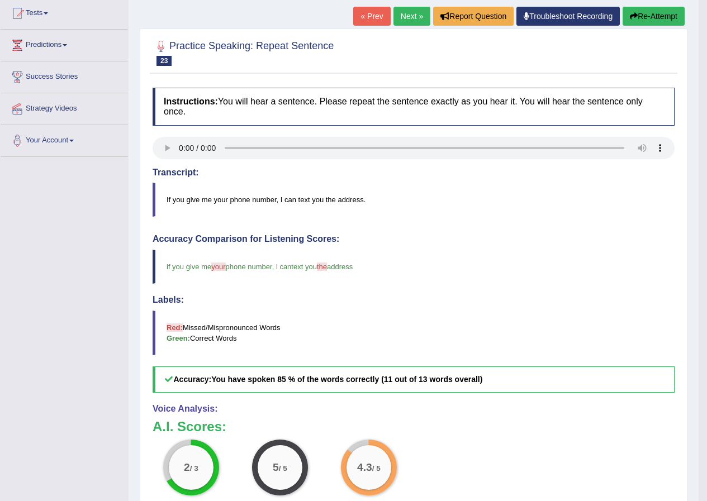
scroll to position [56, 0]
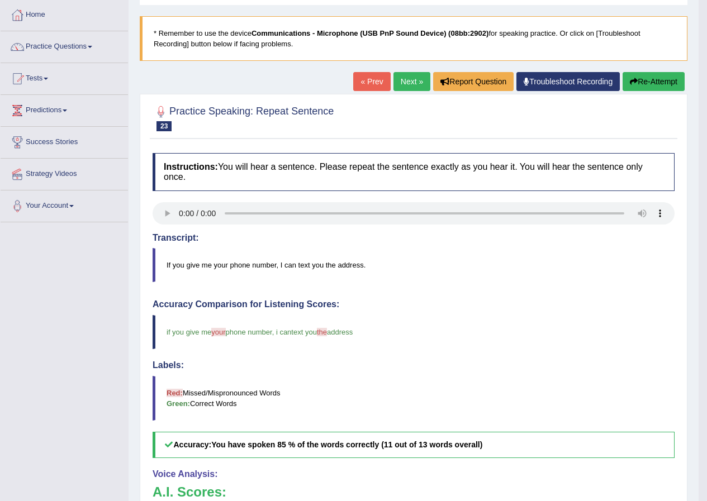
click at [665, 83] on button "Re-Attempt" at bounding box center [654, 81] width 62 height 19
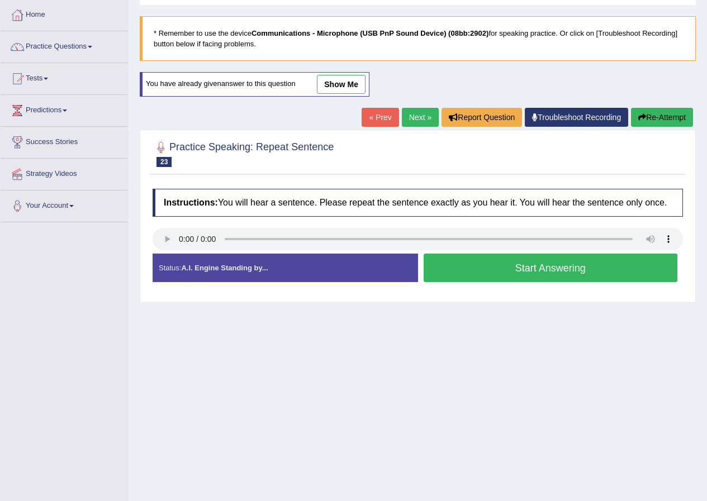
click at [533, 274] on button "Start Answering" at bounding box center [551, 268] width 254 height 29
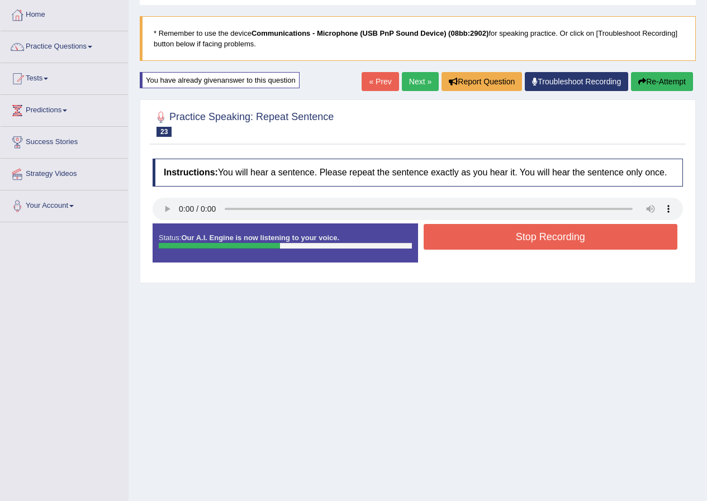
click at [534, 233] on button "Stop Recording" at bounding box center [551, 237] width 254 height 26
click at [534, 233] on div "Status: Our A.I. Engine is now listening to your voice. Start Answering Stop Re…" at bounding box center [418, 249] width 530 height 50
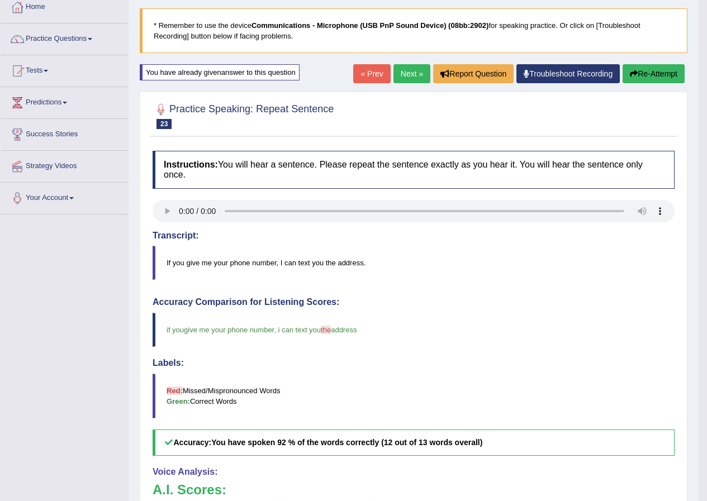
scroll to position [56, 0]
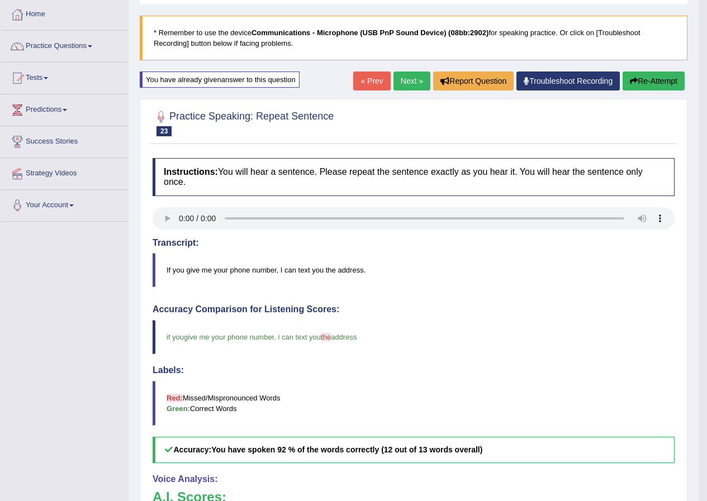
click at [393, 72] on link "Next »" at bounding box center [411, 81] width 37 height 19
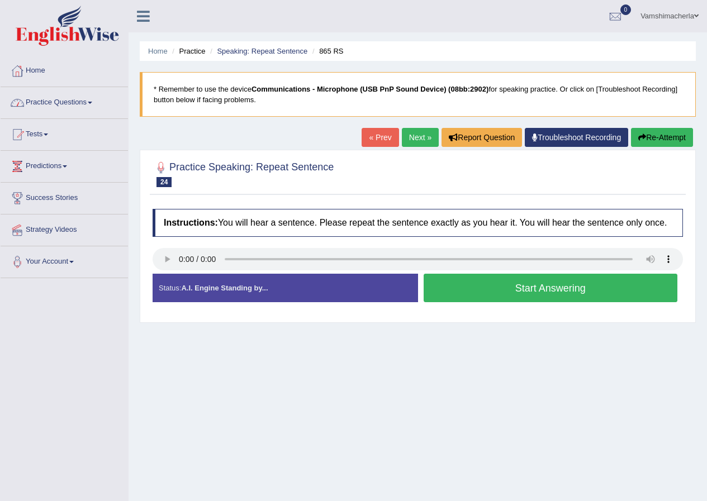
click at [86, 97] on link "Practice Questions" at bounding box center [64, 101] width 127 height 28
click at [72, 111] on link "Practice Questions" at bounding box center [64, 101] width 127 height 28
click at [58, 103] on link "Practice Questions" at bounding box center [64, 101] width 127 height 28
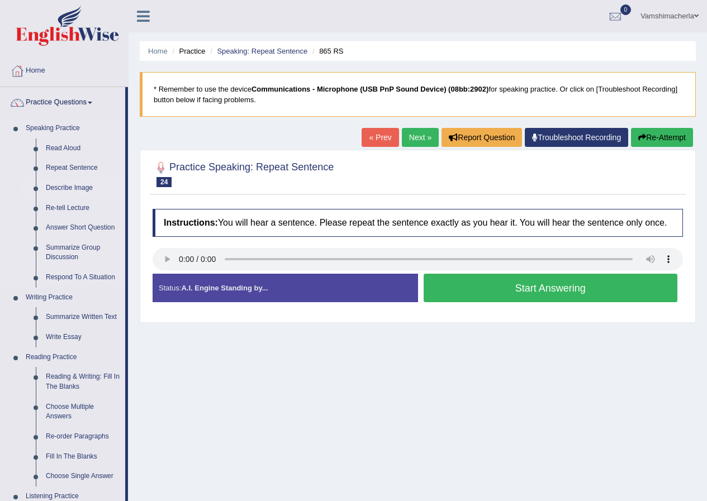
click at [60, 189] on link "Describe Image" at bounding box center [83, 188] width 84 height 20
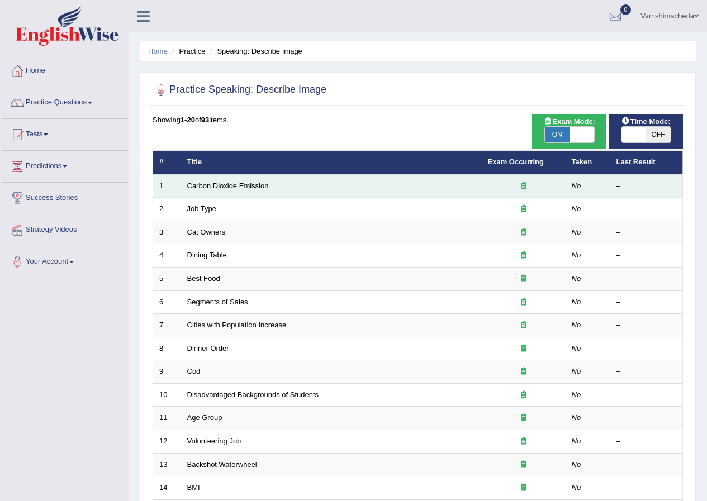
click at [196, 184] on link "Carbon Dioxide Emission" at bounding box center [228, 186] width 82 height 8
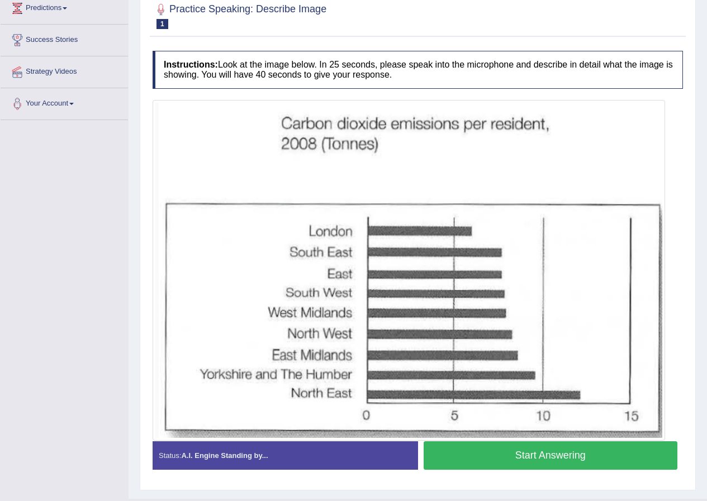
scroll to position [184, 0]
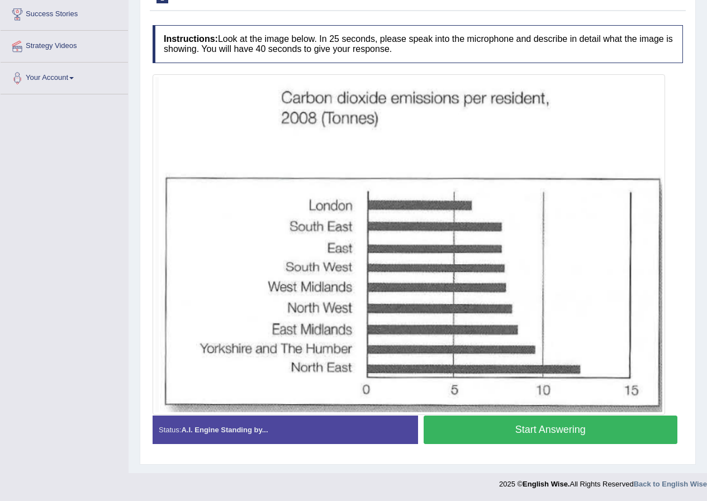
click at [548, 434] on button "Start Answering" at bounding box center [551, 430] width 254 height 29
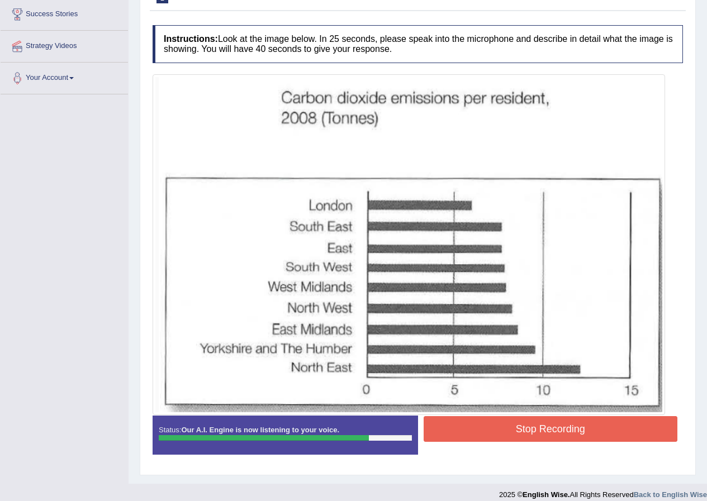
click at [578, 435] on button "Stop Recording" at bounding box center [551, 429] width 254 height 26
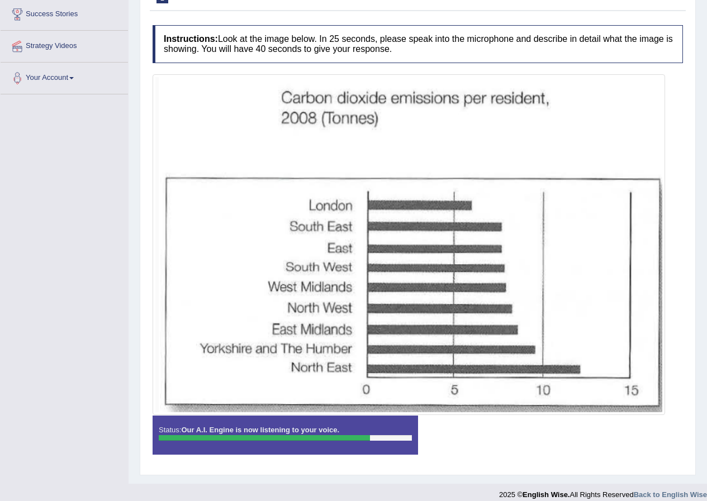
click at [578, 435] on div "Status: Our A.I. Engine is now listening to your voice. Start Answering Stop Re…" at bounding box center [418, 441] width 530 height 50
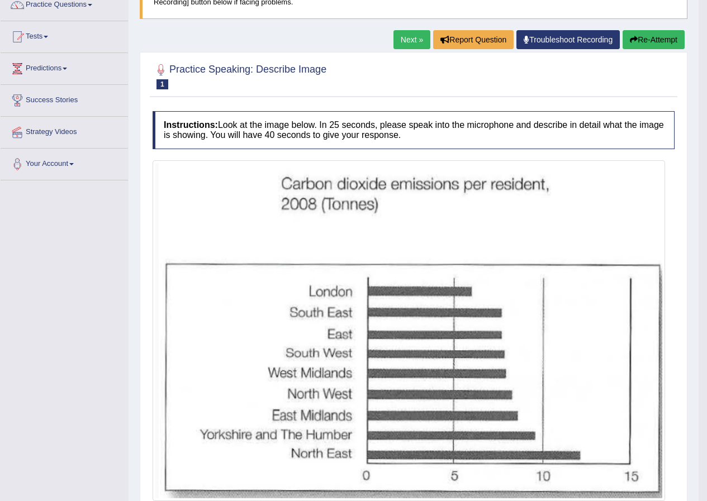
scroll to position [0, 0]
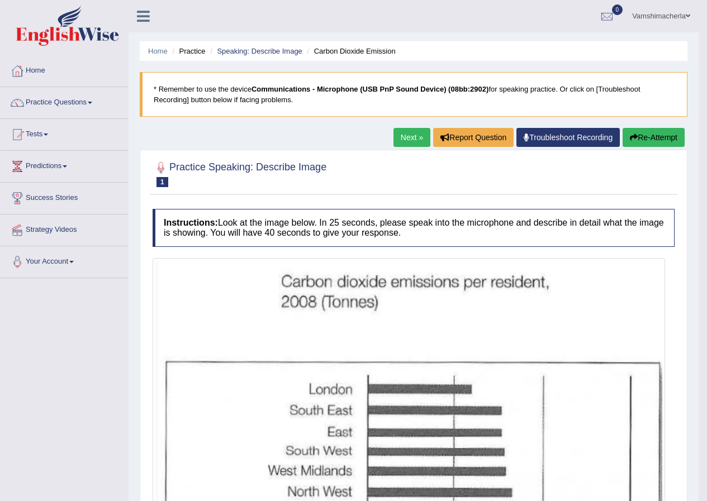
click at [652, 137] on button "Re-Attempt" at bounding box center [654, 137] width 62 height 19
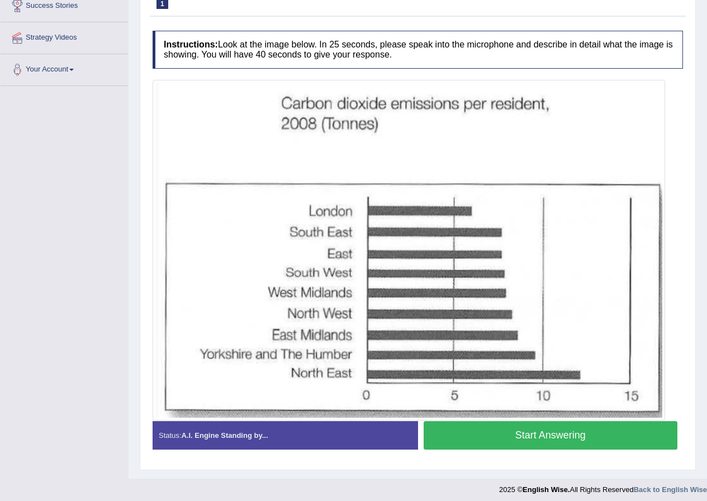
scroll to position [198, 0]
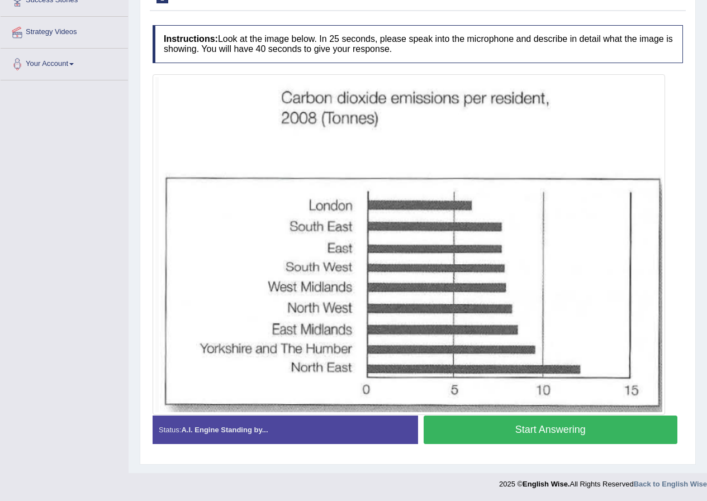
click at [540, 420] on button "Start Answering" at bounding box center [551, 430] width 254 height 29
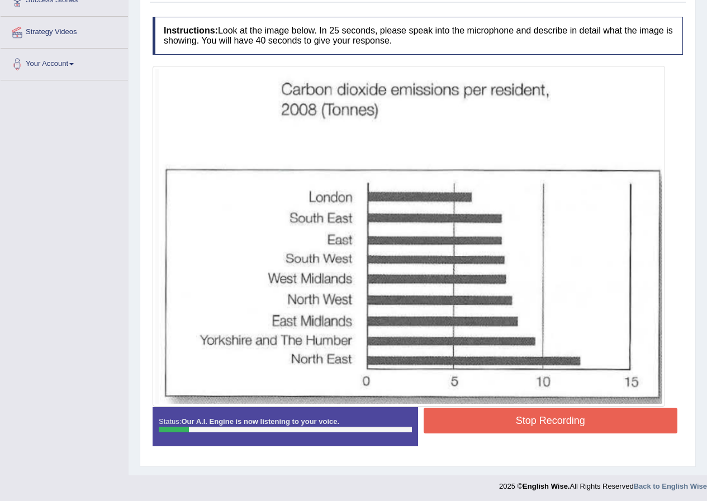
click at [563, 425] on button "Stop Recording" at bounding box center [551, 421] width 254 height 26
click at [563, 425] on div "Status: Our A.I. Engine is now listening to your voice. Start Answering Stop Re…" at bounding box center [418, 432] width 530 height 50
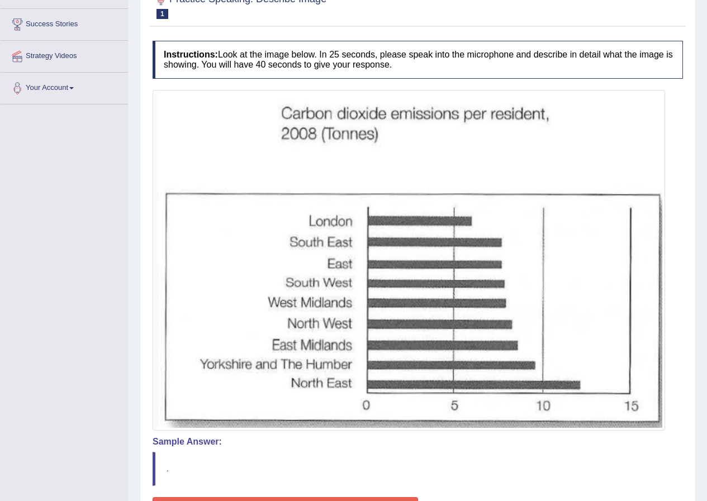
scroll to position [86, 0]
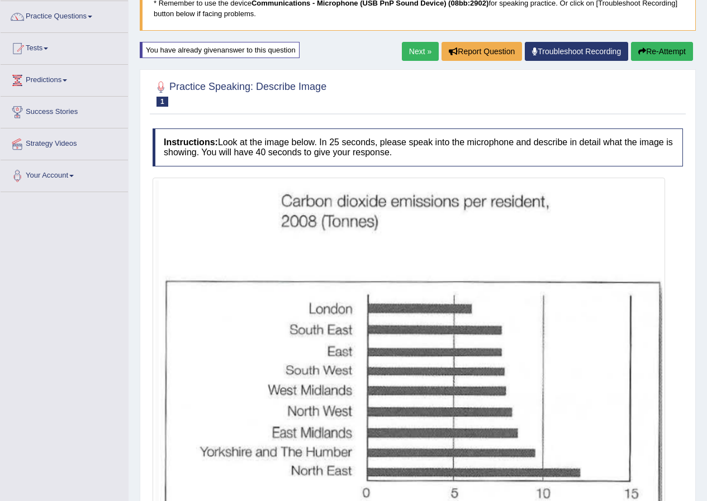
click at [667, 43] on button "Re-Attempt" at bounding box center [662, 51] width 62 height 19
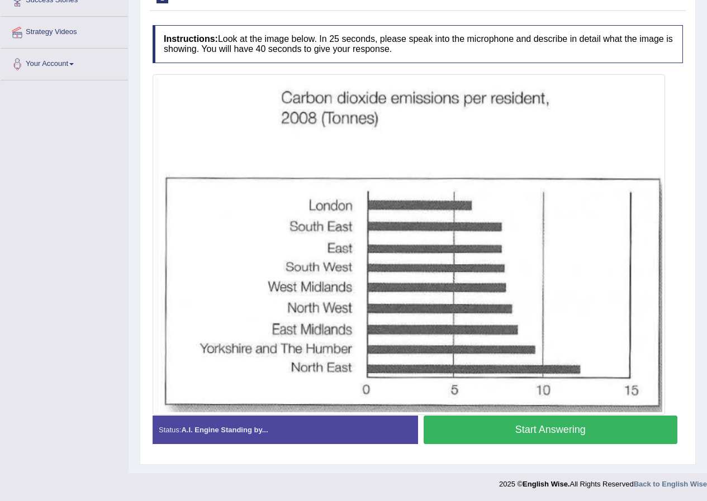
drag, startPoint x: 526, startPoint y: 444, endPoint x: 520, endPoint y: 439, distance: 7.2
click at [524, 443] on button "Start Answering" at bounding box center [551, 430] width 254 height 29
click at [521, 440] on button "Start Answering" at bounding box center [551, 430] width 254 height 29
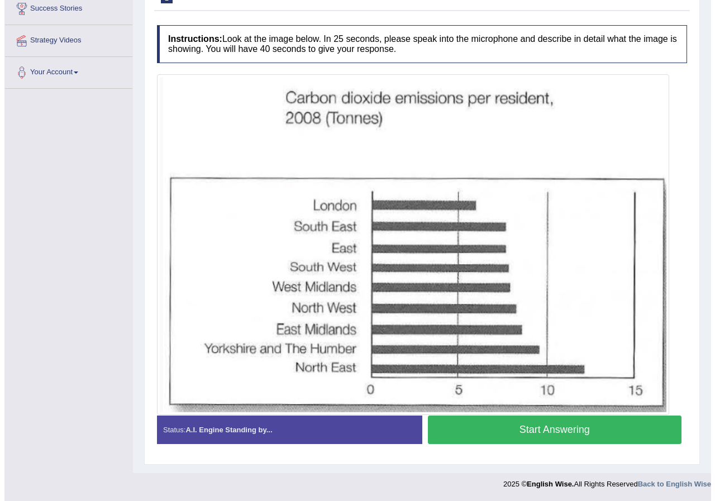
scroll to position [198, 0]
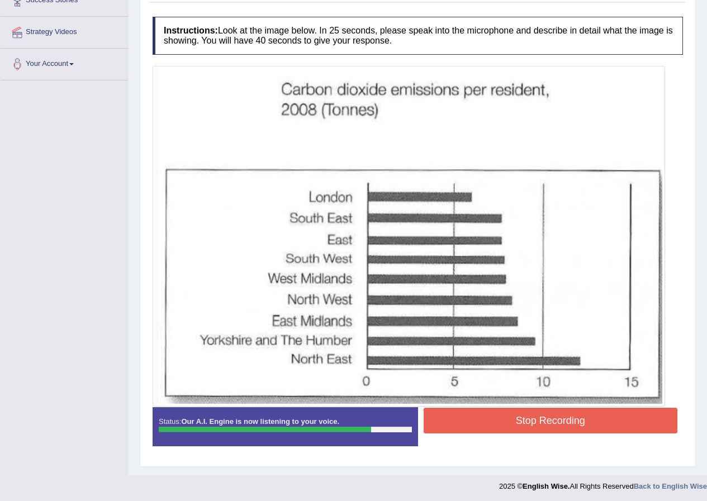
click at [606, 425] on button "Stop Recording" at bounding box center [551, 421] width 254 height 26
click at [606, 425] on div "Status: Our A.I. Engine is now listening to your voice. Start Answering Stop Re…" at bounding box center [418, 432] width 530 height 50
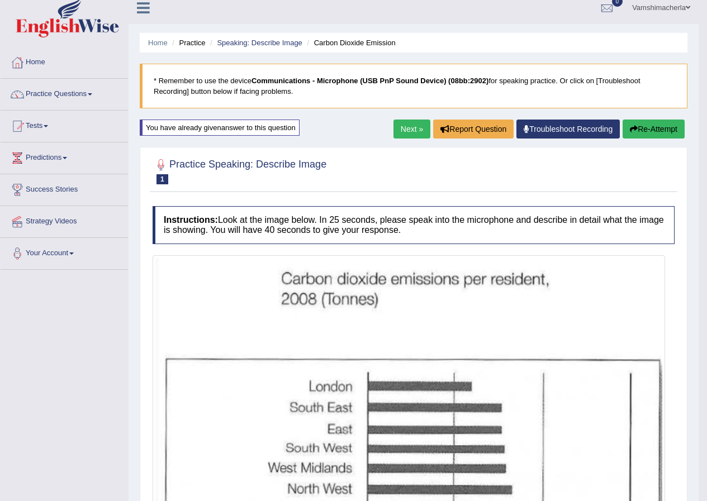
scroll to position [0, 0]
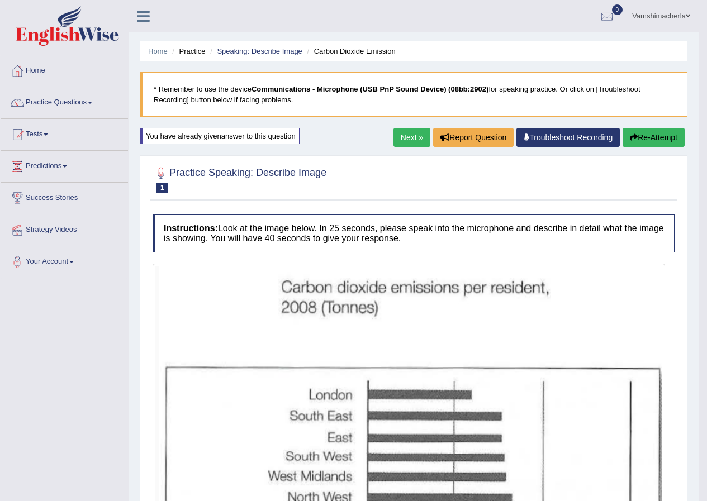
click at [633, 131] on button "Re-Attempt" at bounding box center [654, 137] width 62 height 19
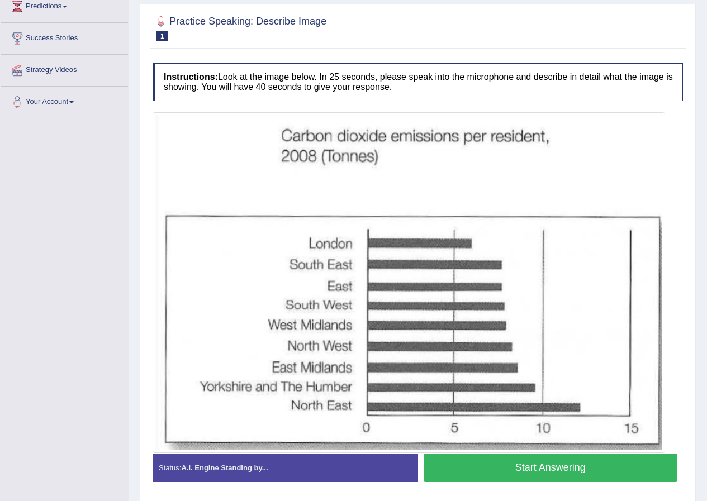
scroll to position [142, 0]
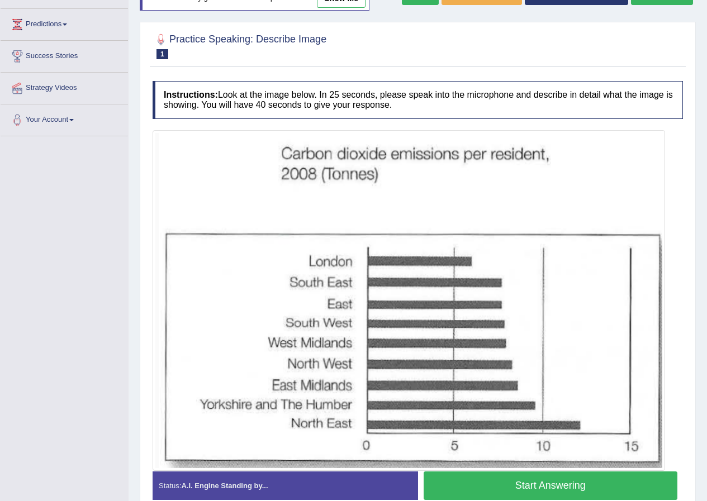
click at [564, 492] on button "Start Answering" at bounding box center [551, 486] width 254 height 29
click at [564, 492] on div "Start Answering" at bounding box center [550, 487] width 265 height 31
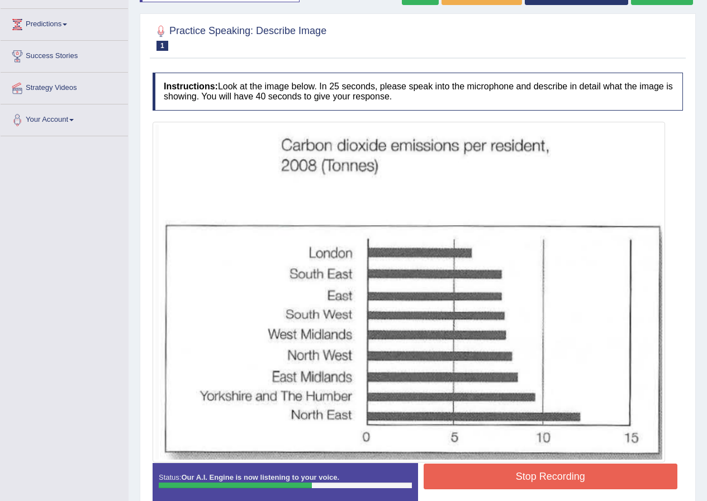
click at [514, 477] on button "Stop Recording" at bounding box center [551, 477] width 254 height 26
click at [514, 477] on div "Status: Our A.I. Engine is now listening to your voice. Start Answering Stop Re…" at bounding box center [418, 488] width 530 height 50
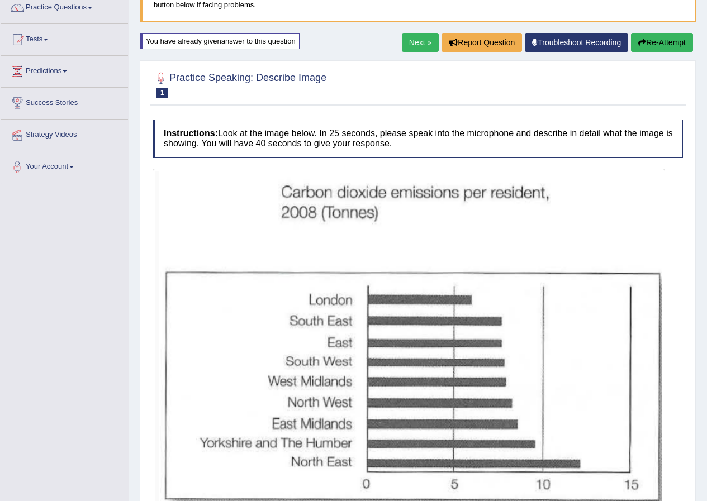
scroll to position [30, 0]
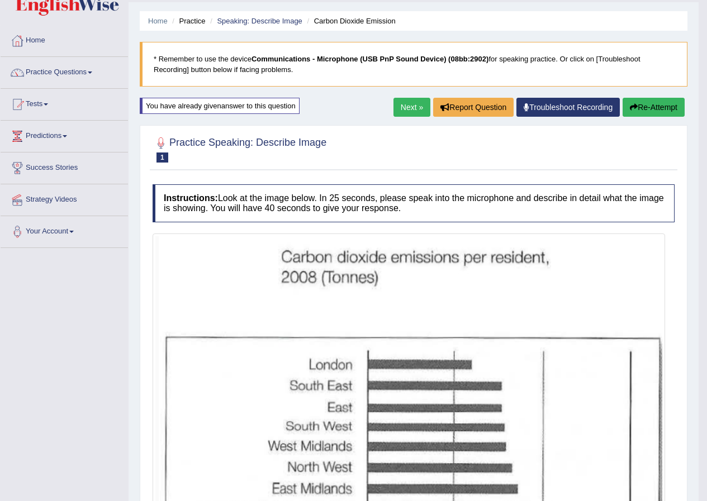
click at [645, 105] on div "Updating answer..." at bounding box center [353, 250] width 707 height 501
click at [646, 92] on div "Home Practice Speaking: Describe Image Carbon Dioxide Emission * Remember to us…" at bounding box center [414, 419] width 570 height 899
click at [653, 108] on button "Re-Attempt" at bounding box center [654, 107] width 62 height 19
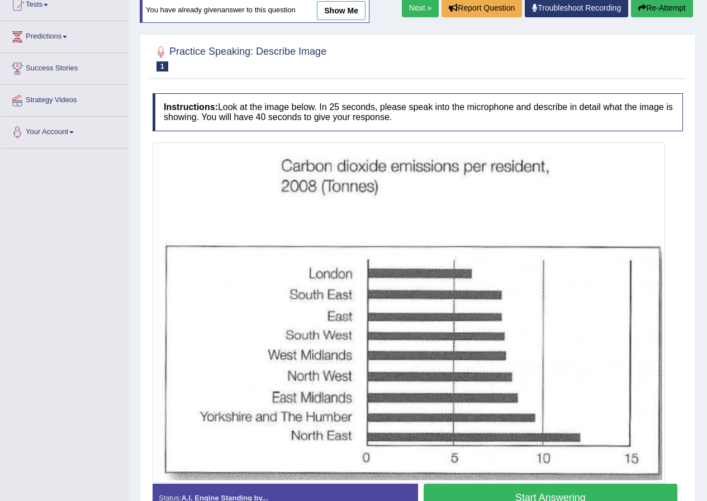
scroll to position [198, 0]
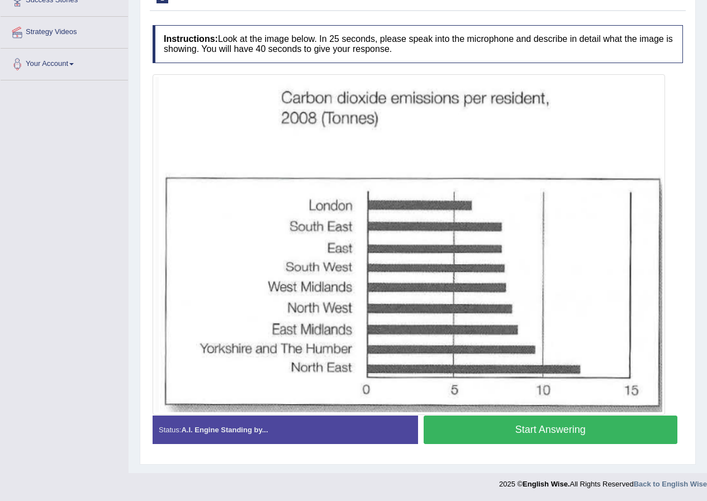
click at [535, 416] on button "Start Answering" at bounding box center [551, 430] width 254 height 29
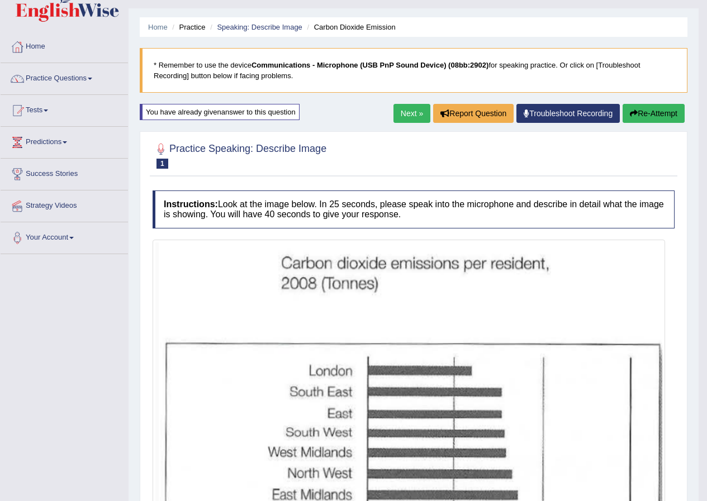
scroll to position [0, 0]
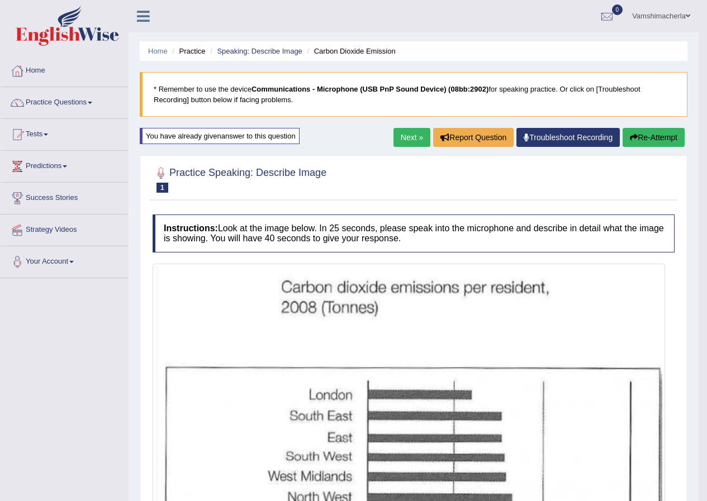
click at [661, 134] on button "Re-Attempt" at bounding box center [654, 137] width 62 height 19
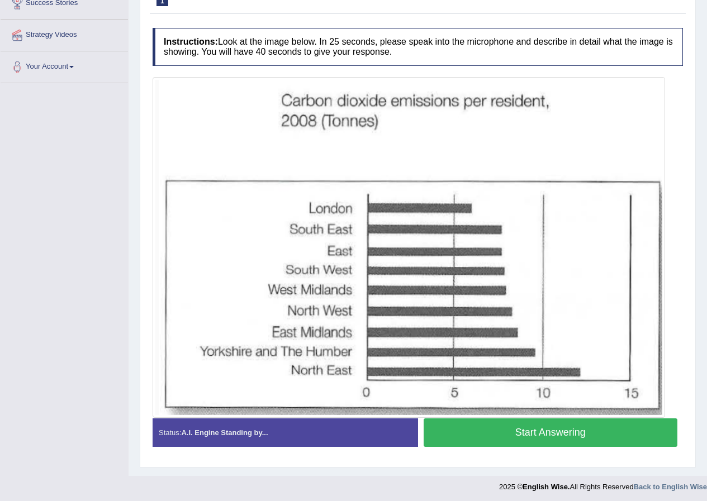
scroll to position [198, 0]
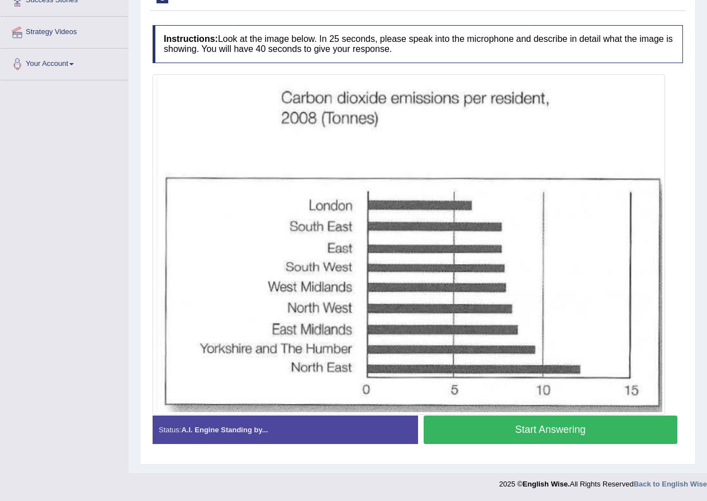
click at [534, 428] on button "Start Answering" at bounding box center [551, 430] width 254 height 29
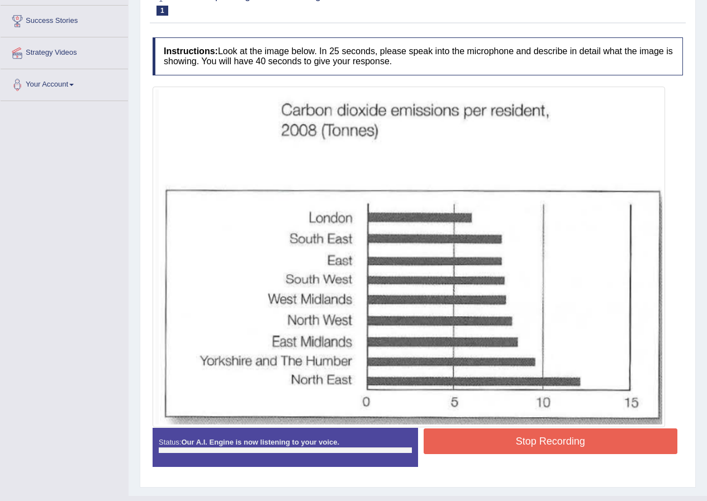
scroll to position [142, 0]
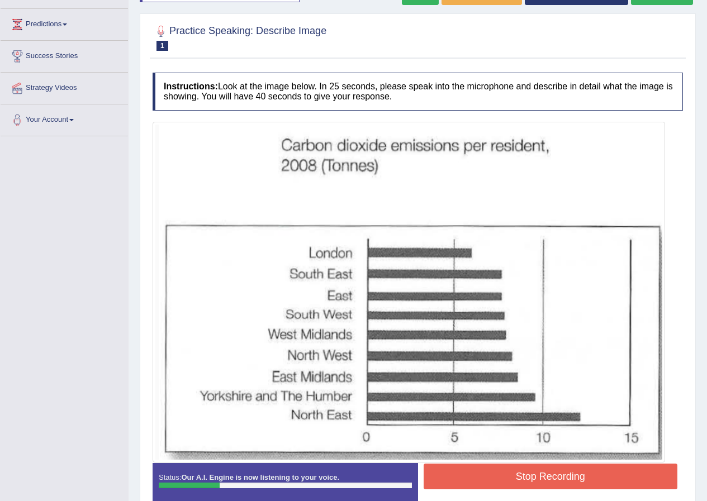
click at [557, 475] on button "Stop Recording" at bounding box center [551, 477] width 254 height 26
click at [557, 475] on div "Status: Our A.I. Engine is now listening to your voice. Start Answering Stop Re…" at bounding box center [418, 488] width 530 height 50
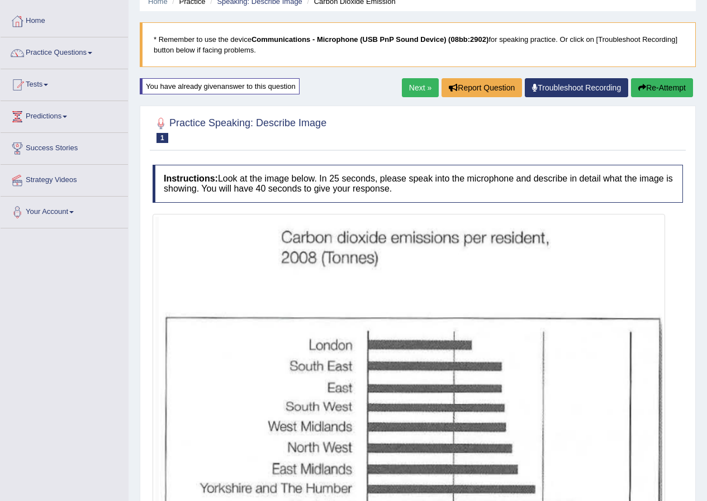
scroll to position [43, 0]
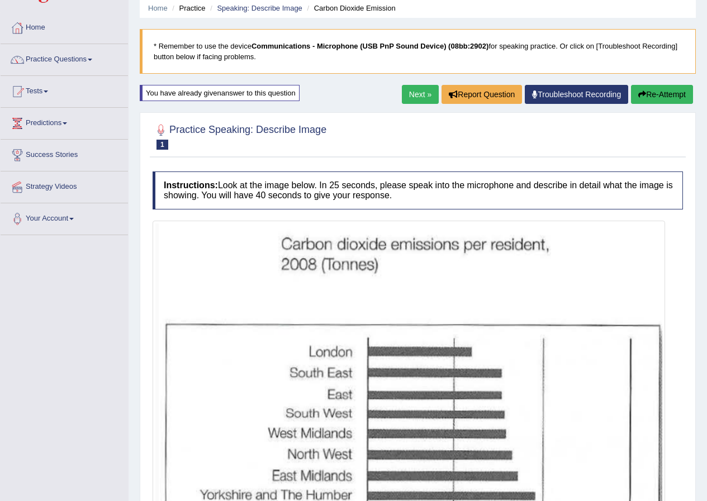
click at [652, 93] on button "Re-Attempt" at bounding box center [662, 94] width 62 height 19
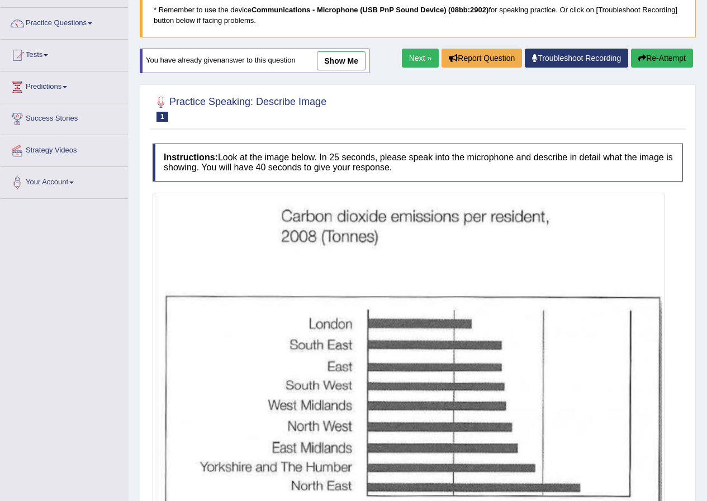
scroll to position [198, 0]
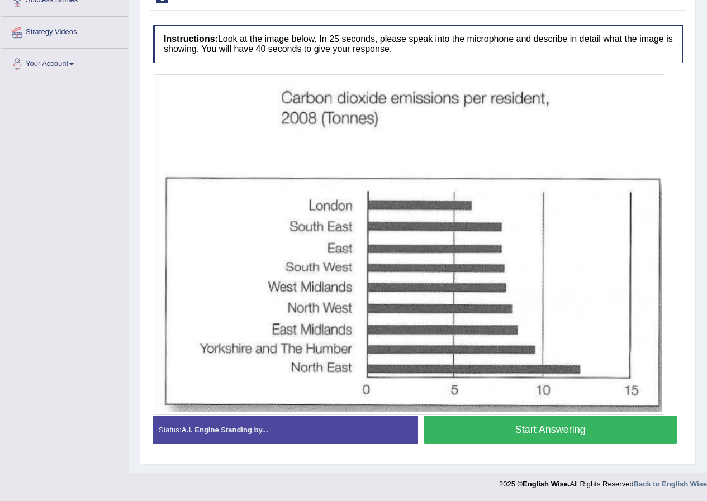
click at [486, 434] on button "Start Answering" at bounding box center [551, 430] width 254 height 29
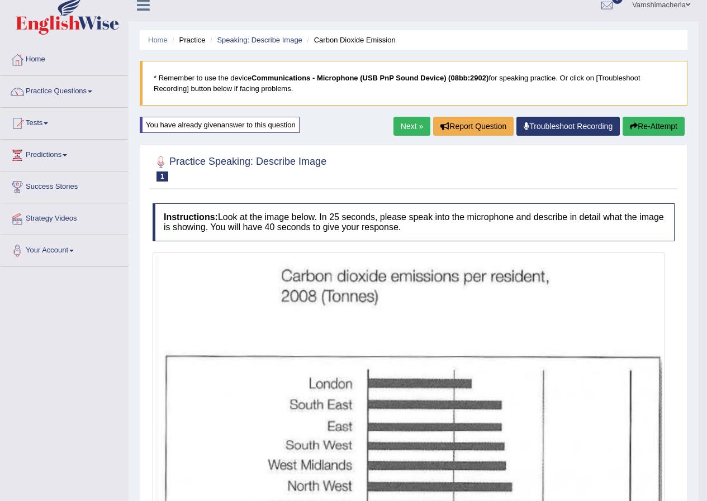
scroll to position [15, 0]
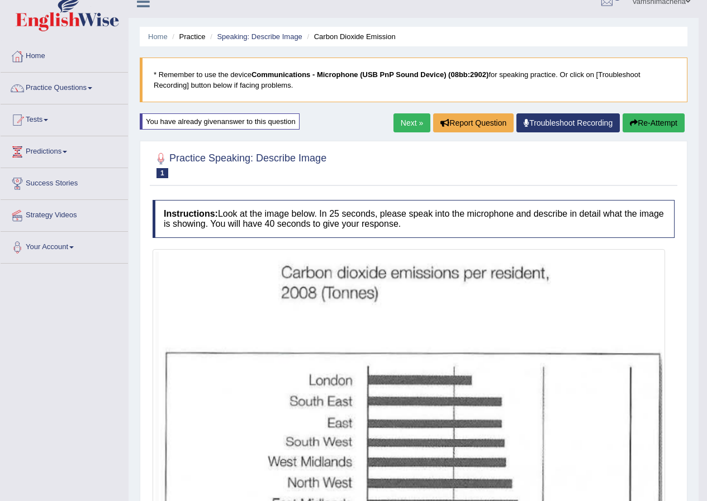
click at [666, 124] on button "Re-Attempt" at bounding box center [654, 122] width 62 height 19
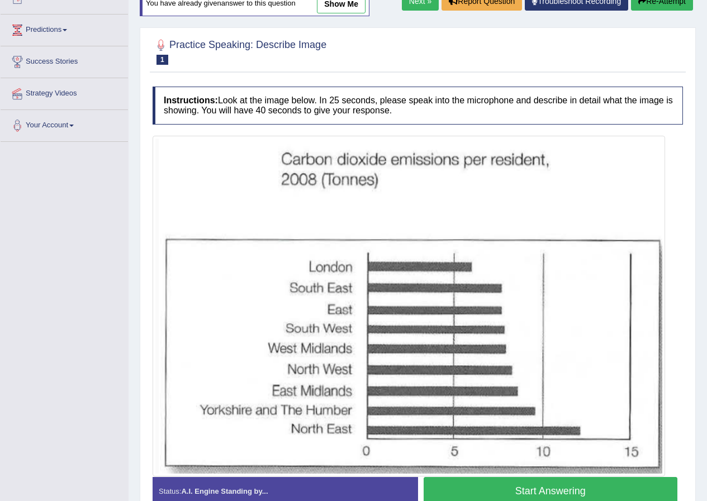
scroll to position [198, 0]
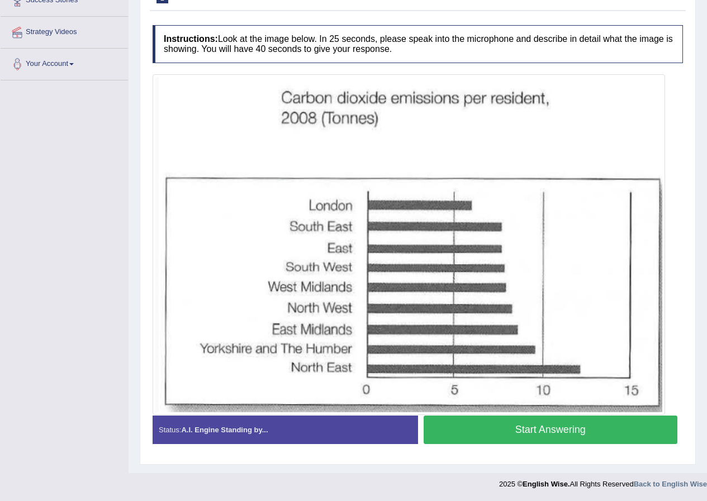
click at [536, 439] on button "Start Answering" at bounding box center [551, 430] width 254 height 29
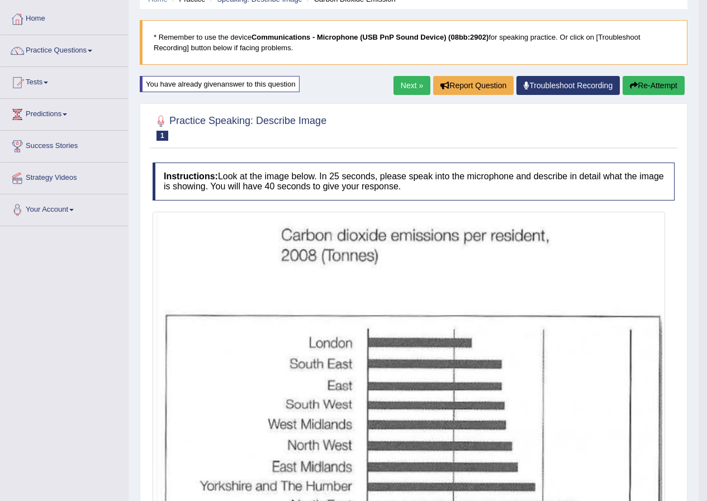
scroll to position [0, 0]
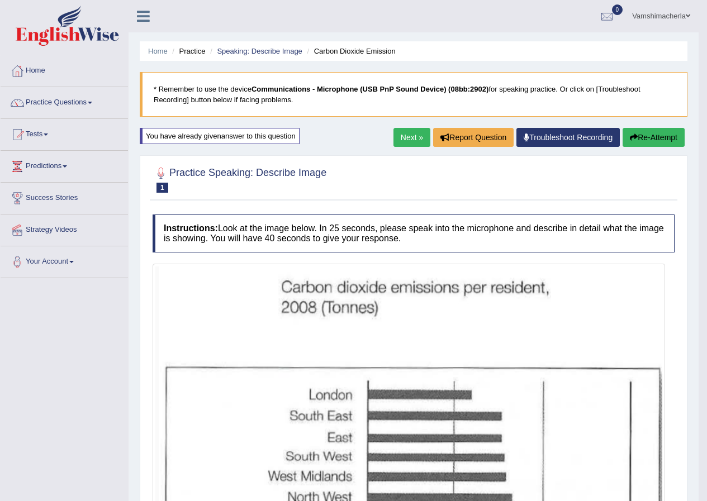
click at [653, 144] on button "Re-Attempt" at bounding box center [654, 137] width 62 height 19
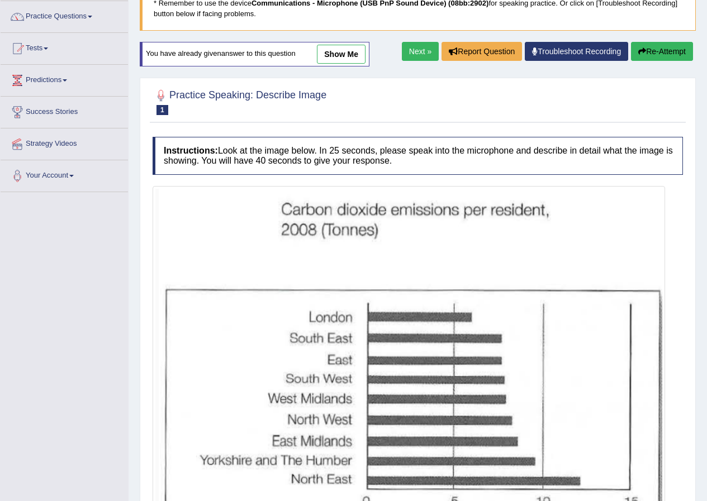
scroll to position [198, 0]
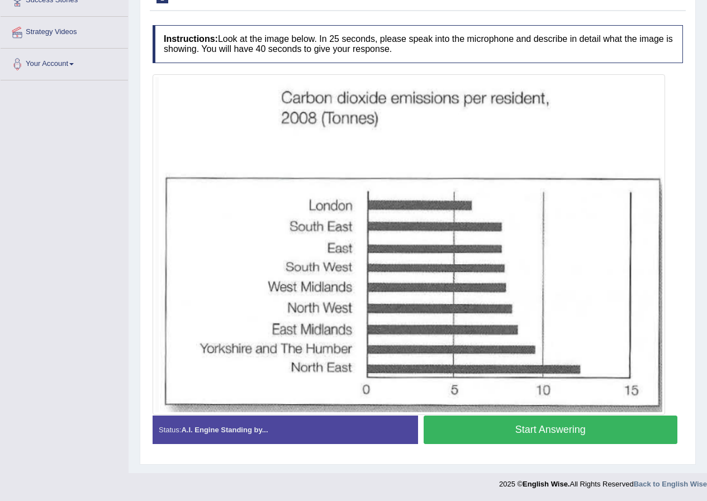
click at [573, 426] on button "Start Answering" at bounding box center [551, 430] width 254 height 29
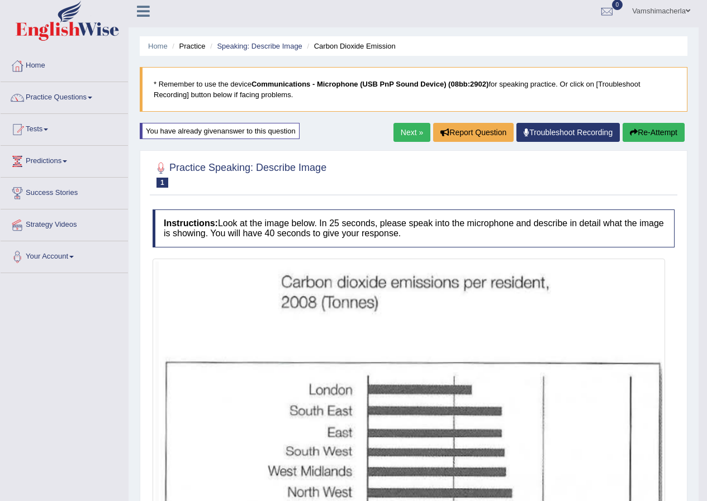
scroll to position [0, 0]
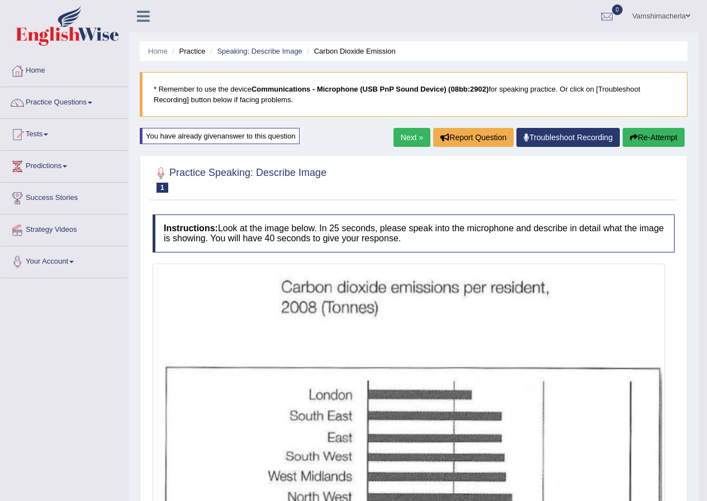
click at [405, 140] on link "Next »" at bounding box center [411, 137] width 37 height 19
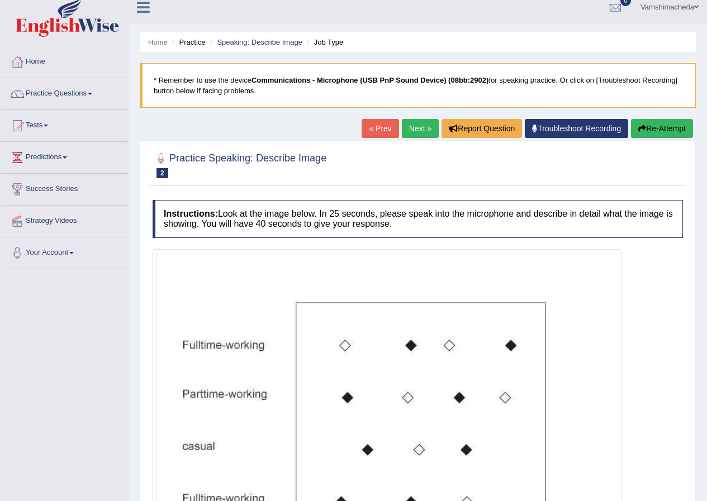
scroll to position [199, 0]
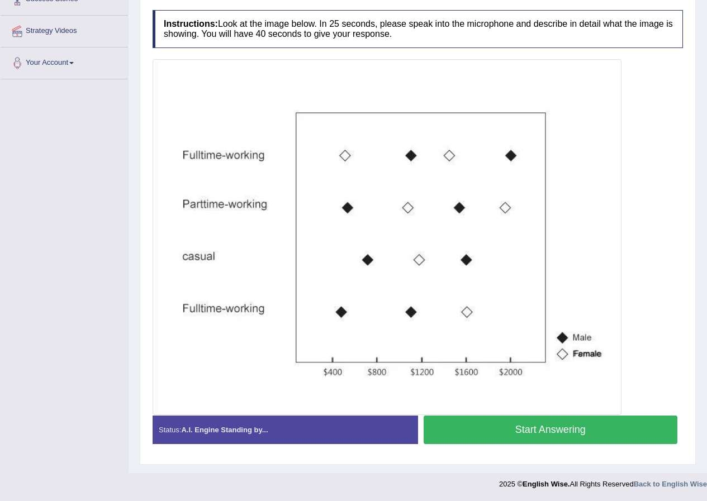
click at [554, 431] on button "Start Answering" at bounding box center [551, 430] width 254 height 29
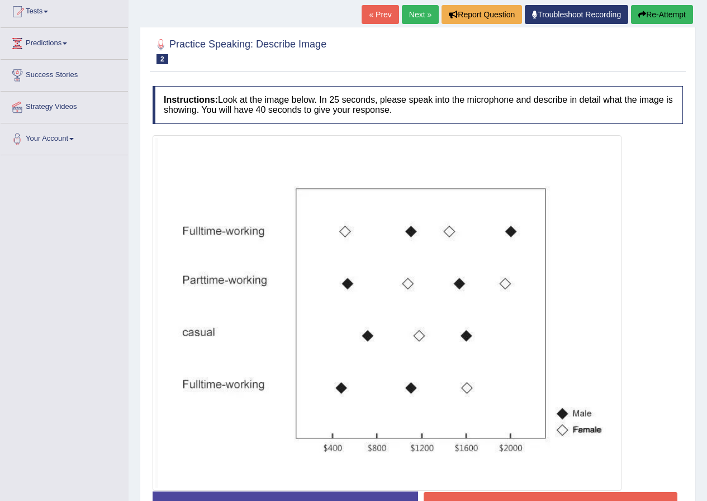
scroll to position [143, 0]
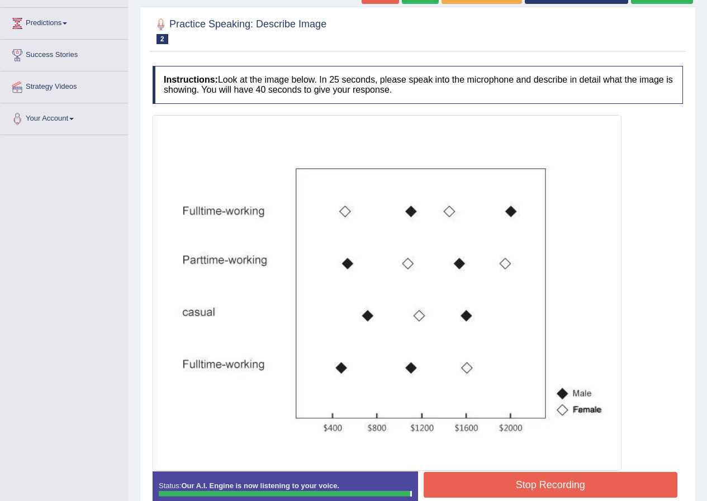
drag, startPoint x: 599, startPoint y: 490, endPoint x: 588, endPoint y: 466, distance: 26.8
click at [593, 481] on button "Stop Recording" at bounding box center [551, 485] width 254 height 26
click at [590, 467] on div "Instructions: Look at the image below. In 25 seconds, please speak into the mic…" at bounding box center [418, 292] width 536 height 464
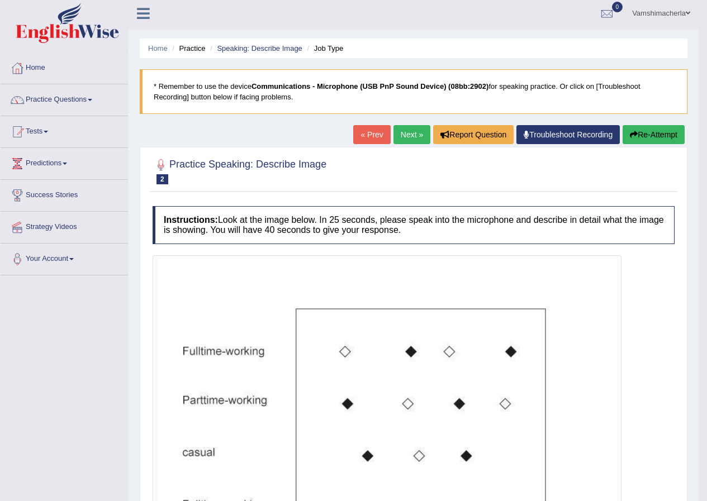
scroll to position [0, 0]
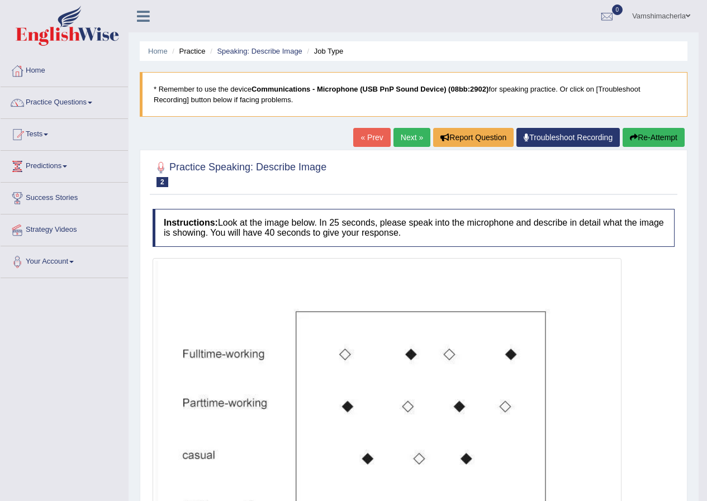
click at [657, 148] on div "« Prev Next » Report Question Troubleshoot Recording Re-Attempt" at bounding box center [520, 139] width 334 height 22
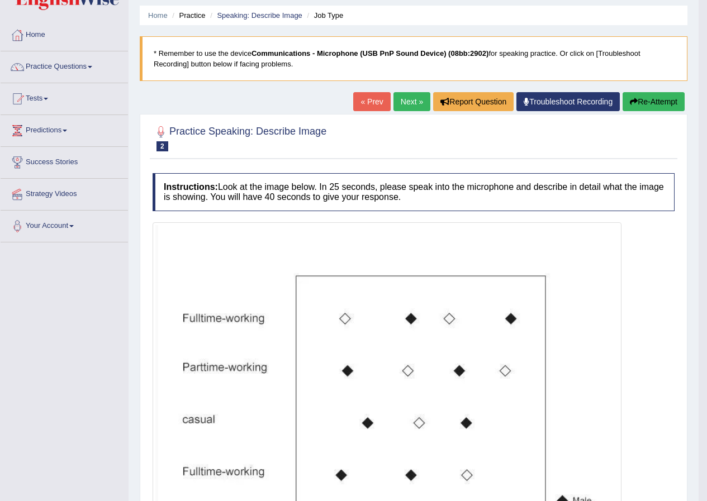
scroll to position [56, 0]
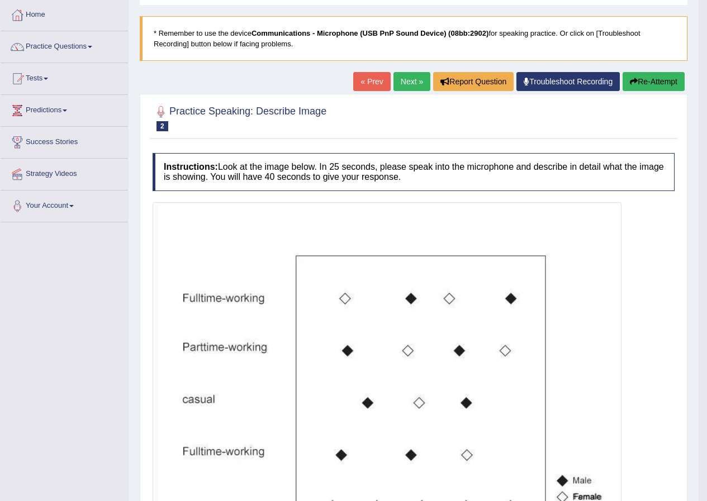
click at [649, 84] on button "Re-Attempt" at bounding box center [654, 81] width 62 height 19
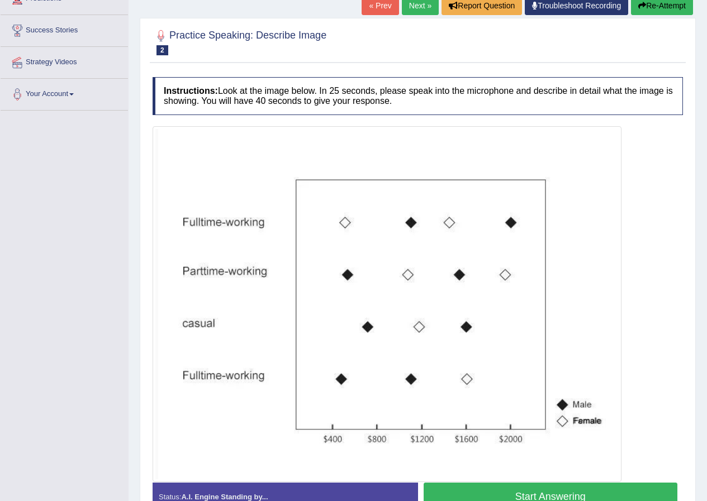
scroll to position [224, 0]
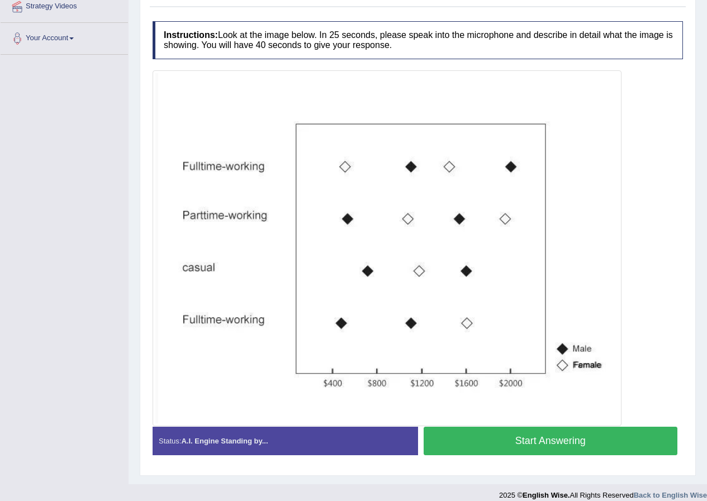
click at [573, 428] on button "Start Answering" at bounding box center [551, 441] width 254 height 29
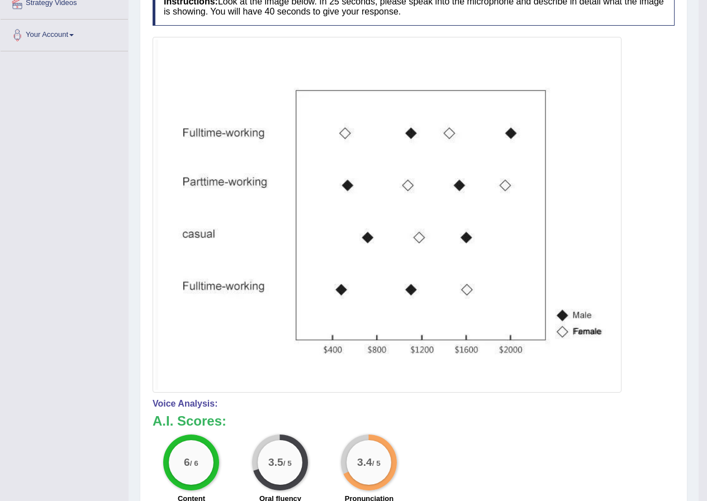
scroll to position [0, 0]
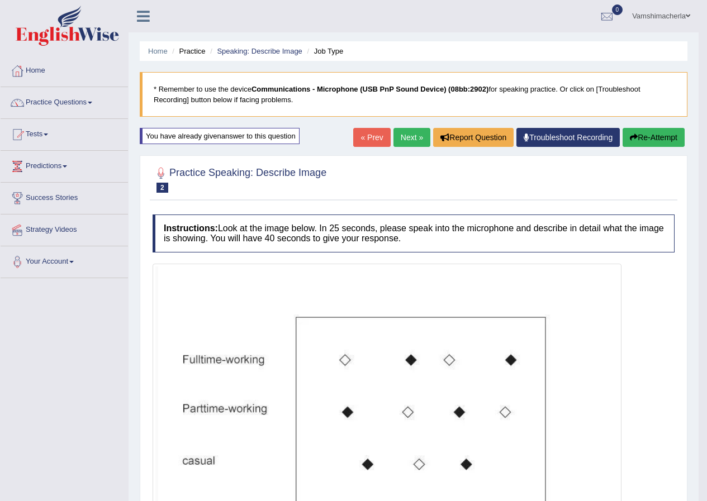
click at [667, 131] on button "Re-Attempt" at bounding box center [654, 137] width 62 height 19
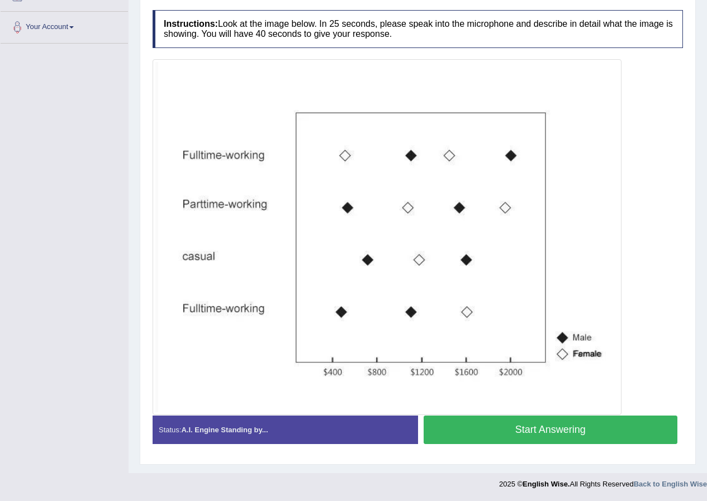
click at [543, 430] on button "Start Answering" at bounding box center [551, 430] width 254 height 29
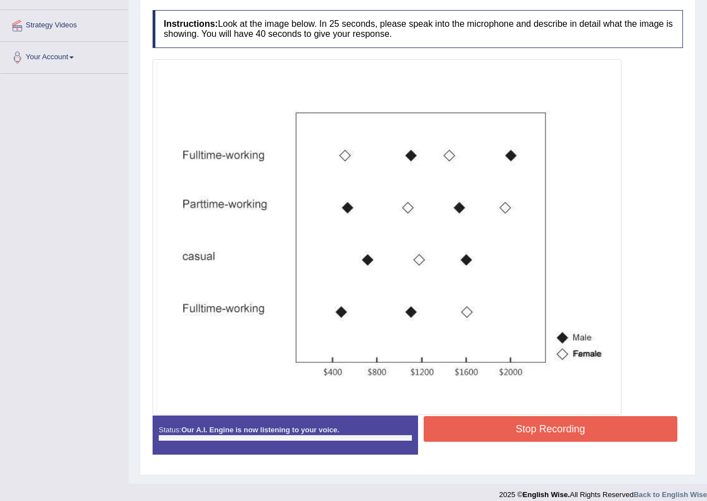
scroll to position [215, 0]
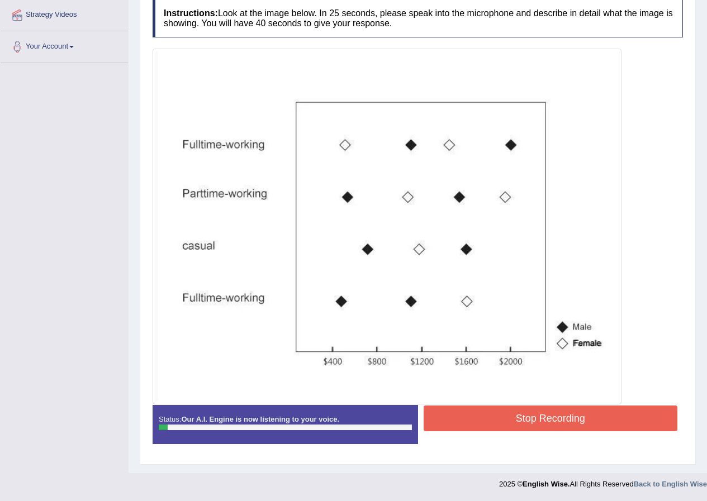
click at [506, 422] on button "Stop Recording" at bounding box center [551, 419] width 254 height 26
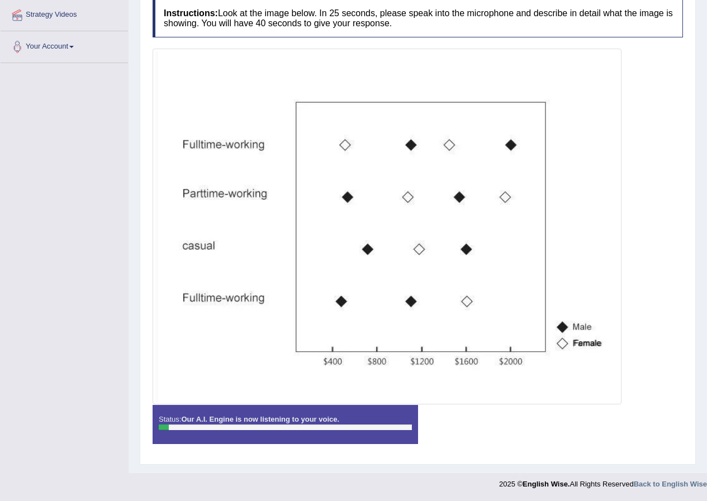
click at [506, 422] on div "Status: Our A.I. Engine is now listening to your voice. Start Answering Stop Re…" at bounding box center [418, 430] width 530 height 50
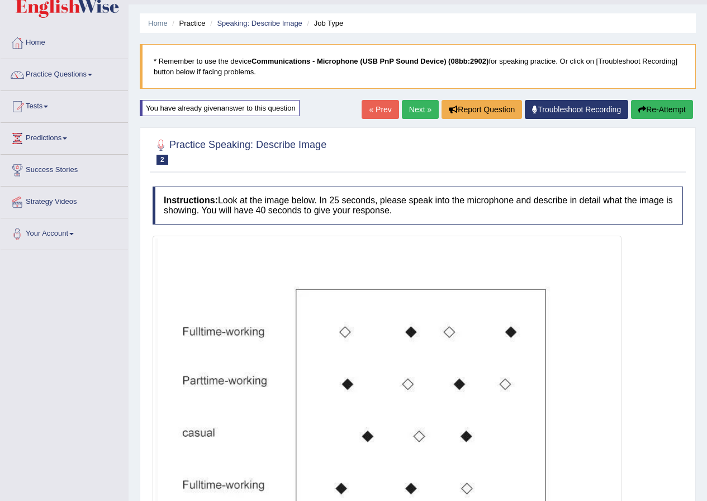
scroll to position [0, 0]
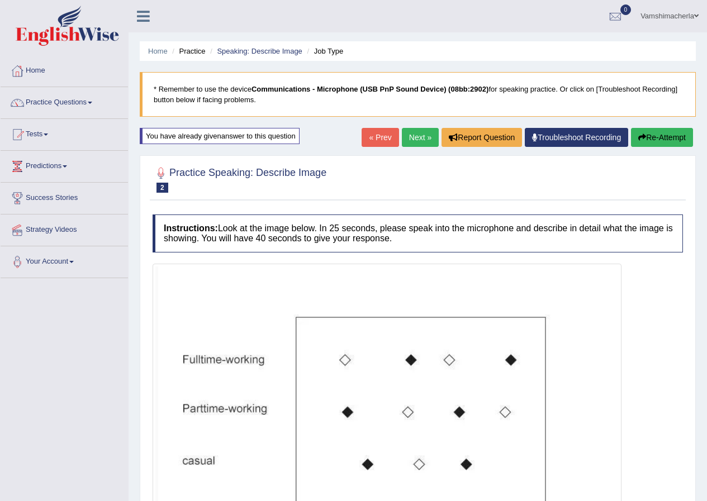
click at [661, 138] on button "Re-Attempt" at bounding box center [662, 137] width 62 height 19
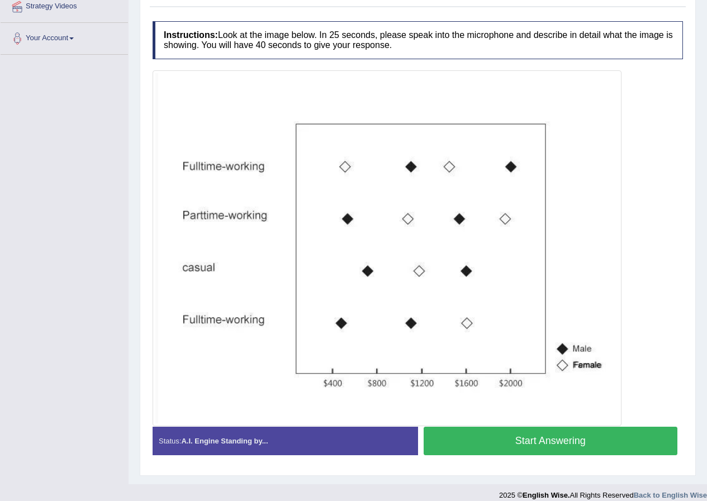
click at [570, 433] on button "Start Answering" at bounding box center [551, 441] width 254 height 29
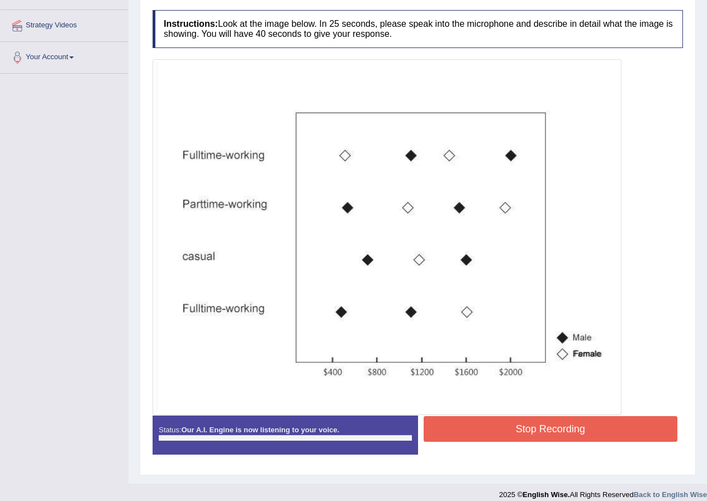
scroll to position [215, 0]
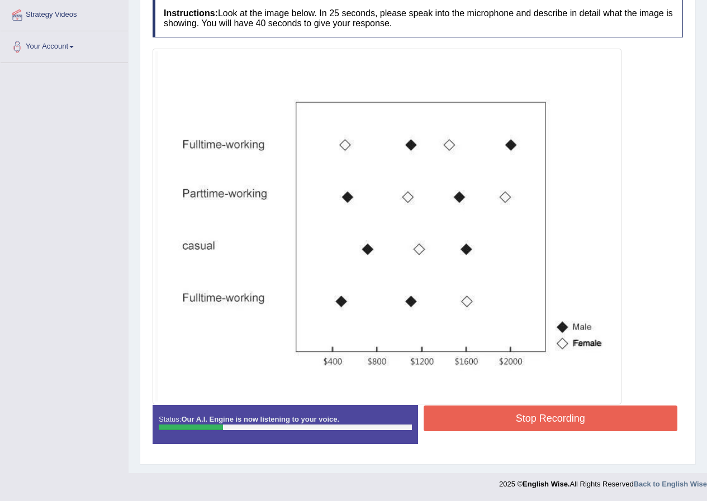
drag, startPoint x: 542, startPoint y: 421, endPoint x: 542, endPoint y: 415, distance: 6.7
click at [542, 421] on button "Stop Recording" at bounding box center [551, 419] width 254 height 26
click at [542, 421] on div "Status: Our A.I. Engine is now listening to your voice. Start Answering Stop Re…" at bounding box center [418, 430] width 530 height 50
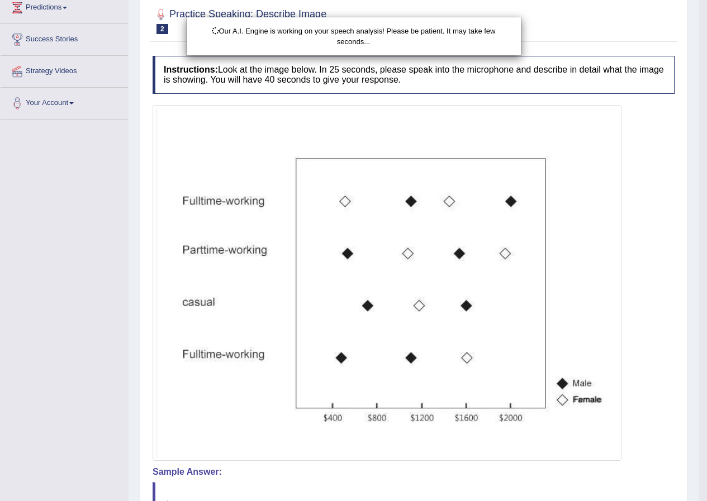
scroll to position [48, 0]
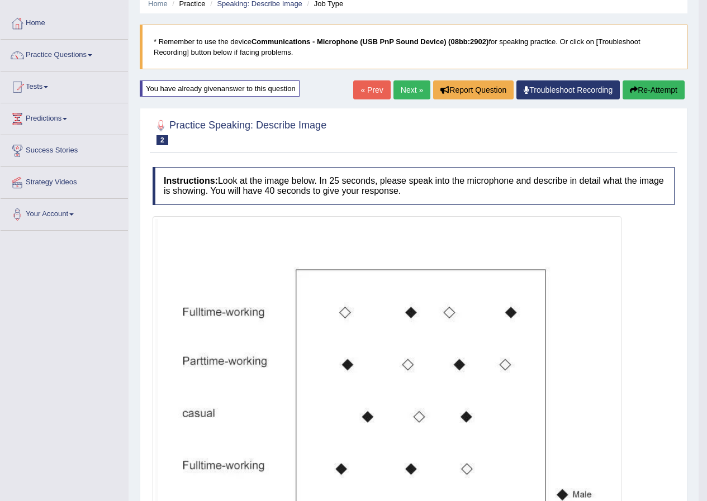
click at [641, 87] on button "Re-Attempt" at bounding box center [654, 89] width 62 height 19
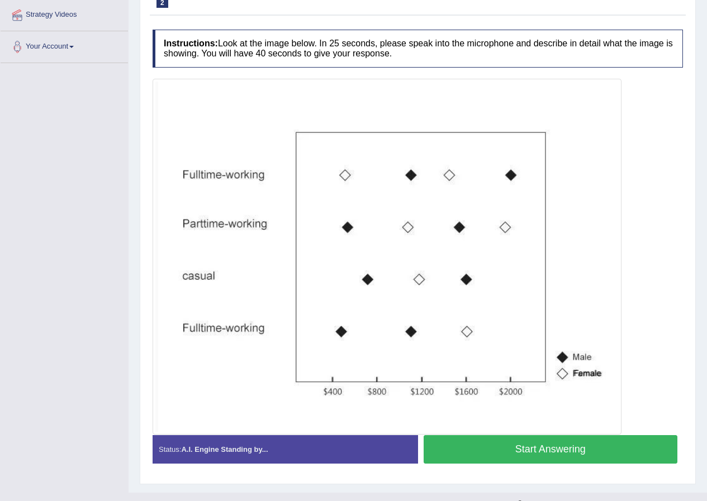
click at [594, 445] on button "Start Answering" at bounding box center [551, 449] width 254 height 29
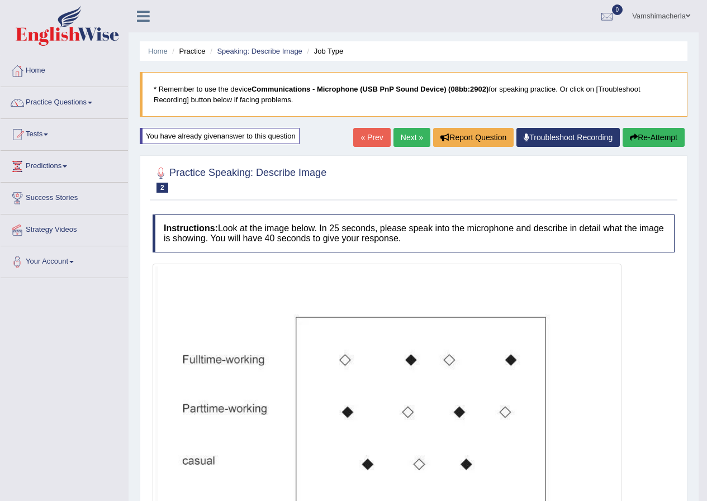
click at [650, 146] on button "Re-Attempt" at bounding box center [654, 137] width 62 height 19
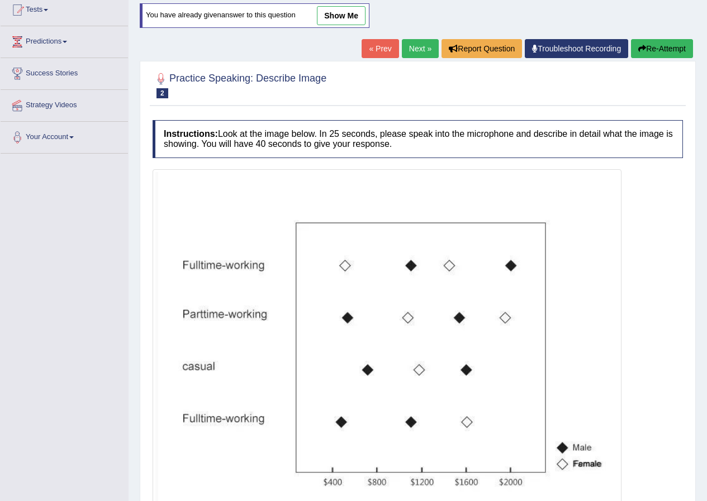
scroll to position [224, 0]
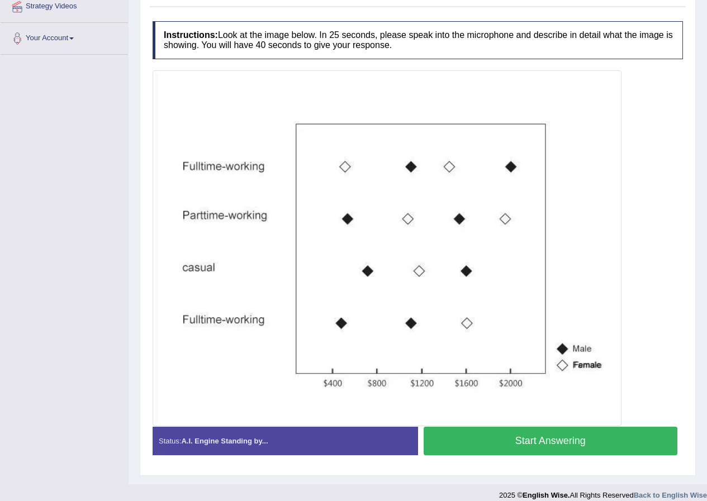
click at [550, 445] on button "Start Answering" at bounding box center [551, 441] width 254 height 29
click at [550, 445] on div "Start Answering" at bounding box center [550, 442] width 265 height 31
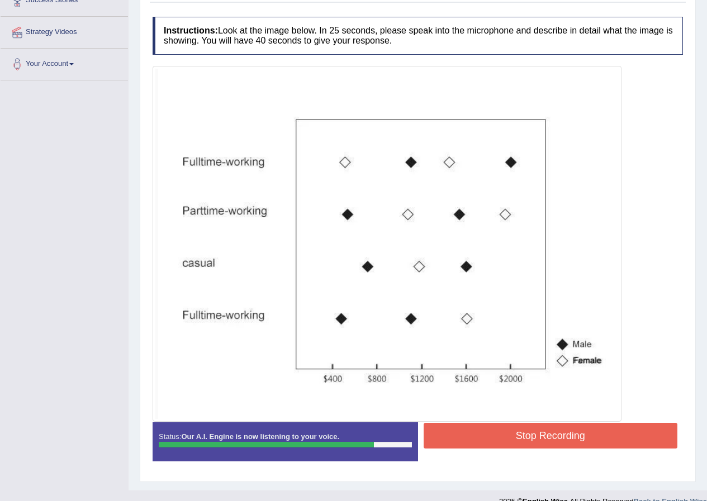
scroll to position [215, 0]
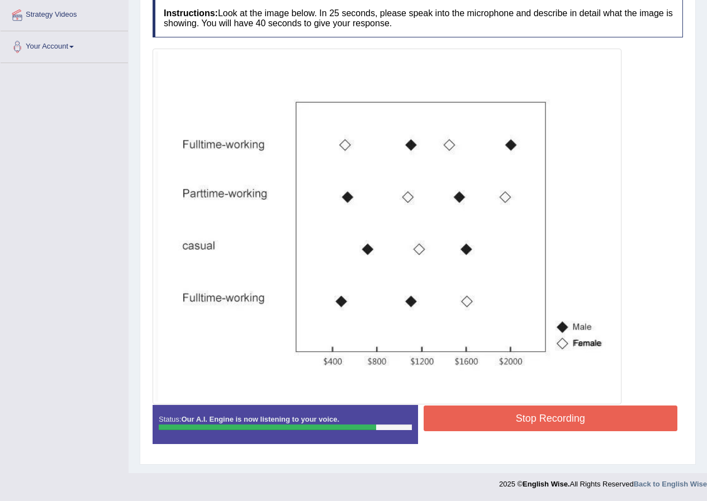
click at [510, 404] on div "Instructions: Look at the image below. In 25 seconds, please speak into the mic…" at bounding box center [418, 226] width 536 height 464
click at [515, 411] on button "Stop Recording" at bounding box center [551, 419] width 254 height 26
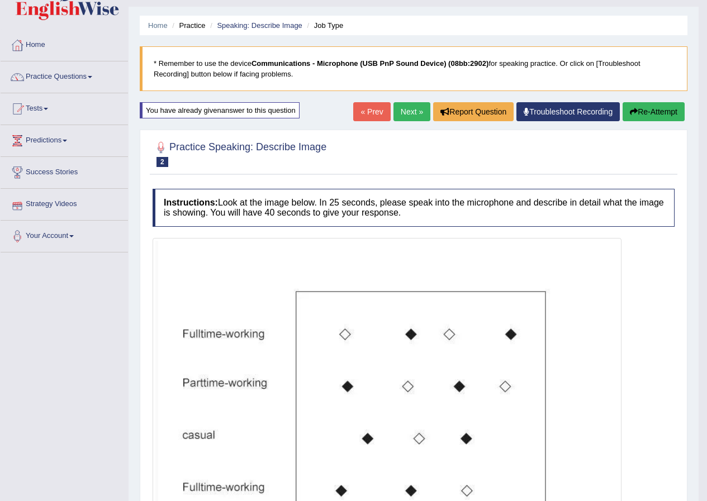
scroll to position [0, 0]
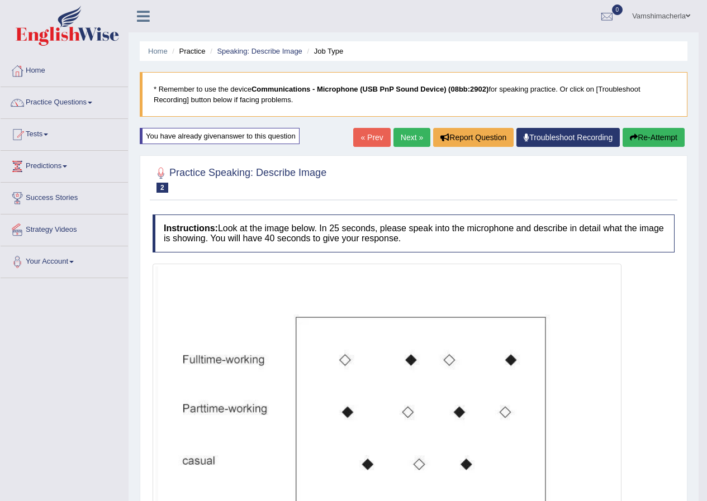
click at [667, 136] on button "Re-Attempt" at bounding box center [654, 137] width 62 height 19
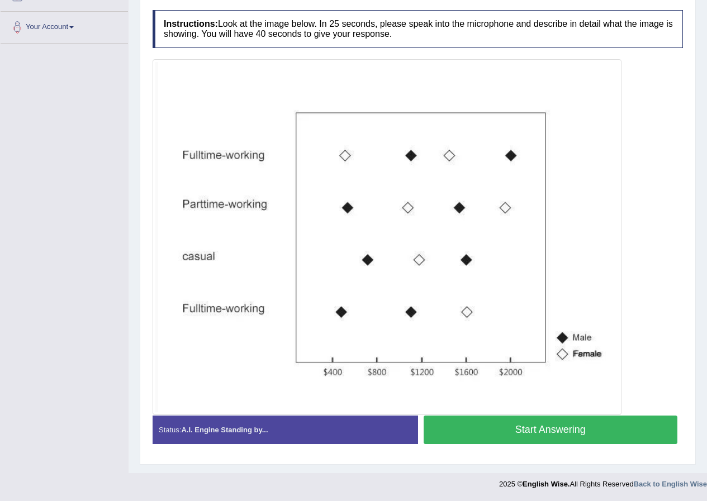
click at [578, 422] on button "Start Answering" at bounding box center [551, 430] width 254 height 29
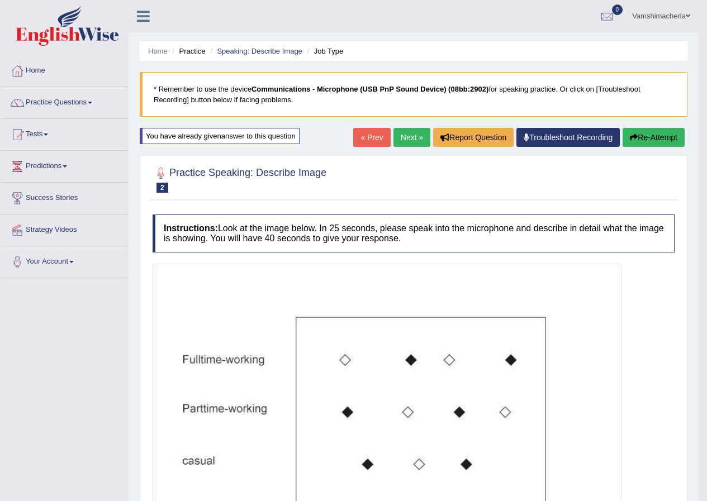
click at [657, 136] on button "Re-Attempt" at bounding box center [654, 137] width 62 height 19
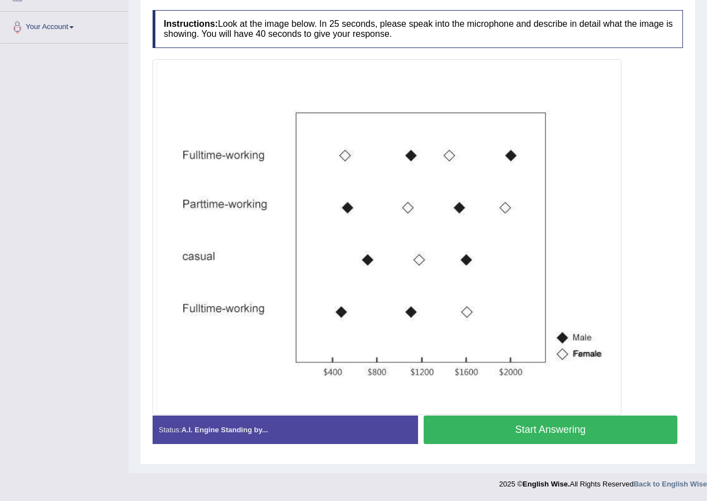
click at [569, 434] on button "Start Answering" at bounding box center [551, 430] width 254 height 29
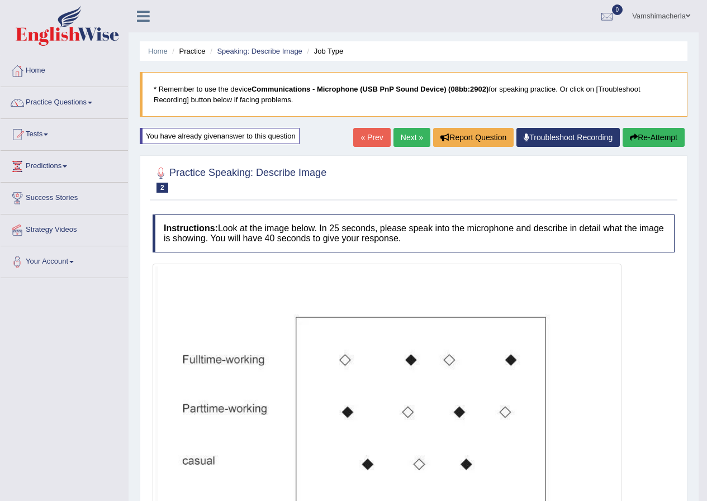
click at [636, 139] on button "Re-Attempt" at bounding box center [654, 137] width 62 height 19
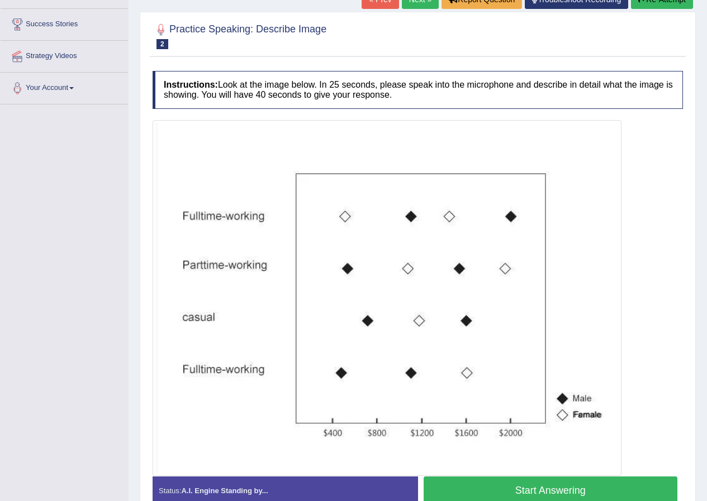
scroll to position [192, 0]
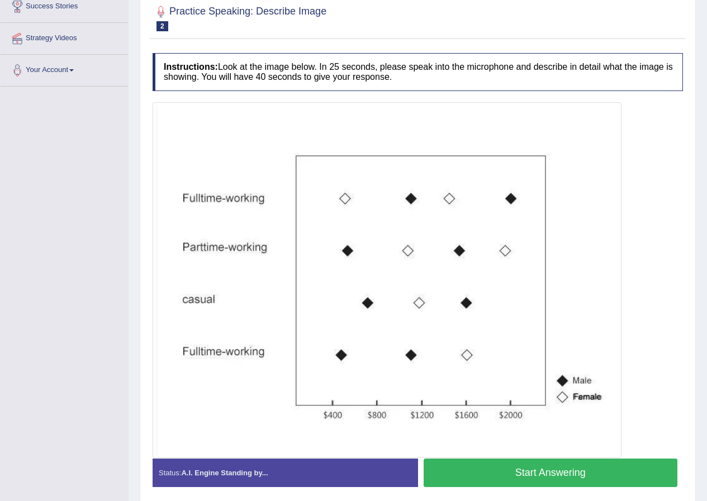
click at [549, 473] on button "Start Answering" at bounding box center [551, 473] width 254 height 29
click at [549, 473] on div "Practice Speaking: Describe Image 2 Job Type Instructions: Look at the image be…" at bounding box center [418, 251] width 556 height 514
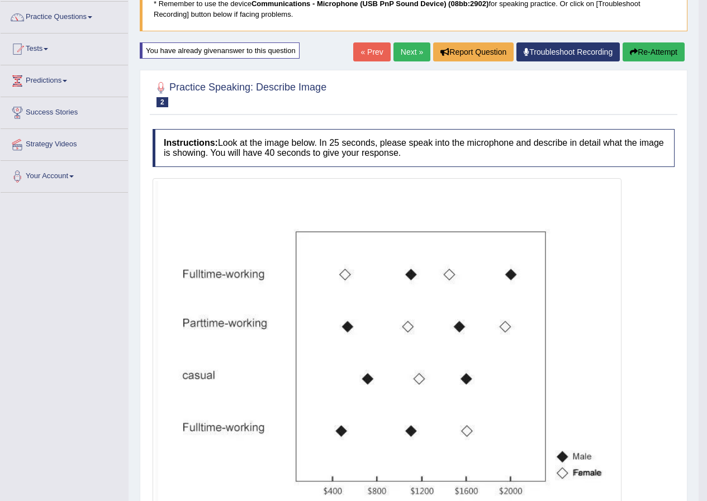
scroll to position [0, 0]
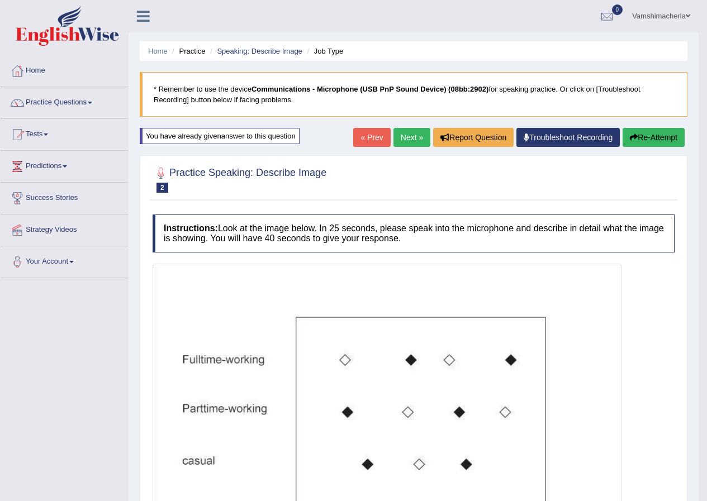
click at [653, 134] on button "Re-Attempt" at bounding box center [654, 137] width 62 height 19
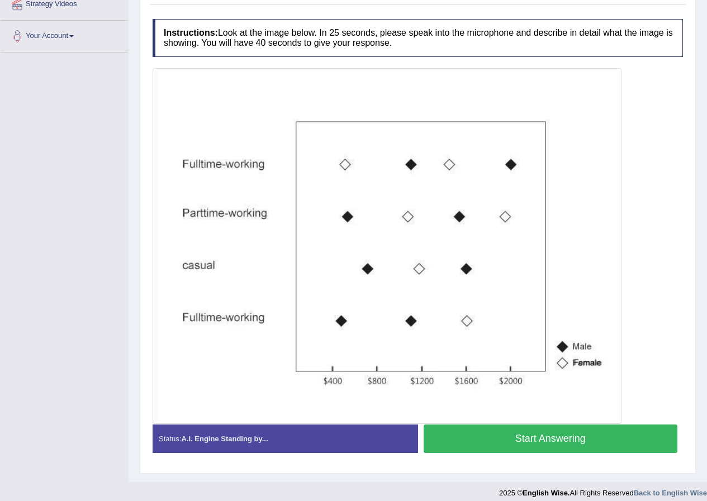
click at [549, 429] on button "Start Answering" at bounding box center [551, 439] width 254 height 29
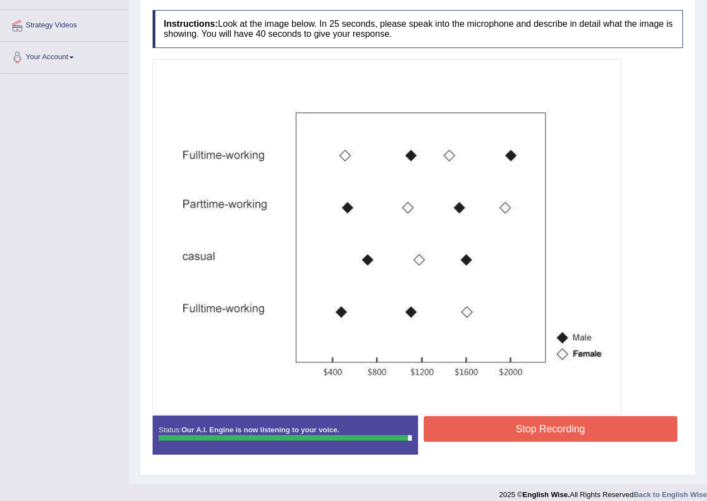
click at [607, 429] on button "Stop Recording" at bounding box center [551, 429] width 254 height 26
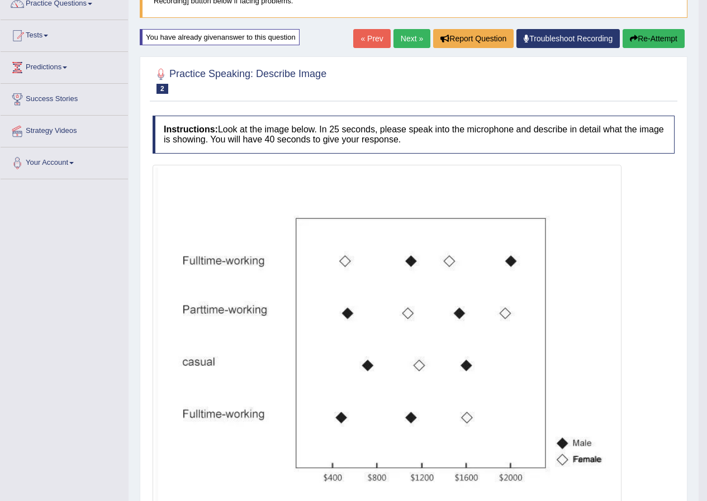
scroll to position [2, 0]
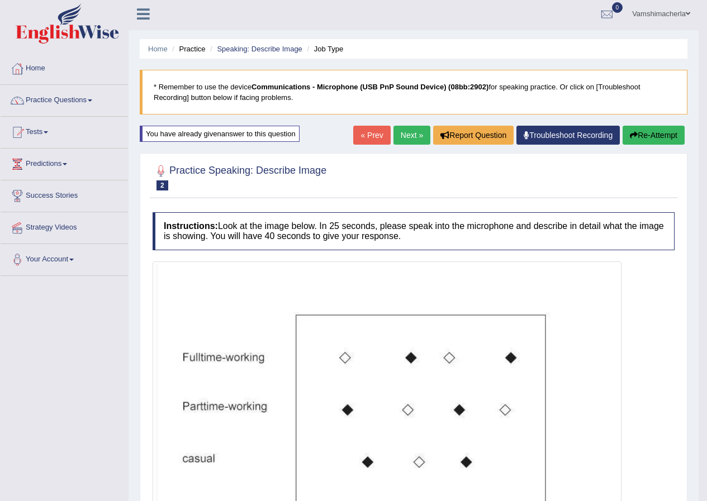
click at [420, 133] on link "Next »" at bounding box center [411, 135] width 37 height 19
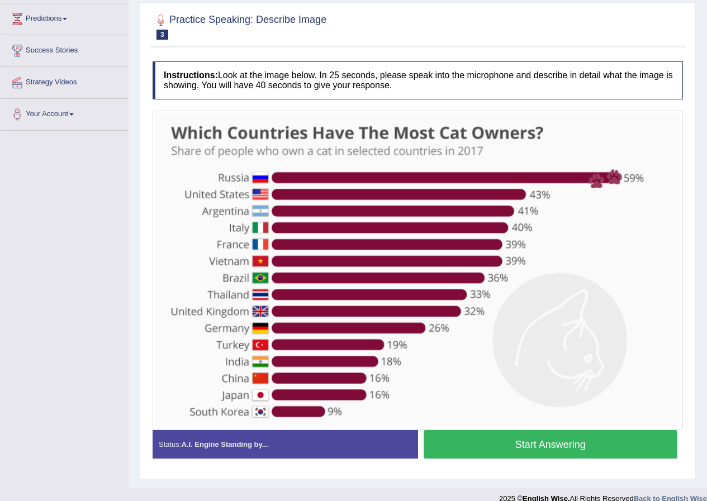
scroll to position [162, 0]
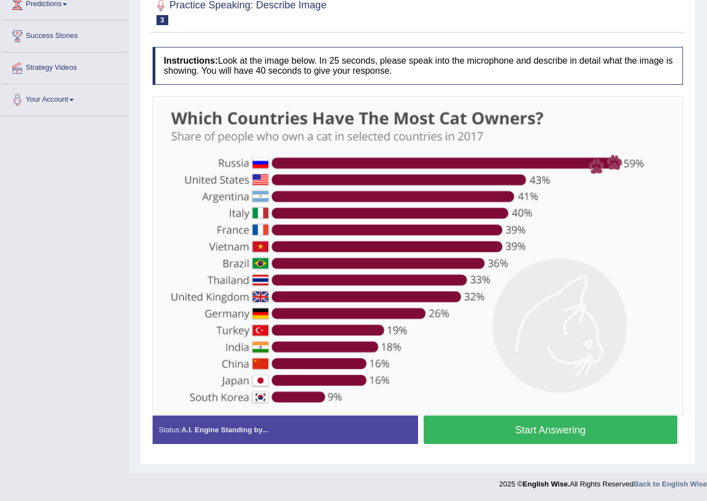
click at [604, 420] on button "Start Answering" at bounding box center [551, 430] width 254 height 29
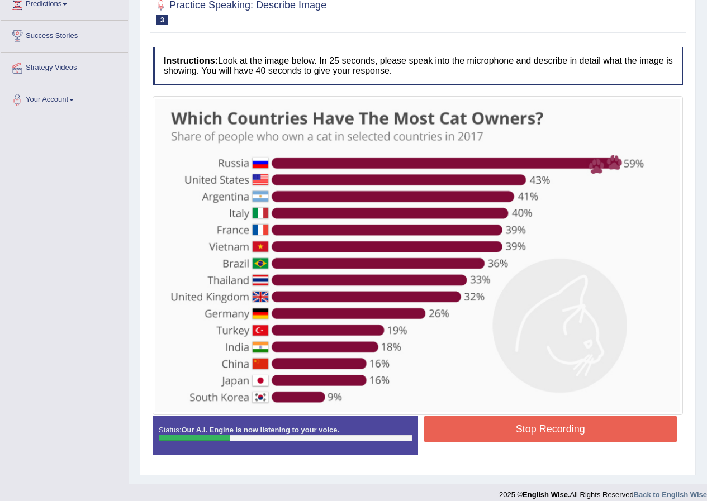
click at [544, 430] on button "Stop Recording" at bounding box center [551, 429] width 254 height 26
click at [544, 430] on div "Status: Our A.I. Engine is now listening to your voice. Start Answering Stop Re…" at bounding box center [418, 441] width 530 height 50
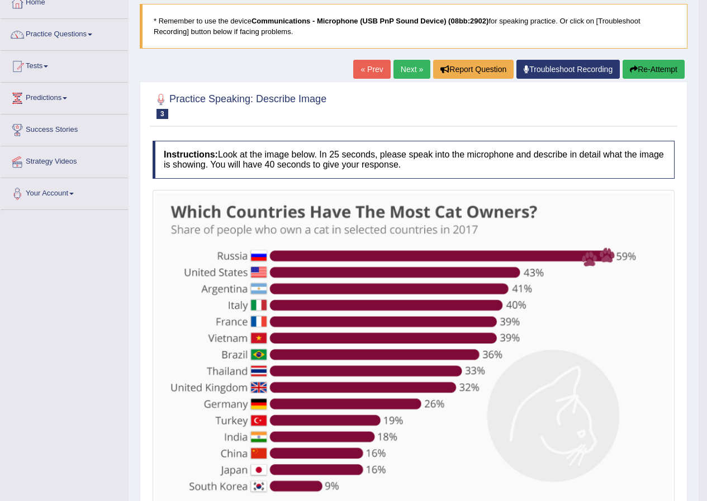
scroll to position [59, 0]
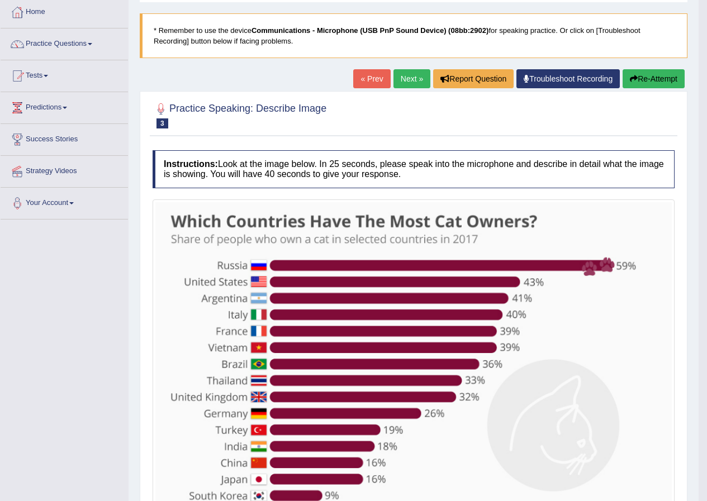
click at [644, 70] on button "Re-Attempt" at bounding box center [654, 78] width 62 height 19
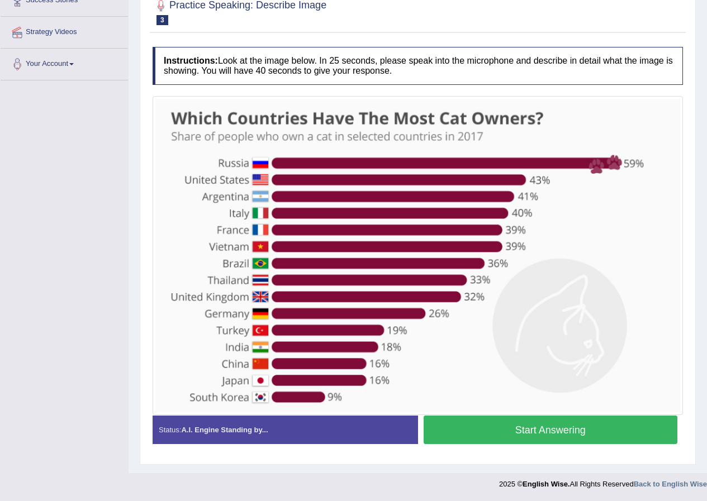
click at [538, 428] on button "Start Answering" at bounding box center [551, 430] width 254 height 29
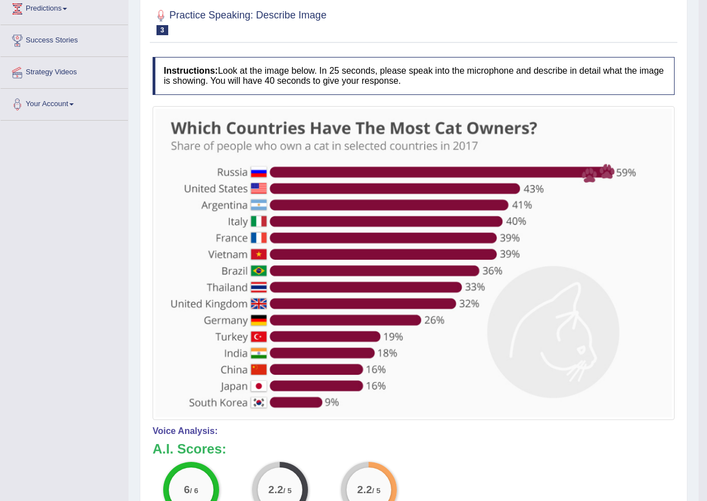
scroll to position [112, 0]
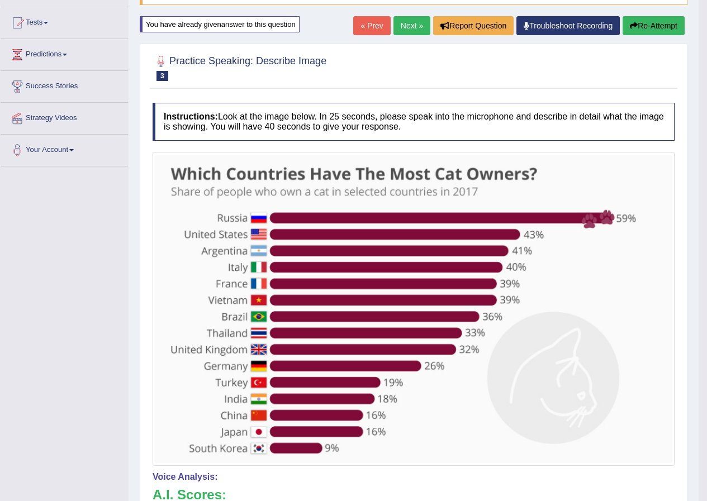
click at [642, 23] on button "Re-Attempt" at bounding box center [654, 25] width 62 height 19
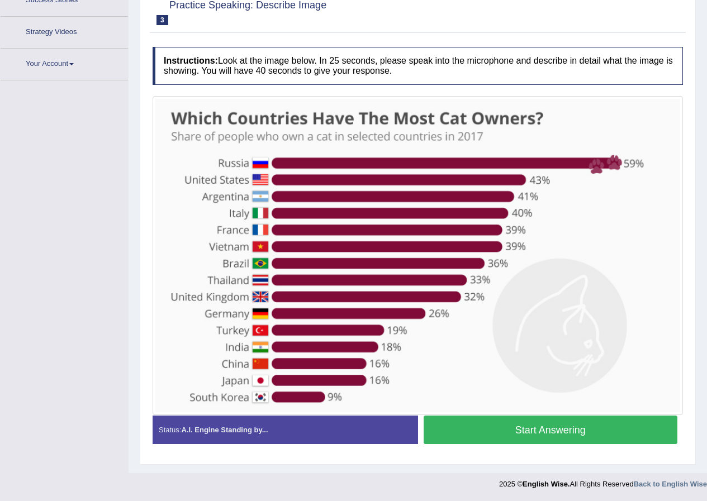
scroll to position [198, 0]
click at [574, 429] on button "Start Answering" at bounding box center [551, 430] width 254 height 29
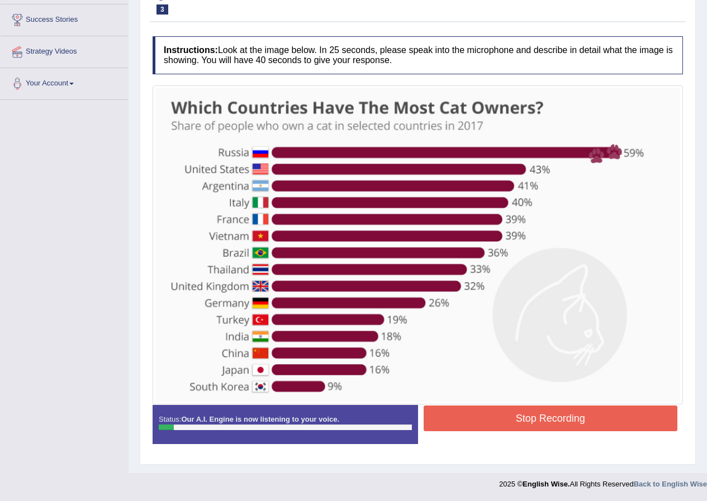
click at [536, 409] on button "Stop Recording" at bounding box center [551, 419] width 254 height 26
click at [536, 409] on div "Status: Our A.I. Engine is now listening to your voice. Start Answering Stop Re…" at bounding box center [418, 430] width 530 height 50
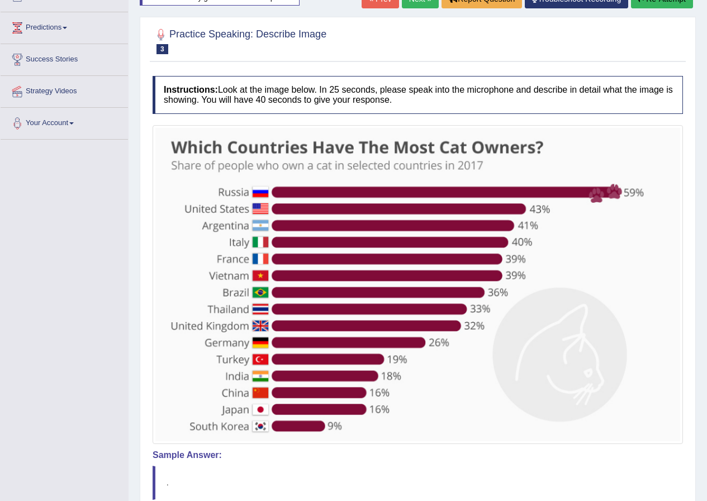
scroll to position [122, 0]
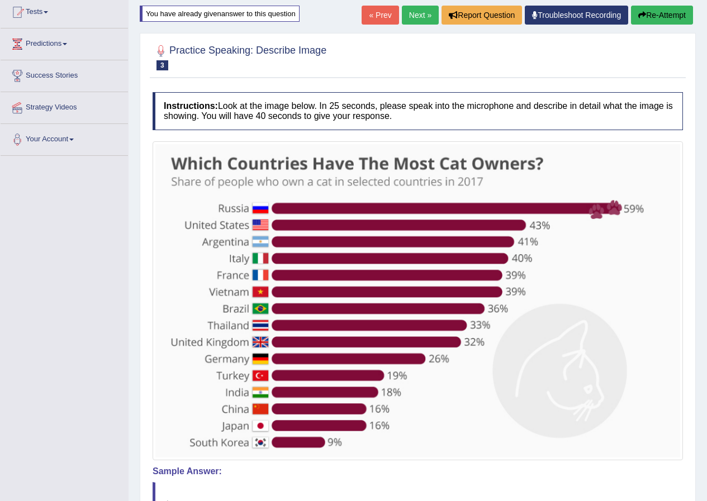
click at [646, 20] on button "Re-Attempt" at bounding box center [662, 15] width 62 height 19
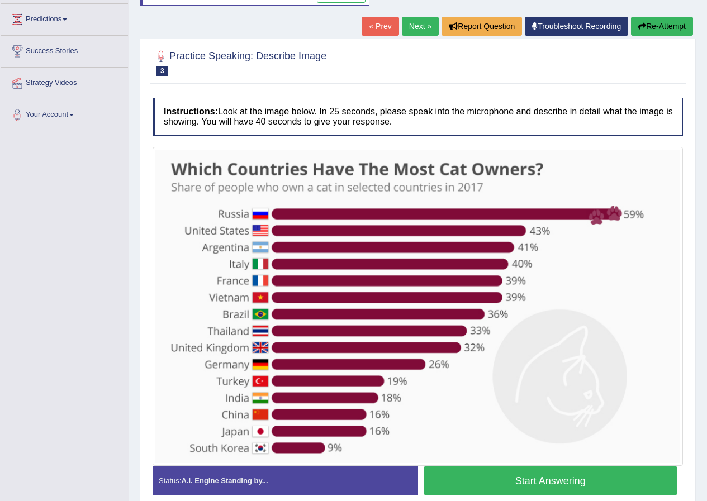
scroll to position [182, 0]
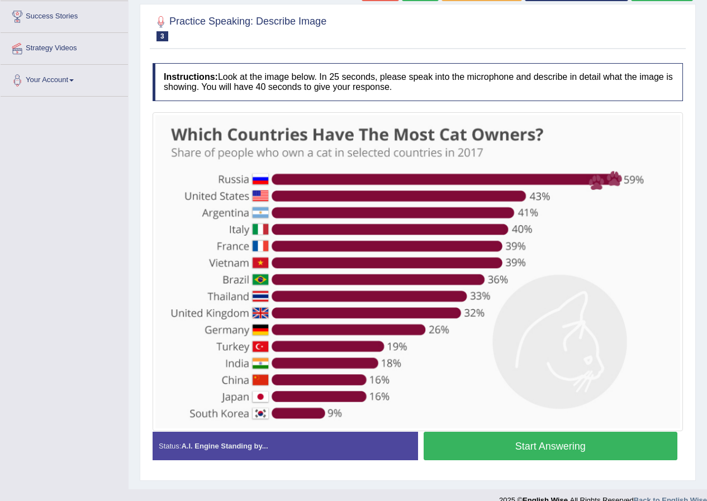
click at [567, 440] on button "Start Answering" at bounding box center [551, 446] width 254 height 29
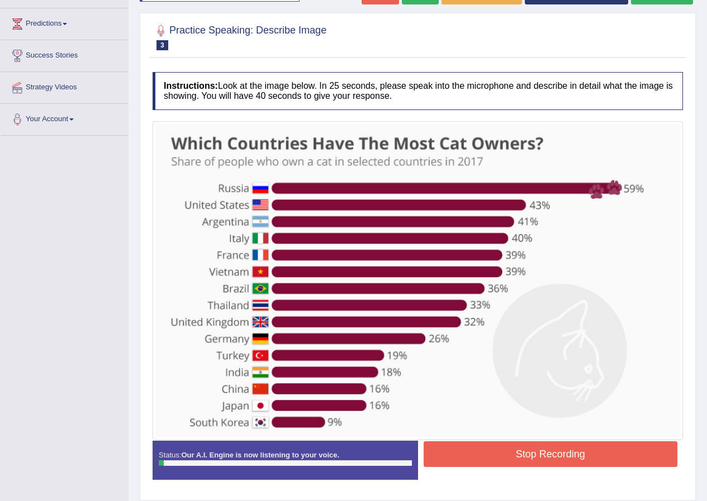
scroll to position [122, 0]
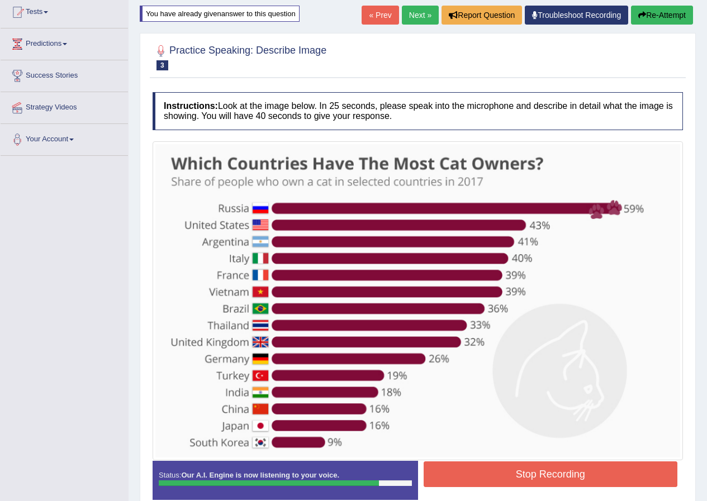
click at [551, 478] on button "Stop Recording" at bounding box center [551, 475] width 254 height 26
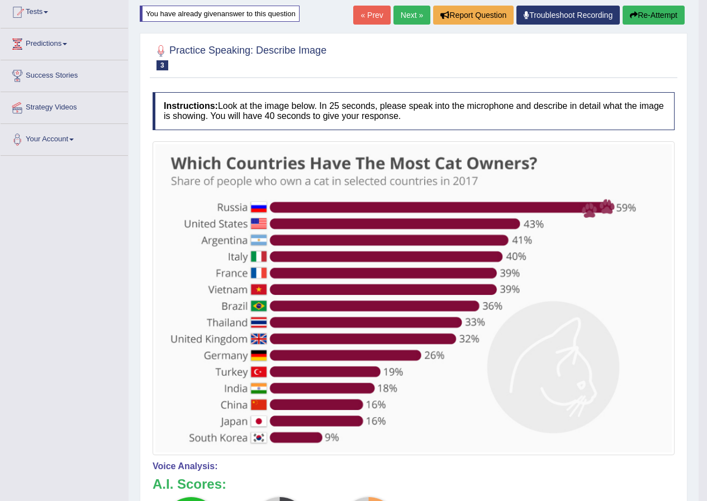
scroll to position [67, 0]
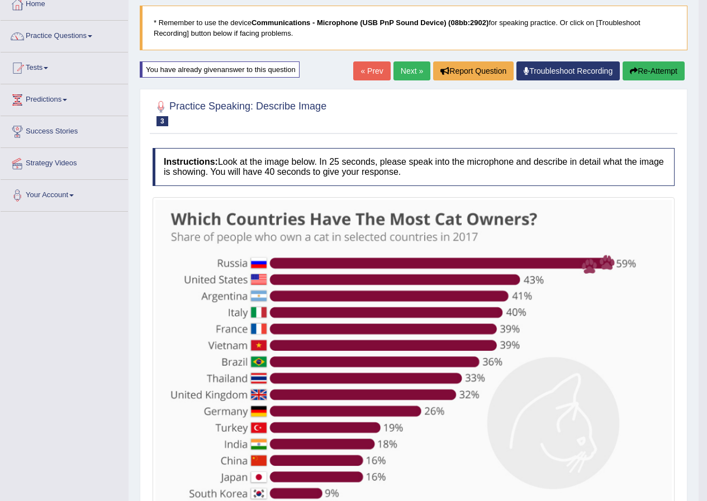
click at [631, 73] on icon "button" at bounding box center [634, 71] width 8 height 8
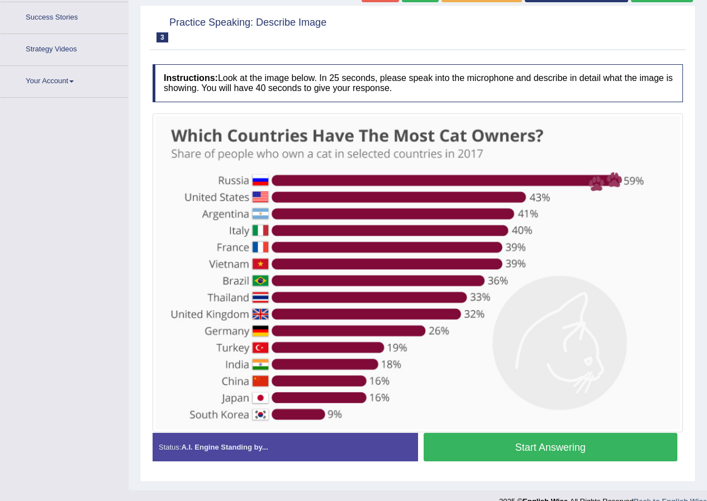
scroll to position [181, 0]
click at [545, 454] on button "Start Answering" at bounding box center [551, 447] width 254 height 29
click at [545, 454] on div "Status: A.I. Engine Standing by... Start Answering Stop Recording" at bounding box center [418, 453] width 530 height 40
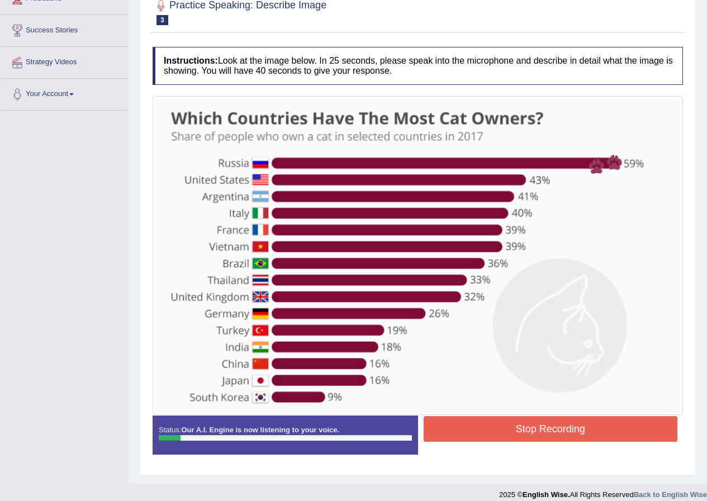
click at [612, 427] on button "Stop Recording" at bounding box center [551, 429] width 254 height 26
click at [612, 427] on div "Status: Our A.I. Engine is now listening to your voice. Start Answering Stop Re…" at bounding box center [418, 441] width 530 height 50
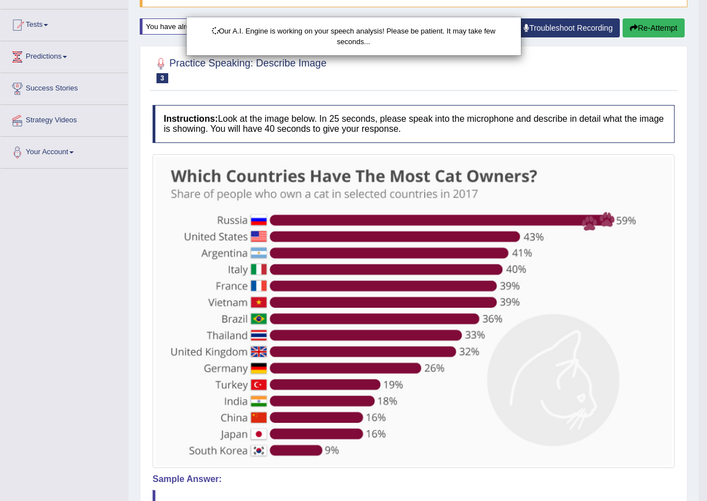
scroll to position [56, 0]
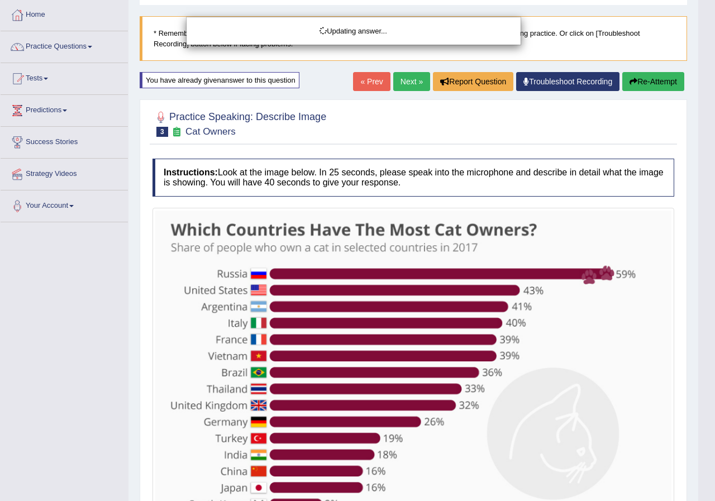
click at [656, 85] on div "Updating answer..." at bounding box center [357, 250] width 715 height 501
click at [656, 85] on body "Toggle navigation Home Practice Questions Speaking Practice Read Aloud Repeat S…" at bounding box center [357, 194] width 715 height 501
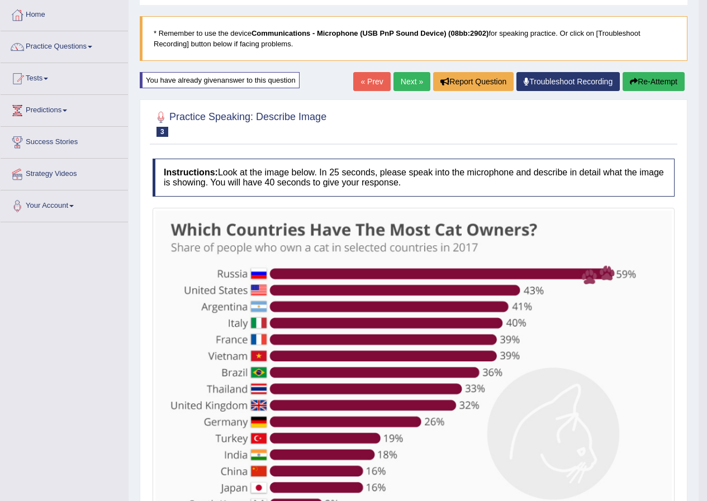
click at [640, 79] on button "Re-Attempt" at bounding box center [654, 81] width 62 height 19
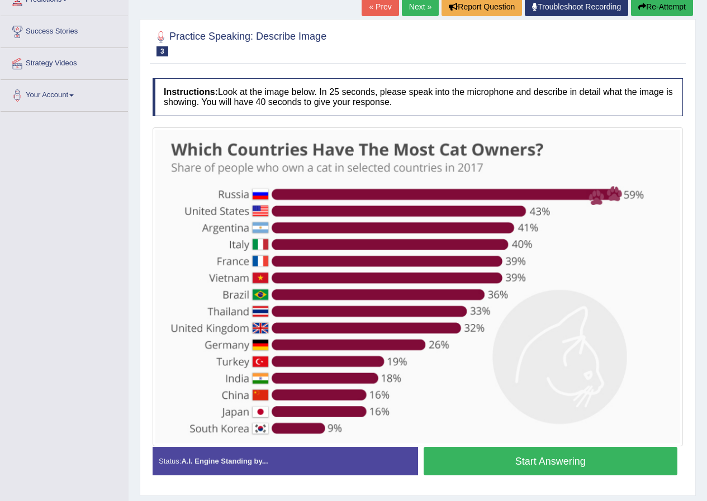
scroll to position [168, 0]
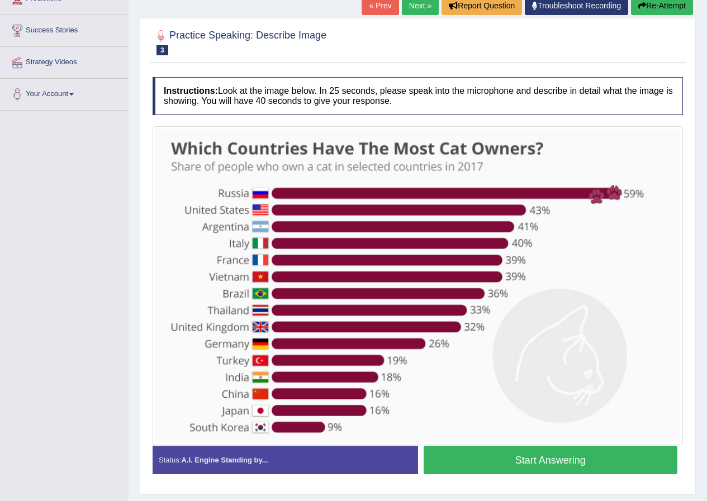
click at [578, 464] on button "Start Answering" at bounding box center [551, 460] width 254 height 29
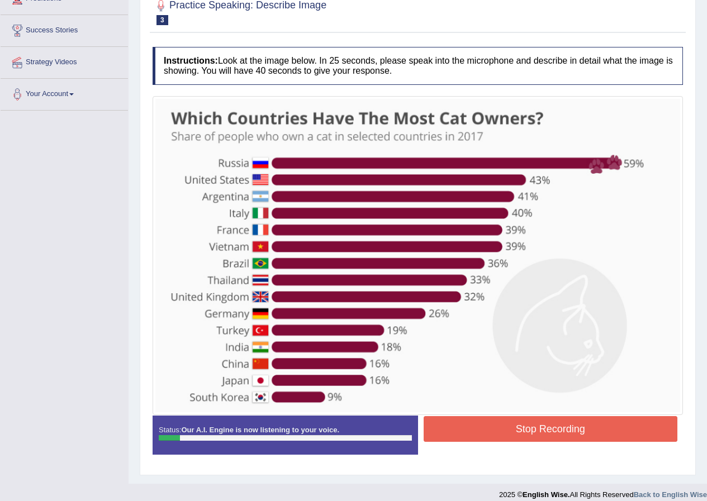
click at [591, 431] on button "Stop Recording" at bounding box center [551, 429] width 254 height 26
click at [591, 431] on div "Status: Our A.I. Engine is now listening to your voice. Start Answering Stop Re…" at bounding box center [418, 441] width 530 height 50
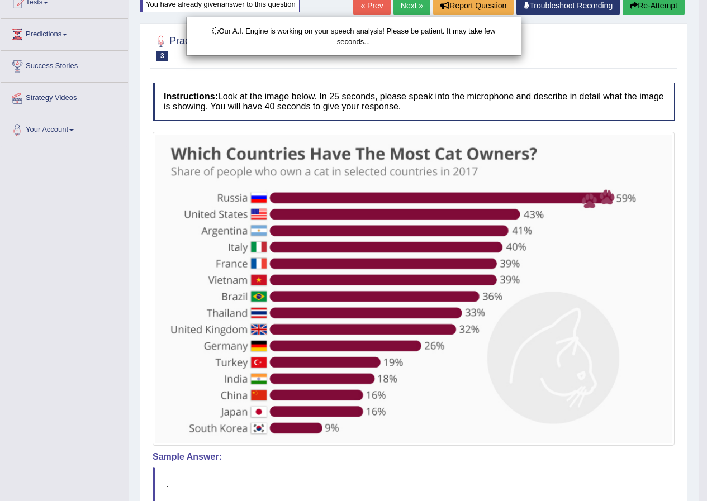
scroll to position [112, 0]
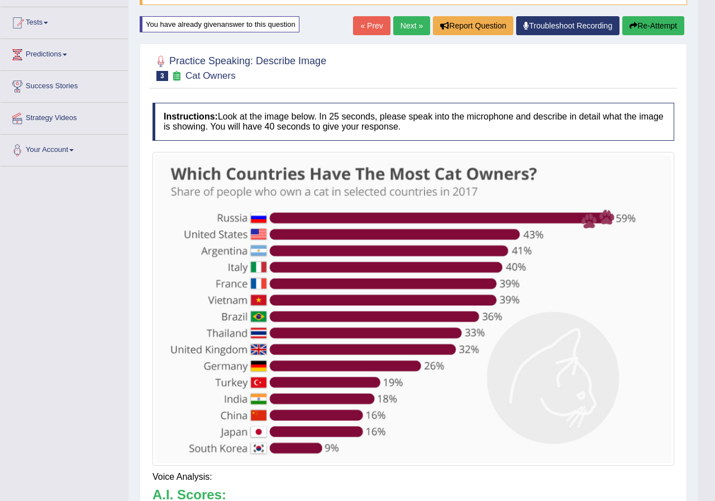
click at [0, 0] on div "Updating answer..." at bounding box center [0, 0] width 0 height 0
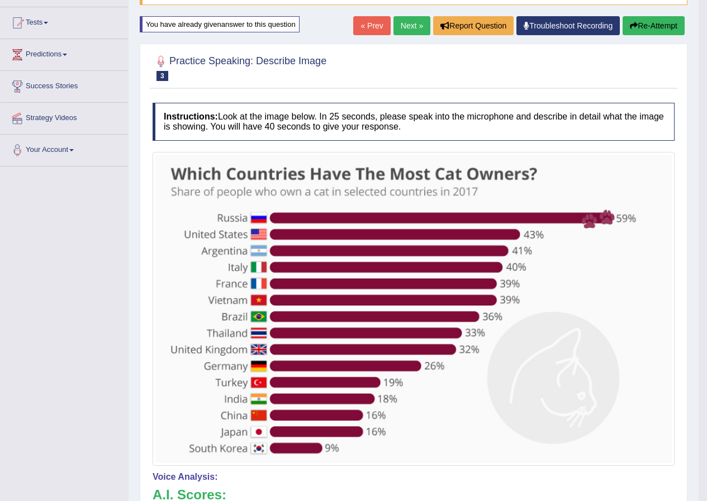
click at [645, 17] on button "Re-Attempt" at bounding box center [654, 25] width 62 height 19
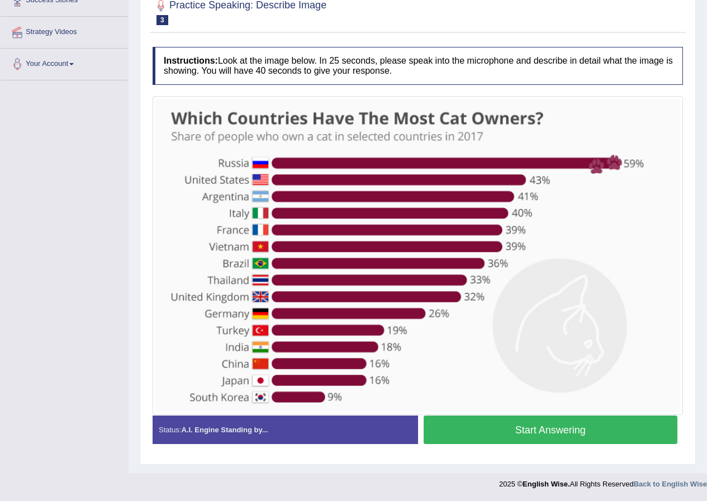
click at [567, 417] on button "Start Answering" at bounding box center [551, 430] width 254 height 29
click at [567, 418] on button "Start Answering" at bounding box center [551, 430] width 254 height 29
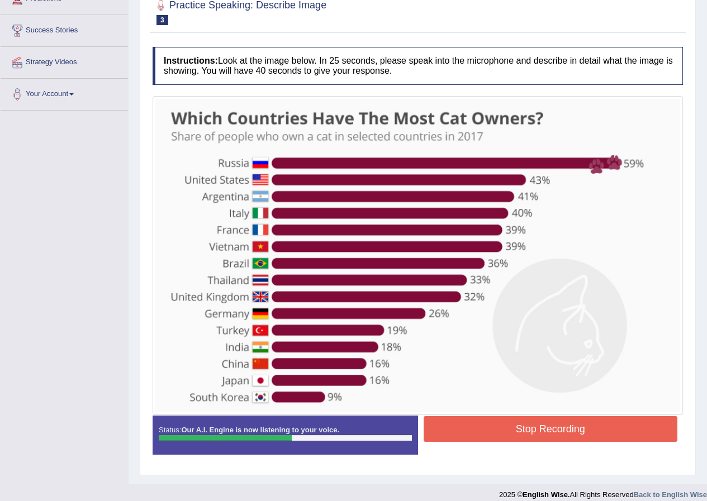
click at [574, 436] on button "Stop Recording" at bounding box center [551, 429] width 254 height 26
click at [574, 436] on div "Status: Our A.I. Engine is now listening to your voice. Start Answering Stop Re…" at bounding box center [418, 441] width 530 height 50
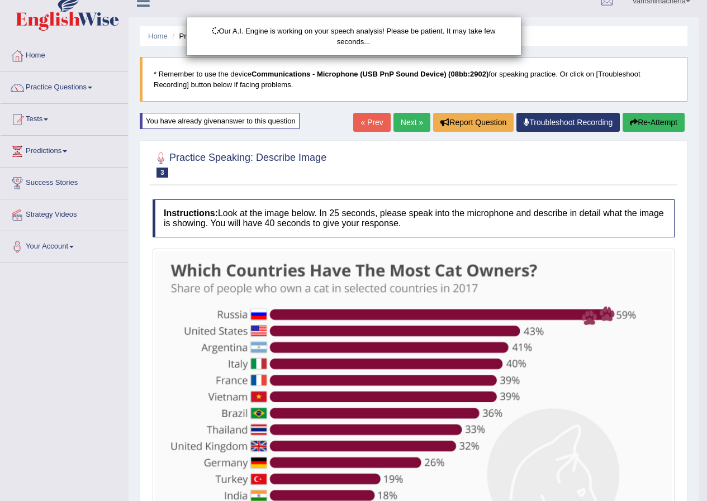
scroll to position [0, 0]
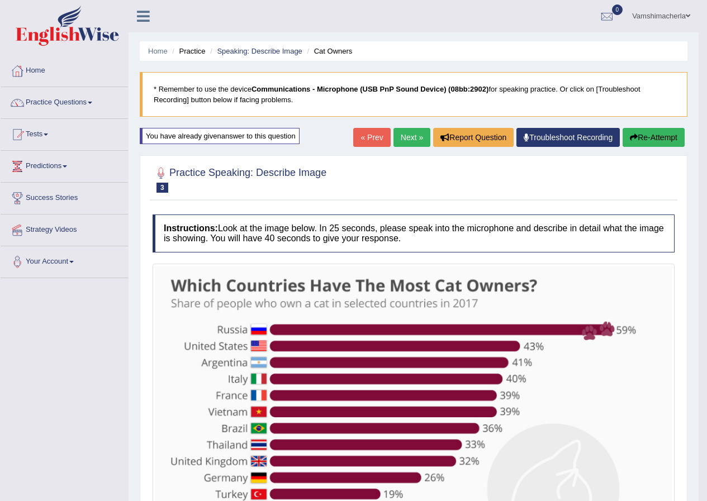
click at [648, 137] on button "Re-Attempt" at bounding box center [654, 137] width 62 height 19
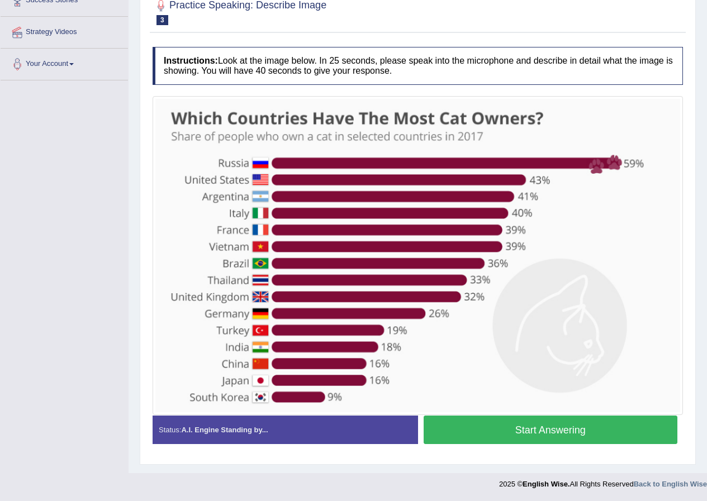
click at [557, 428] on button "Start Answering" at bounding box center [551, 430] width 254 height 29
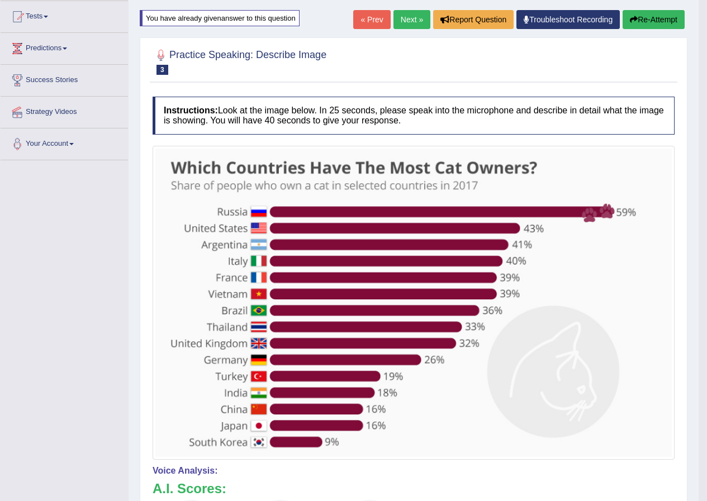
scroll to position [128, 0]
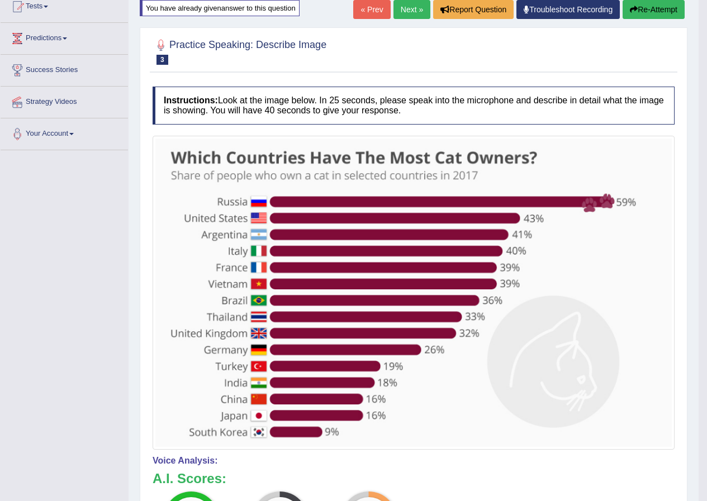
click at [648, 10] on button "Re-Attempt" at bounding box center [654, 9] width 62 height 19
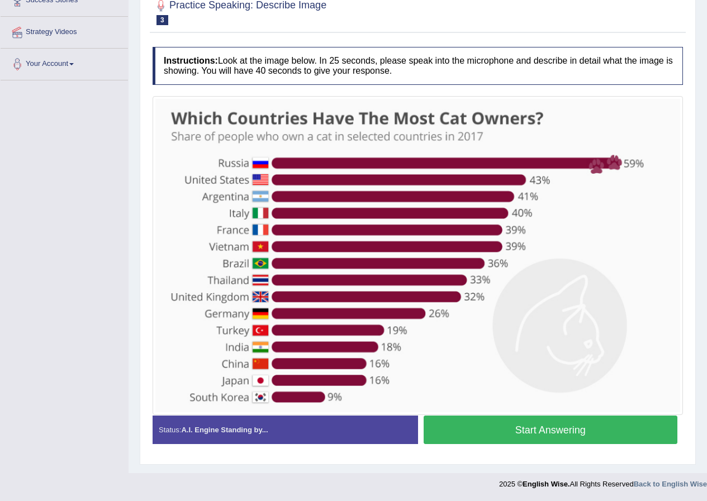
click at [568, 426] on button "Start Answering" at bounding box center [551, 430] width 254 height 29
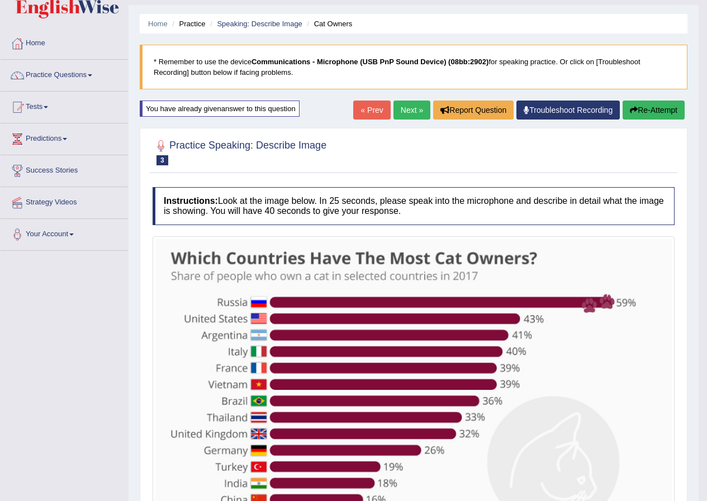
scroll to position [11, 0]
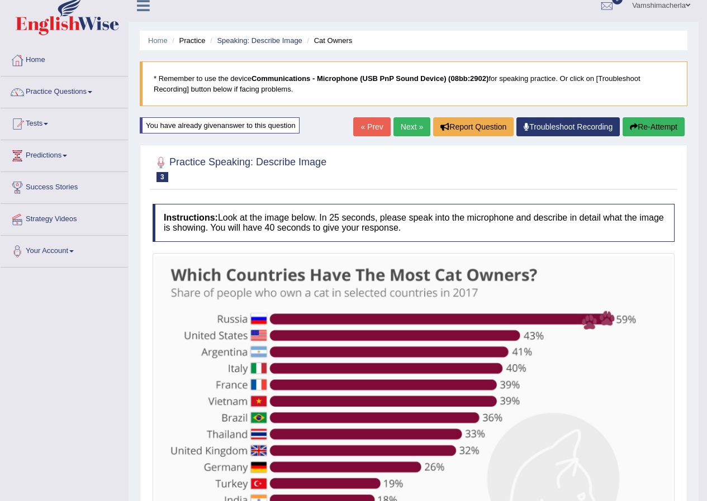
click at [410, 127] on link "Next »" at bounding box center [411, 126] width 37 height 19
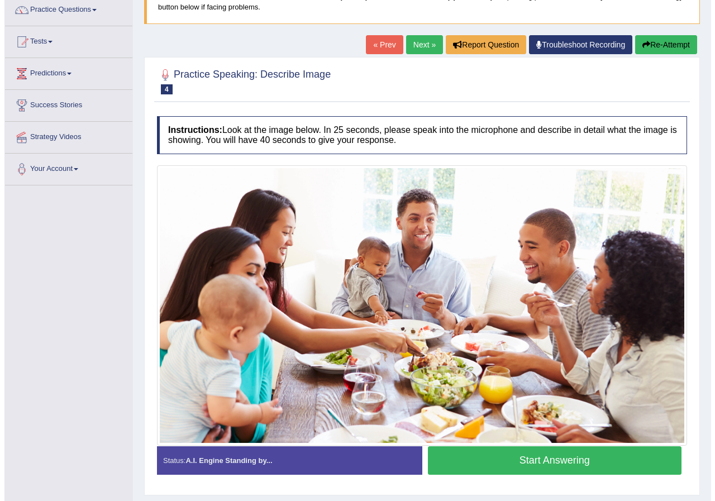
scroll to position [112, 0]
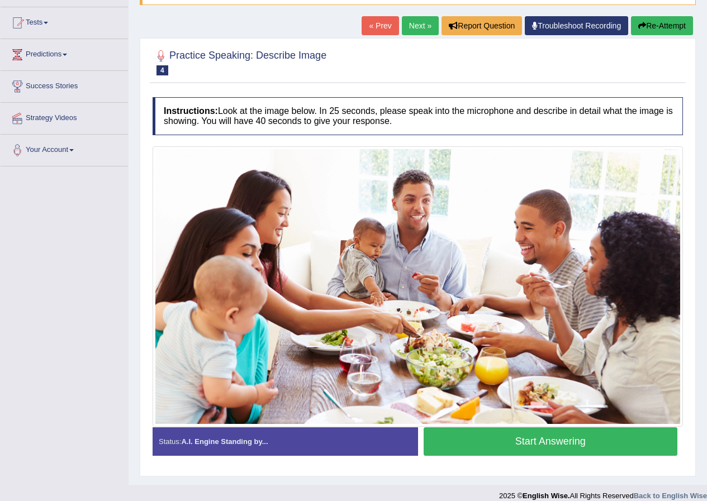
click at [592, 436] on button "Start Answering" at bounding box center [551, 442] width 254 height 29
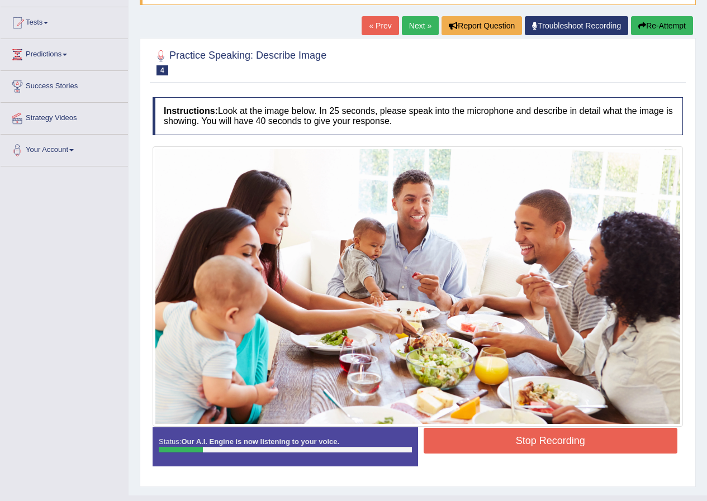
click at [562, 436] on button "Stop Recording" at bounding box center [551, 441] width 254 height 26
click at [562, 436] on div "Status: Our A.I. Engine is now listening to your voice. Start Answering Stop Re…" at bounding box center [418, 453] width 530 height 50
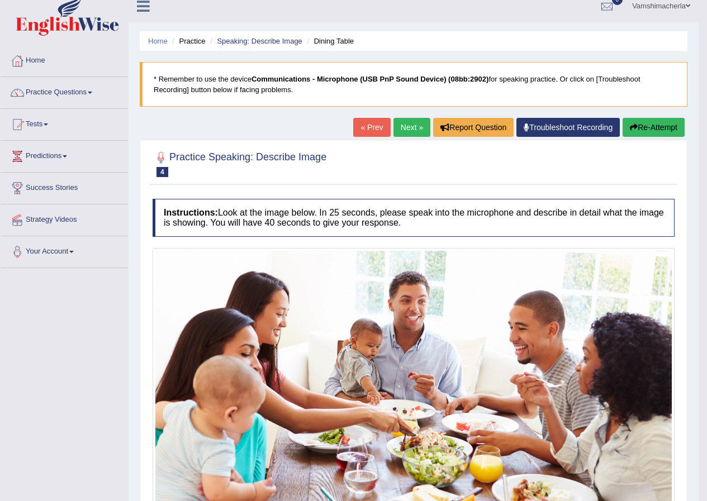
scroll to position [0, 0]
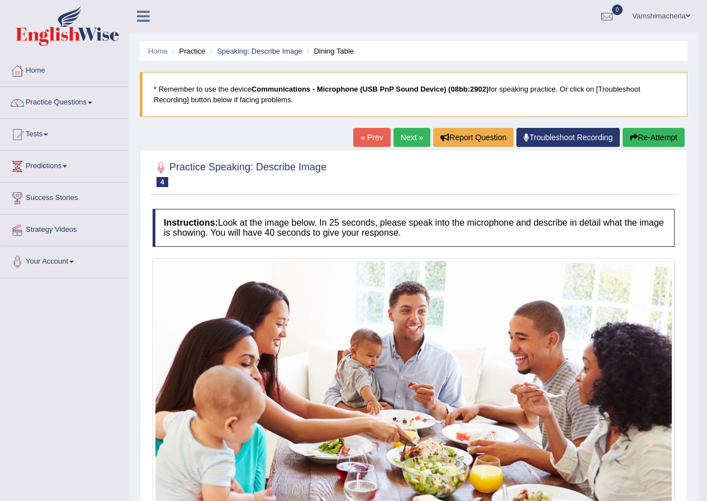
click at [645, 143] on button "Re-Attempt" at bounding box center [654, 137] width 62 height 19
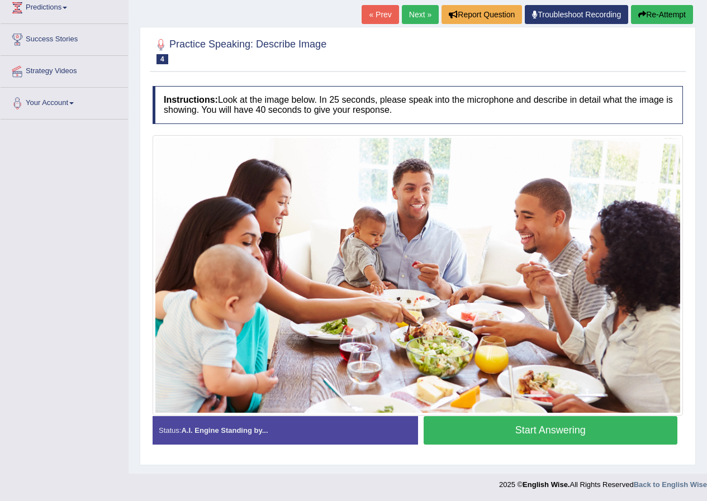
scroll to position [159, 0]
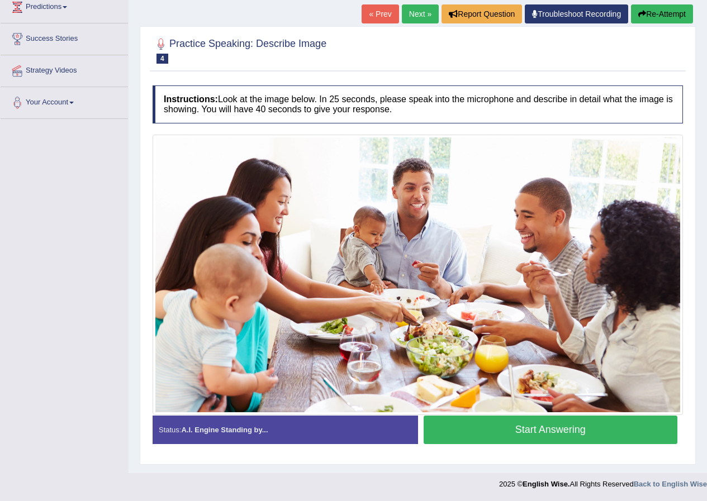
click at [530, 433] on button "Start Answering" at bounding box center [551, 430] width 254 height 29
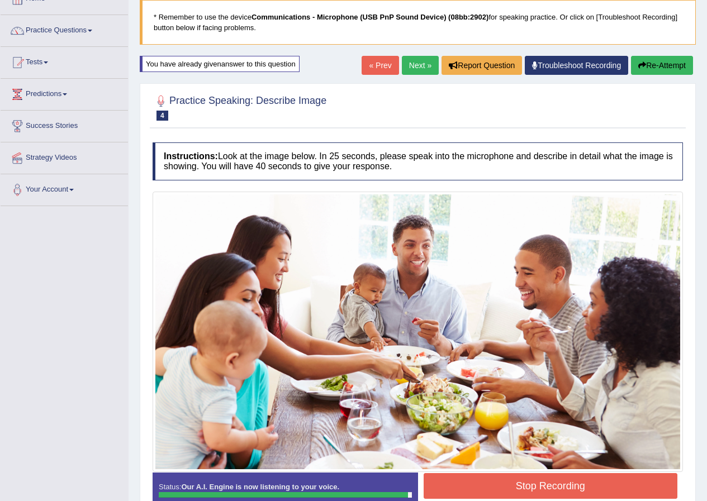
scroll to position [0, 0]
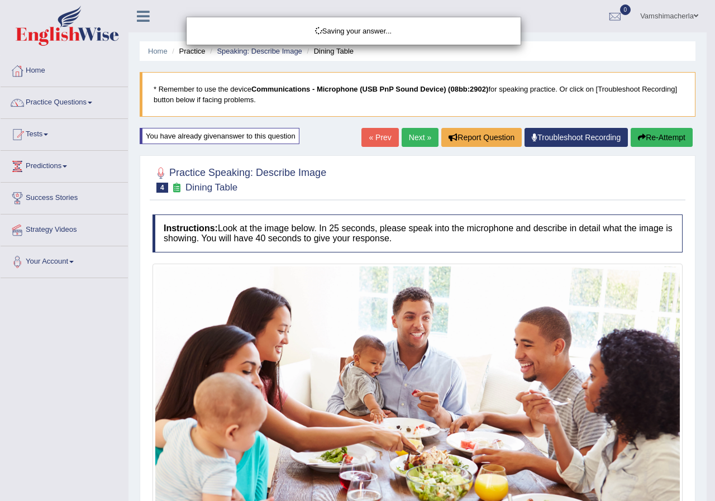
click at [652, 149] on div "Saving your answer..." at bounding box center [357, 250] width 715 height 501
click at [662, 139] on div "Saving your answer..." at bounding box center [357, 250] width 715 height 501
click at [662, 141] on div "Saving your answer..." at bounding box center [357, 250] width 715 height 501
click at [658, 140] on div "Saving your answer..." at bounding box center [357, 250] width 715 height 501
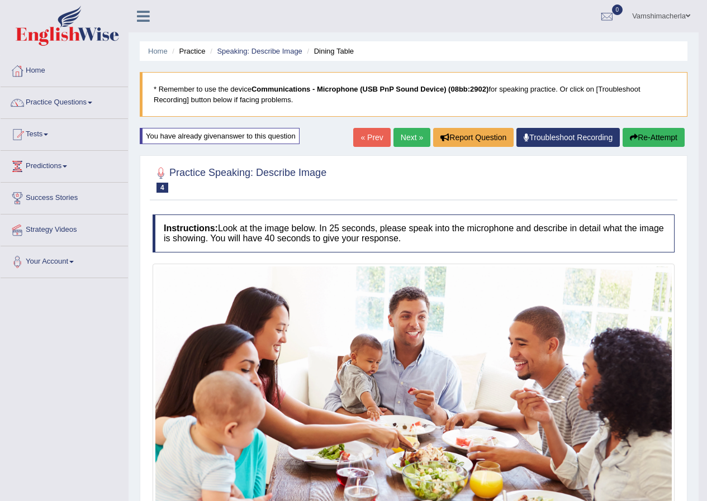
click at [658, 134] on button "Re-Attempt" at bounding box center [654, 137] width 62 height 19
click at [659, 134] on button "Re-Attempt" at bounding box center [654, 137] width 62 height 19
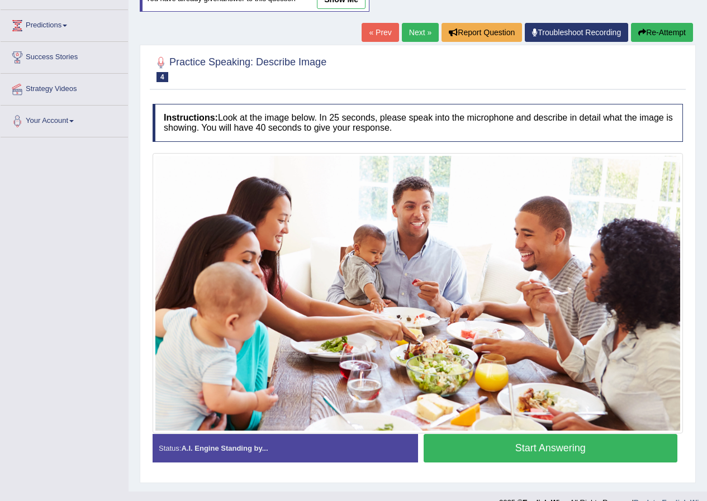
scroll to position [159, 0]
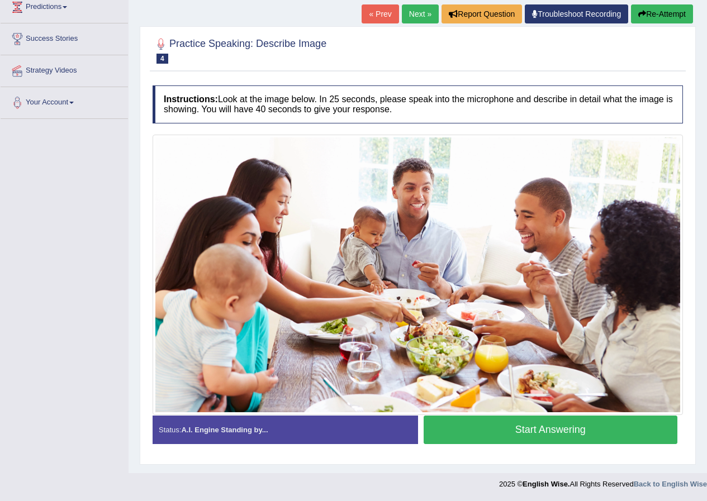
click at [565, 428] on button "Start Answering" at bounding box center [551, 430] width 254 height 29
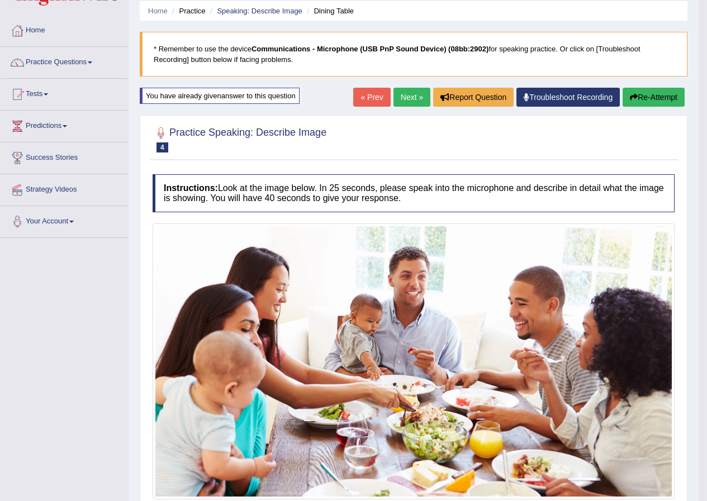
scroll to position [34, 0]
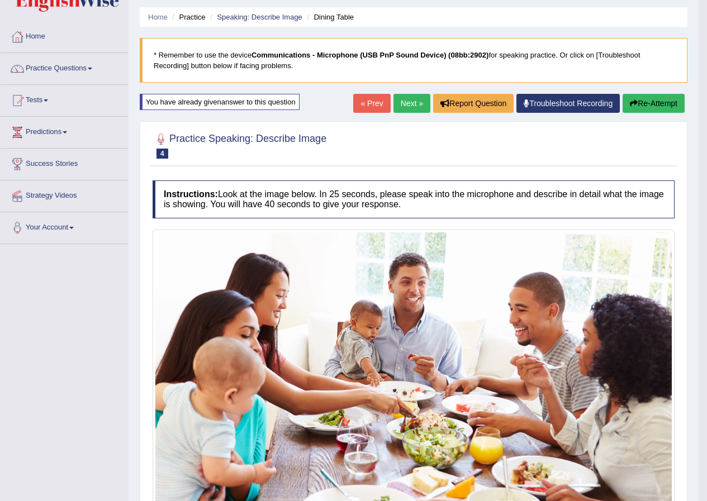
click at [413, 106] on link "Next »" at bounding box center [411, 103] width 37 height 19
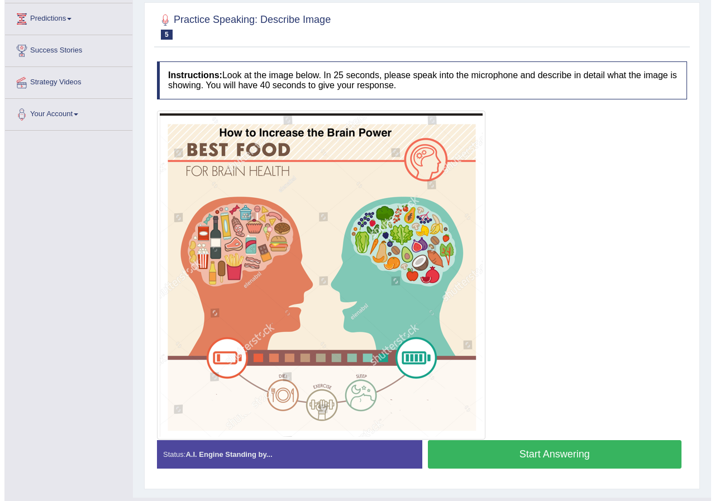
scroll to position [172, 0]
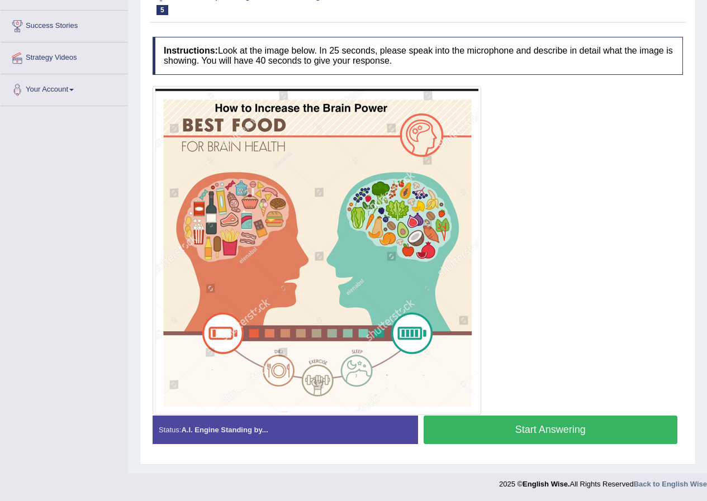
click at [576, 421] on button "Start Answering" at bounding box center [551, 430] width 254 height 29
click at [575, 421] on button "Start Answering" at bounding box center [551, 430] width 254 height 29
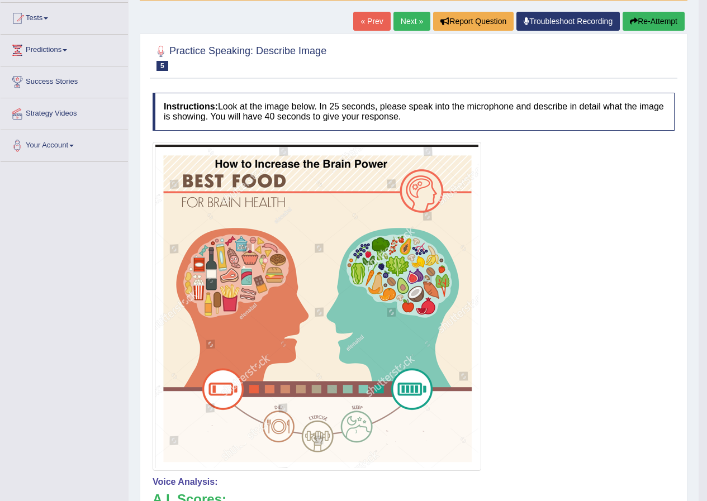
scroll to position [0, 0]
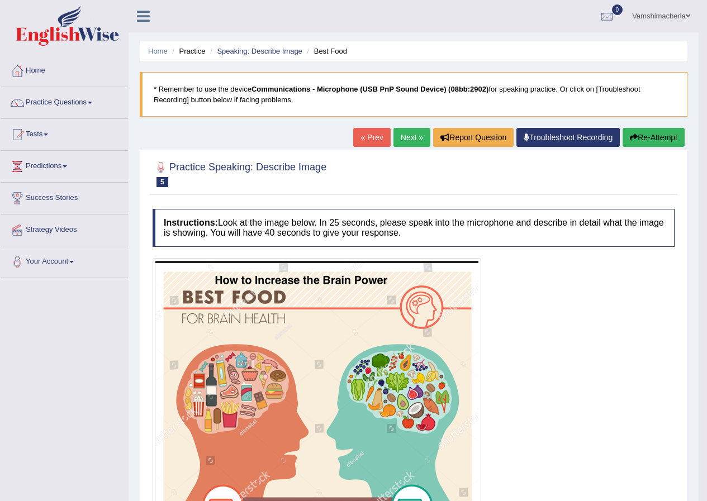
click at [663, 137] on button "Re-Attempt" at bounding box center [654, 137] width 62 height 19
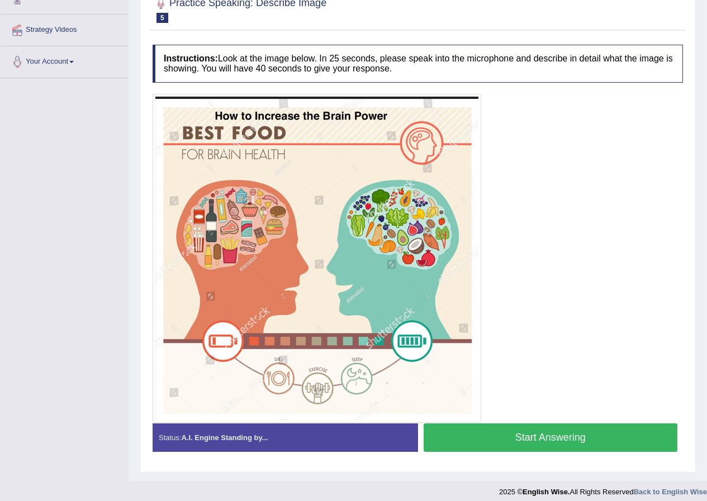
scroll to position [208, 0]
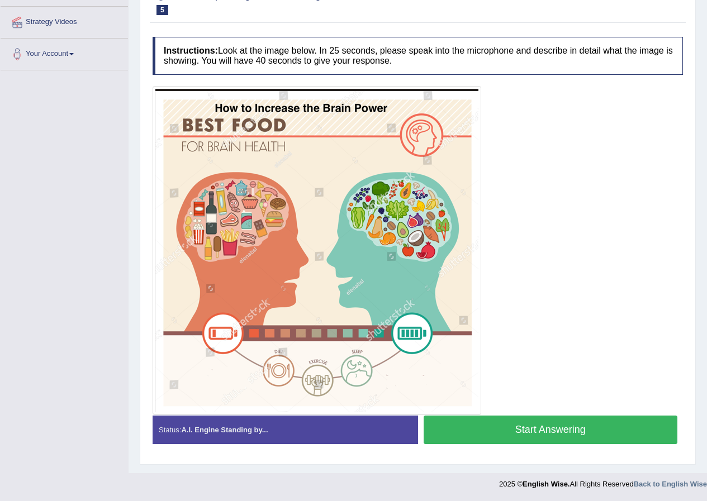
click at [602, 427] on button "Start Answering" at bounding box center [551, 430] width 254 height 29
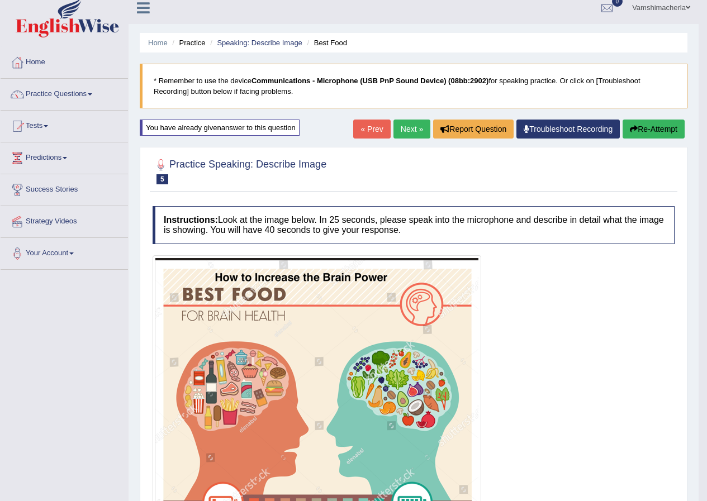
scroll to position [0, 0]
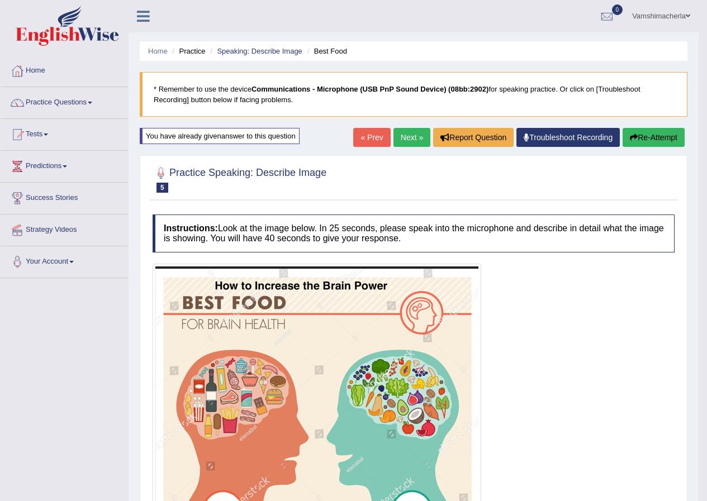
click at [656, 139] on button "Re-Attempt" at bounding box center [654, 137] width 62 height 19
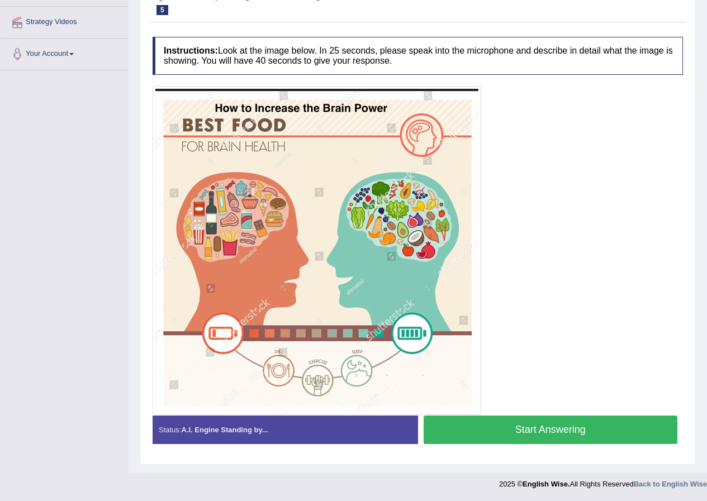
click at [522, 435] on button "Start Answering" at bounding box center [551, 430] width 254 height 29
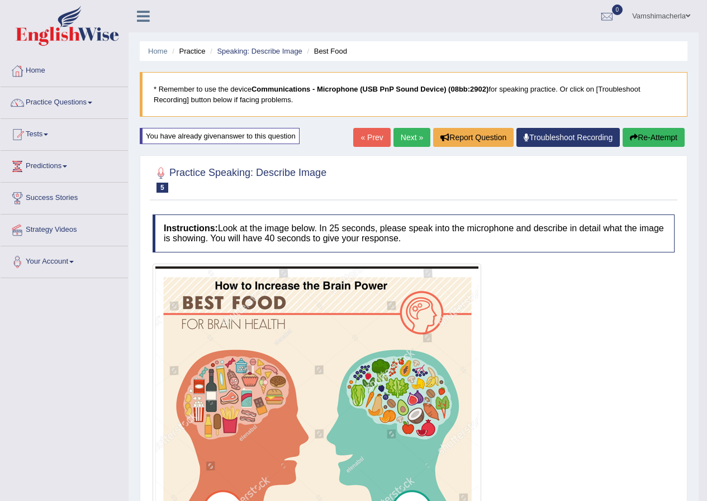
click at [655, 140] on button "Re-Attempt" at bounding box center [654, 137] width 62 height 19
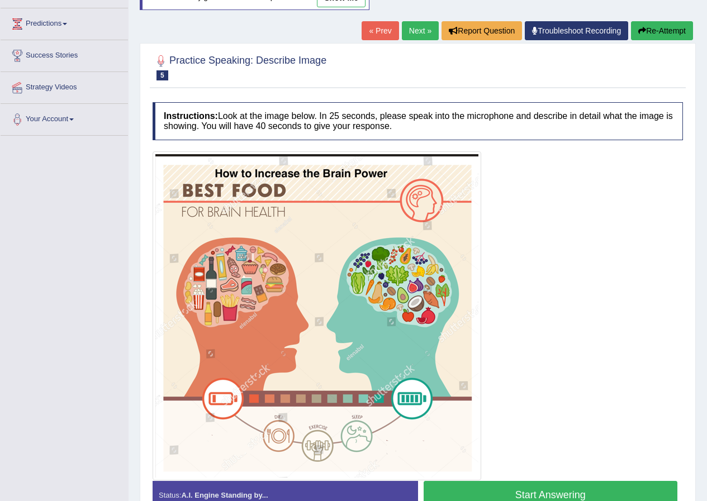
scroll to position [208, 0]
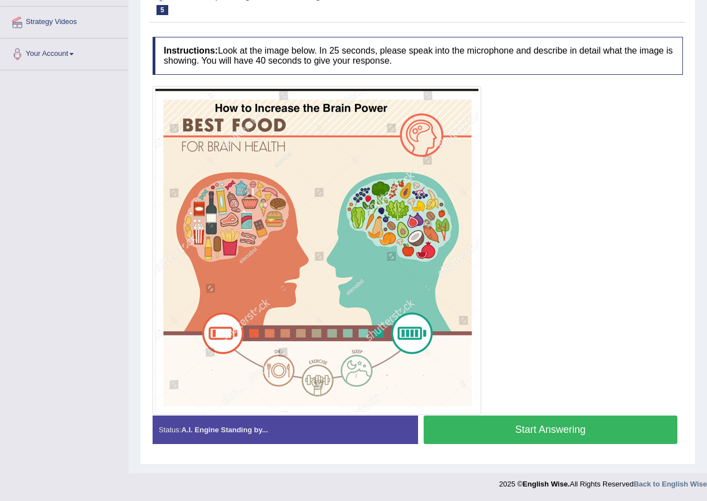
click at [573, 433] on button "Start Answering" at bounding box center [551, 430] width 254 height 29
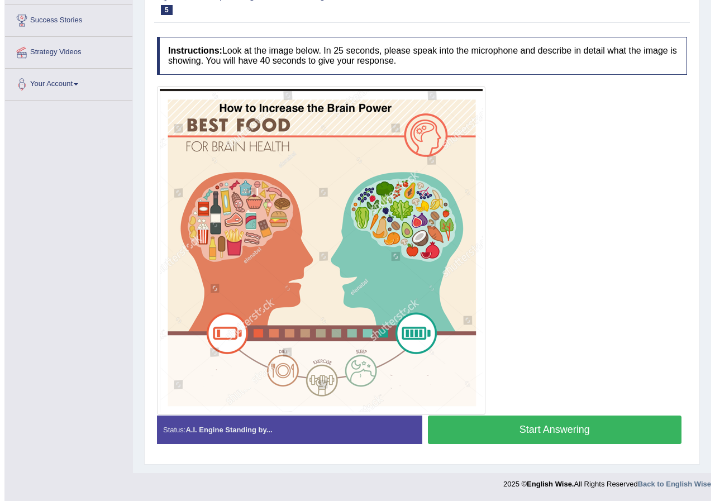
scroll to position [188, 0]
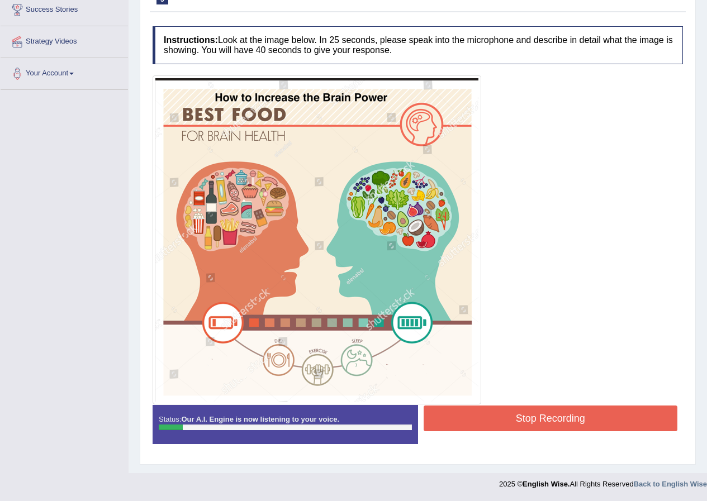
click at [577, 415] on button "Stop Recording" at bounding box center [551, 419] width 254 height 26
click at [577, 415] on div "Status: Our A.I. Engine is now listening to your voice. Start Answering Stop Re…" at bounding box center [418, 430] width 530 height 50
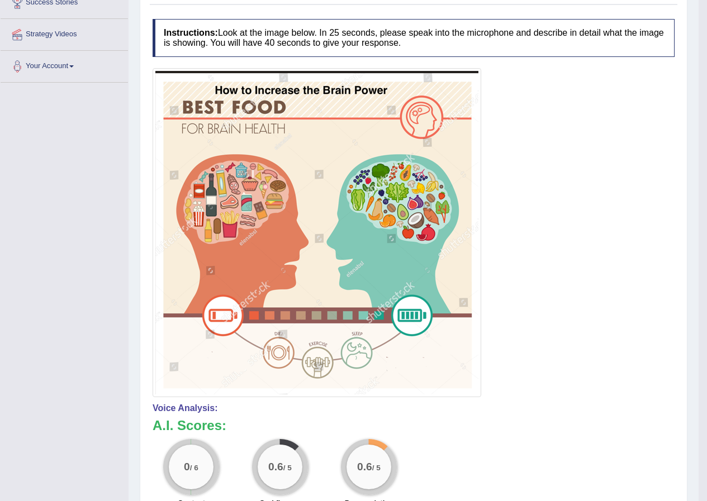
scroll to position [87, 0]
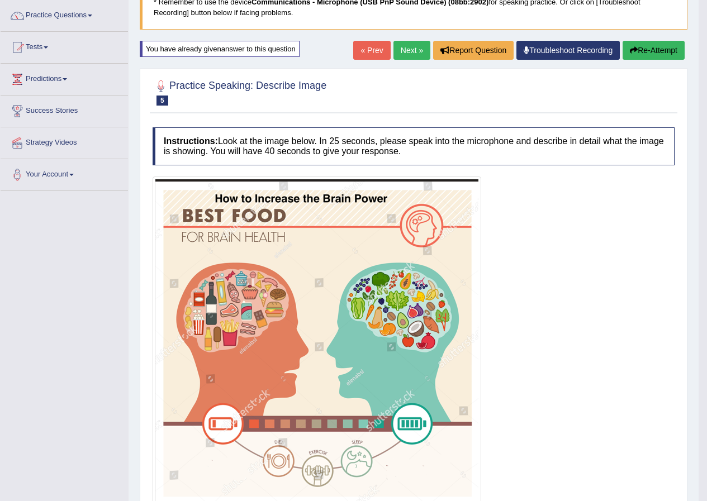
click at [658, 50] on button "Re-Attempt" at bounding box center [654, 50] width 62 height 19
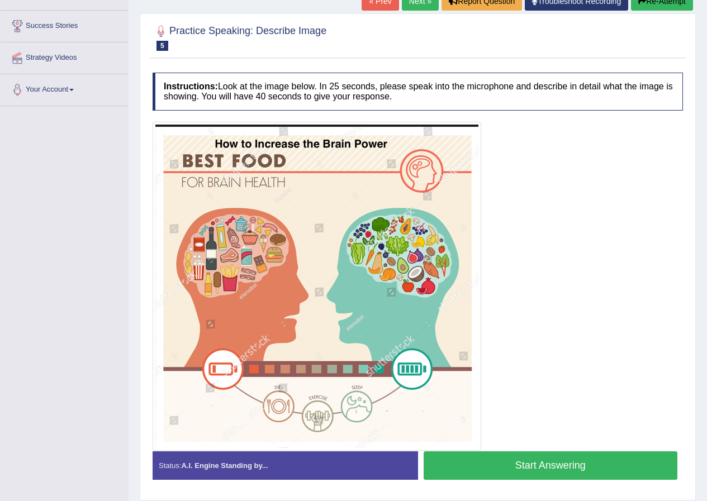
scroll to position [152, 0]
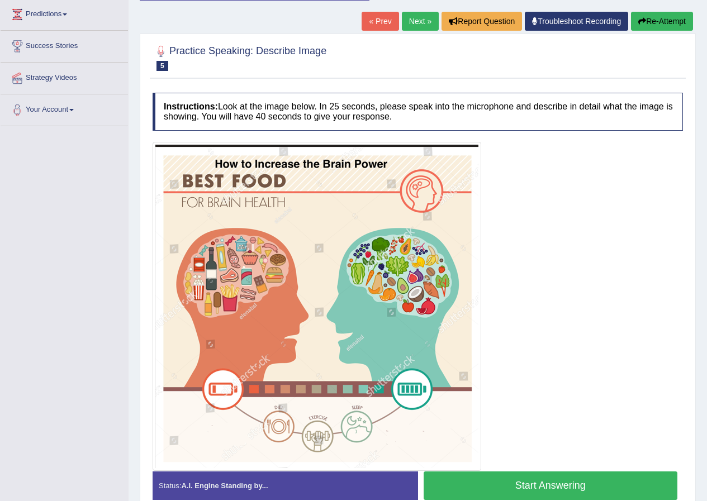
click at [585, 479] on button "Start Answering" at bounding box center [551, 486] width 254 height 29
click at [585, 479] on div "Status: A.I. Engine Standing by... Start Answering Stop Recording" at bounding box center [418, 492] width 530 height 40
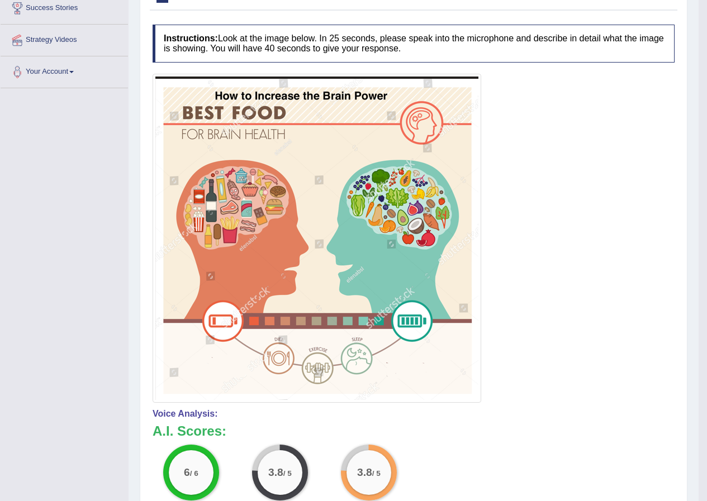
scroll to position [31, 0]
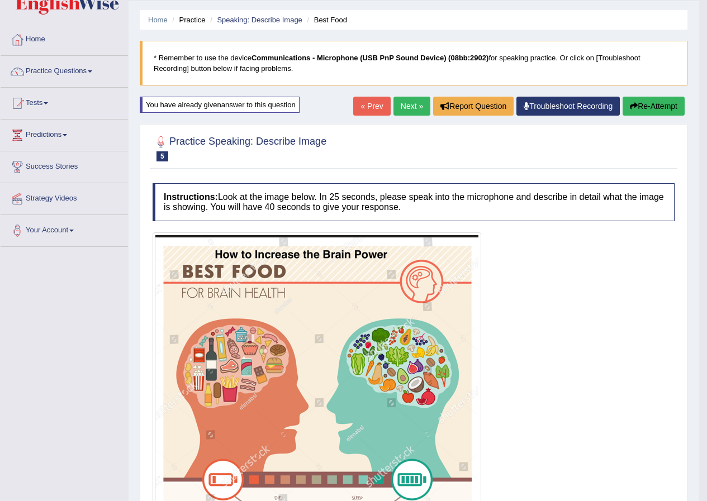
click at [409, 110] on link "Next »" at bounding box center [411, 106] width 37 height 19
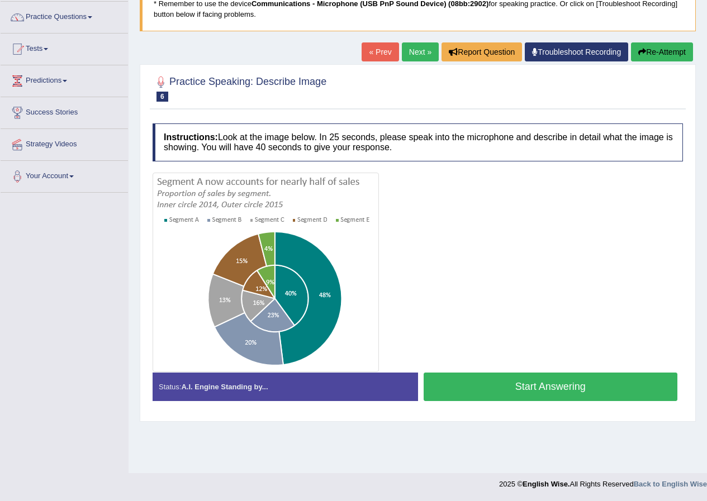
click at [564, 385] on button "Start Answering" at bounding box center [551, 387] width 254 height 29
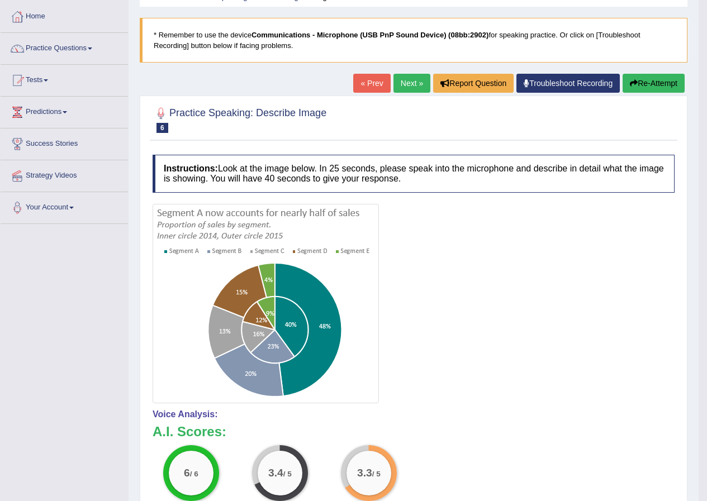
scroll to position [30, 0]
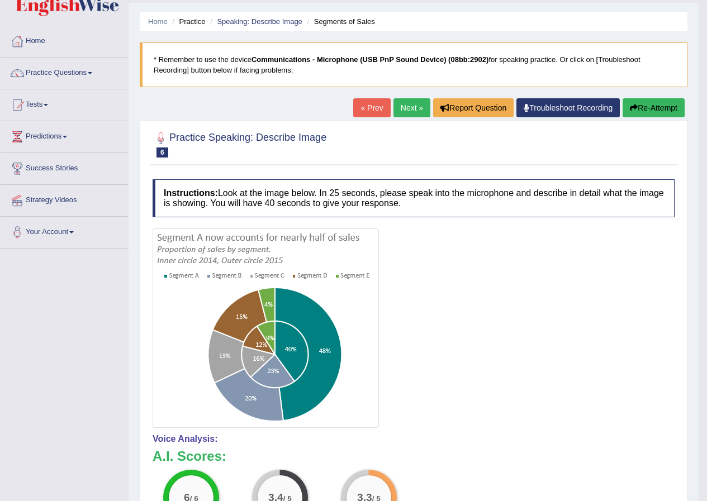
click at [638, 107] on button "Re-Attempt" at bounding box center [654, 107] width 62 height 19
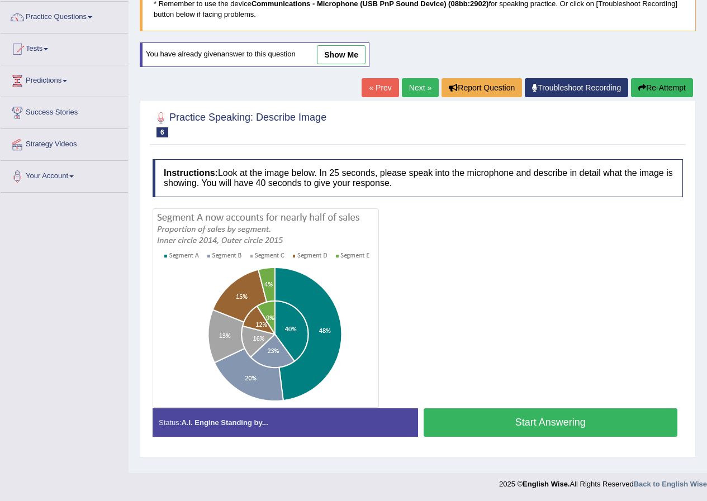
click at [587, 424] on button "Start Answering" at bounding box center [551, 423] width 254 height 29
click at [587, 424] on div "Practice Speaking: Describe Image 6 Segments of Sales Instructions: Look at the…" at bounding box center [418, 278] width 556 height 357
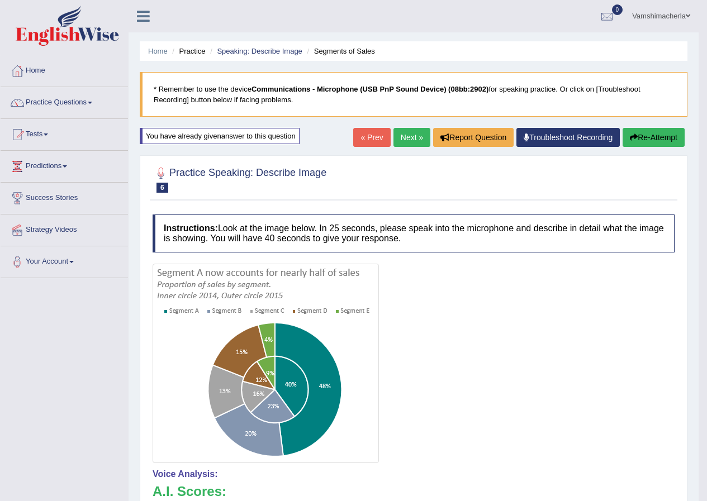
click at [398, 136] on link "Next »" at bounding box center [411, 137] width 37 height 19
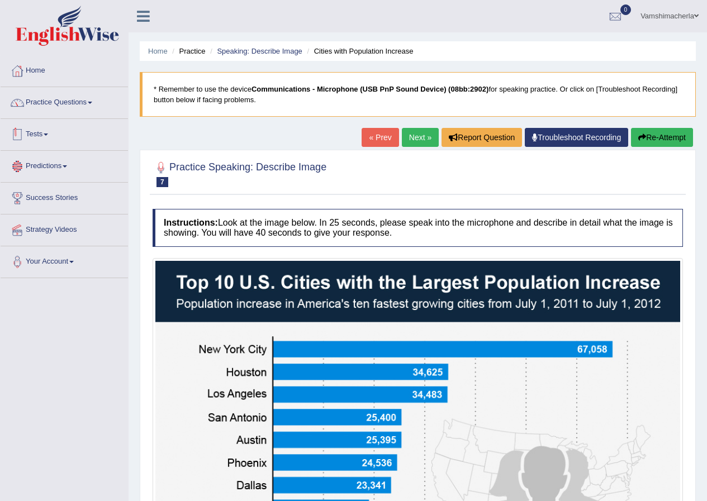
click at [54, 107] on link "Practice Questions" at bounding box center [64, 101] width 127 height 28
click at [72, 114] on link "Practice Questions" at bounding box center [64, 101] width 127 height 28
click at [94, 94] on link "Practice Questions" at bounding box center [64, 101] width 127 height 28
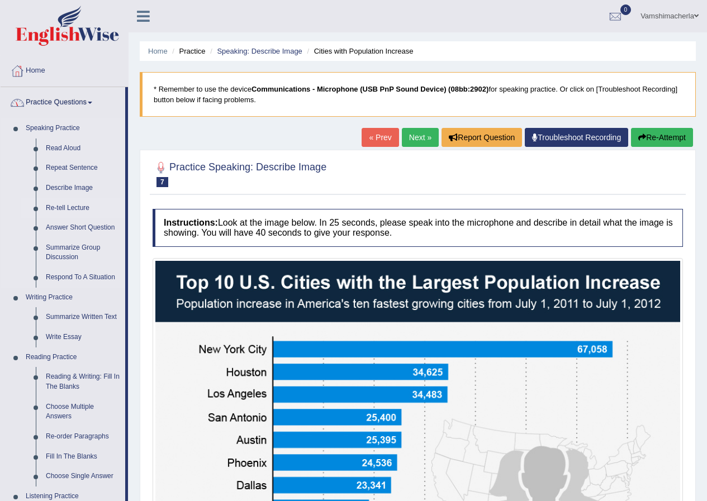
click at [65, 212] on link "Re-tell Lecture" at bounding box center [83, 208] width 84 height 20
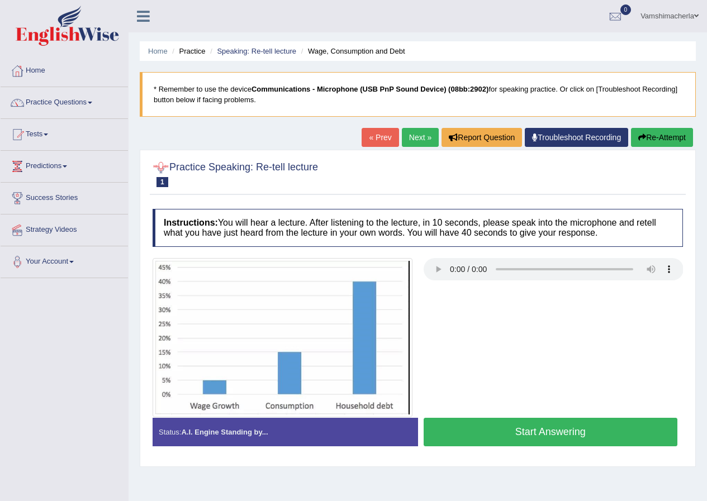
click at [593, 438] on button "Start Answering" at bounding box center [551, 432] width 254 height 29
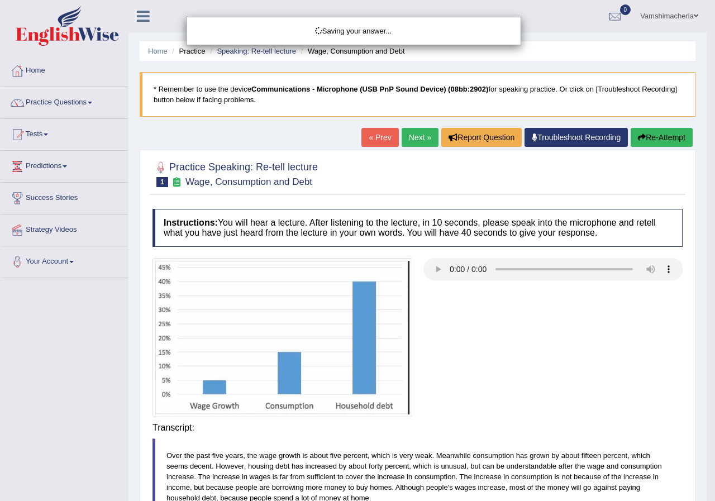
click at [569, 440] on div "Saving your answer..." at bounding box center [357, 250] width 715 height 501
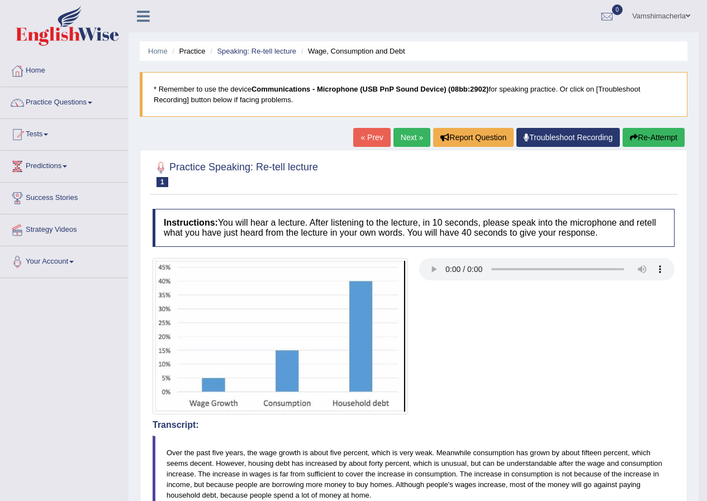
click at [661, 140] on button "Re-Attempt" at bounding box center [654, 137] width 62 height 19
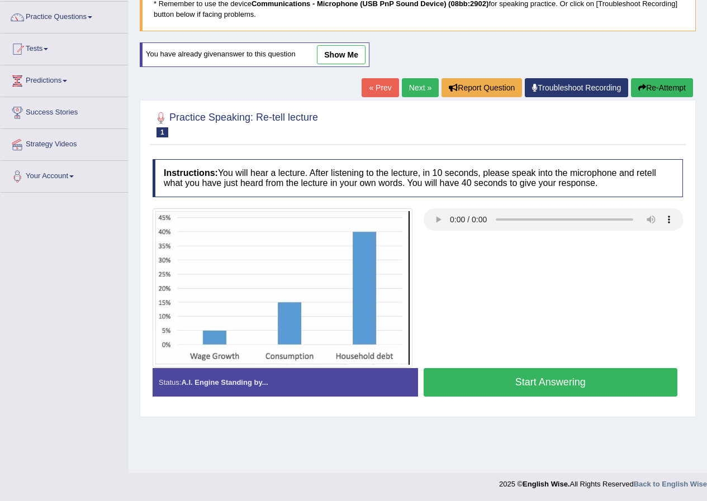
click at [539, 384] on button "Start Answering" at bounding box center [551, 382] width 254 height 29
click at [539, 384] on div "Practice Speaking: Re-tell lecture 1 Wage, Consumption and Debt Instructions: Y…" at bounding box center [418, 258] width 556 height 317
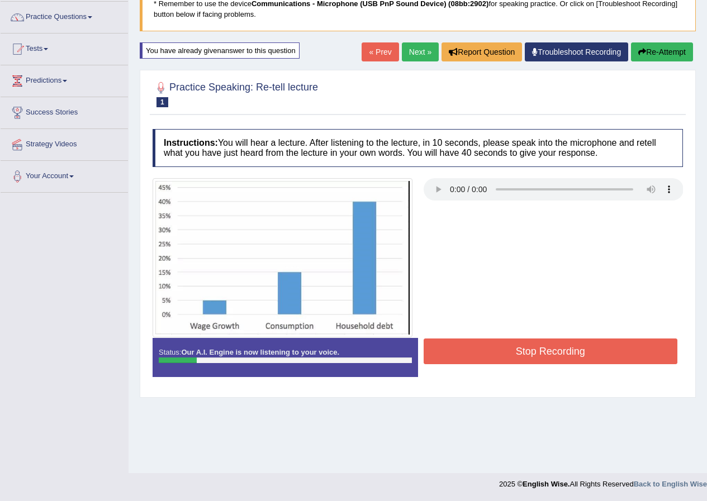
click at [619, 348] on button "Stop Recording" at bounding box center [551, 352] width 254 height 26
click at [619, 348] on div "Status: Our A.I. Engine is now listening to your voice. Start Answering Stop Re…" at bounding box center [418, 363] width 530 height 50
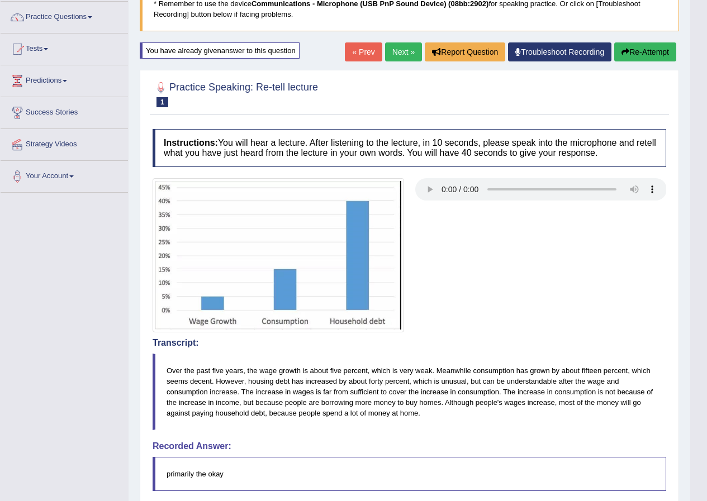
click at [666, 55] on div "Our A.I. Engine is working on your speech analysis! Please be patient. It may t…" at bounding box center [353, 250] width 707 height 501
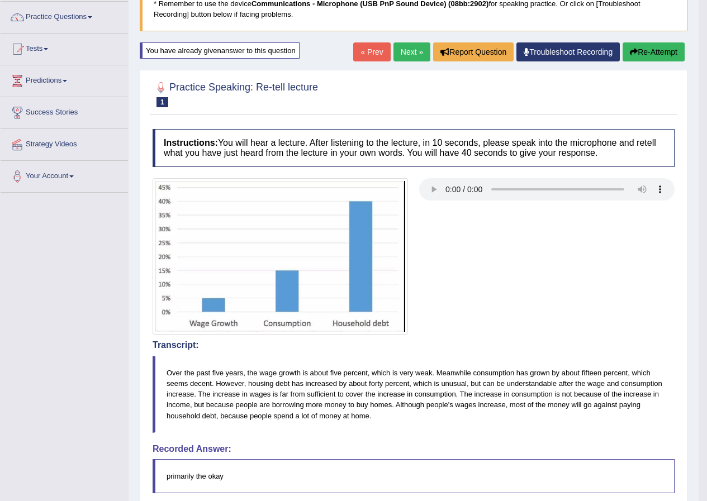
click at [666, 54] on button "Re-Attempt" at bounding box center [654, 51] width 62 height 19
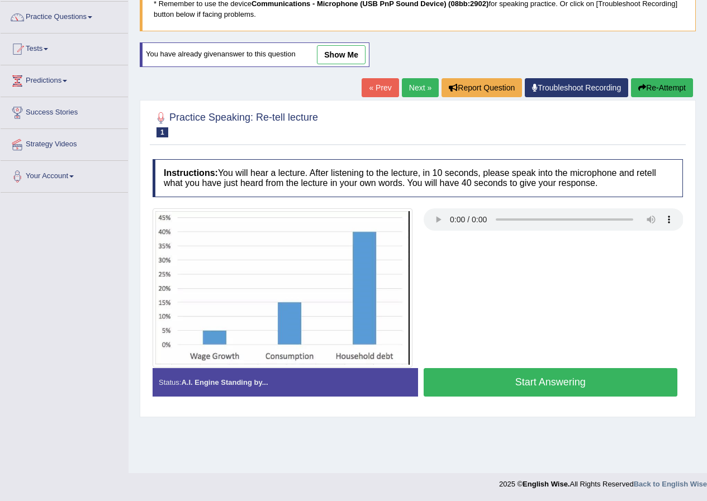
scroll to position [86, 0]
click at [561, 384] on button "Start Answering" at bounding box center [551, 382] width 254 height 29
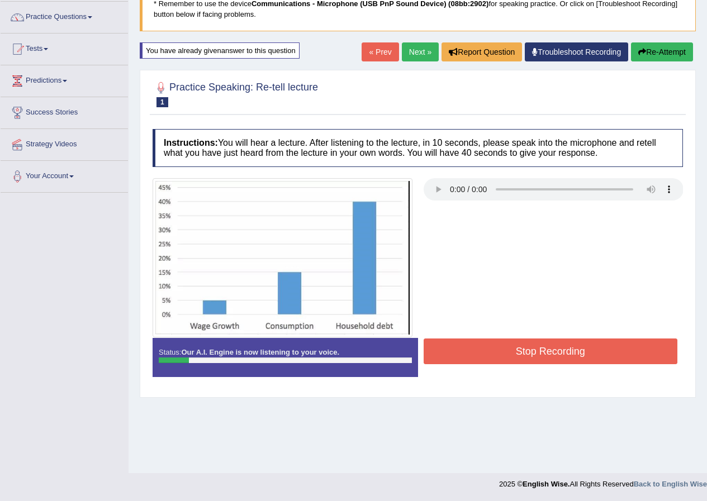
click at [642, 356] on button "Stop Recording" at bounding box center [551, 352] width 254 height 26
click at [642, 356] on div "Status: Our A.I. Engine is now listening to your voice. Start Answering Stop Re…" at bounding box center [418, 363] width 530 height 50
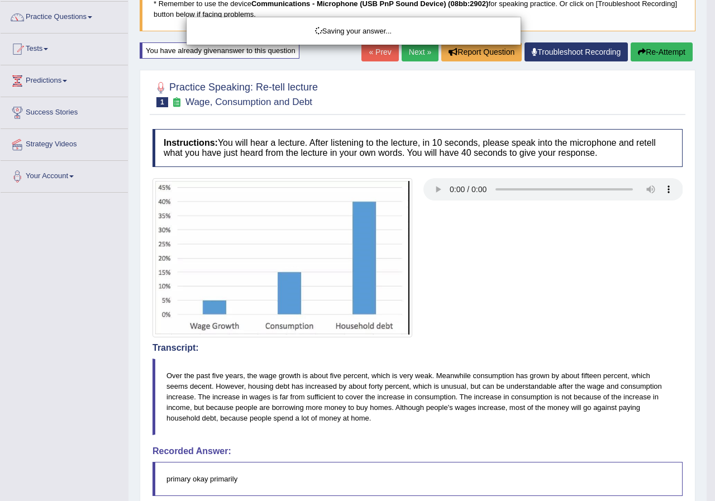
click at [672, 49] on div "Saving your answer..." at bounding box center [357, 250] width 715 height 501
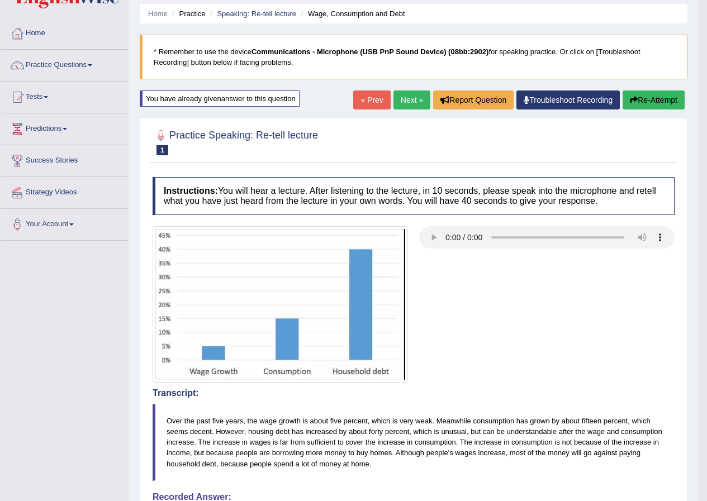
scroll to position [30, 0]
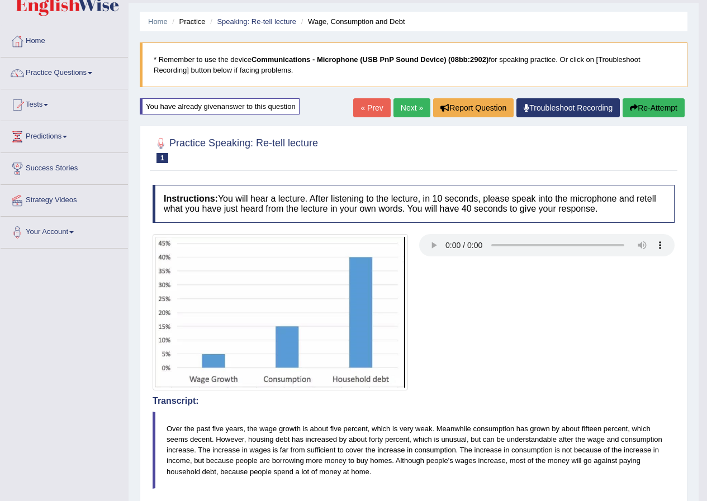
click at [664, 106] on button "Re-Attempt" at bounding box center [654, 107] width 62 height 19
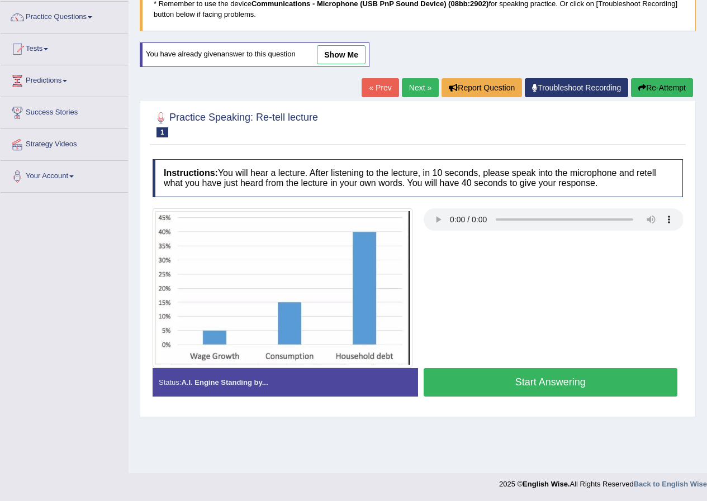
click at [525, 374] on button "Start Answering" at bounding box center [551, 382] width 254 height 29
click at [525, 374] on div "Status: A.I. Engine Standing by... Start Answering Stop Recording" at bounding box center [418, 388] width 530 height 40
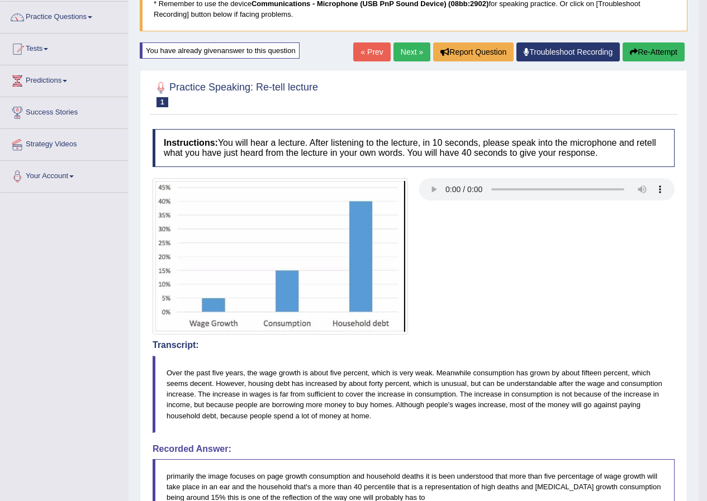
click at [645, 47] on button "Re-Attempt" at bounding box center [654, 51] width 62 height 19
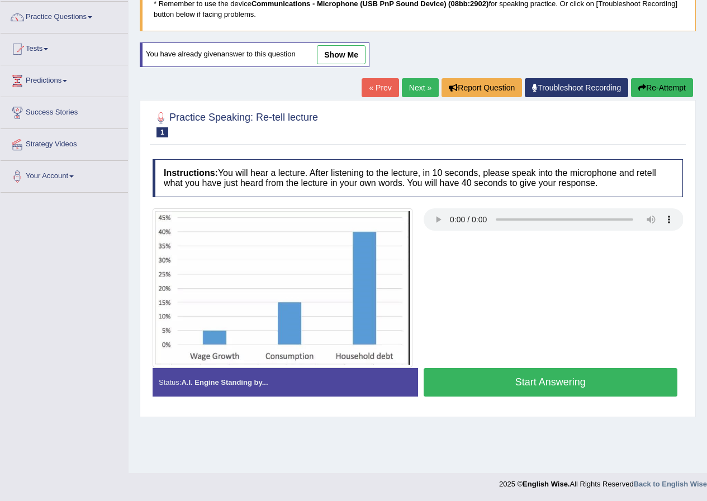
click at [539, 383] on button "Start Answering" at bounding box center [551, 382] width 254 height 29
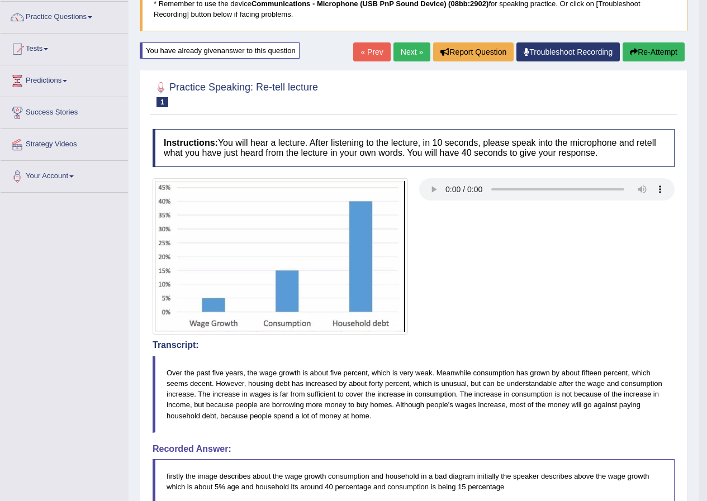
click at [630, 52] on icon "button" at bounding box center [634, 52] width 8 height 8
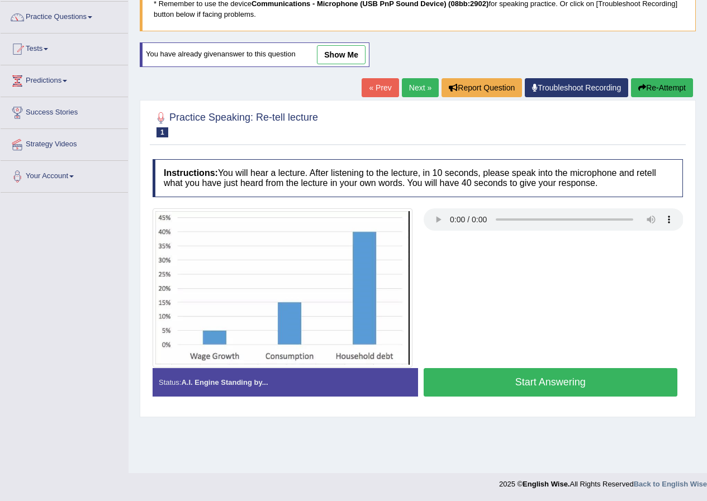
click at [536, 386] on button "Start Answering" at bounding box center [551, 382] width 254 height 29
click at [536, 386] on div "Practice Speaking: Re-tell lecture 1 Wage, Consumption and Debt Instructions: Y…" at bounding box center [418, 258] width 556 height 317
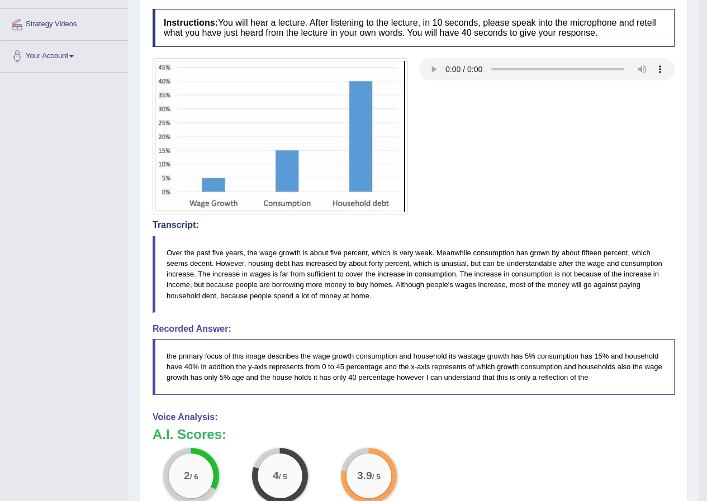
scroll to position [98, 0]
